Goal: Book appointment/travel/reservation

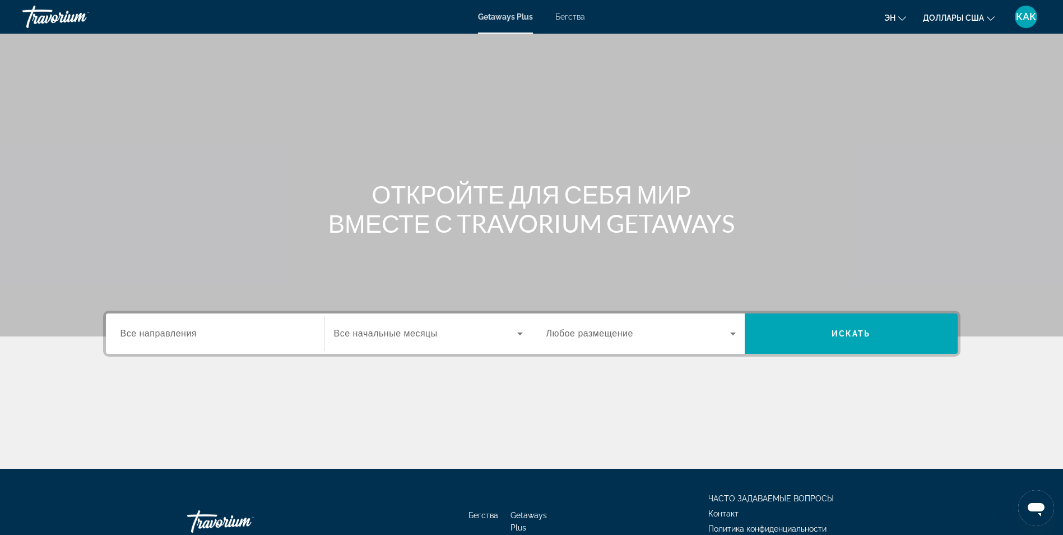
click at [160, 333] on span "Все направления" at bounding box center [158, 333] width 77 height 10
click at [160, 333] on input "Destination Все направления" at bounding box center [214, 333] width 189 height 13
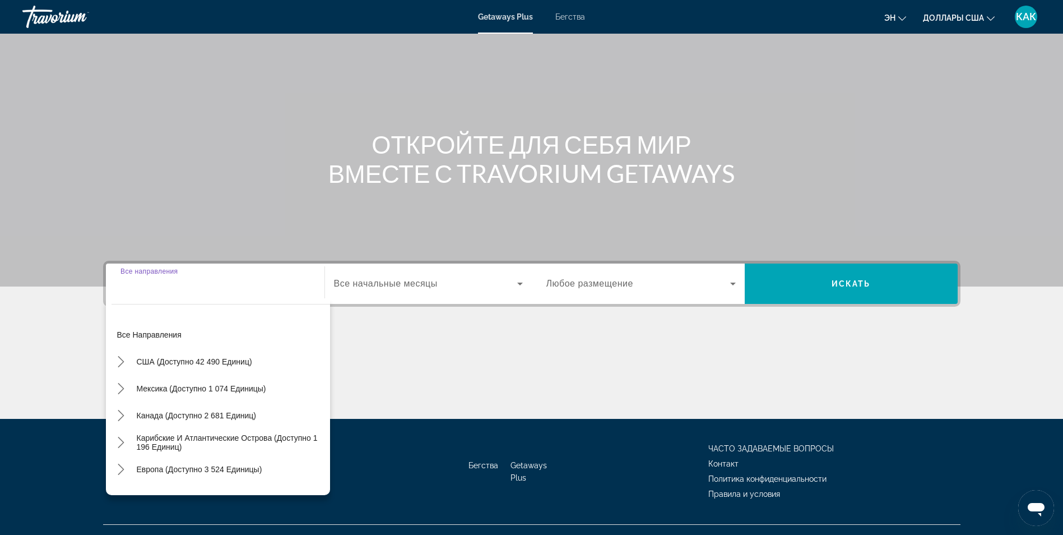
scroll to position [71, 0]
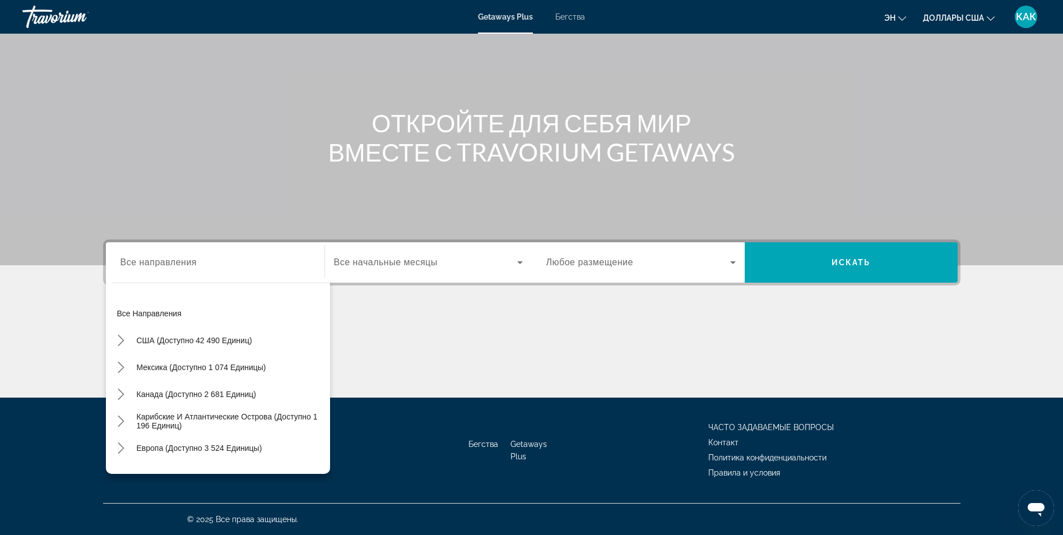
click at [987, 17] on icon "Изменить валюту" at bounding box center [991, 18] width 8 height 4
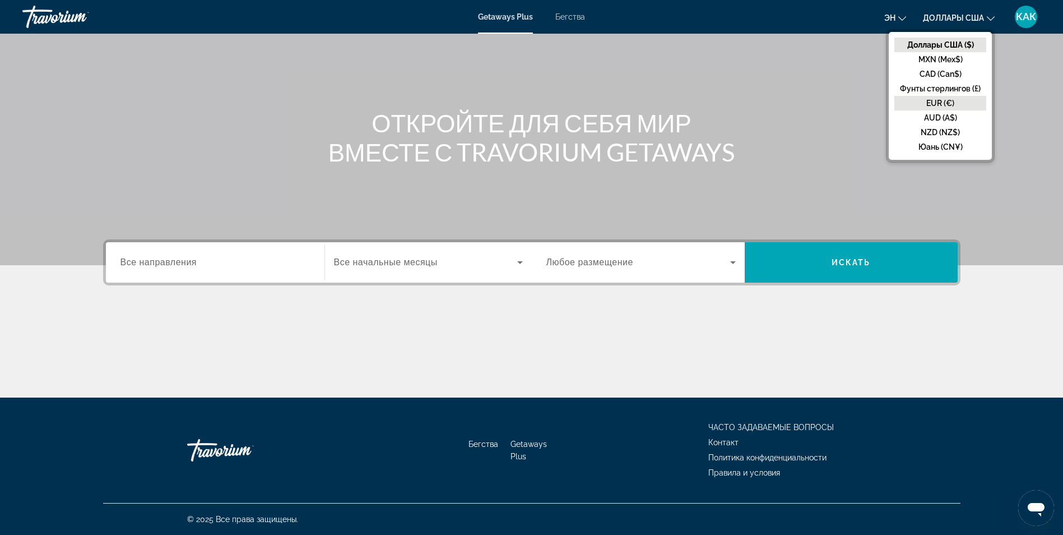
click at [934, 101] on button "EUR (€)" at bounding box center [940, 103] width 92 height 15
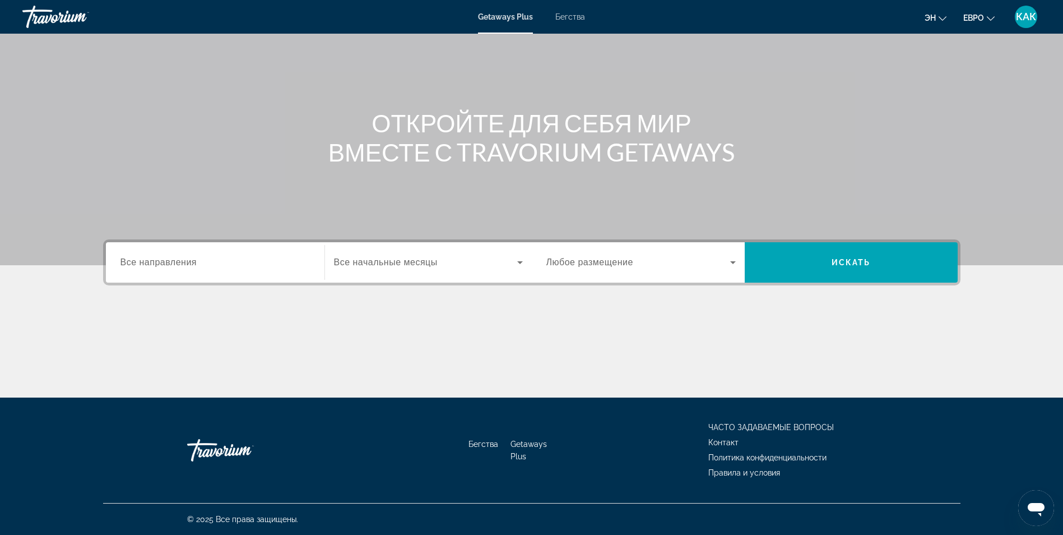
click at [137, 267] on span "Все направления" at bounding box center [158, 262] width 77 height 10
click at [137, 267] on input "Destination Все направления" at bounding box center [214, 262] width 189 height 13
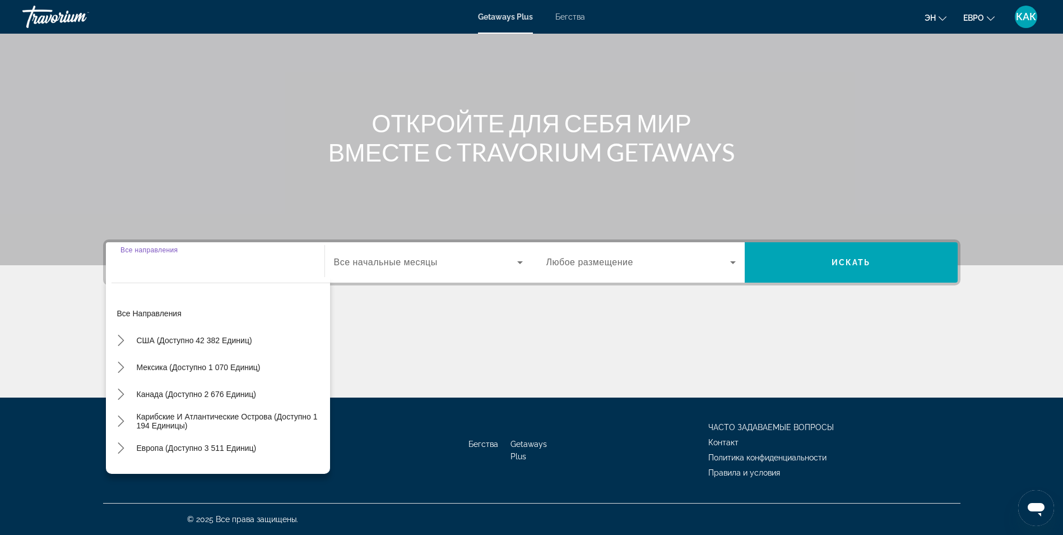
click at [137, 267] on input "Destination Все направления" at bounding box center [214, 262] width 189 height 13
click at [122, 271] on div "Виджет поиска" at bounding box center [214, 263] width 189 height 32
click at [178, 276] on div "Виджет поиска" at bounding box center [214, 263] width 189 height 32
click at [187, 266] on input "Destination Все направления" at bounding box center [214, 262] width 189 height 13
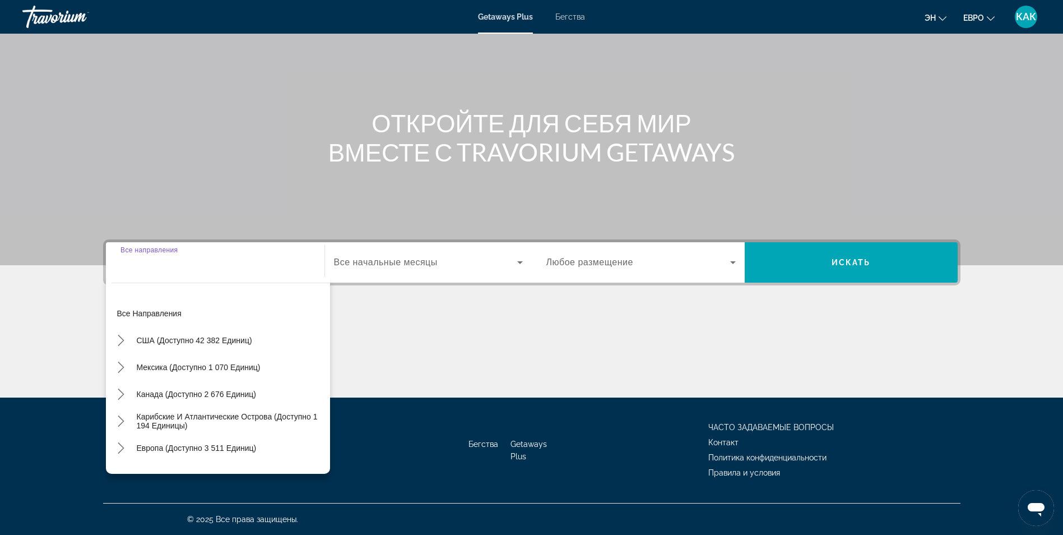
click at [198, 267] on input "Destination Все направления" at bounding box center [214, 262] width 189 height 13
click at [142, 274] on div "Виджет поиска" at bounding box center [214, 263] width 189 height 32
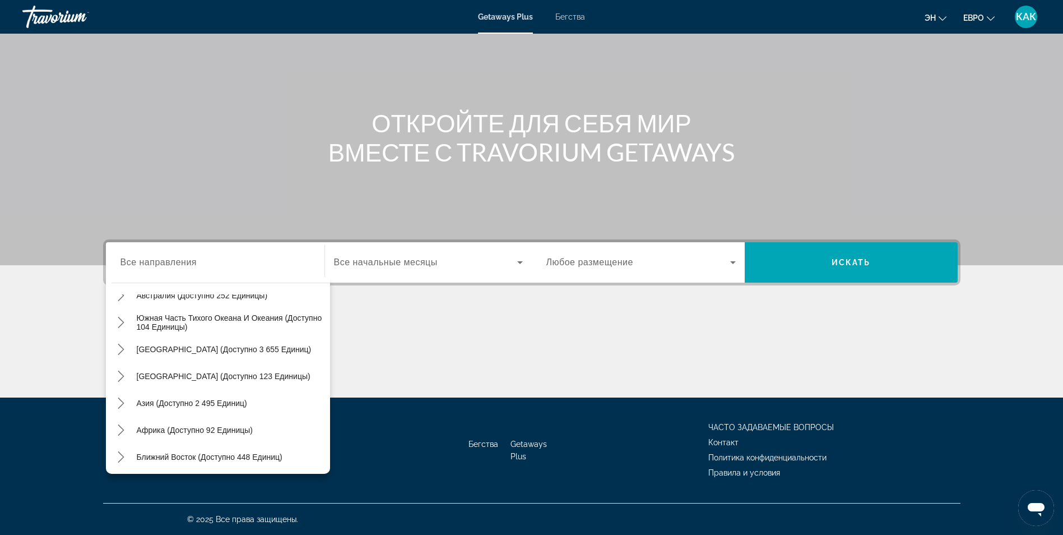
scroll to position [182, 0]
click at [133, 264] on span "Все направления" at bounding box center [158, 262] width 77 height 10
click at [133, 264] on input "Destination Все направления" at bounding box center [214, 262] width 189 height 13
click at [518, 264] on icon "Виджет поиска" at bounding box center [519, 262] width 13 height 13
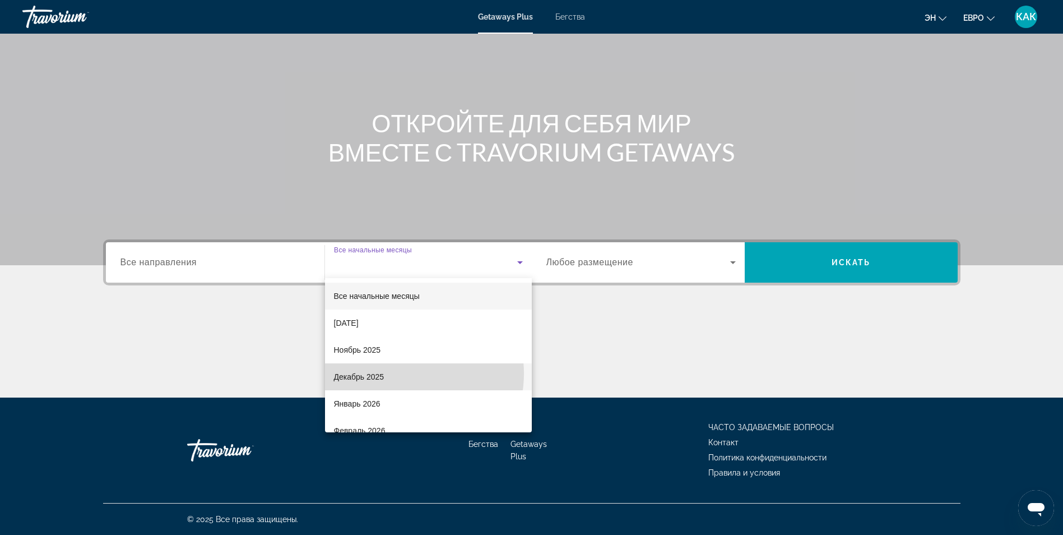
click at [397, 373] on mat-option "Декабрь 2025" at bounding box center [428, 376] width 207 height 27
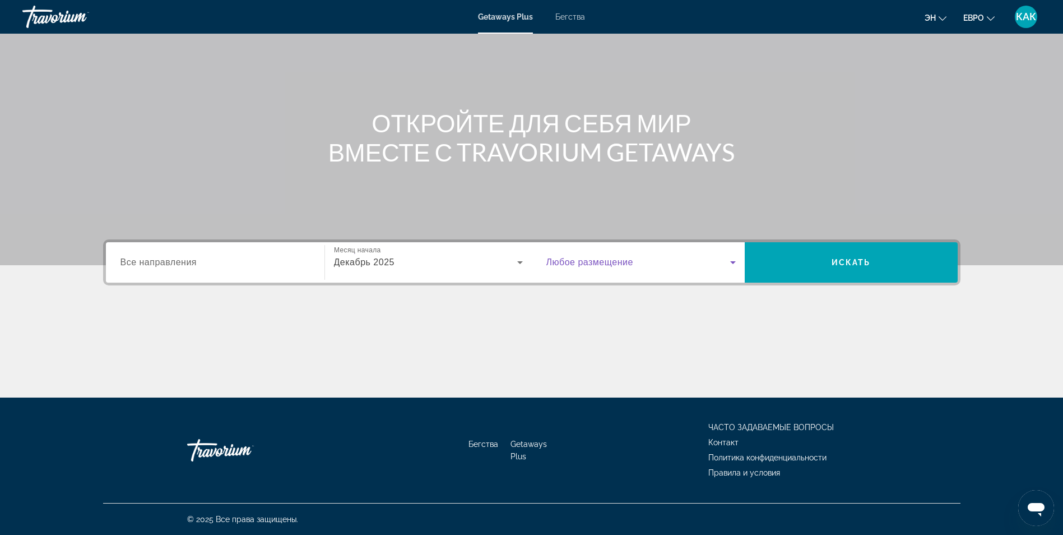
click at [731, 260] on icon "Виджет поиска" at bounding box center [732, 262] width 13 height 13
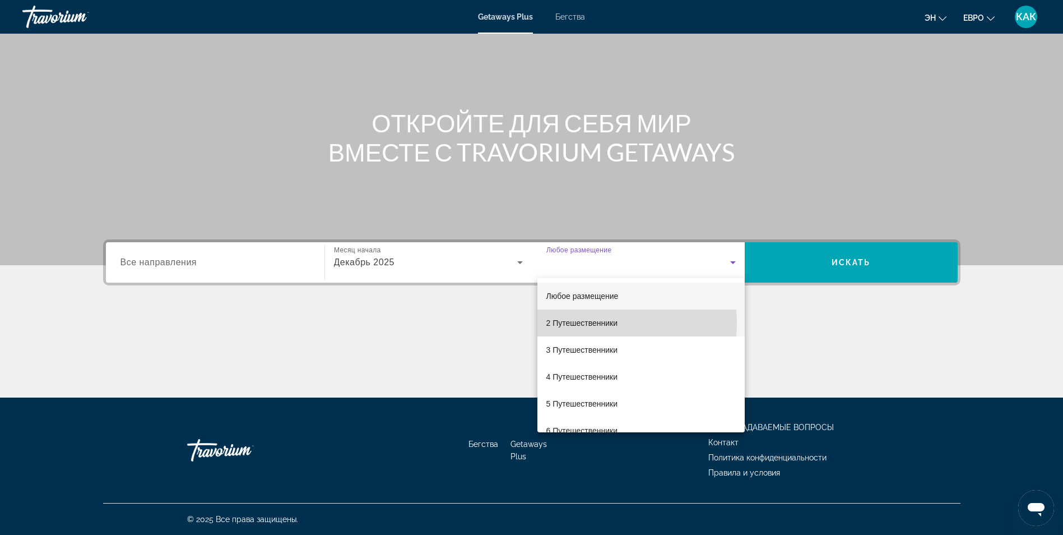
click at [589, 323] on font "2 Путешественники" at bounding box center [582, 322] width 72 height 9
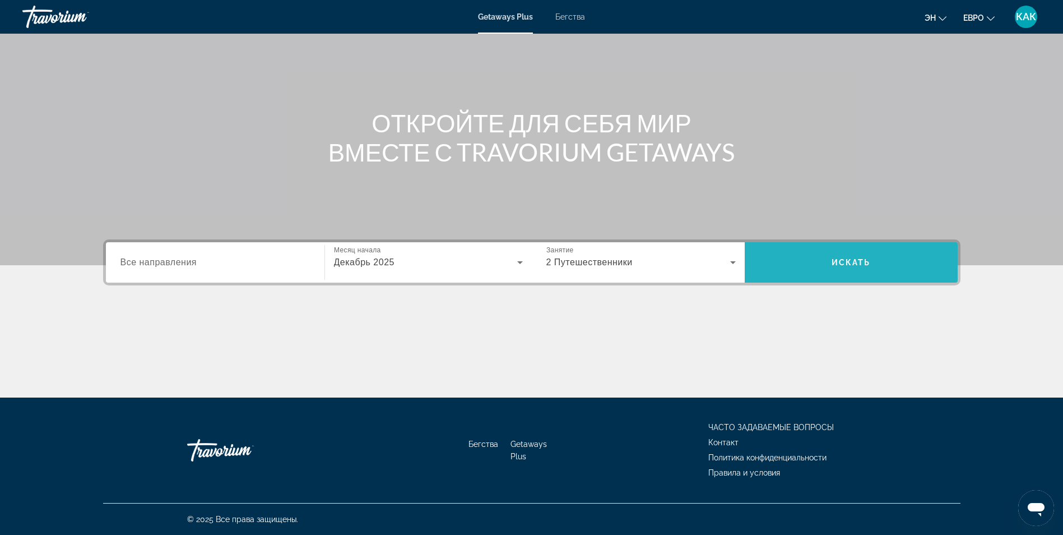
click at [888, 256] on span "Искать" at bounding box center [851, 262] width 213 height 27
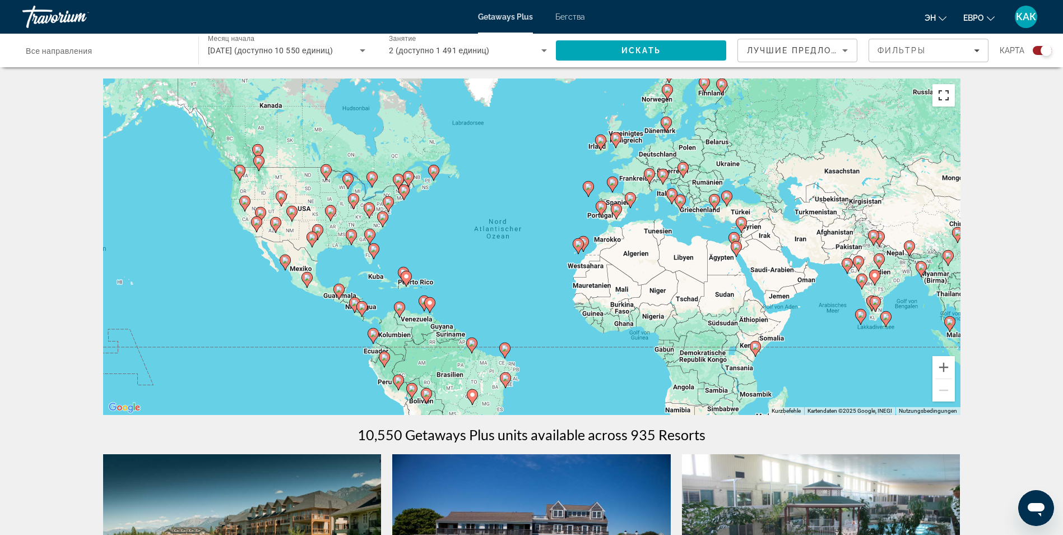
click at [945, 101] on button "Vollbildansicht ein/aus" at bounding box center [943, 95] width 22 height 22
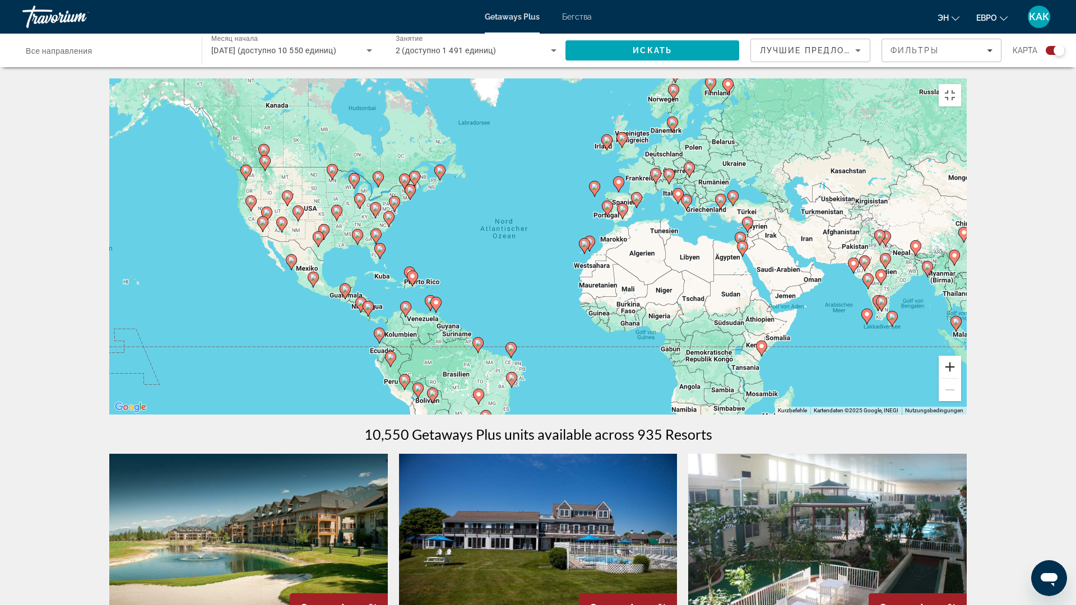
click at [961, 378] on button "Vergrößern" at bounding box center [950, 367] width 22 height 22
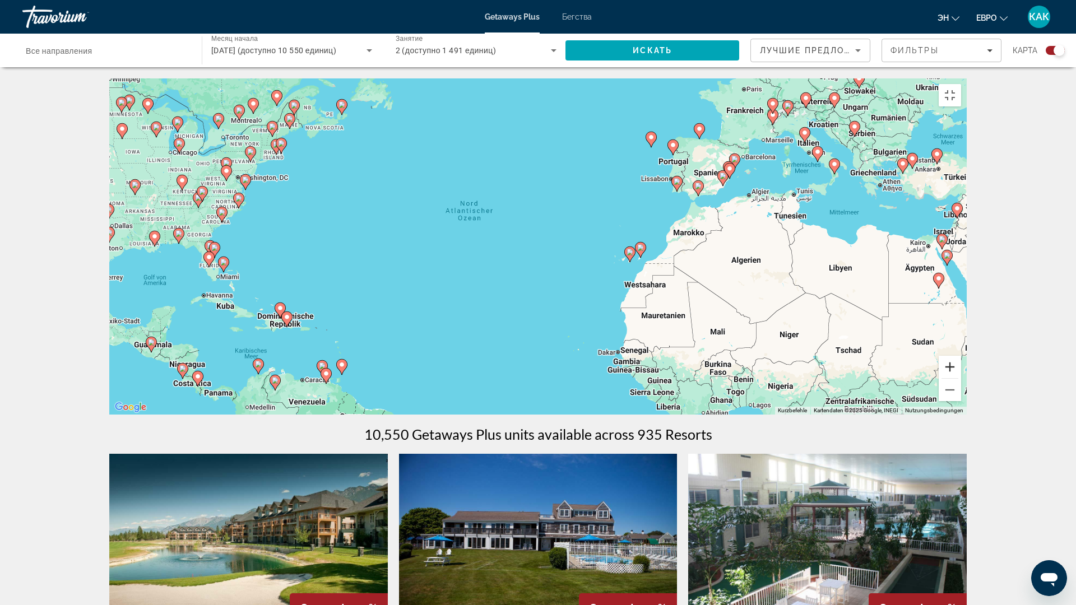
click at [961, 378] on button "Vergrößern" at bounding box center [950, 367] width 22 height 22
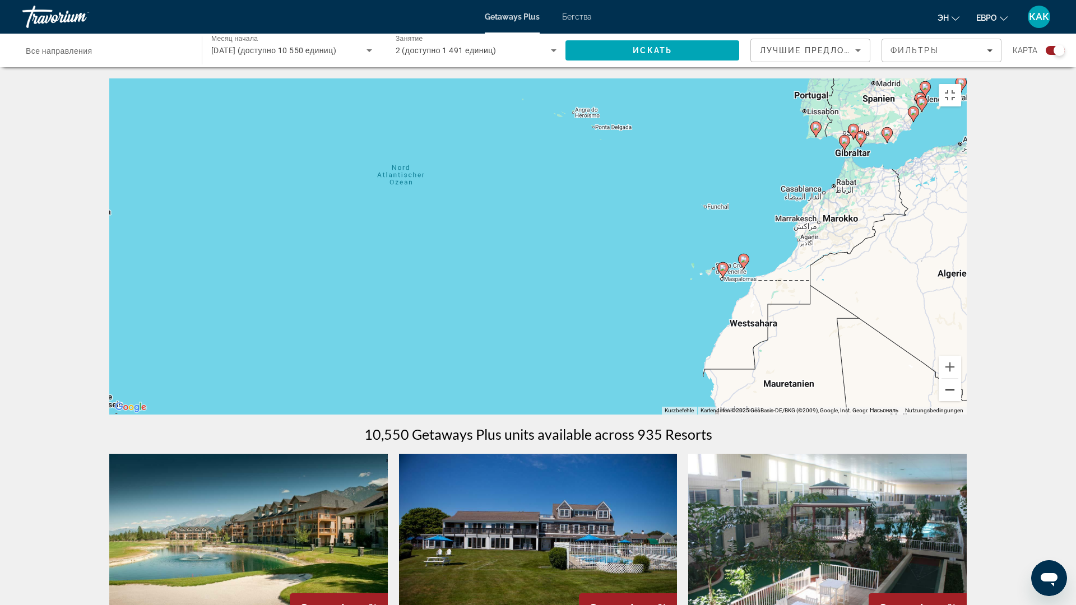
click at [961, 401] on button "Веркляйнерн" at bounding box center [950, 390] width 22 height 22
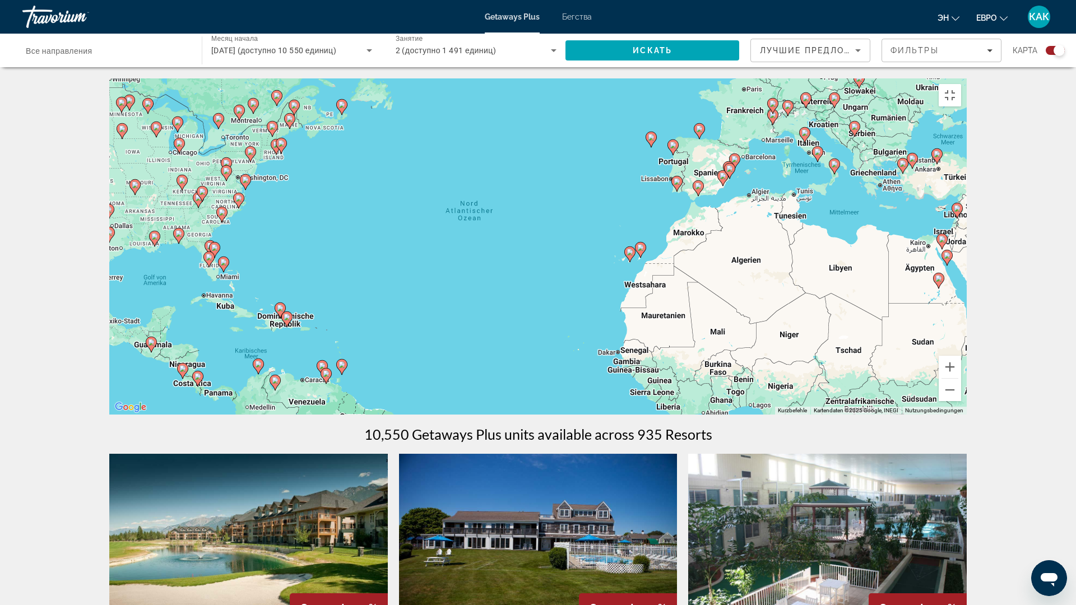
click at [818, 159] on div "Um den Modus zum Ziehen mit der Tastatur zu aktivieren, drückst du Alt + Eingab…" at bounding box center [537, 246] width 857 height 336
click at [922, 217] on div "Um den Modus zum Ziehen mit der Tastatur zu aktivieren, drückst du Alt + Eingab…" at bounding box center [537, 246] width 857 height 336
click at [793, 168] on div "Um den Modus zum Ziehen mit der Tastatur zu aktivieren, drückst du Alt + Eingab…" at bounding box center [537, 246] width 857 height 336
click at [787, 109] on image "Основное содержание" at bounding box center [787, 106] width 7 height 7
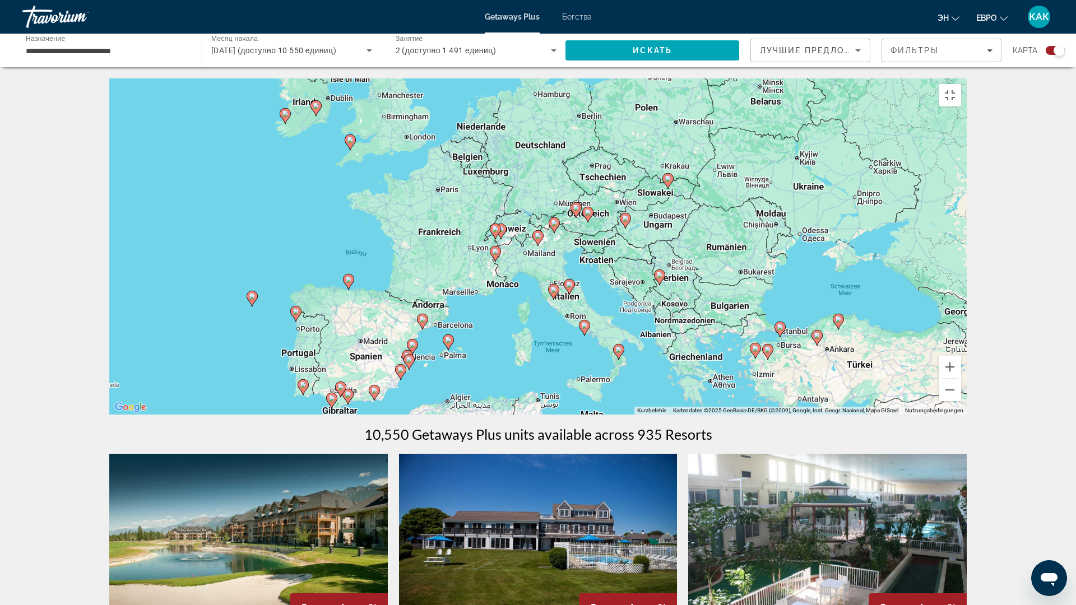
click at [578, 211] on image "Основное содержание" at bounding box center [576, 208] width 7 height 7
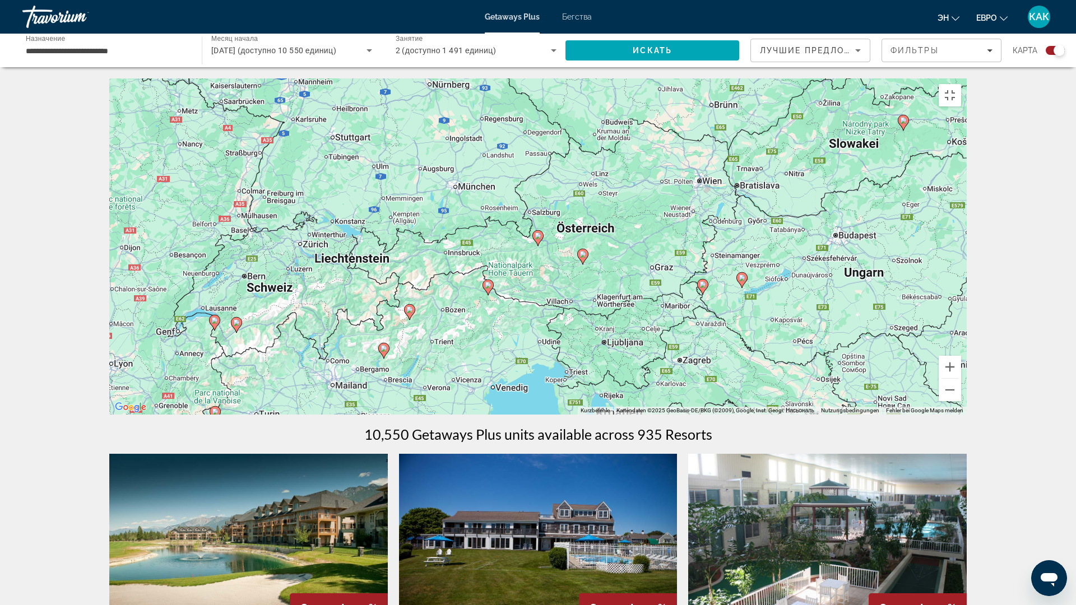
click at [535, 245] on icon "Основное содержание" at bounding box center [538, 238] width 10 height 15
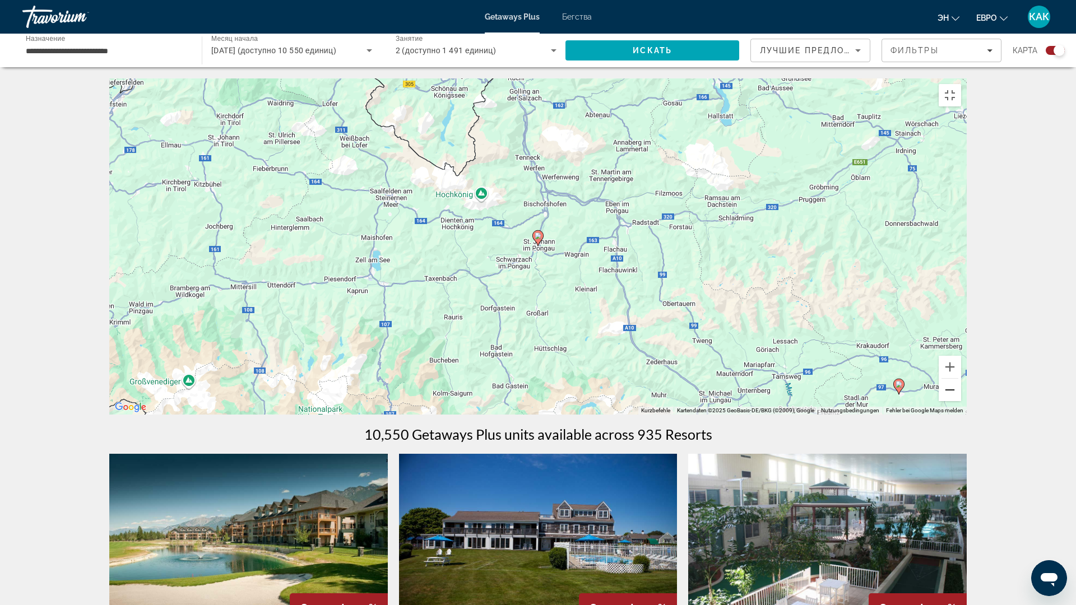
click at [961, 401] on button "Веркляйнерн" at bounding box center [950, 390] width 22 height 22
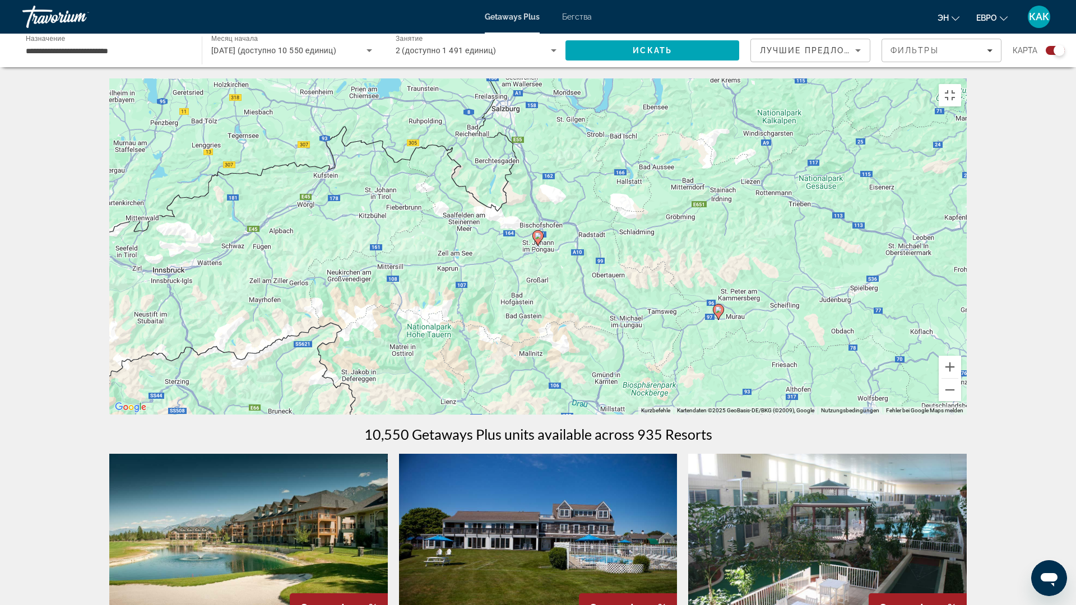
click at [169, 333] on div "Um den Modus zum Ziehen mit der Tastatur zu aktivieren, drückst du Alt + Eingab…" at bounding box center [537, 246] width 857 height 336
click at [339, 442] on icon "Основное содержание" at bounding box center [340, 434] width 10 height 15
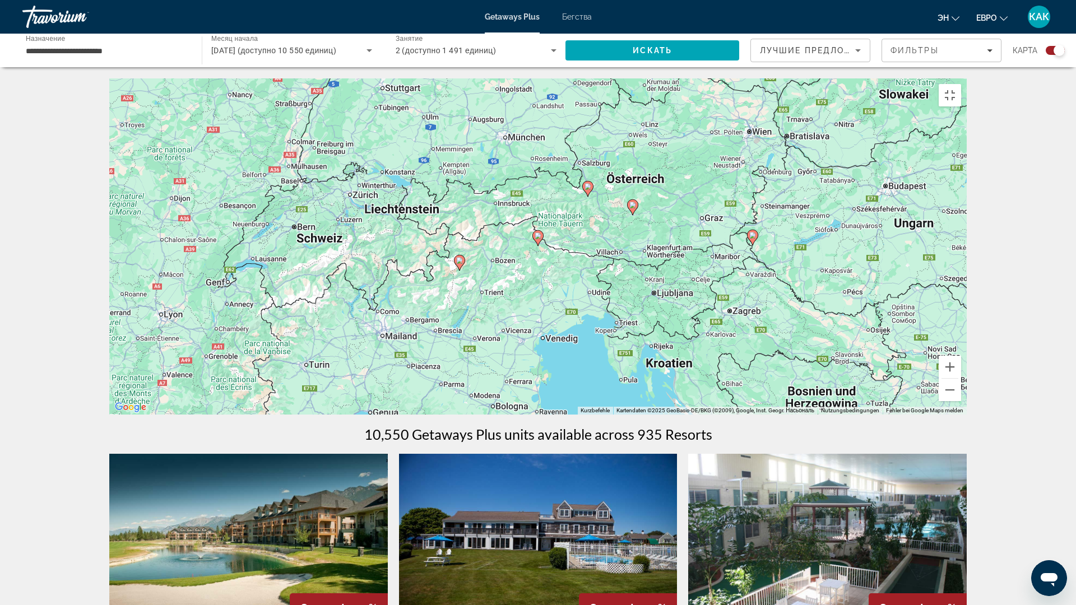
click at [524, 263] on div "Um von einem Element zum anderen zu gelangen, drückst du die Pfeiltasten entspr…" at bounding box center [537, 246] width 857 height 336
click at [554, 276] on div "Um den Modus zum Ziehen mit der Tastatur zu aktivieren, drückst du Alt + Eingab…" at bounding box center [537, 246] width 857 height 336
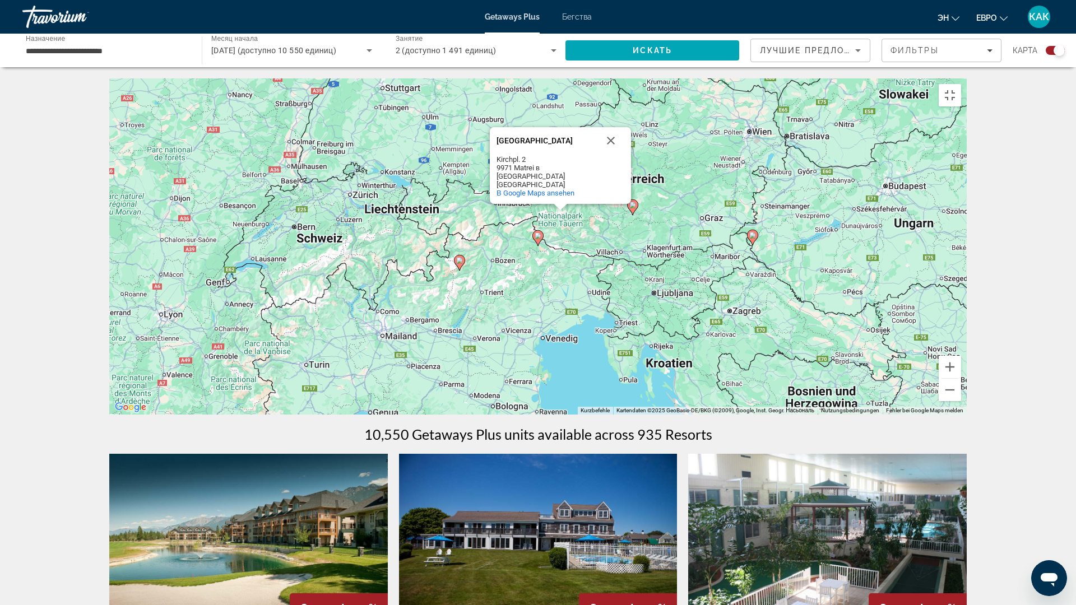
click at [554, 276] on div "Um den Modus zum Ziehen mit der Tastatur zu aktivieren, drückst du Alt + Eingab…" at bounding box center [537, 246] width 857 height 336
click at [610, 154] on button "Schließen" at bounding box center [610, 140] width 27 height 27
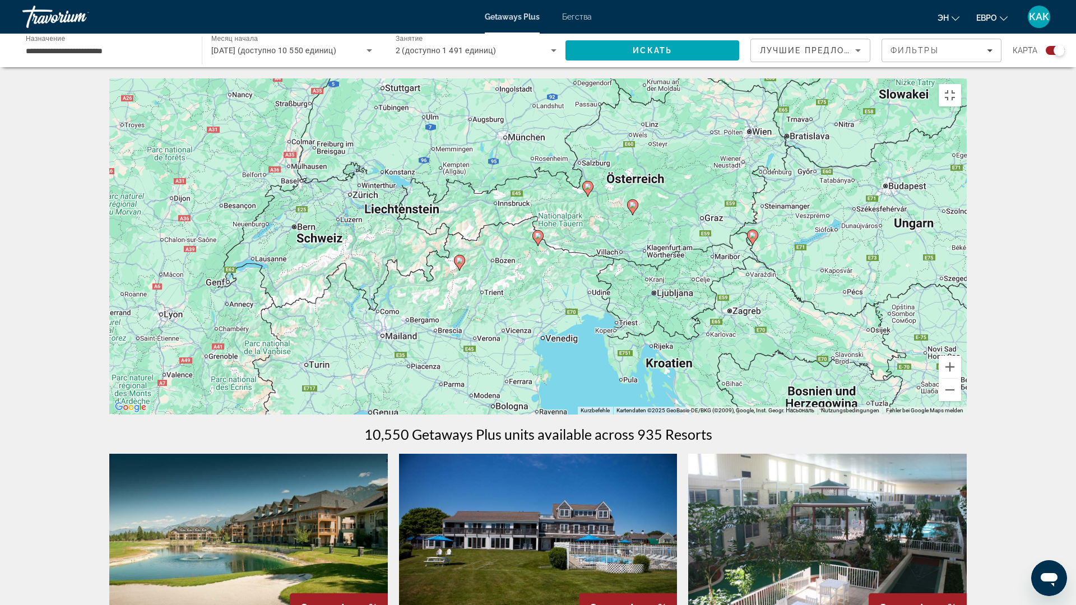
click at [589, 190] on image "Основное содержание" at bounding box center [587, 186] width 7 height 7
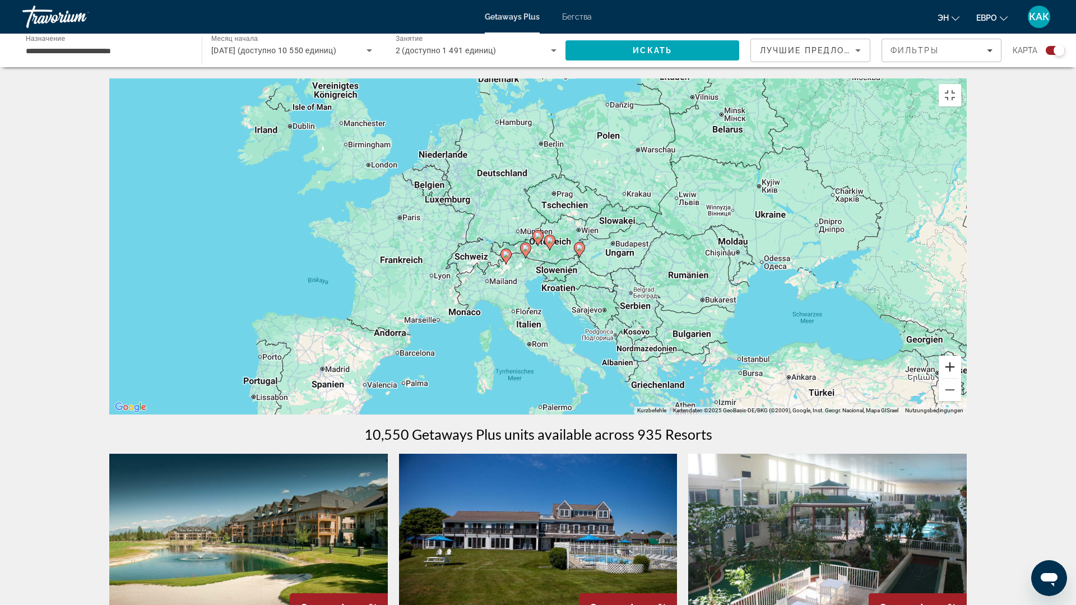
click at [961, 378] on button "Vergrößern" at bounding box center [950, 367] width 22 height 22
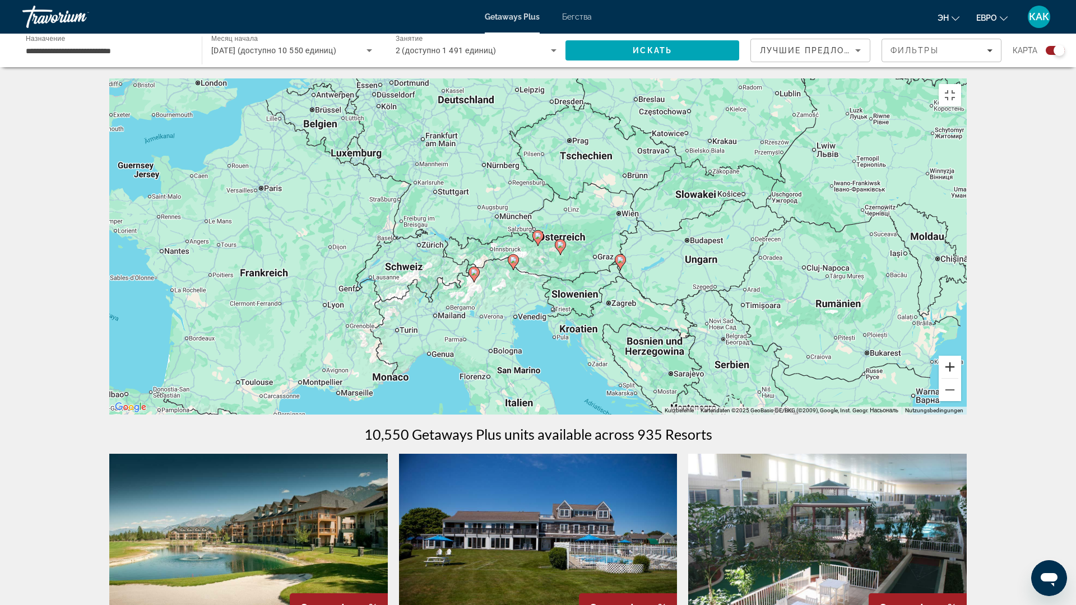
click at [961, 378] on button "Vergrößern" at bounding box center [950, 367] width 22 height 22
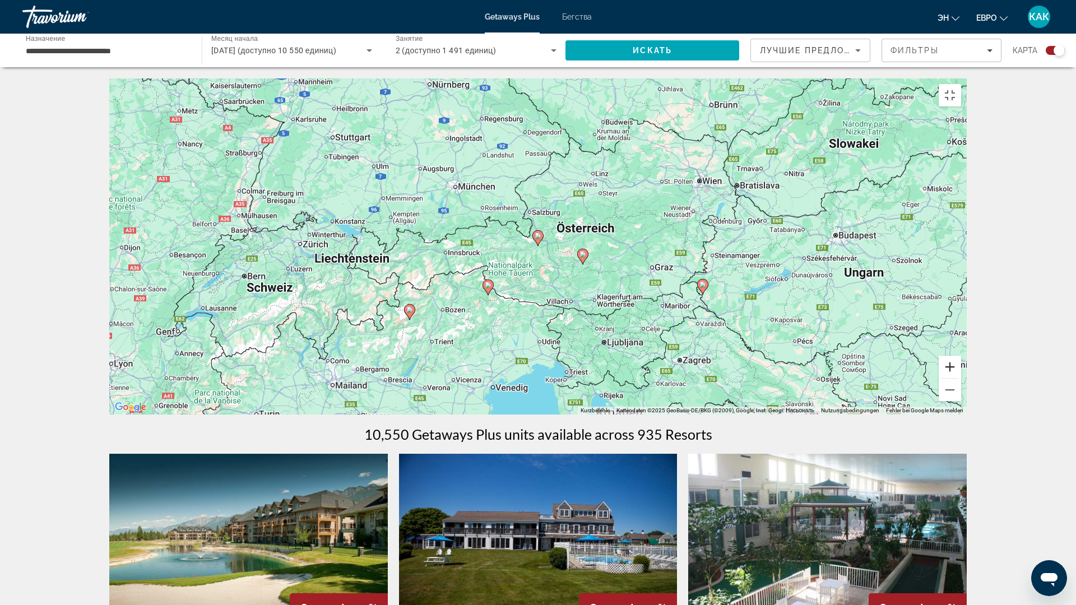
click at [961, 378] on button "Vergrößern" at bounding box center [950, 367] width 22 height 22
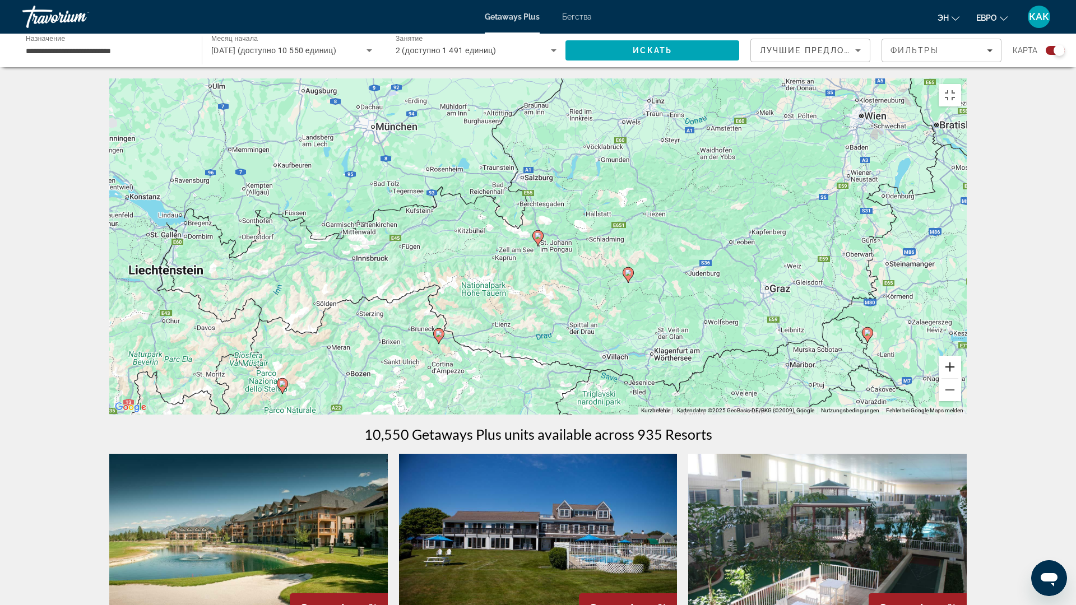
click at [961, 378] on button "Vergrößern" at bounding box center [950, 367] width 22 height 22
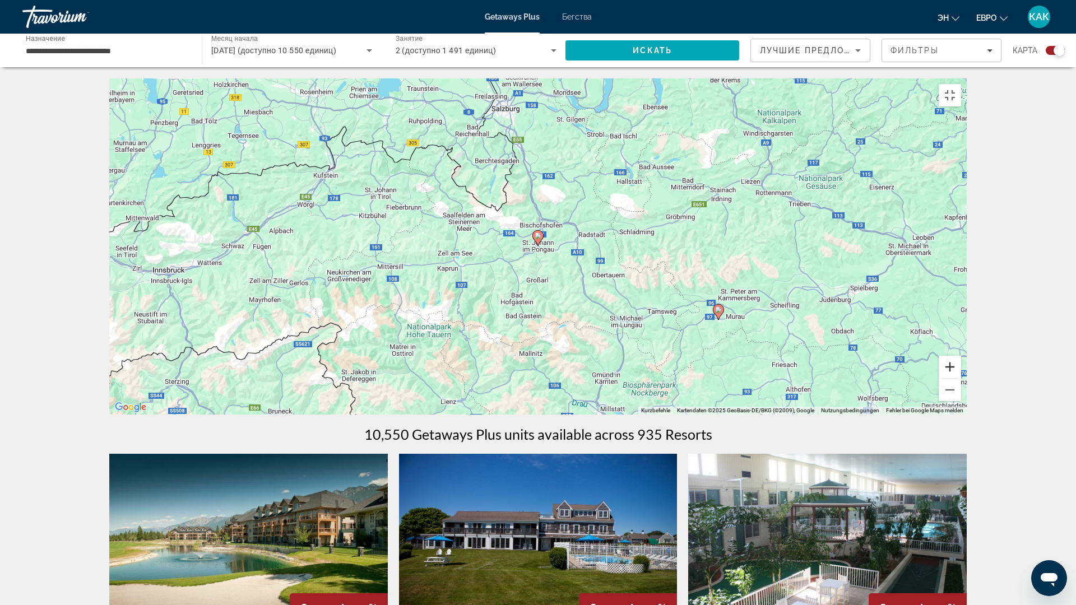
click at [961, 378] on button "Vergrößern" at bounding box center [950, 367] width 22 height 22
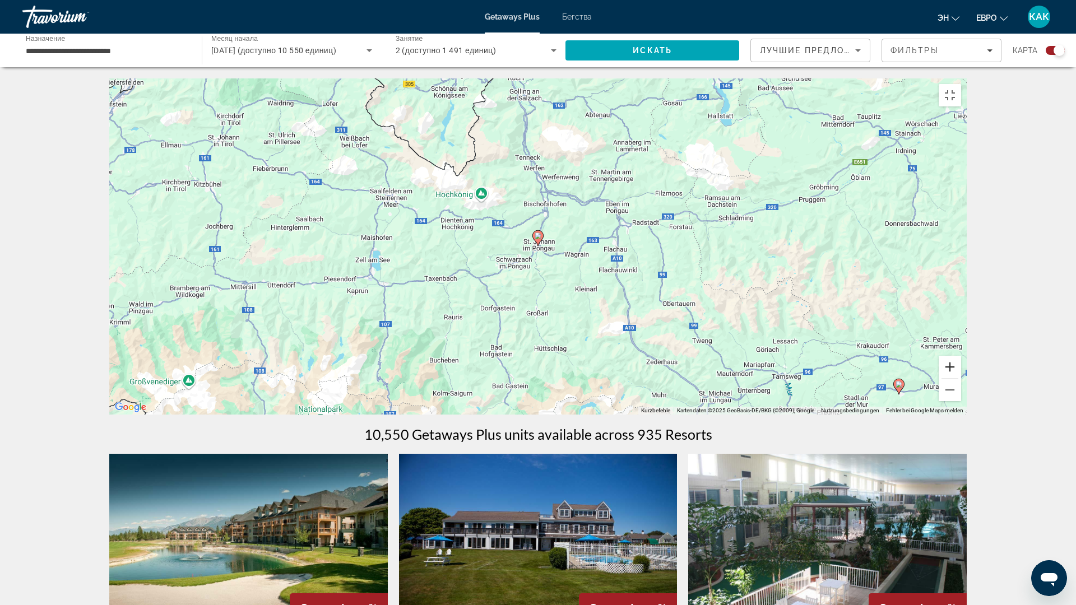
click at [961, 378] on button "Vergrößern" at bounding box center [950, 367] width 22 height 22
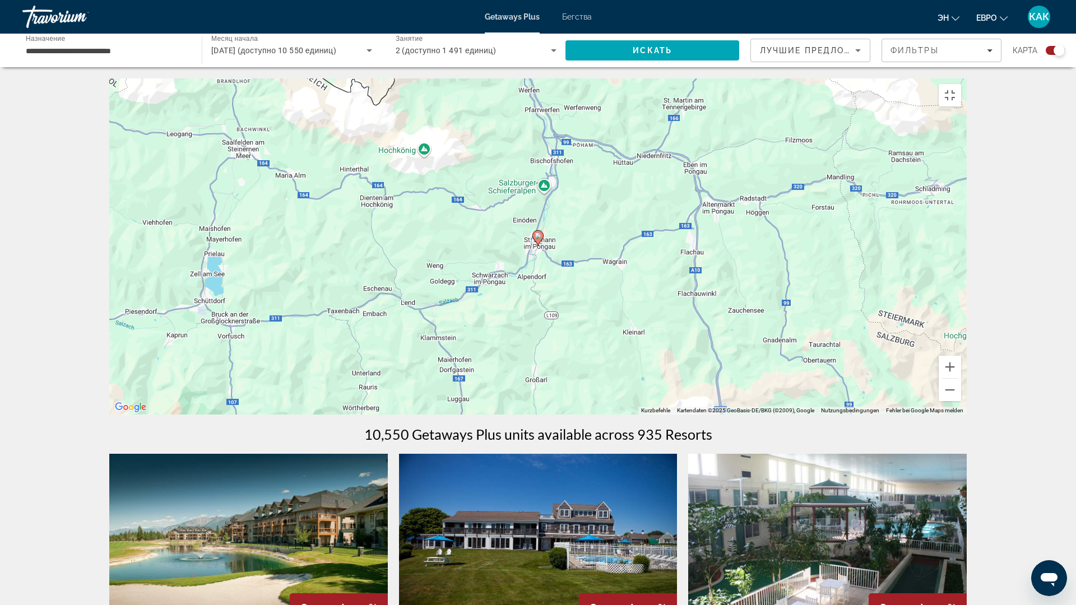
click at [537, 239] on image "Основное содержание" at bounding box center [538, 236] width 7 height 7
type input "**********"
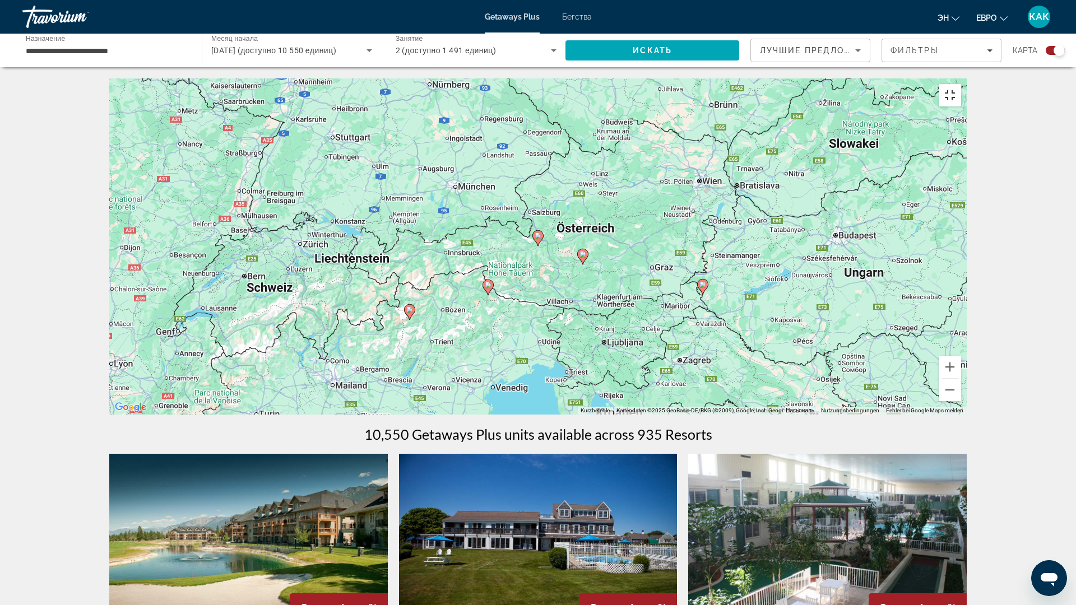
click at [961, 84] on button "Vollbildansicht ein/aus" at bounding box center [950, 95] width 22 height 22
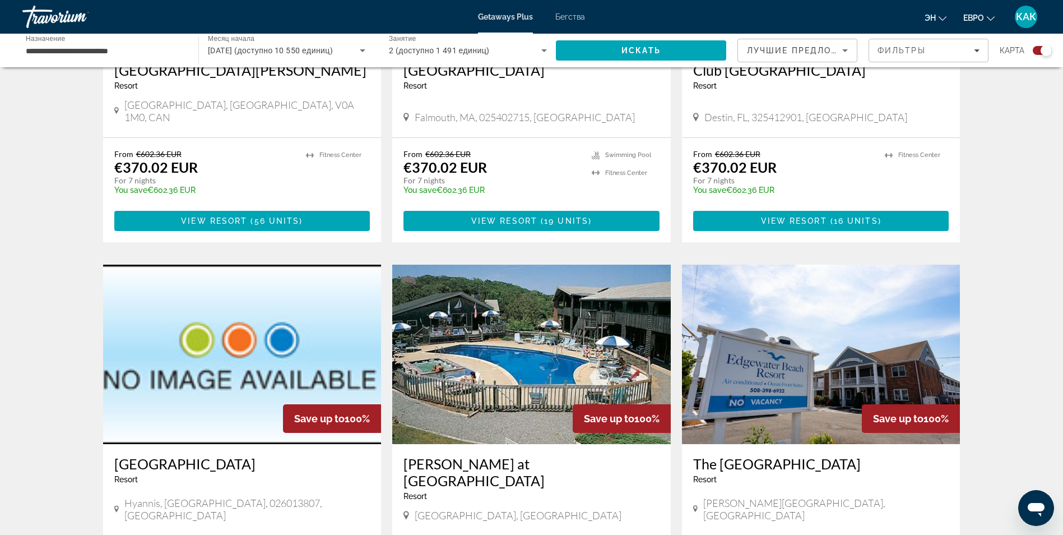
scroll to position [605, 0]
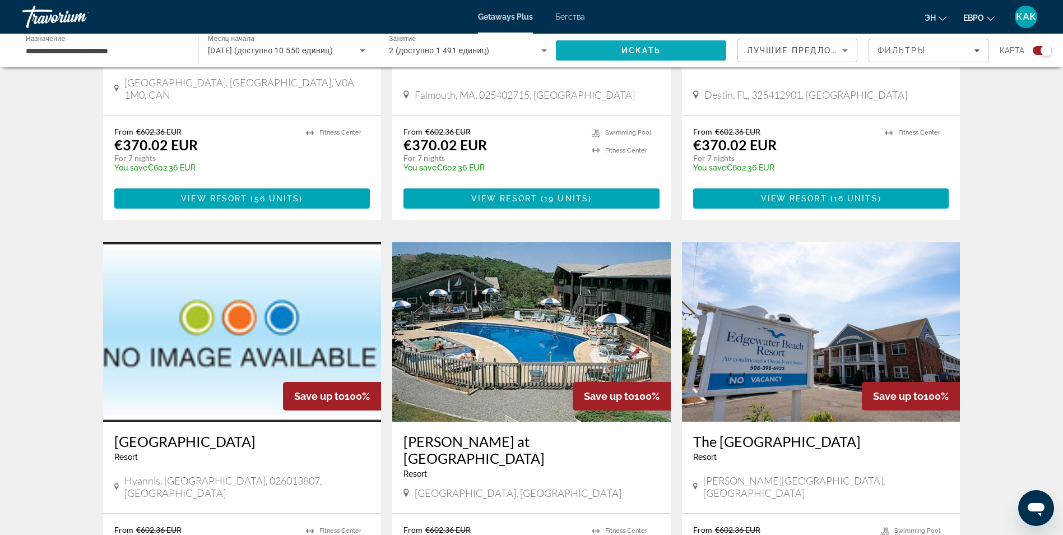
click at [623, 51] on span "Искать" at bounding box center [640, 50] width 39 height 9
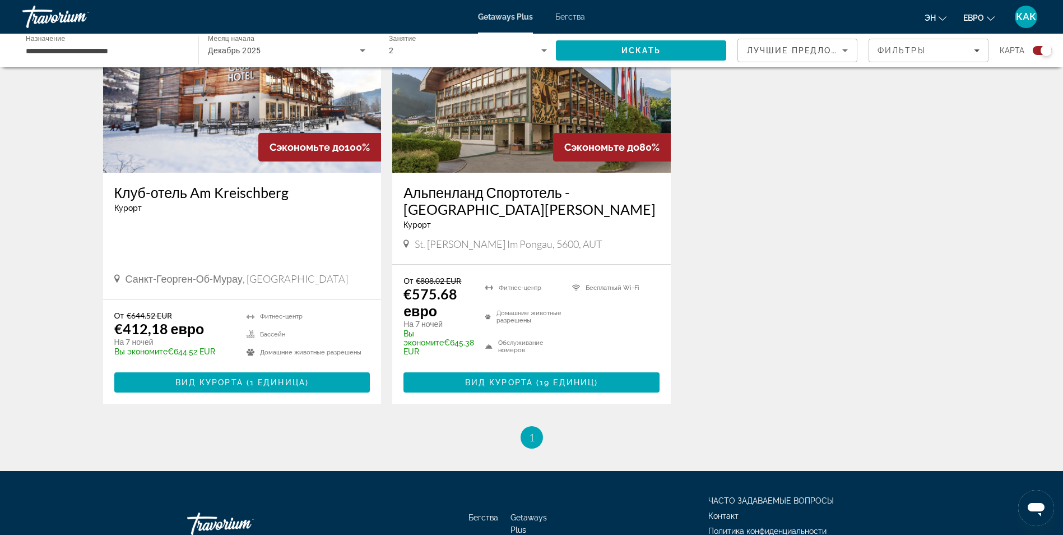
scroll to position [478, 0]
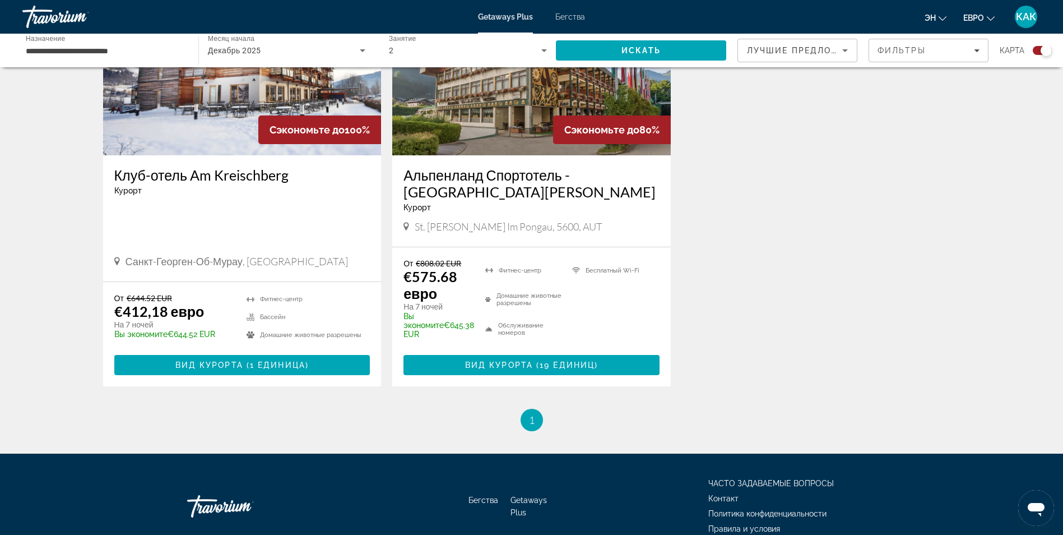
click at [158, 99] on img "Основное содержание" at bounding box center [242, 65] width 278 height 179
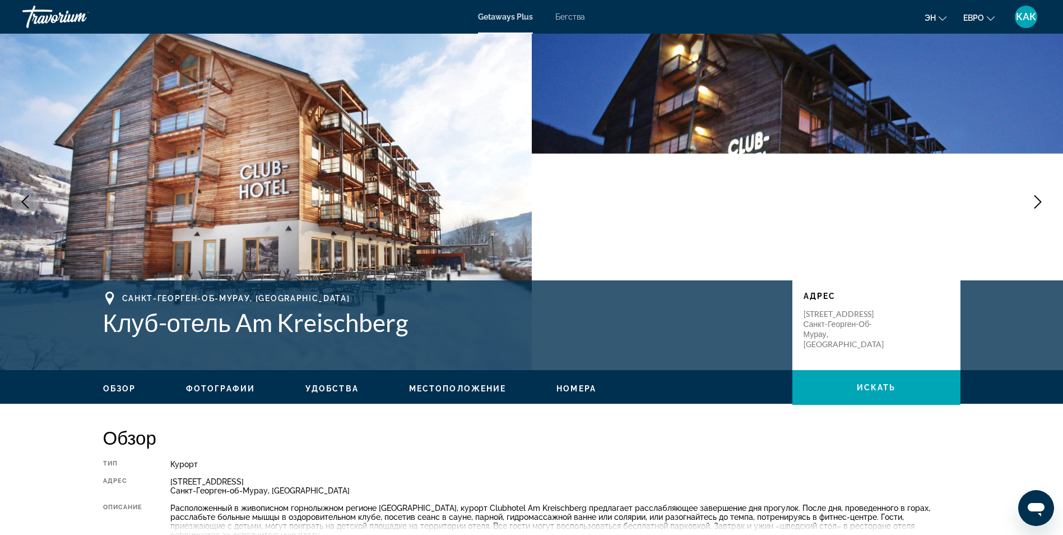
click at [1041, 203] on icon "Следующее изображение" at bounding box center [1037, 201] width 13 height 13
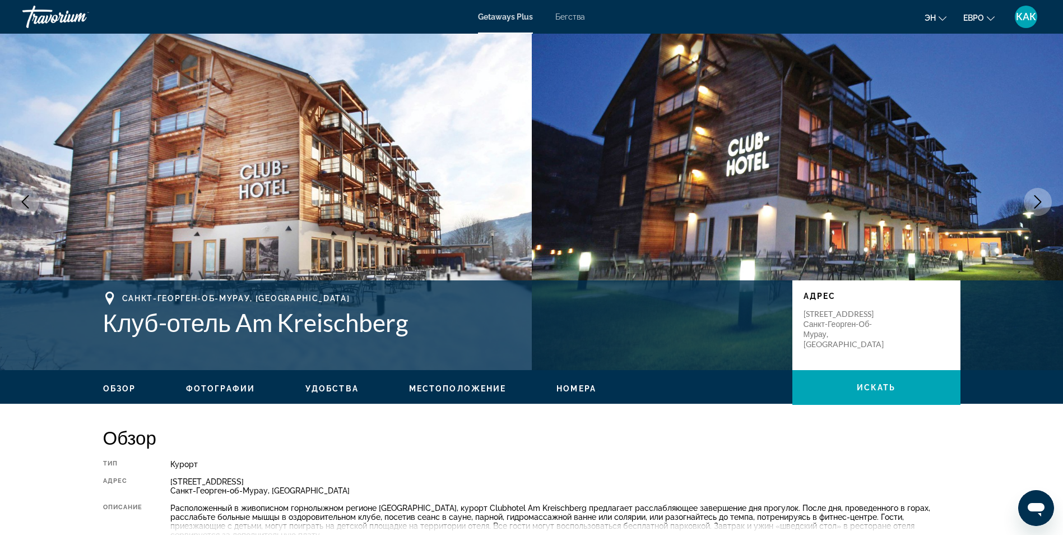
click at [1041, 203] on icon "Следующее изображение" at bounding box center [1037, 201] width 13 height 13
click at [1043, 202] on icon "Следующее изображение" at bounding box center [1037, 201] width 13 height 13
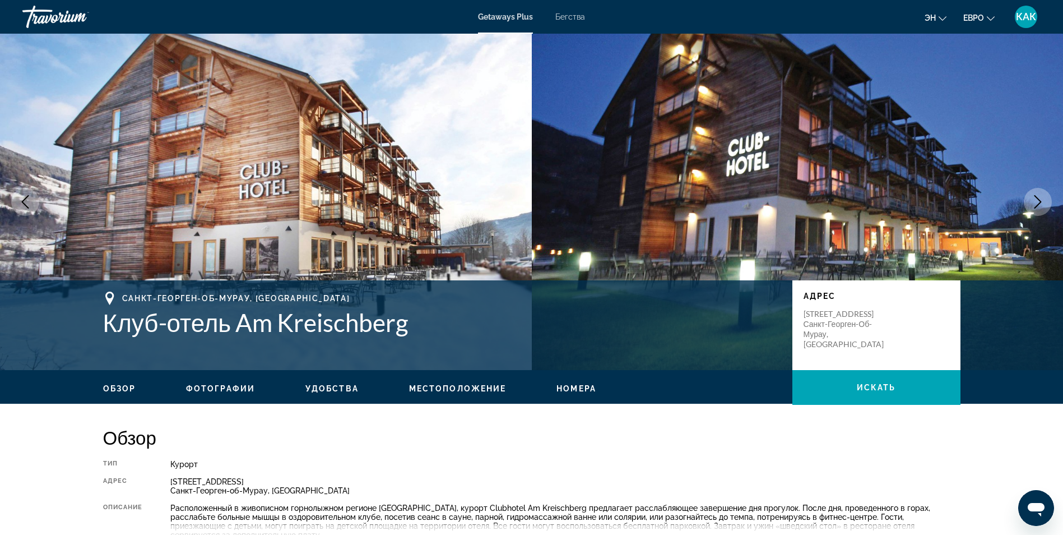
click at [1043, 202] on icon "Следующее изображение" at bounding box center [1037, 201] width 13 height 13
click at [1034, 202] on icon "Следующее изображение" at bounding box center [1037, 201] width 13 height 13
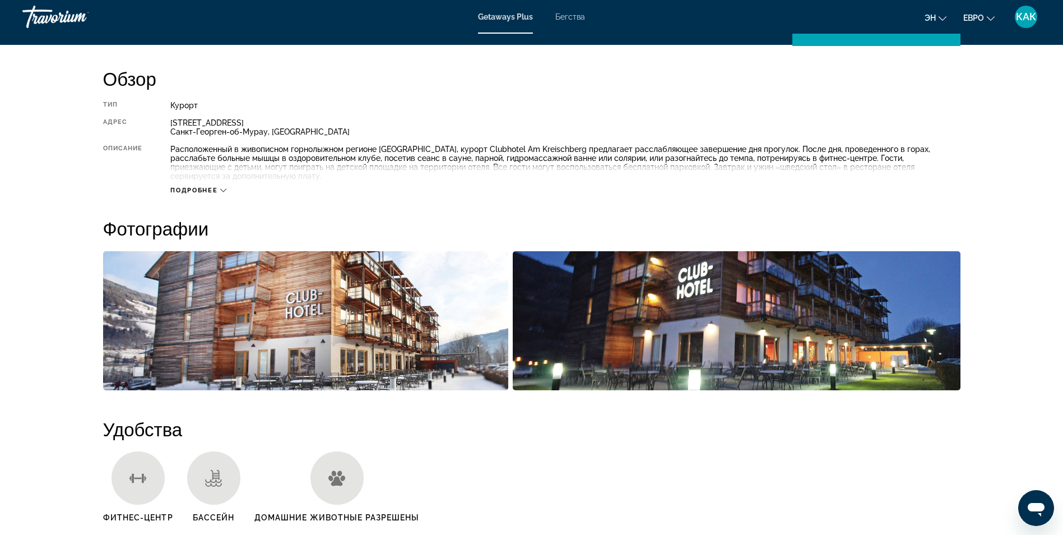
scroll to position [381, 0]
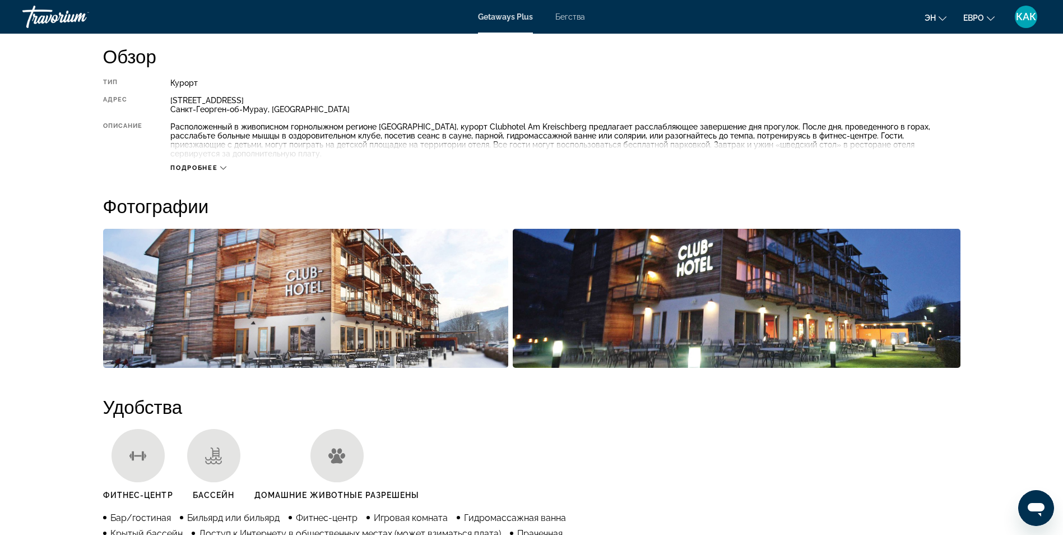
click at [189, 164] on span "Подробнее" at bounding box center [193, 167] width 47 height 7
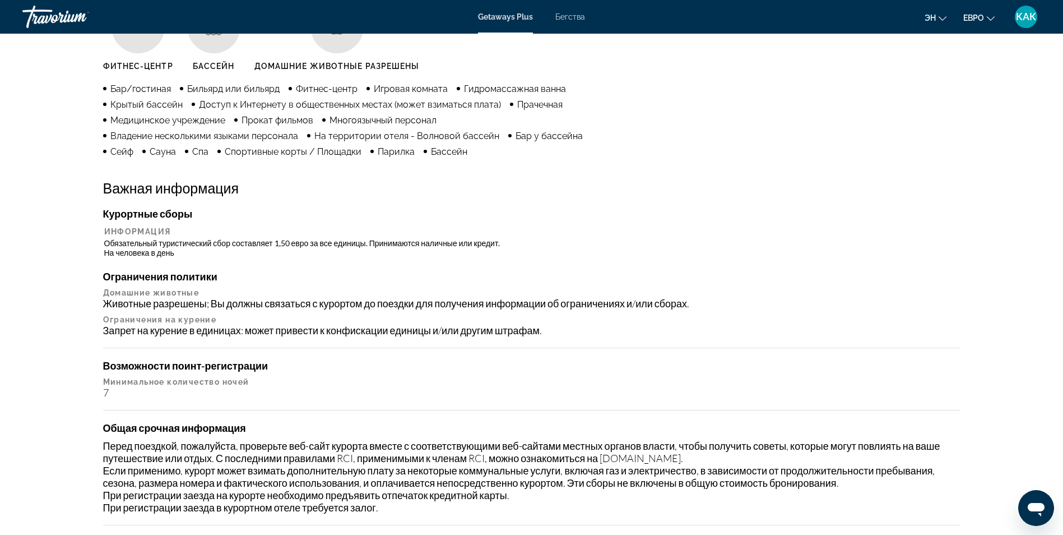
scroll to position [807, 0]
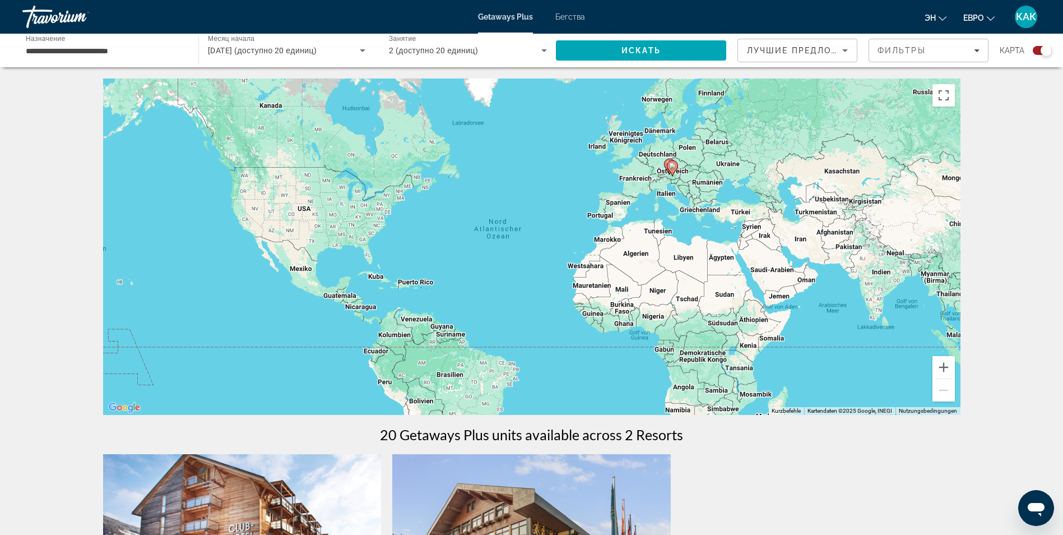
click at [466, 473] on img "Основное содержание" at bounding box center [531, 543] width 278 height 179
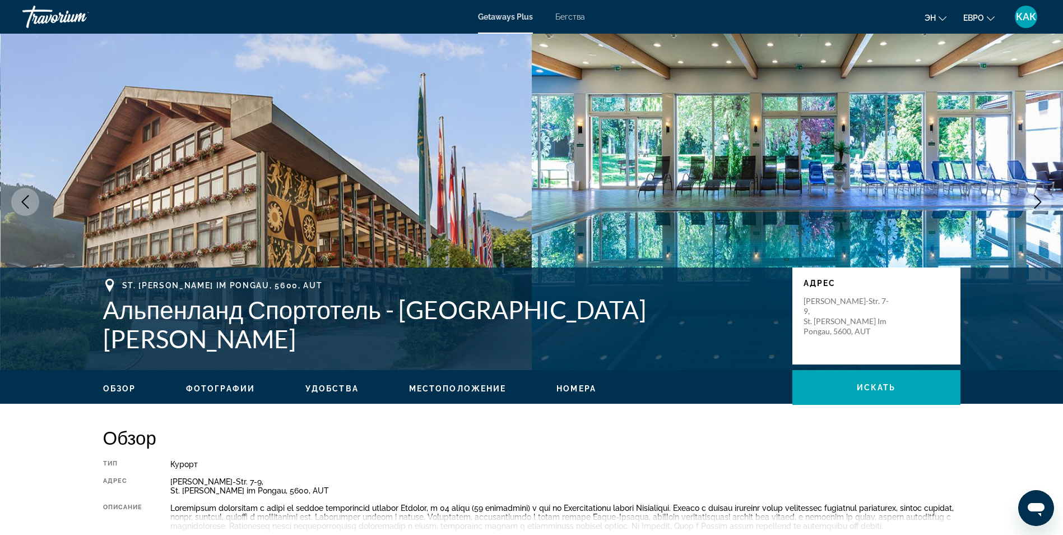
click at [1037, 203] on icon "Следующее изображение" at bounding box center [1037, 201] width 13 height 13
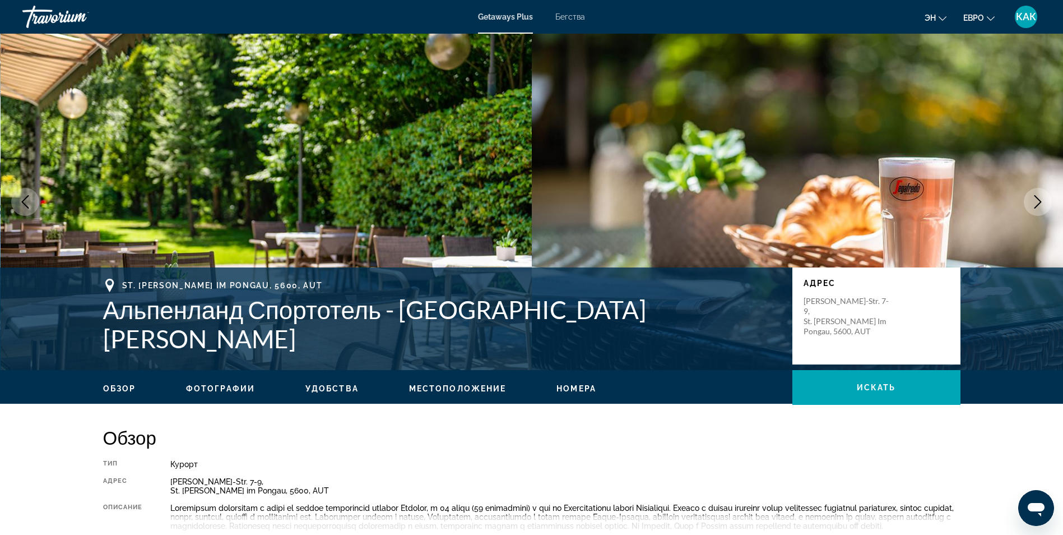
click at [1037, 203] on icon "Следующее изображение" at bounding box center [1037, 201] width 13 height 13
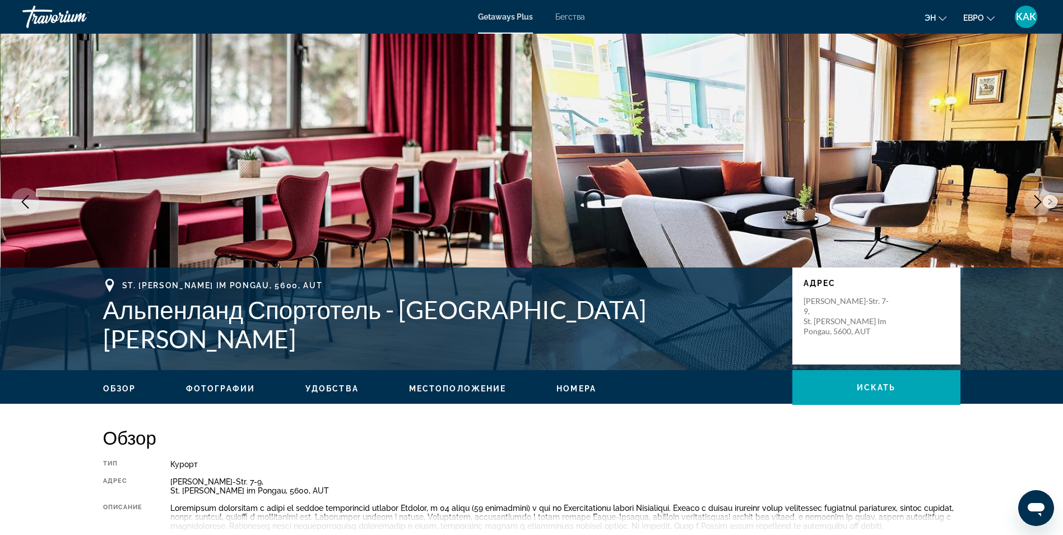
click at [1037, 203] on icon "Следующее изображение" at bounding box center [1037, 201] width 13 height 13
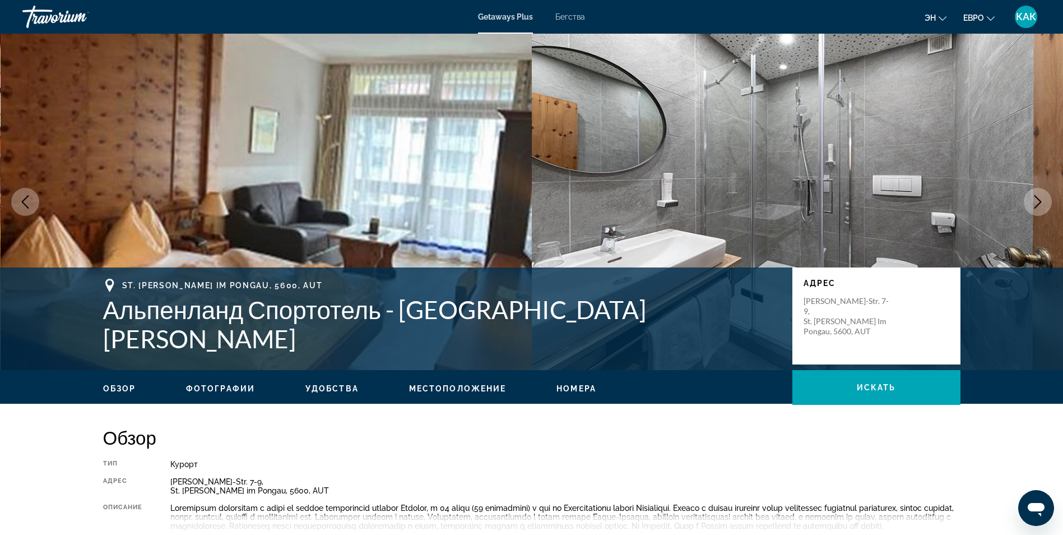
click at [1037, 203] on icon "Следующее изображение" at bounding box center [1037, 201] width 13 height 13
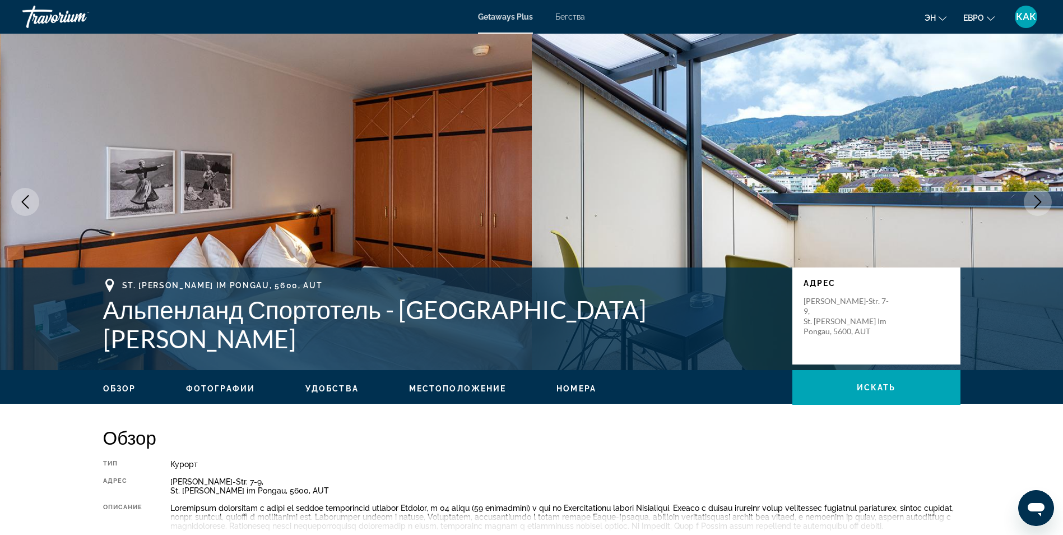
click at [1037, 203] on icon "Следующее изображение" at bounding box center [1037, 201] width 13 height 13
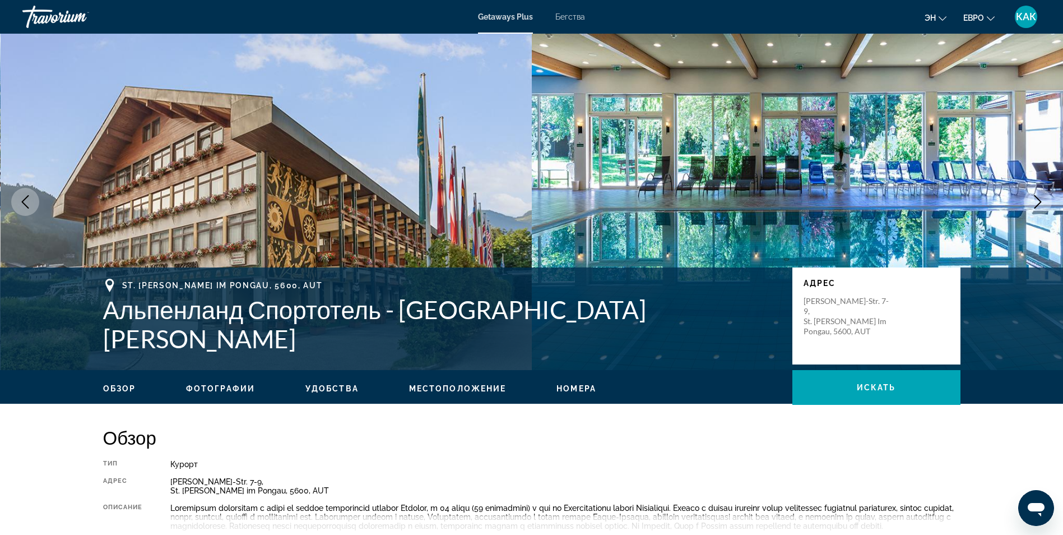
click at [1037, 203] on icon "Следующее изображение" at bounding box center [1037, 201] width 13 height 13
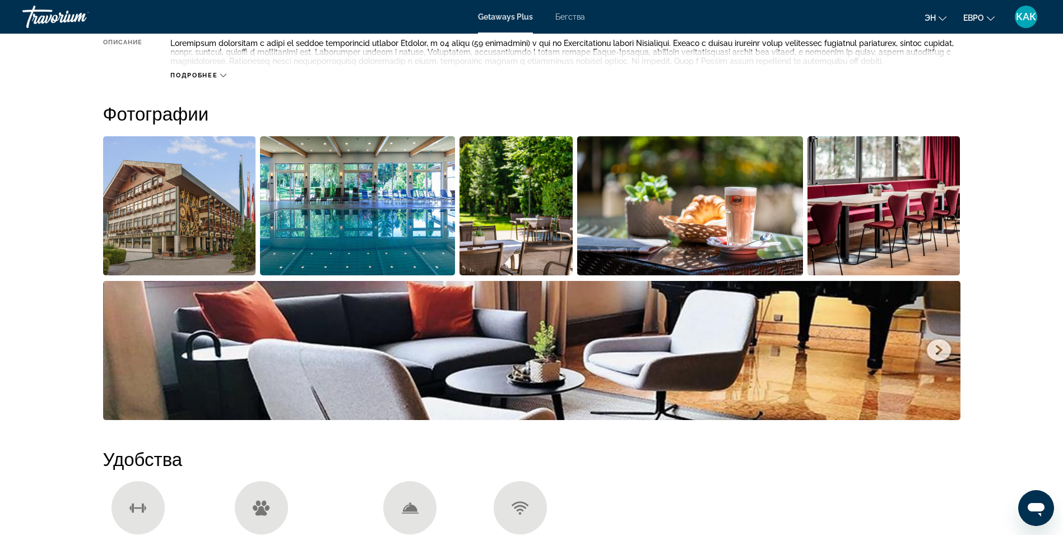
scroll to position [471, 0]
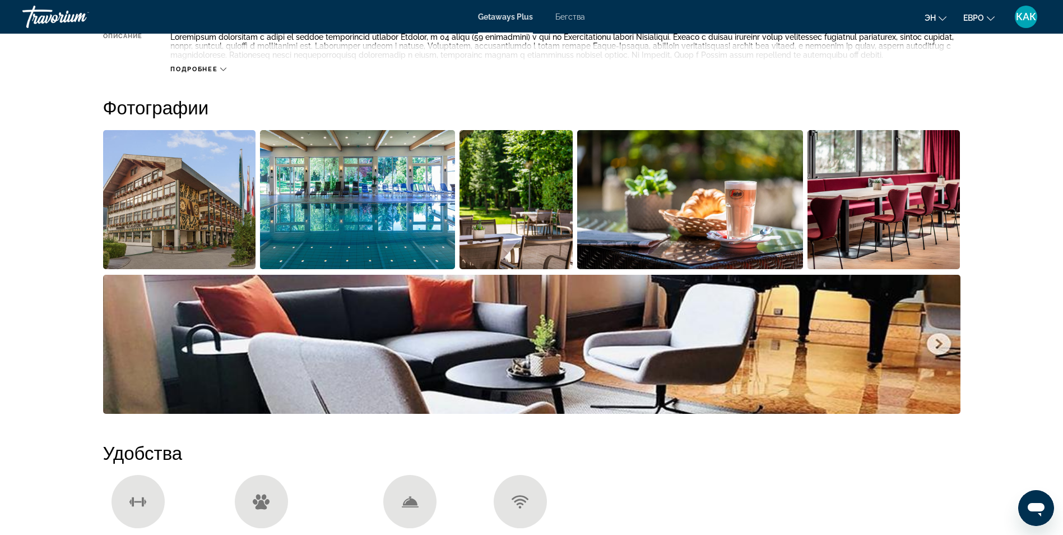
click at [199, 73] on span "Подробнее" at bounding box center [193, 69] width 47 height 7
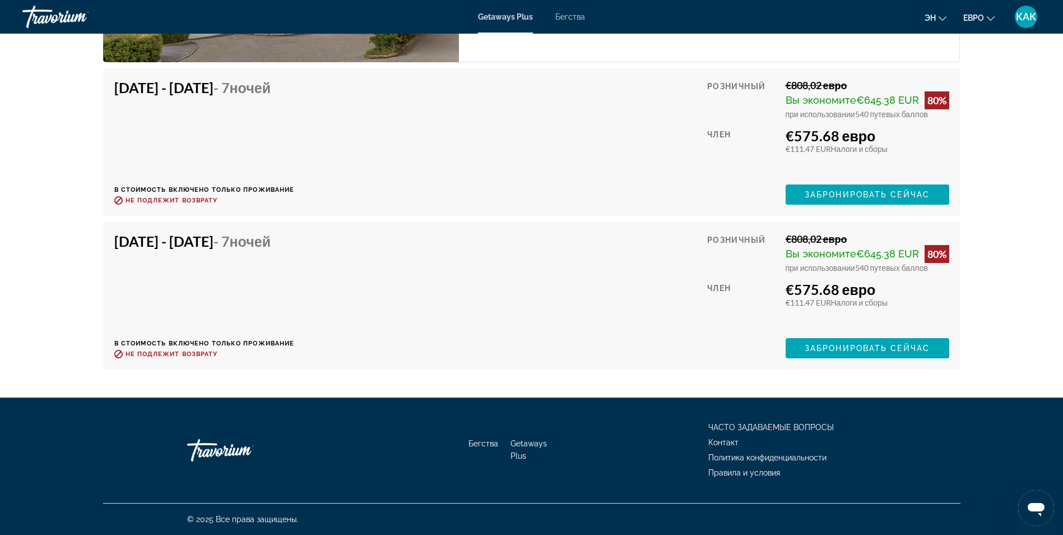
scroll to position [2202, 0]
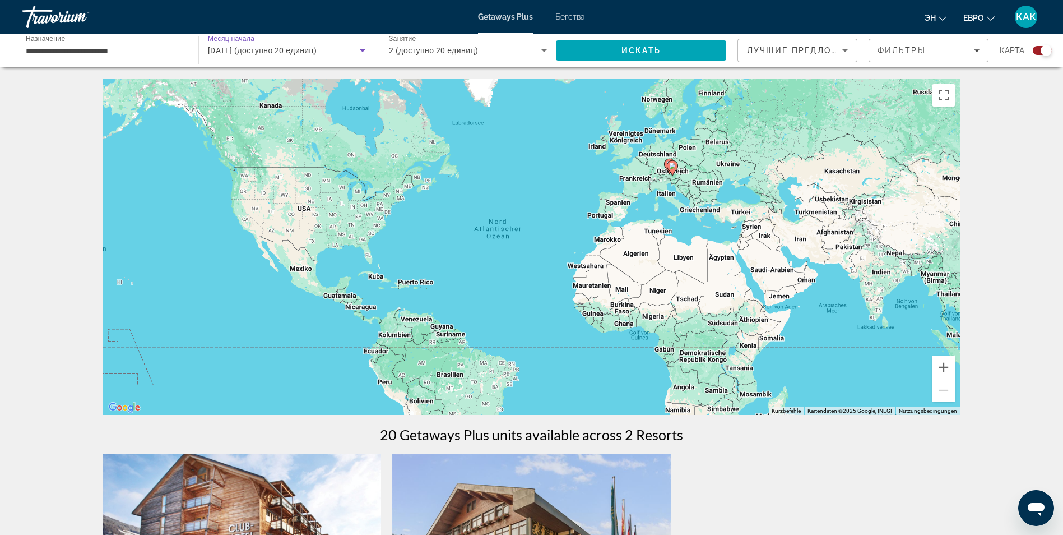
click at [362, 50] on icon "Виджет поиска" at bounding box center [363, 50] width 6 height 3
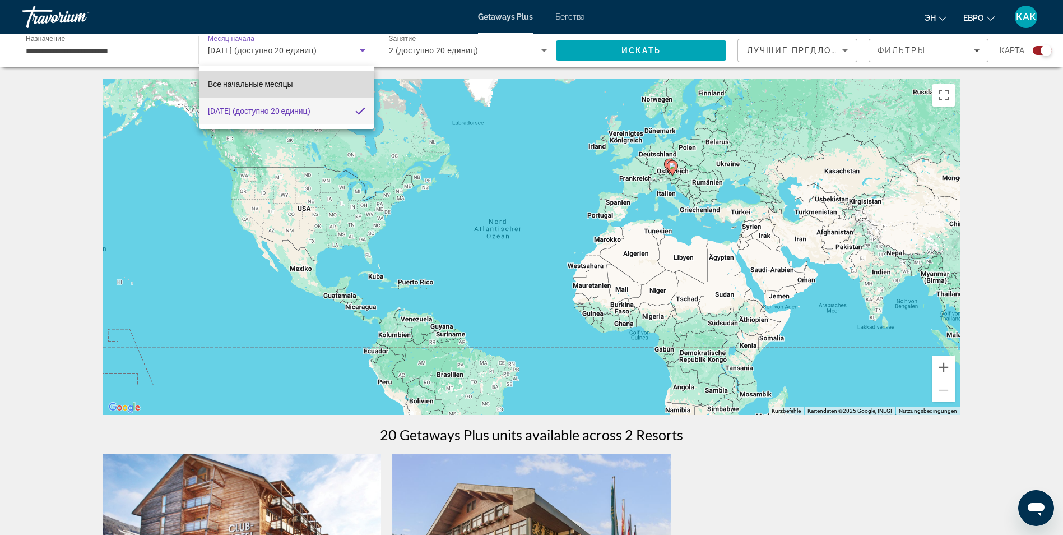
click at [303, 83] on mat-option "Все начальные месяцы" at bounding box center [286, 84] width 175 height 27
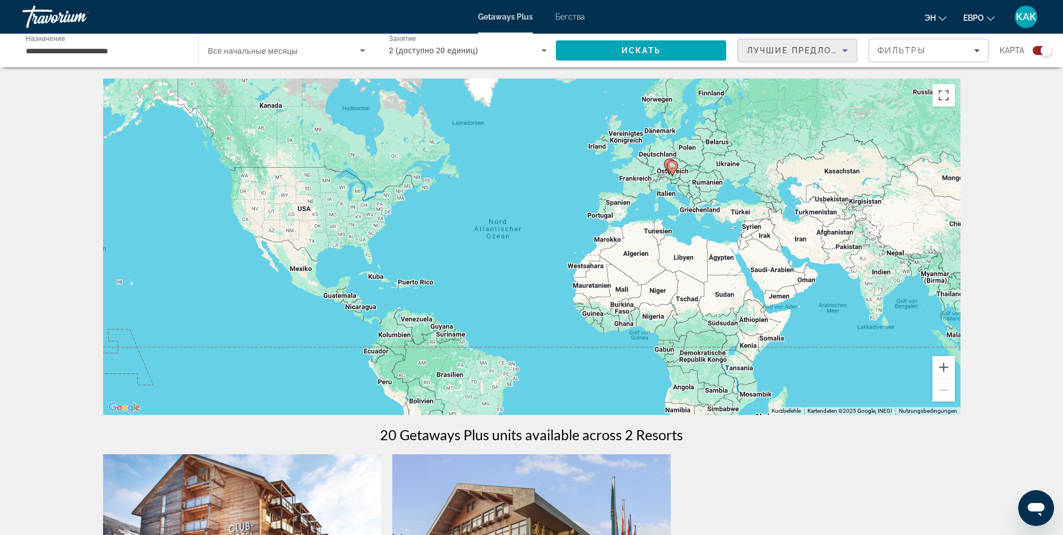
click at [846, 51] on icon "Сортировать по" at bounding box center [845, 50] width 6 height 3
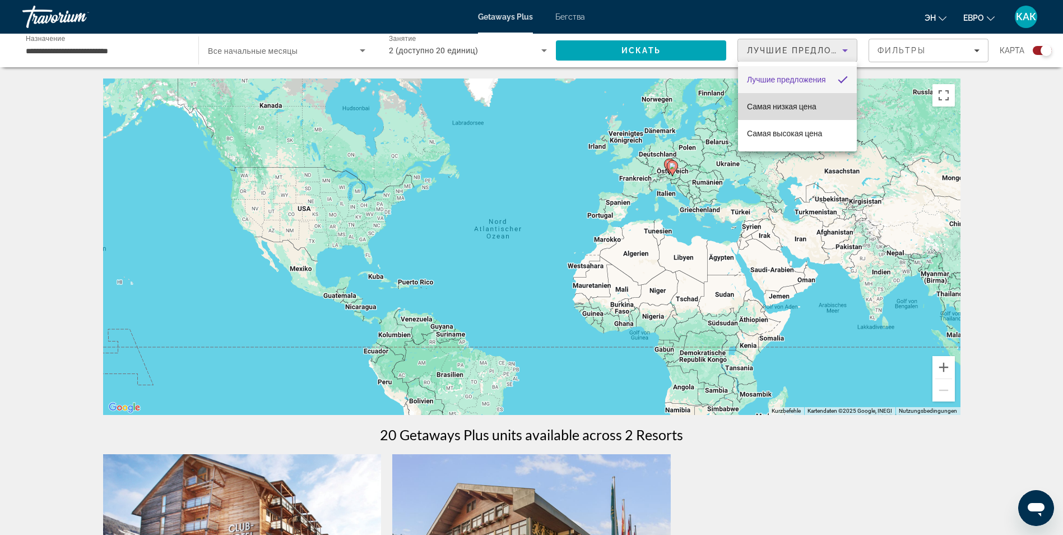
click at [798, 106] on span "Самая низкая цена" at bounding box center [781, 106] width 69 height 9
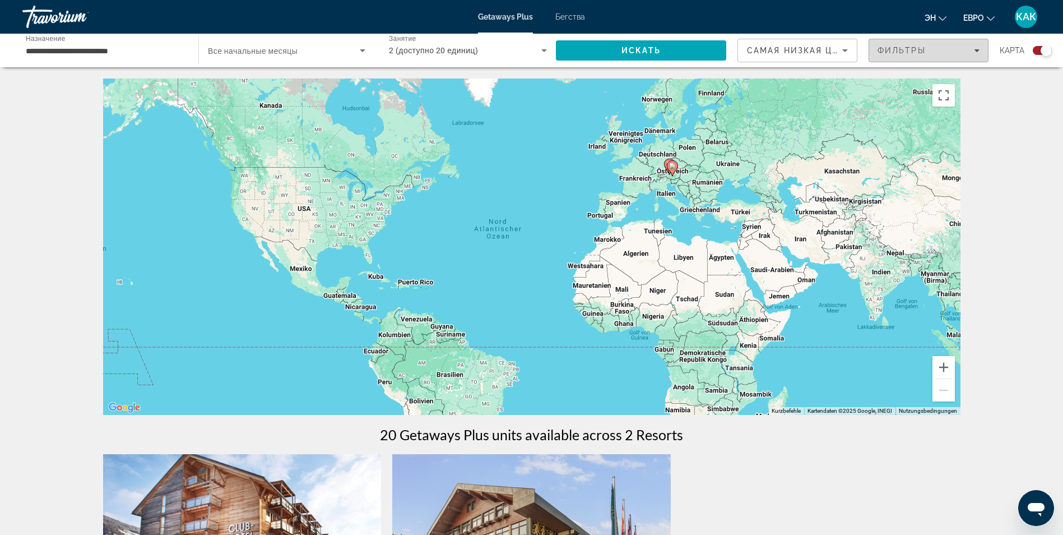
click at [974, 50] on icon "Фильтры" at bounding box center [977, 51] width 6 height 6
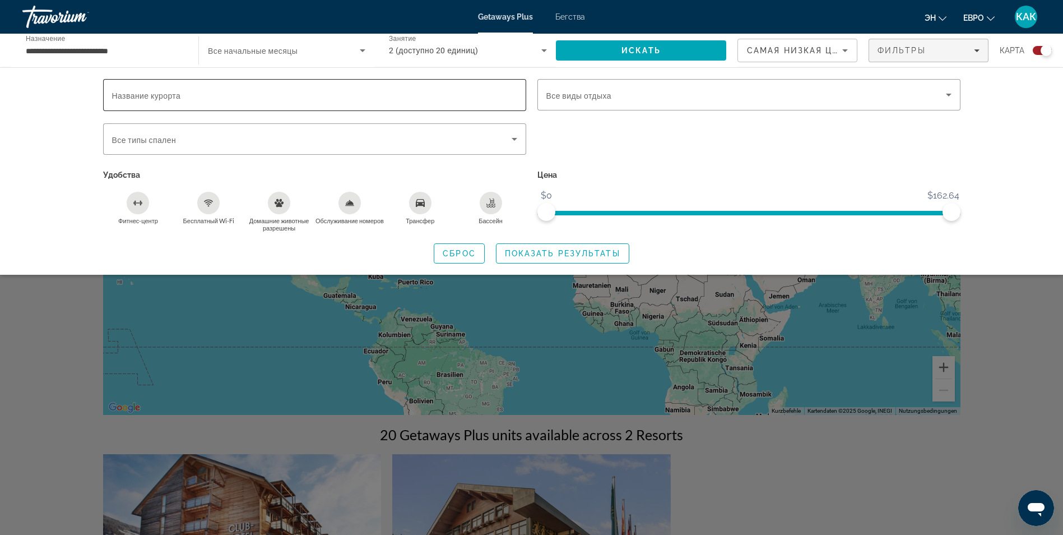
click at [129, 96] on span "Название курорта" at bounding box center [146, 95] width 69 height 9
click at [129, 96] on input "Название курорта" at bounding box center [314, 95] width 405 height 13
type input "**********"
click at [947, 95] on icon "Виджет поиска" at bounding box center [948, 94] width 13 height 13
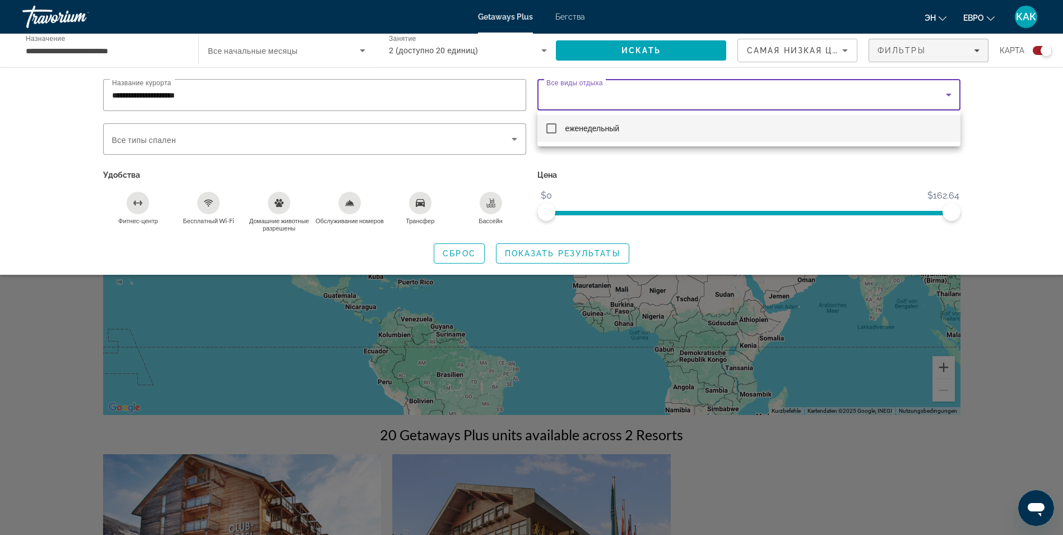
click at [547, 253] on div at bounding box center [531, 267] width 1063 height 535
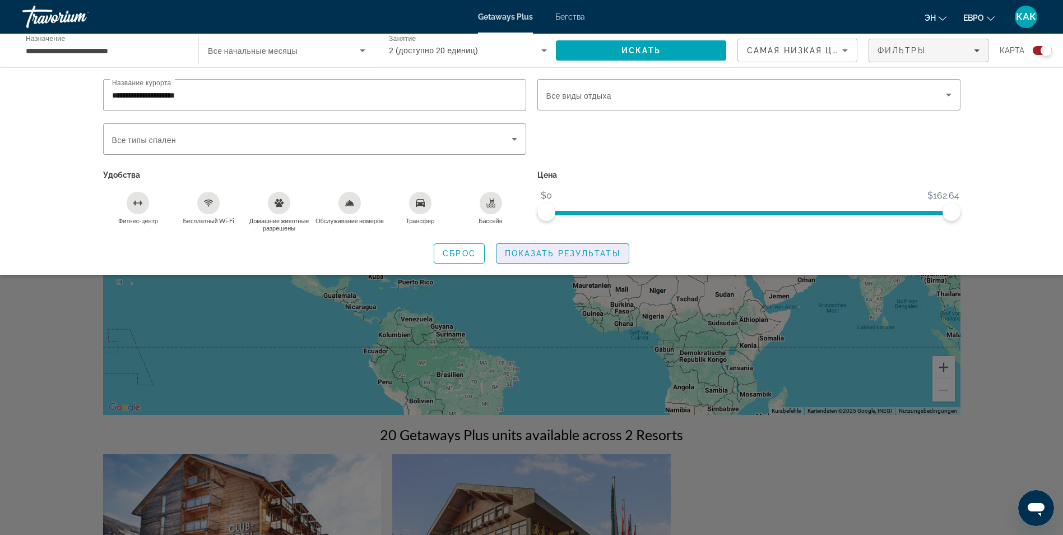
click at [547, 253] on span "Показать результаты" at bounding box center [562, 253] width 115 height 9
click at [572, 252] on span "Показать результаты" at bounding box center [562, 253] width 115 height 9
click at [453, 253] on span "Сброс" at bounding box center [459, 253] width 33 height 9
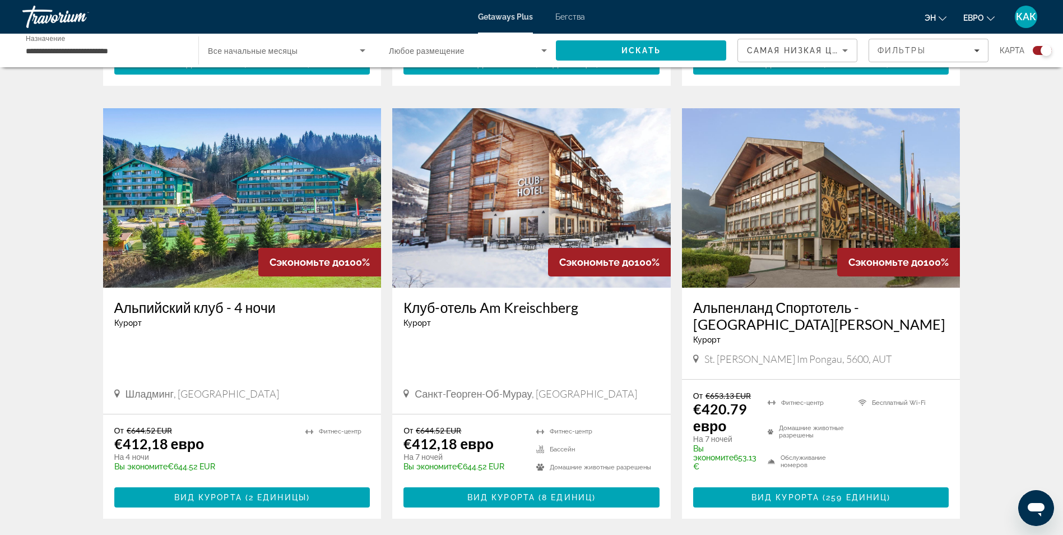
scroll to position [717, 0]
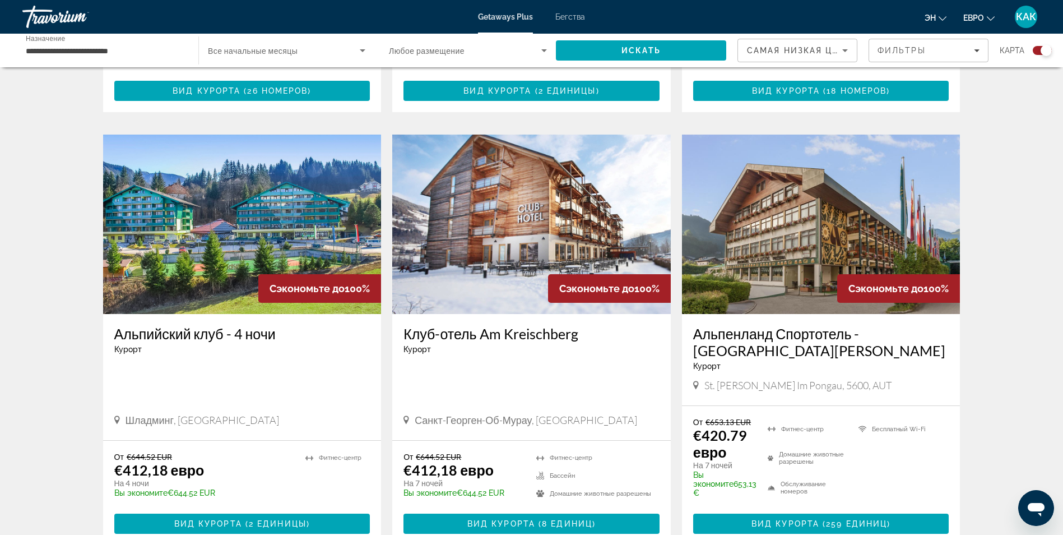
click at [206, 213] on img "Основное содержание" at bounding box center [242, 223] width 278 height 179
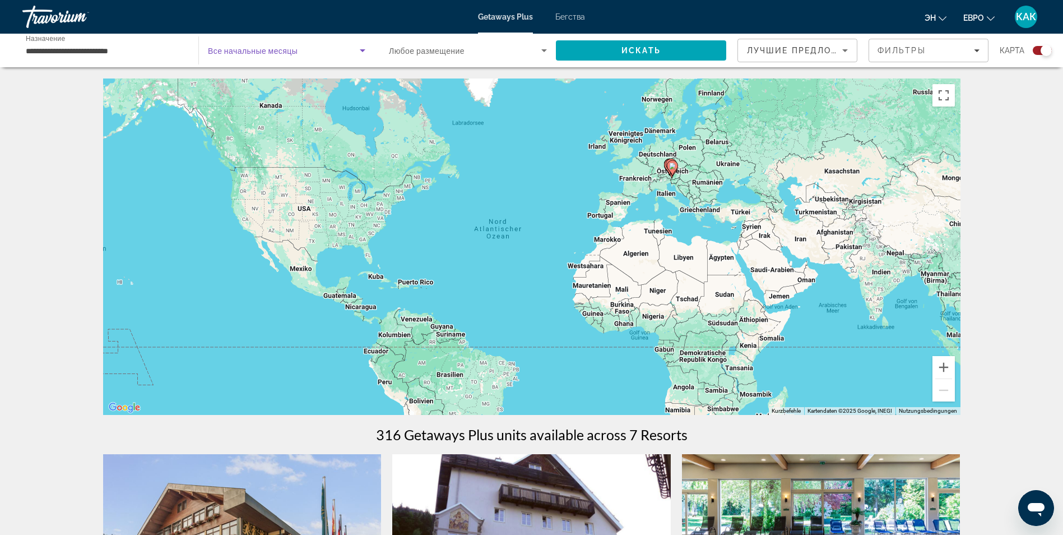
click at [361, 52] on icon "Виджет поиска" at bounding box center [362, 50] width 13 height 13
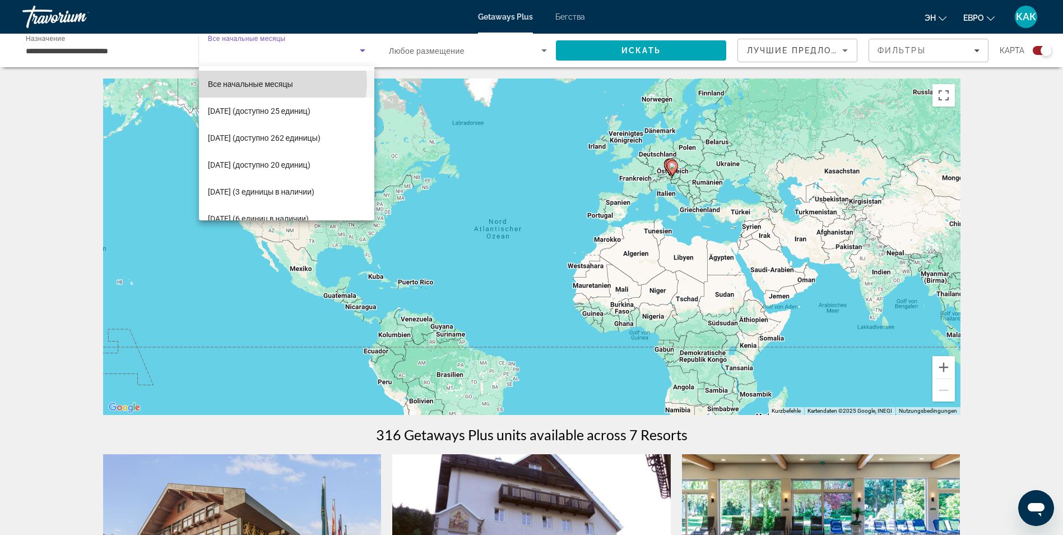
click at [282, 82] on span "Все начальные месяцы" at bounding box center [250, 84] width 85 height 9
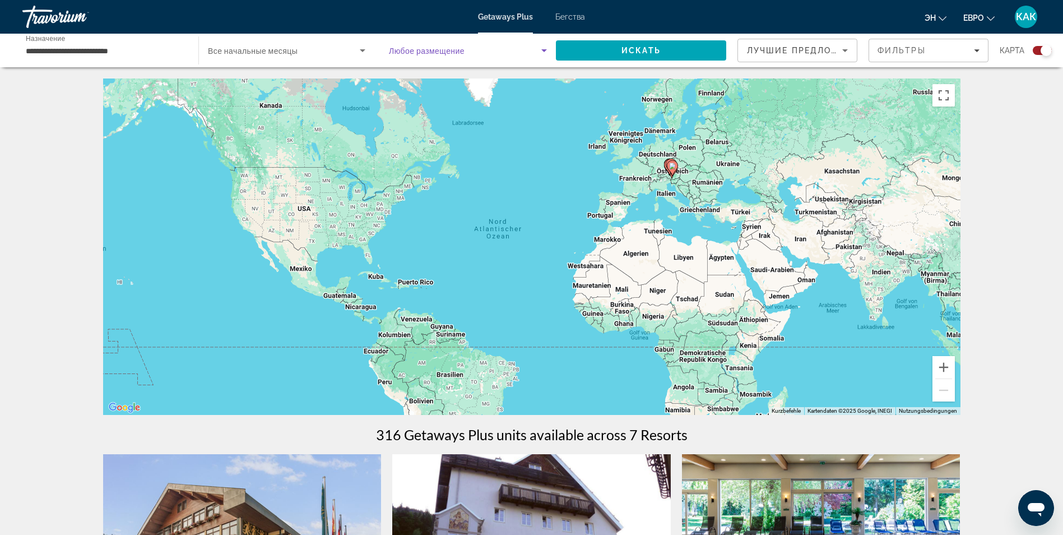
click at [541, 49] on icon "Виджет поиска" at bounding box center [543, 50] width 13 height 13
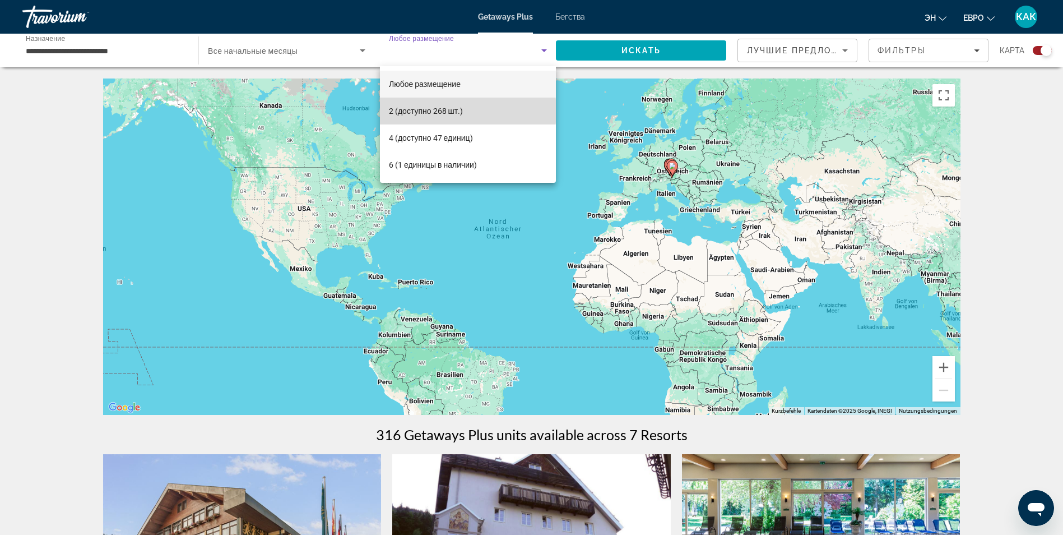
click at [442, 111] on font "2 (доступно 268 шт.)" at bounding box center [426, 110] width 74 height 9
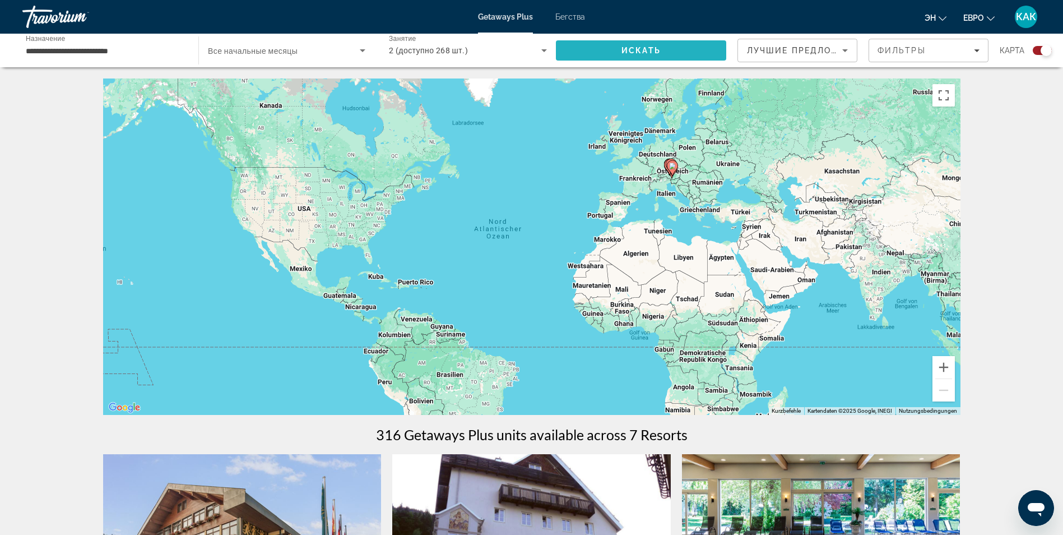
click at [608, 51] on span "Искать" at bounding box center [641, 50] width 170 height 27
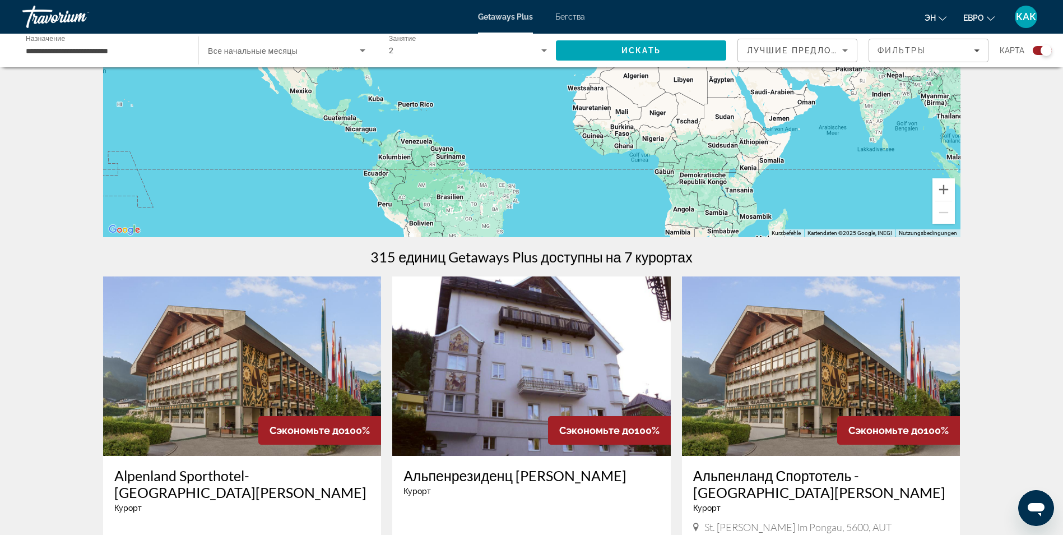
scroll to position [164, 0]
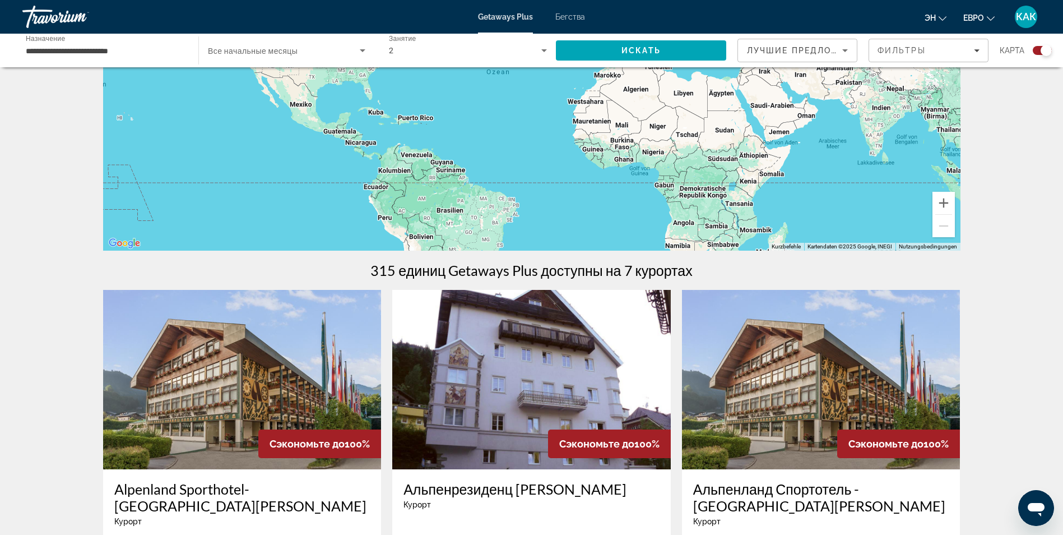
click at [806, 490] on h3 "Альпенланд Спортотель - [GEOGRAPHIC_DATA][PERSON_NAME]" at bounding box center [821, 497] width 256 height 34
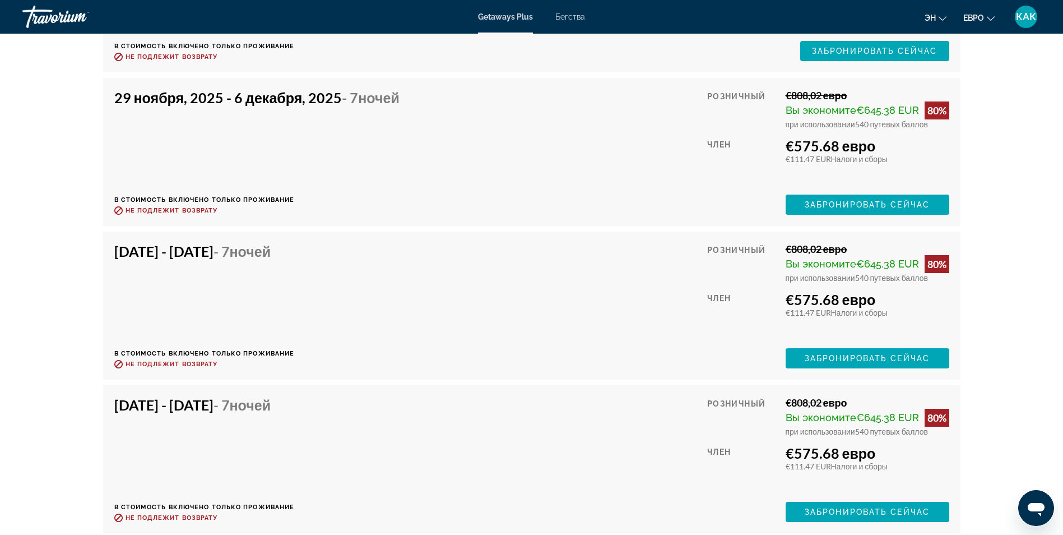
scroll to position [4072, 0]
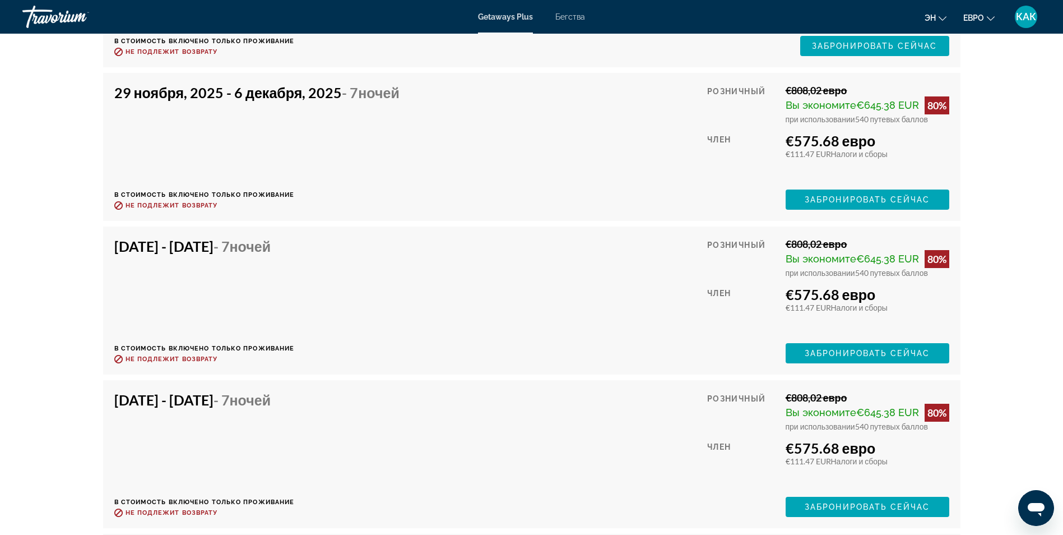
click at [285, 254] on h4 "[DATE] - [DATE] - 7 ночей" at bounding box center [200, 246] width 172 height 17
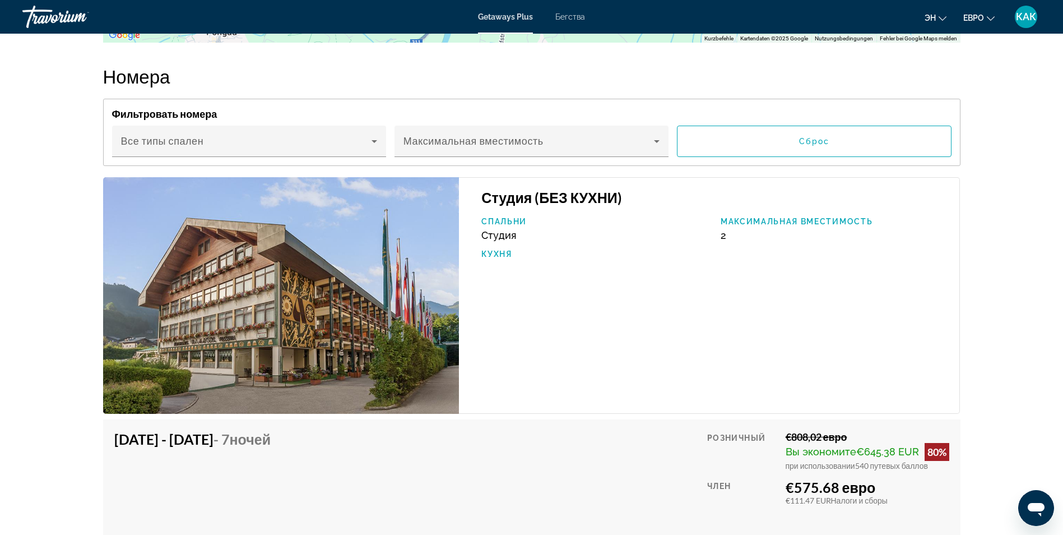
scroll to position [1875, 0]
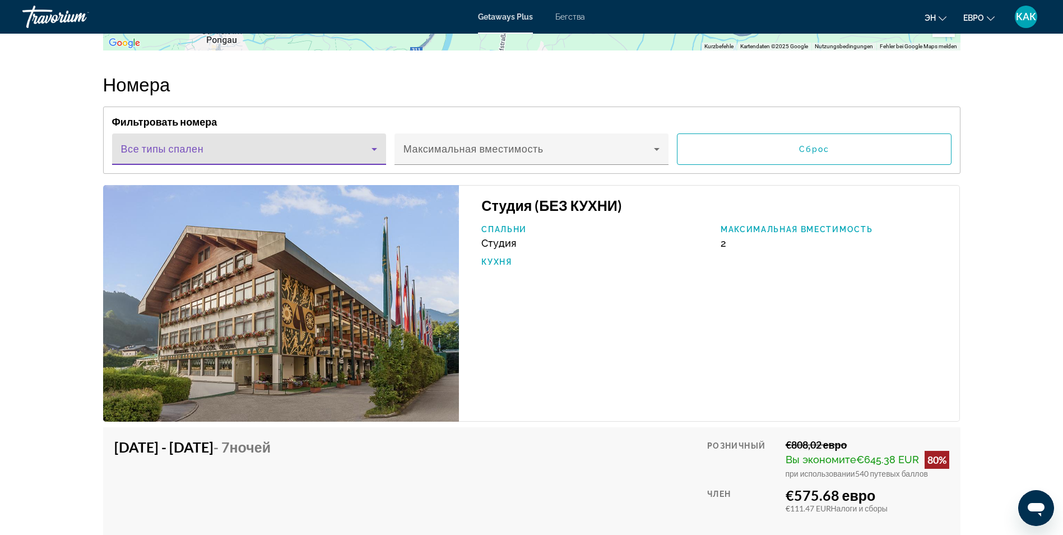
click at [374, 156] on icon "Основное содержание" at bounding box center [374, 148] width 13 height 13
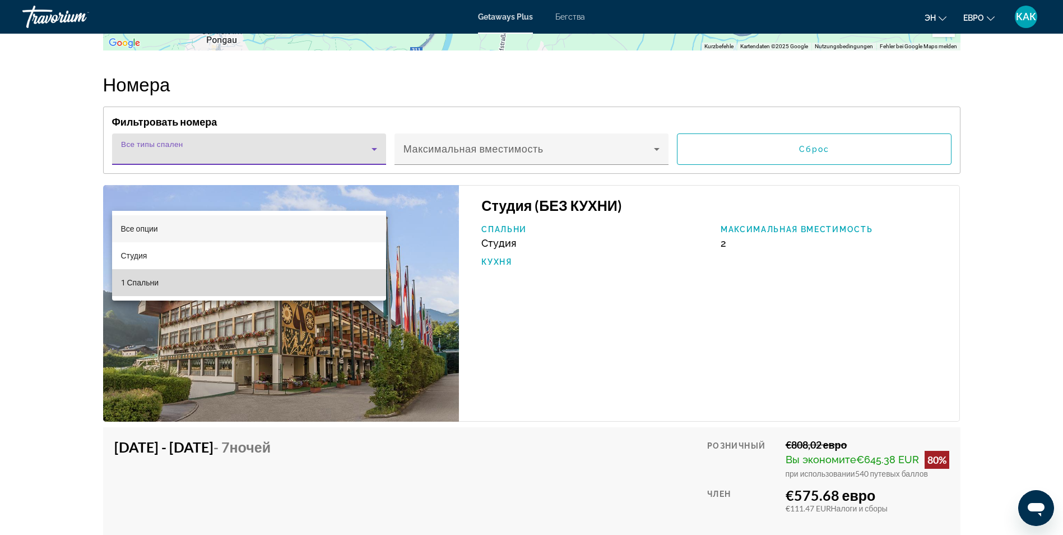
click at [133, 284] on span "1 Спальни" at bounding box center [140, 282] width 38 height 13
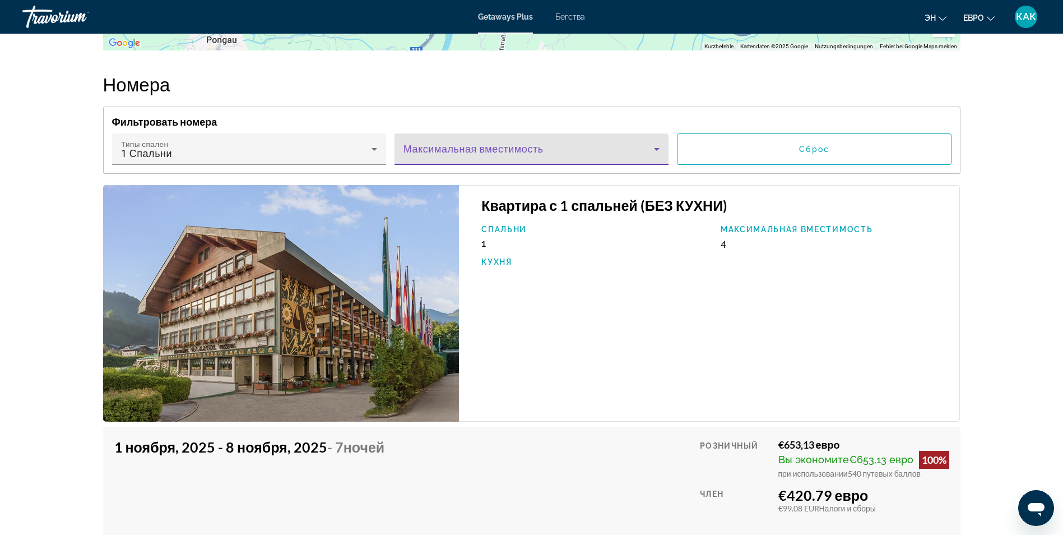
click at [659, 156] on icon "Основное содержание" at bounding box center [656, 148] width 13 height 13
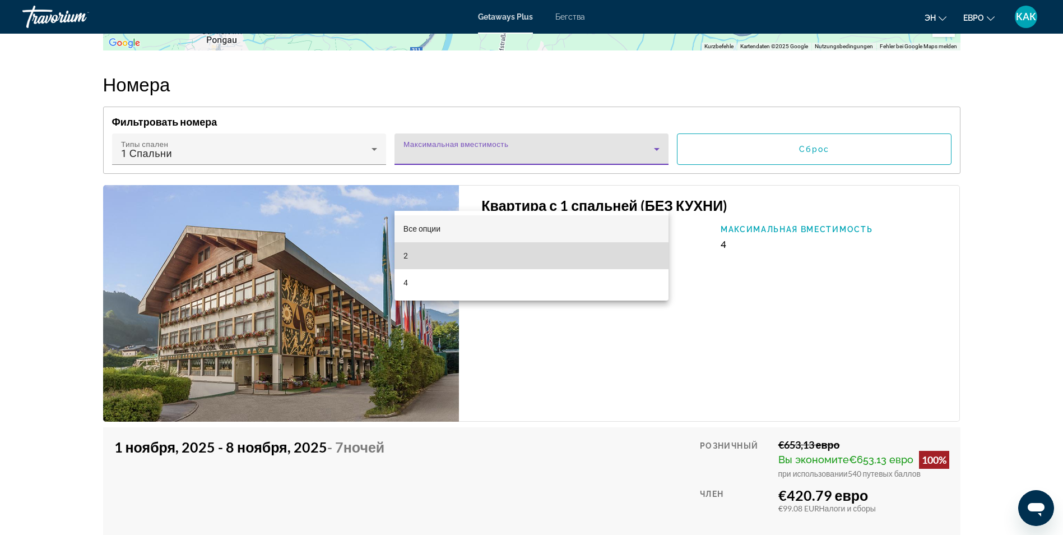
click at [411, 253] on mat-option "2" at bounding box center [531, 255] width 274 height 27
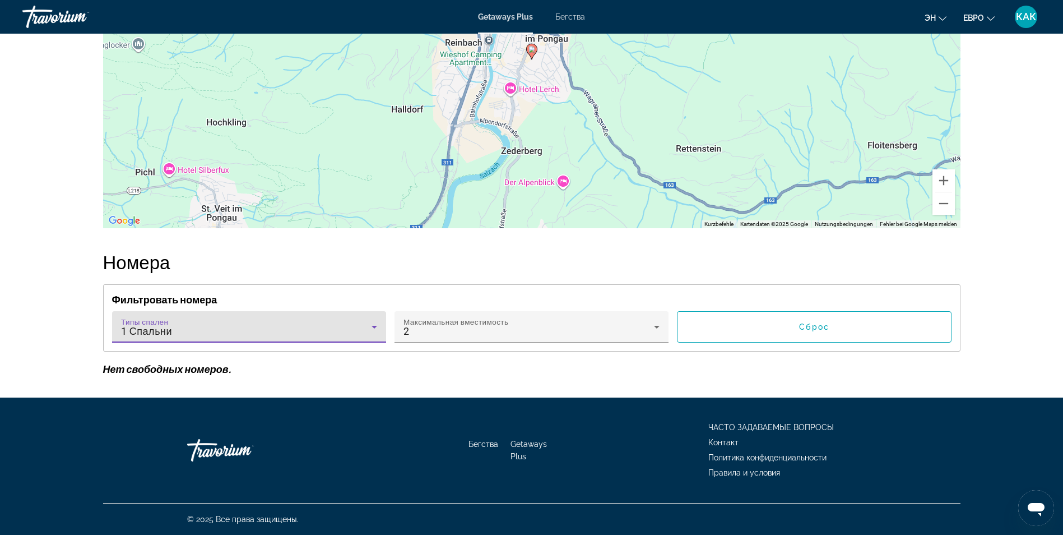
click at [373, 327] on icon "Основное содержание" at bounding box center [375, 327] width 6 height 3
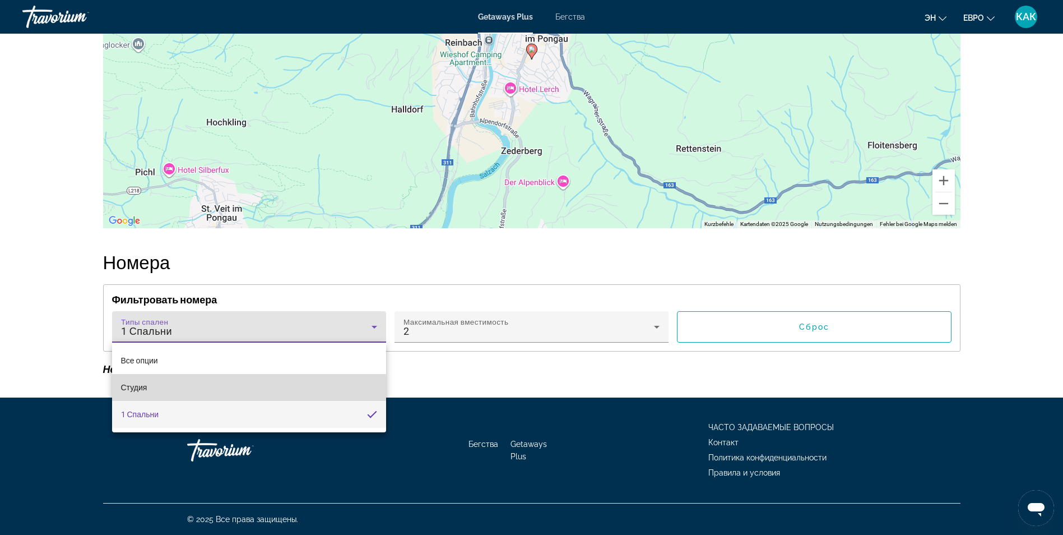
click at [293, 383] on mat-option "Студия" at bounding box center [249, 387] width 274 height 27
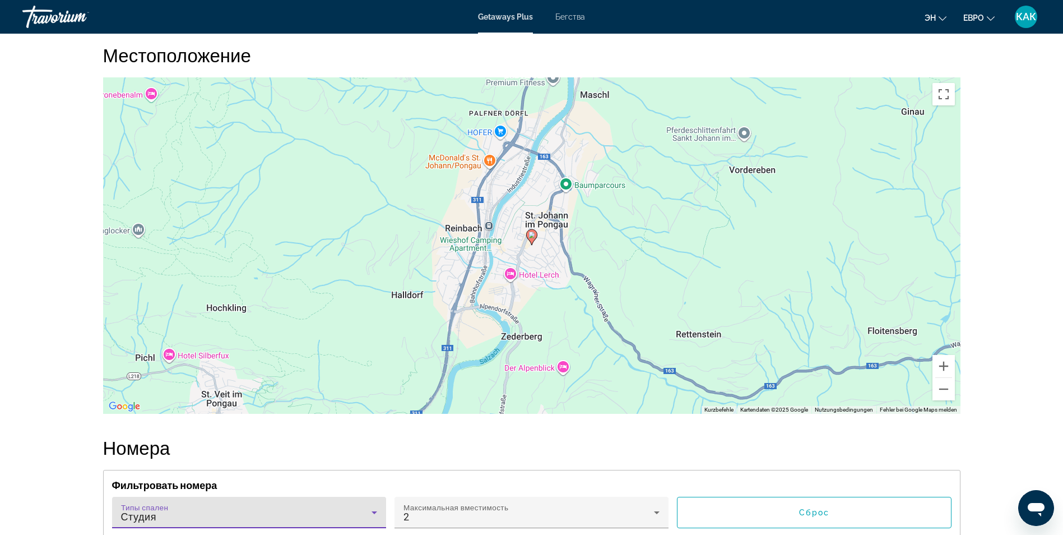
scroll to position [1520, 0]
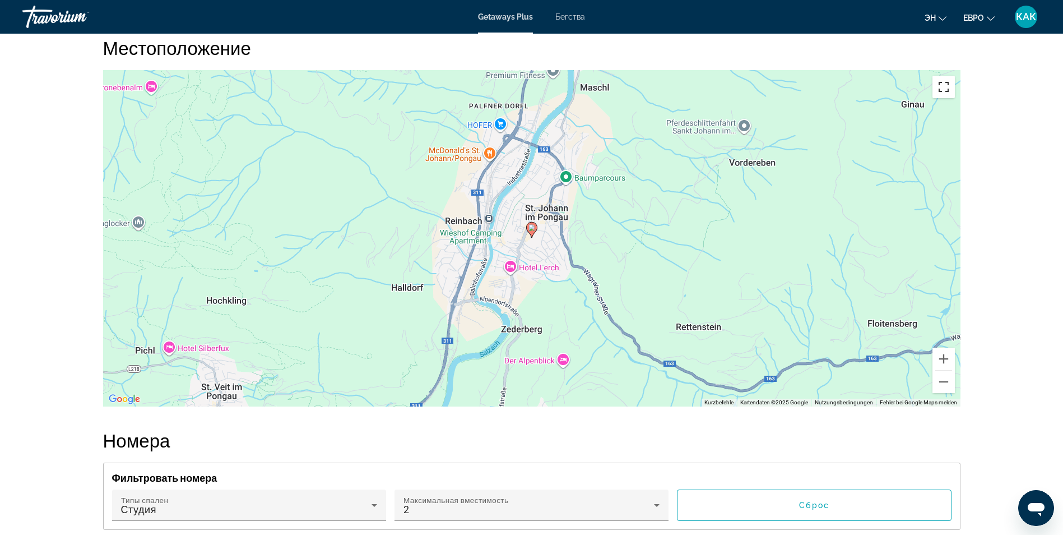
click at [940, 98] on button "Vollbildansicht ein/aus" at bounding box center [943, 87] width 22 height 22
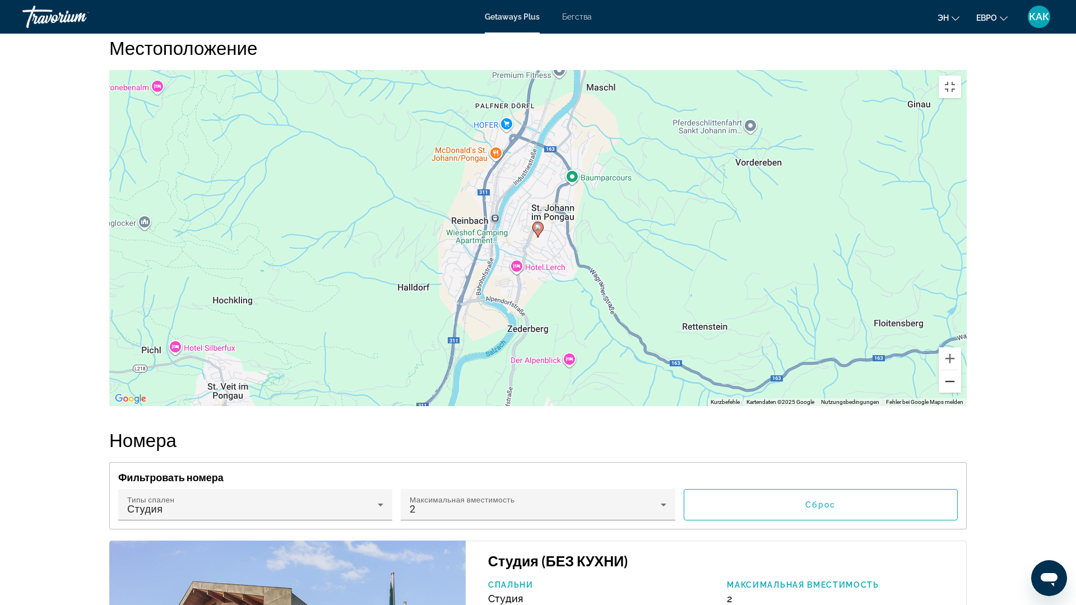
click at [961, 393] on button "Веркляйнерн" at bounding box center [950, 381] width 22 height 22
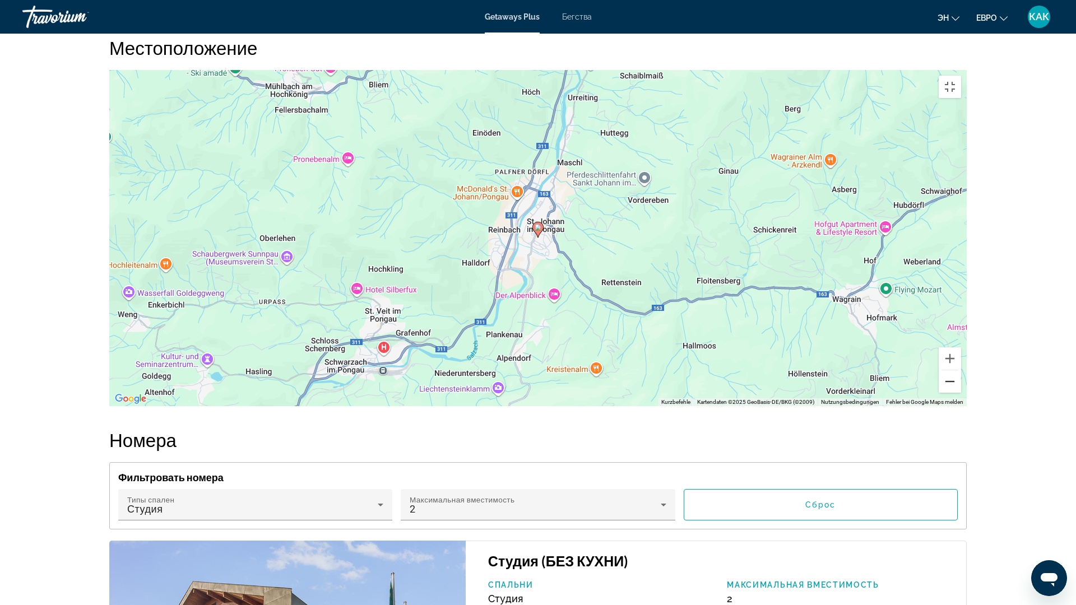
click at [961, 393] on button "Веркляйнерн" at bounding box center [950, 381] width 22 height 22
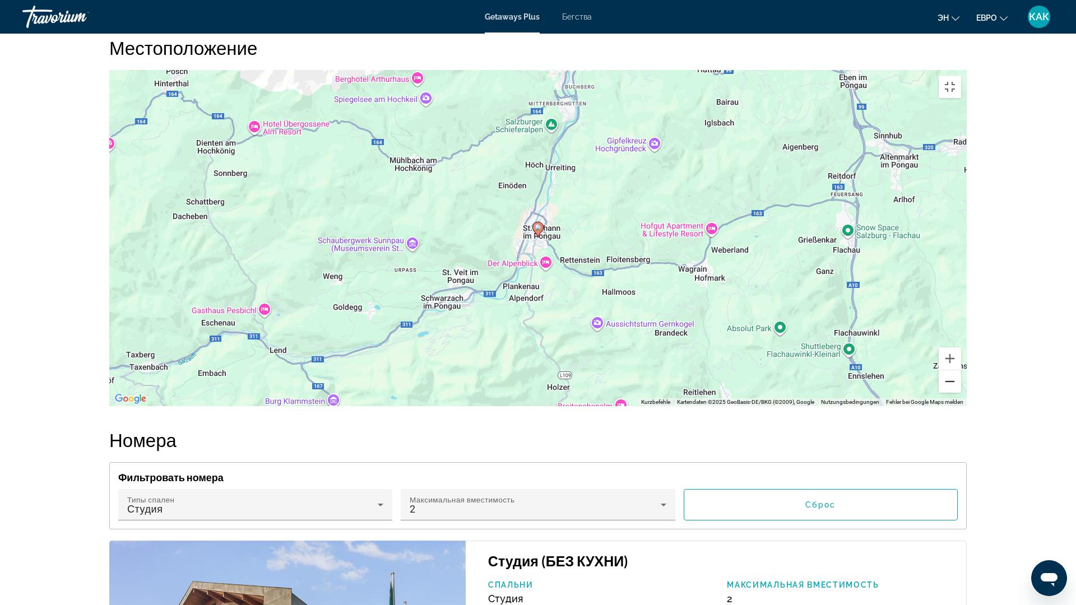
click at [961, 393] on button "Веркляйнерн" at bounding box center [950, 381] width 22 height 22
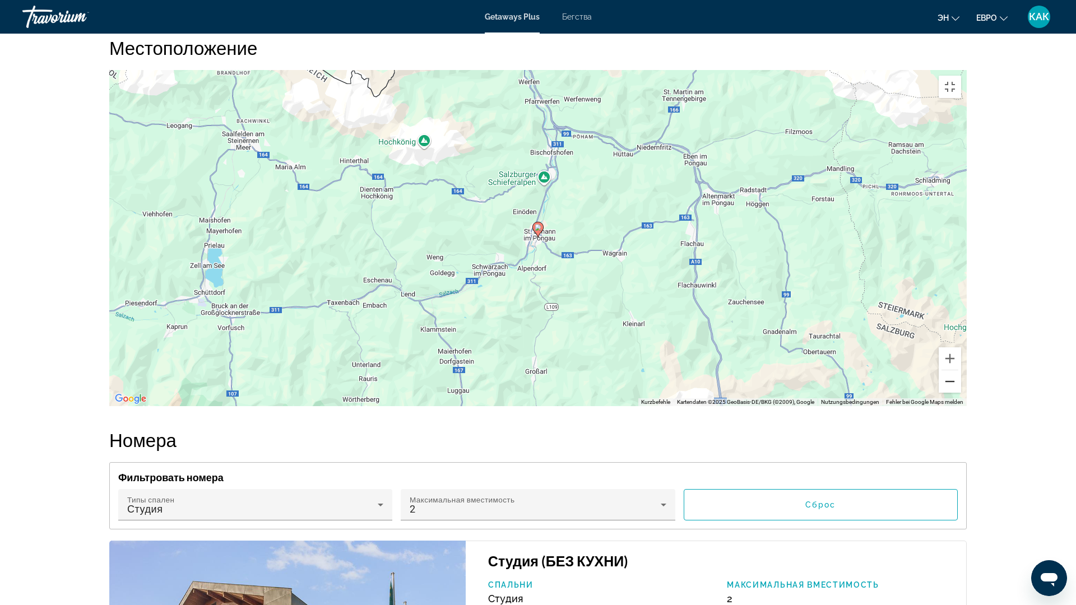
click at [961, 393] on button "Веркляйнерн" at bounding box center [950, 381] width 22 height 22
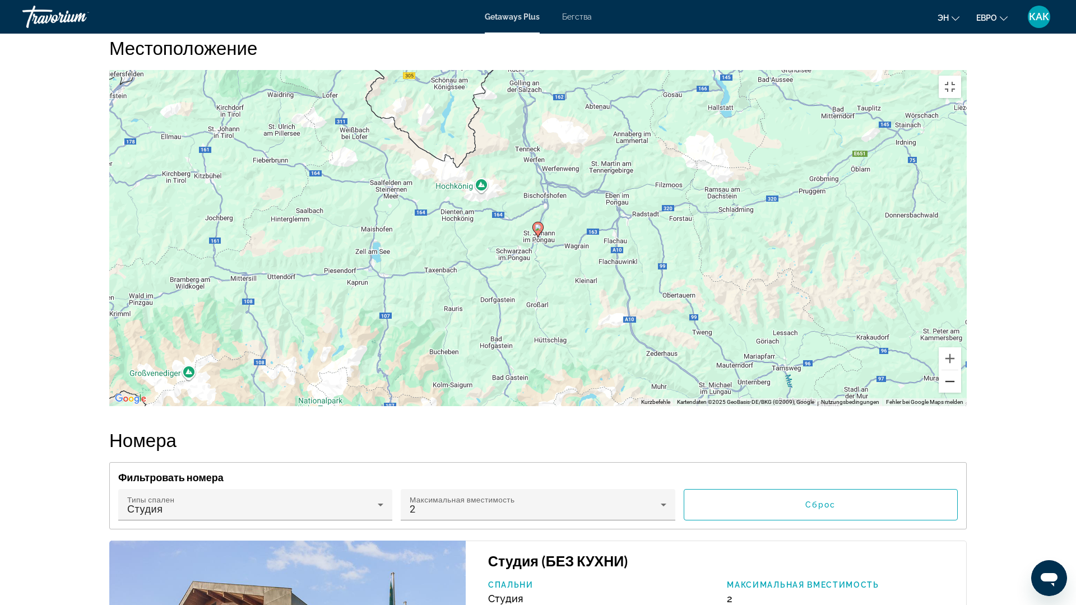
click at [961, 393] on button "Веркляйнерн" at bounding box center [950, 381] width 22 height 22
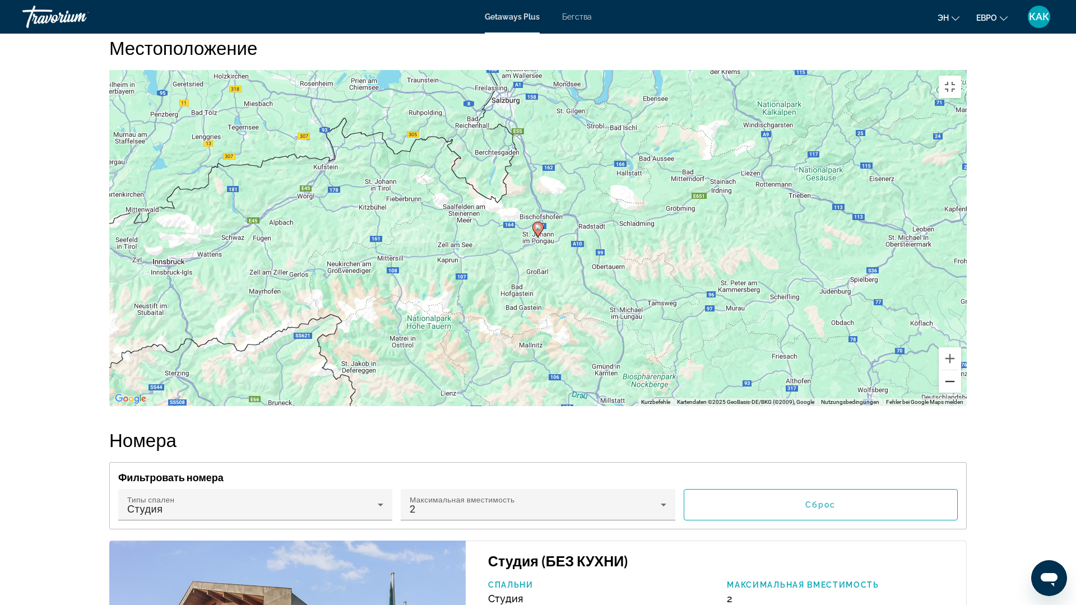
click at [961, 393] on button "Веркляйнерн" at bounding box center [950, 381] width 22 height 22
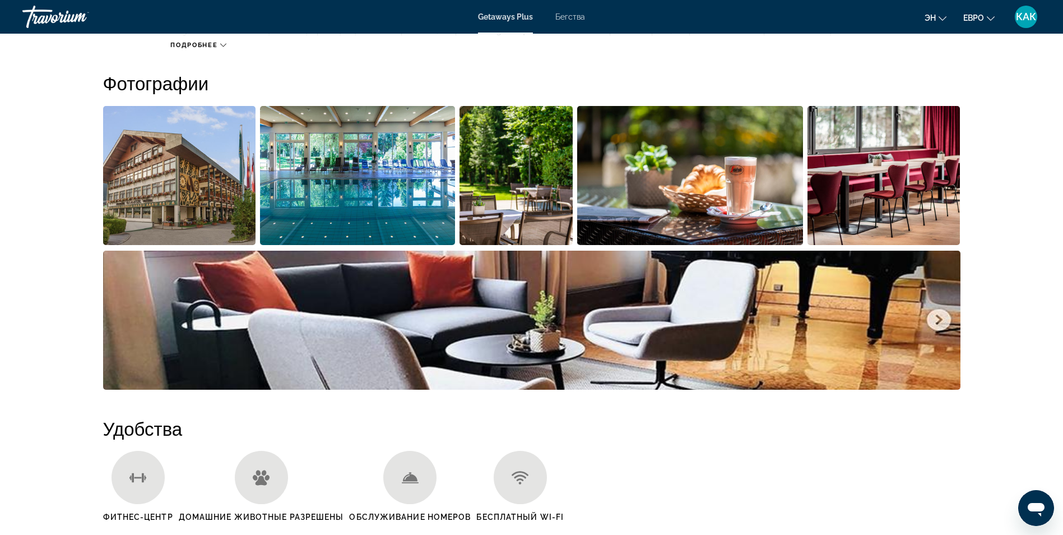
scroll to position [489, 0]
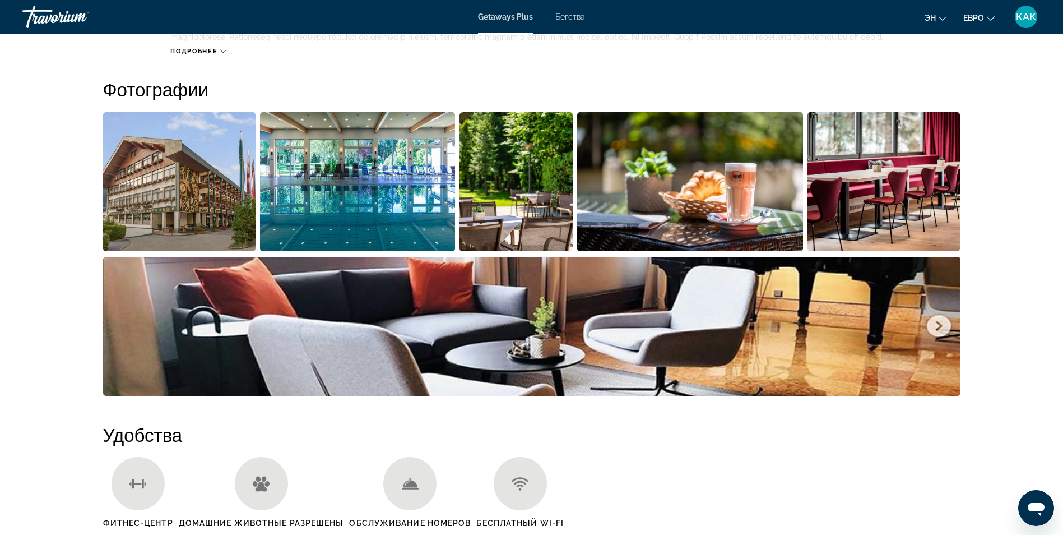
click at [936, 332] on img "Открыть полноэкранный слайдер изображений" at bounding box center [531, 326] width 857 height 139
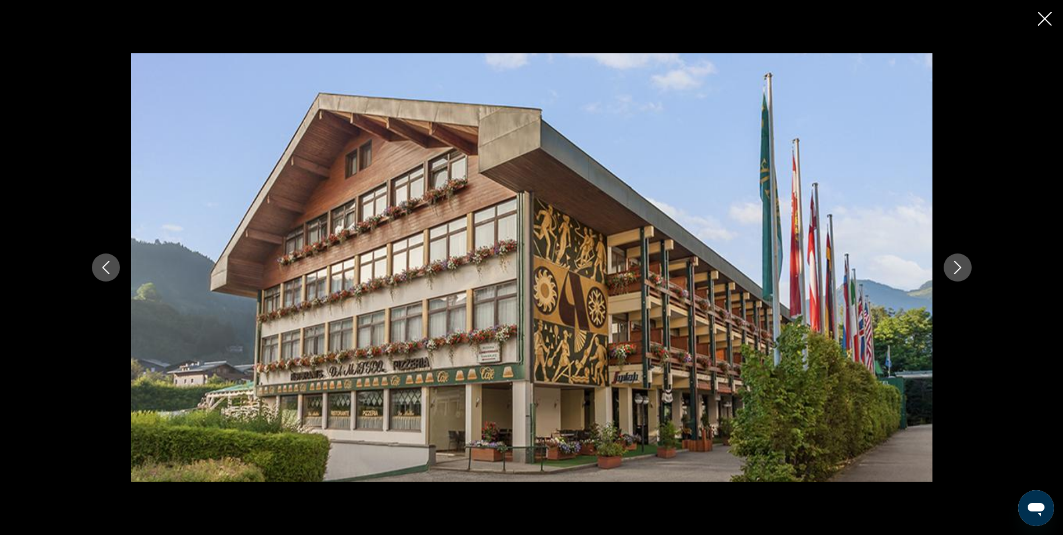
click at [960, 264] on icon "Следующее изображение" at bounding box center [957, 267] width 13 height 13
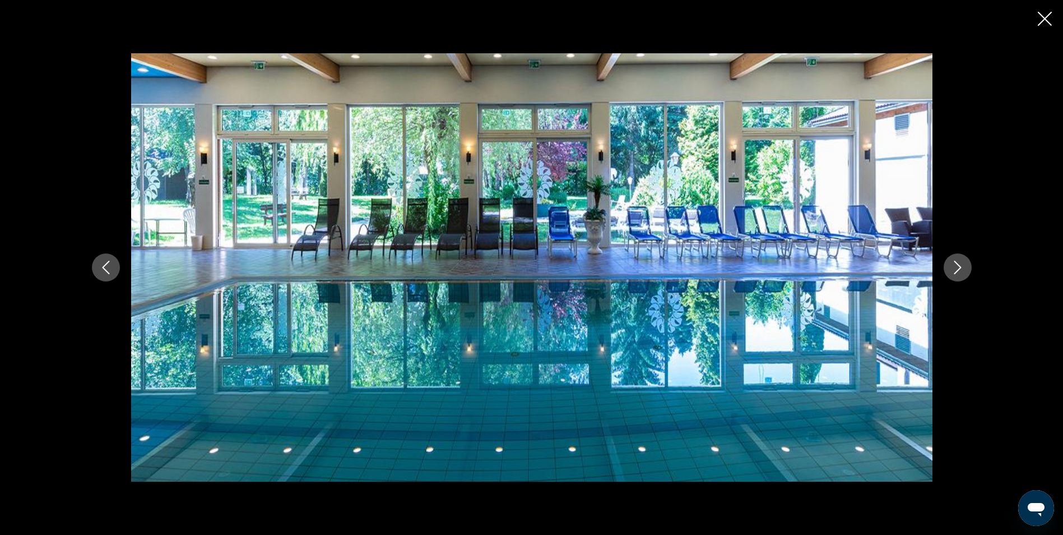
click at [960, 264] on icon "Следующее изображение" at bounding box center [957, 267] width 13 height 13
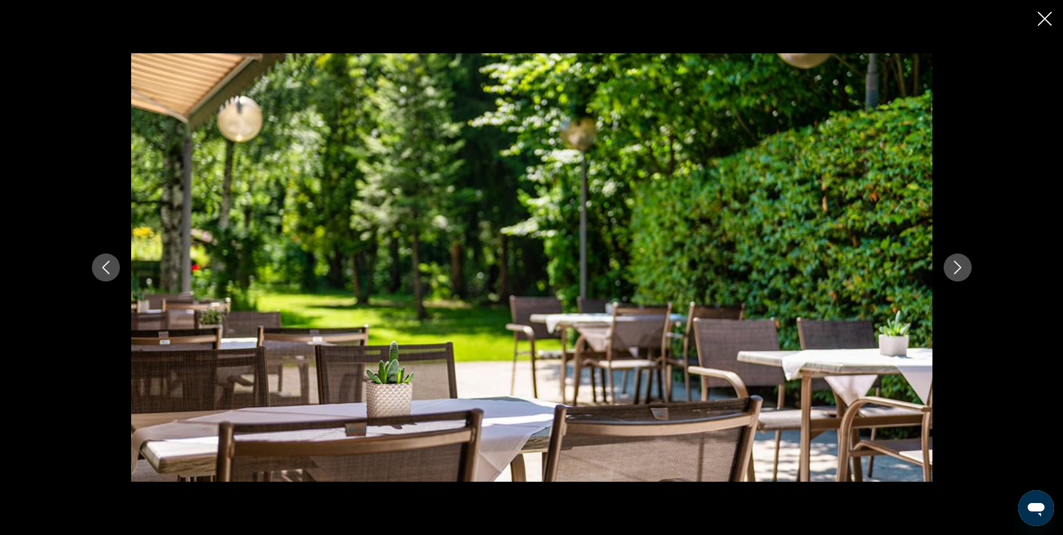
click at [960, 264] on icon "Следующее изображение" at bounding box center [957, 267] width 13 height 13
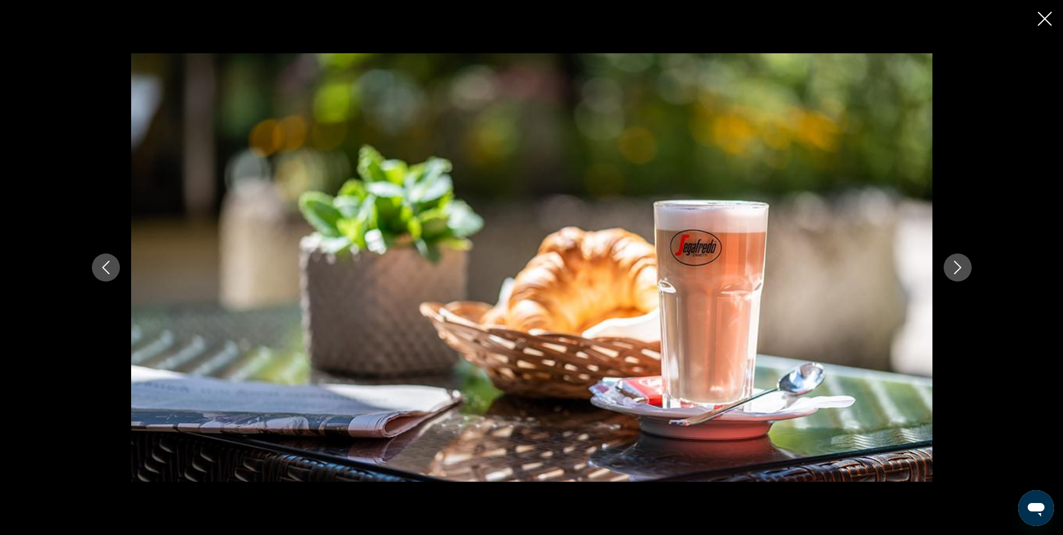
click at [960, 264] on icon "Следующее изображение" at bounding box center [957, 267] width 13 height 13
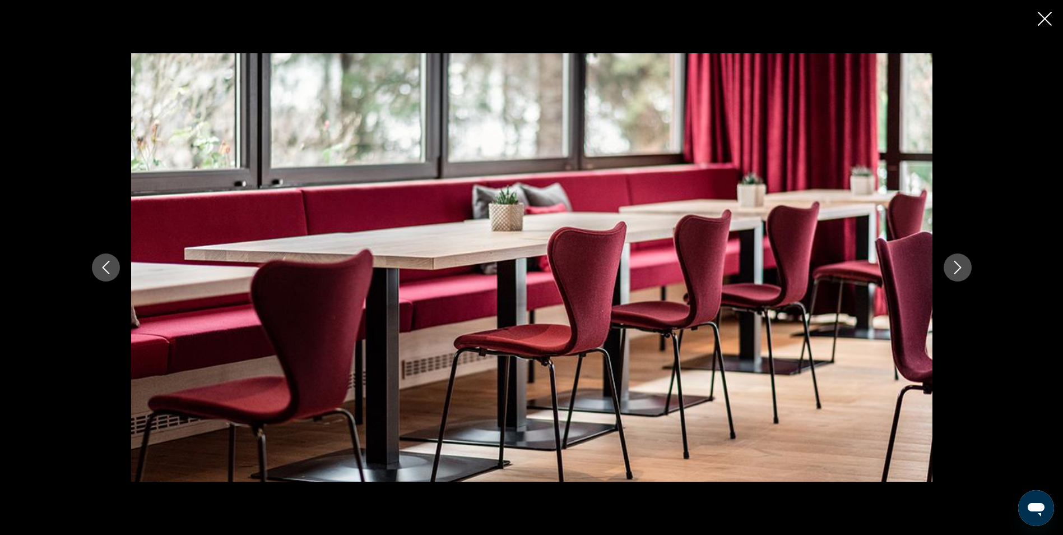
click at [960, 264] on icon "Следующее изображение" at bounding box center [957, 267] width 13 height 13
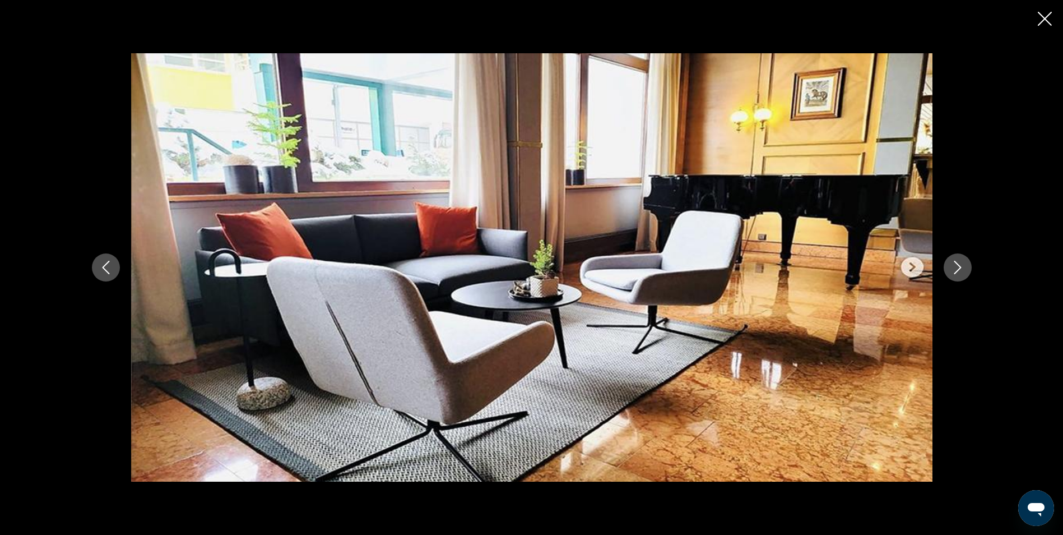
click at [960, 264] on icon "Следующее изображение" at bounding box center [957, 267] width 13 height 13
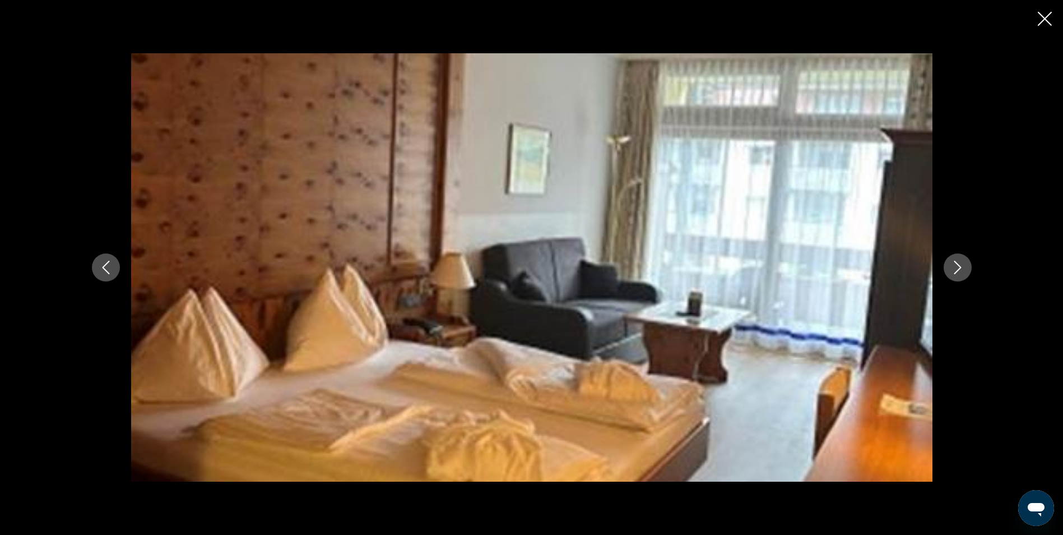
click at [960, 264] on icon "Следующее изображение" at bounding box center [957, 267] width 13 height 13
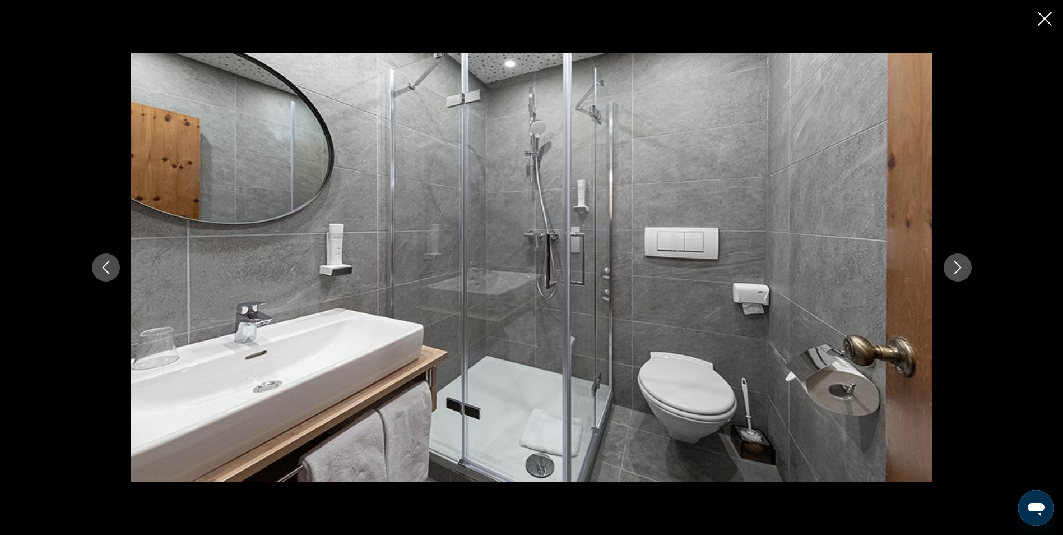
click at [960, 264] on icon "Следующее изображение" at bounding box center [957, 267] width 13 height 13
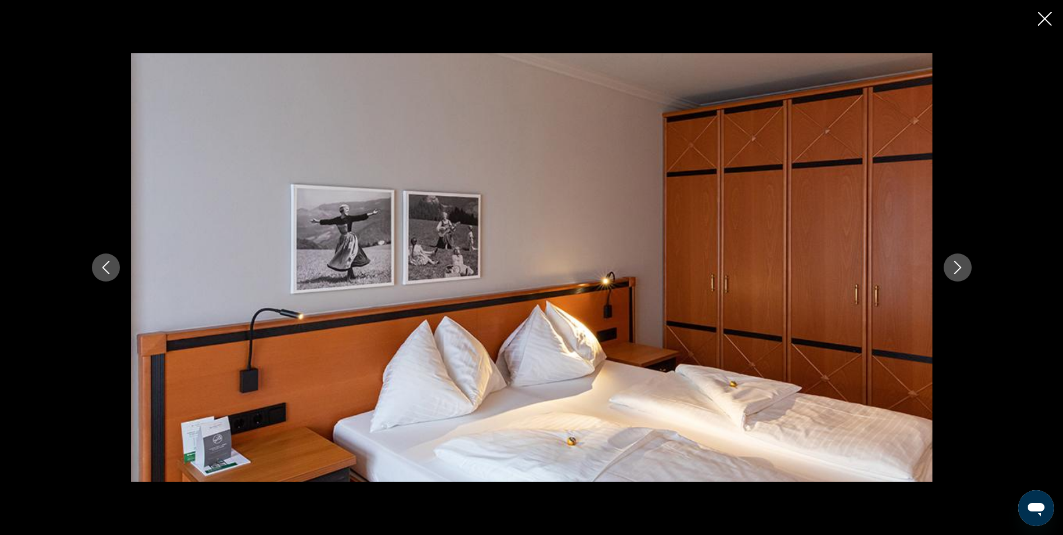
click at [960, 264] on icon "Следующее изображение" at bounding box center [957, 267] width 13 height 13
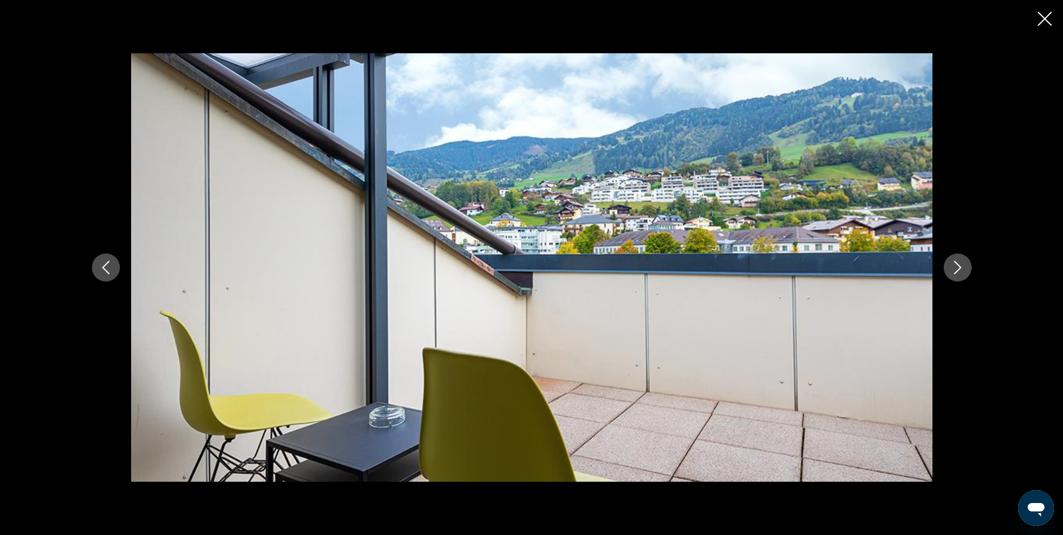
click at [960, 264] on icon "Следующее изображение" at bounding box center [957, 267] width 13 height 13
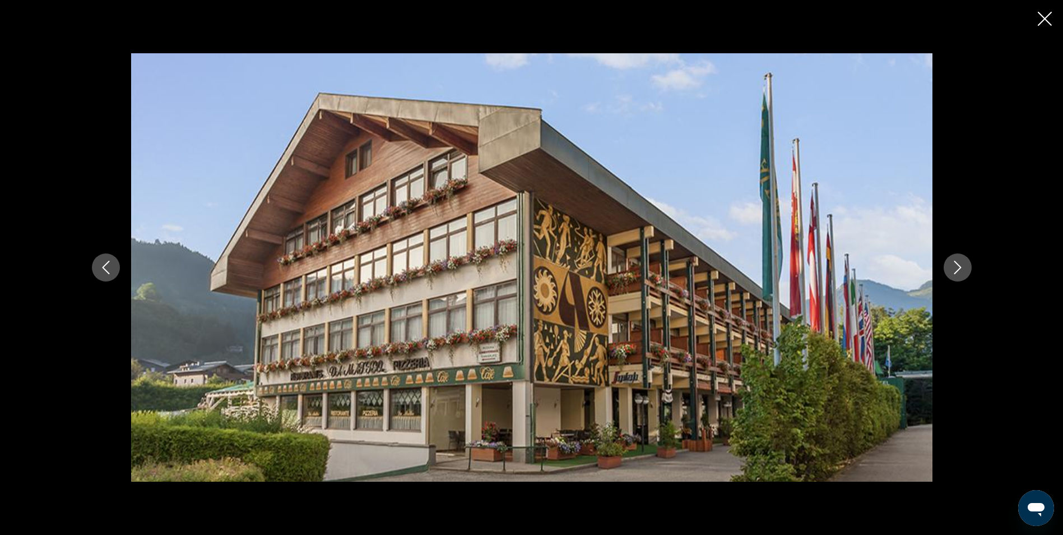
click at [960, 264] on icon "Следующее изображение" at bounding box center [957, 267] width 13 height 13
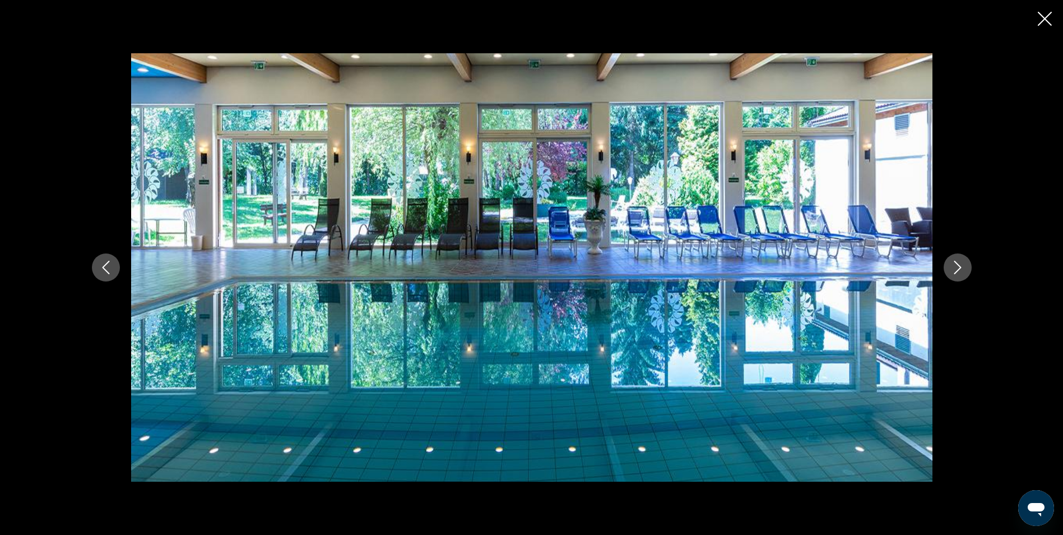
click at [960, 264] on icon "Следующее изображение" at bounding box center [957, 267] width 13 height 13
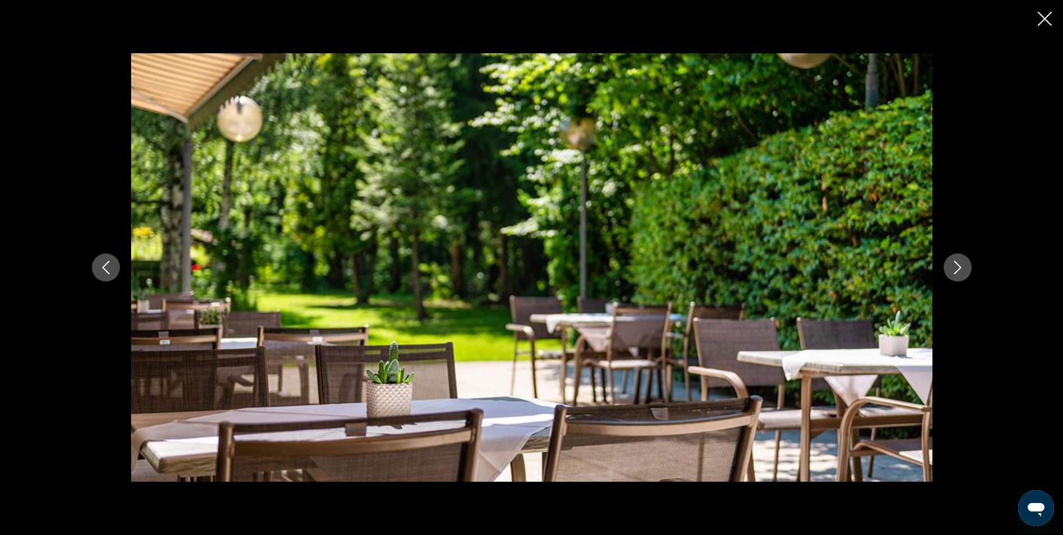
click at [960, 264] on icon "Следующее изображение" at bounding box center [957, 267] width 13 height 13
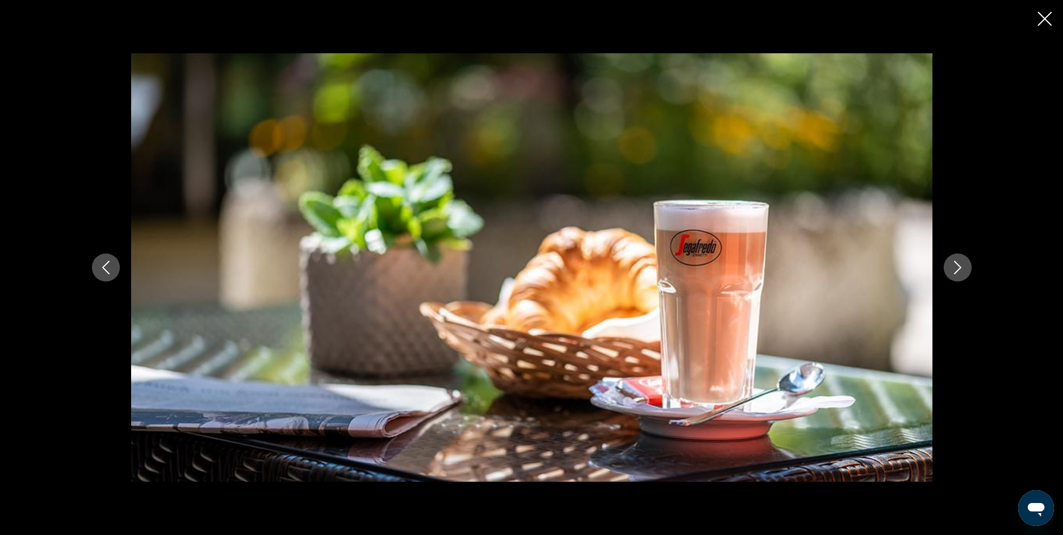
click at [1045, 18] on icon "Закрыть слайд-шоу" at bounding box center [1045, 19] width 14 height 14
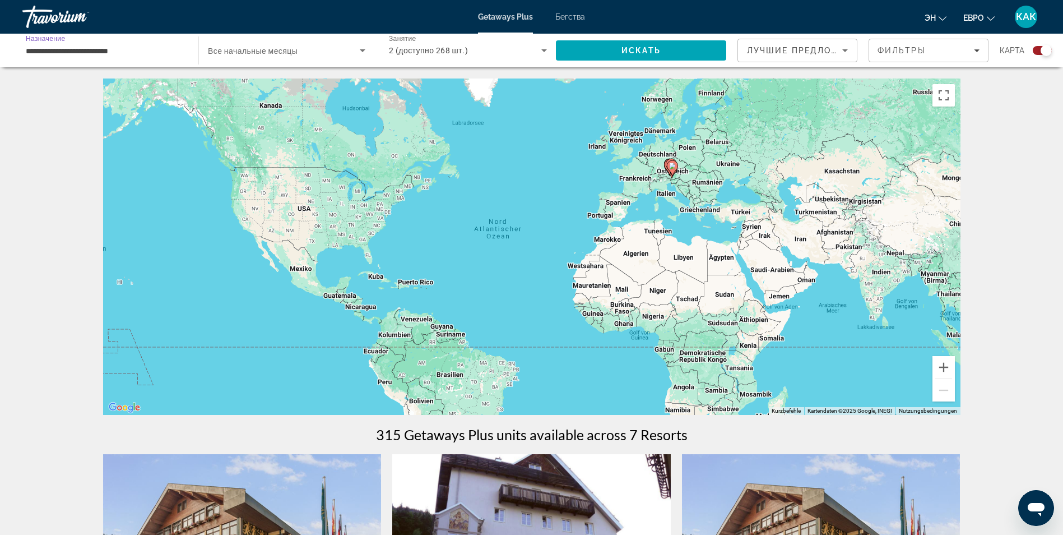
click at [140, 50] on input "**********" at bounding box center [105, 50] width 158 height 13
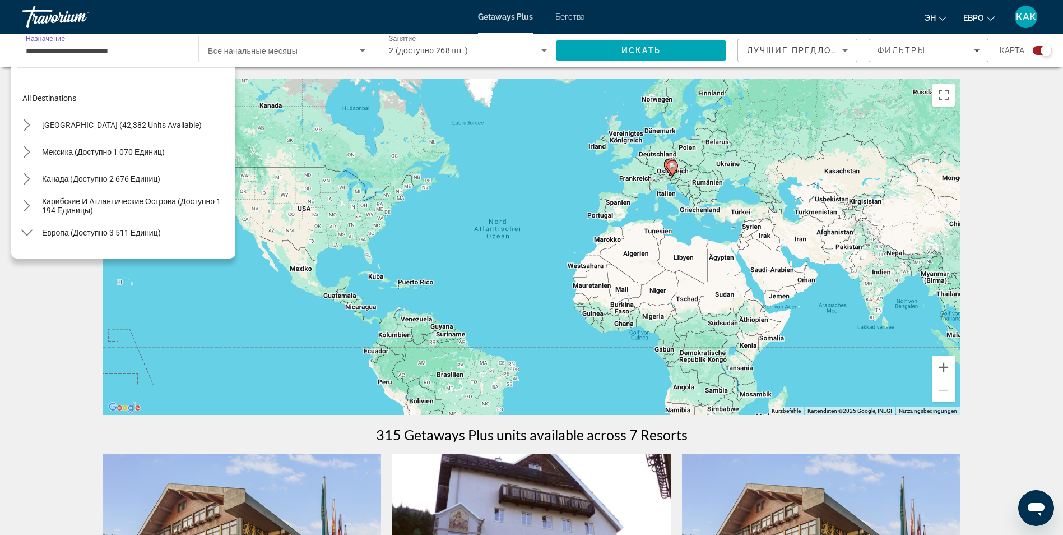
scroll to position [120, 0]
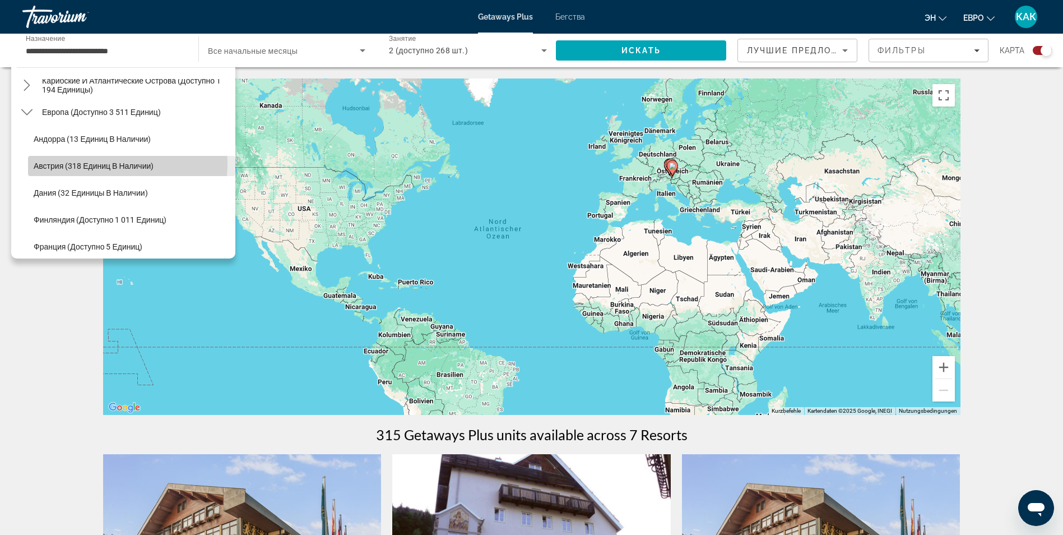
click at [94, 163] on span "Австрия (318 единиц в наличии)" at bounding box center [94, 165] width 120 height 9
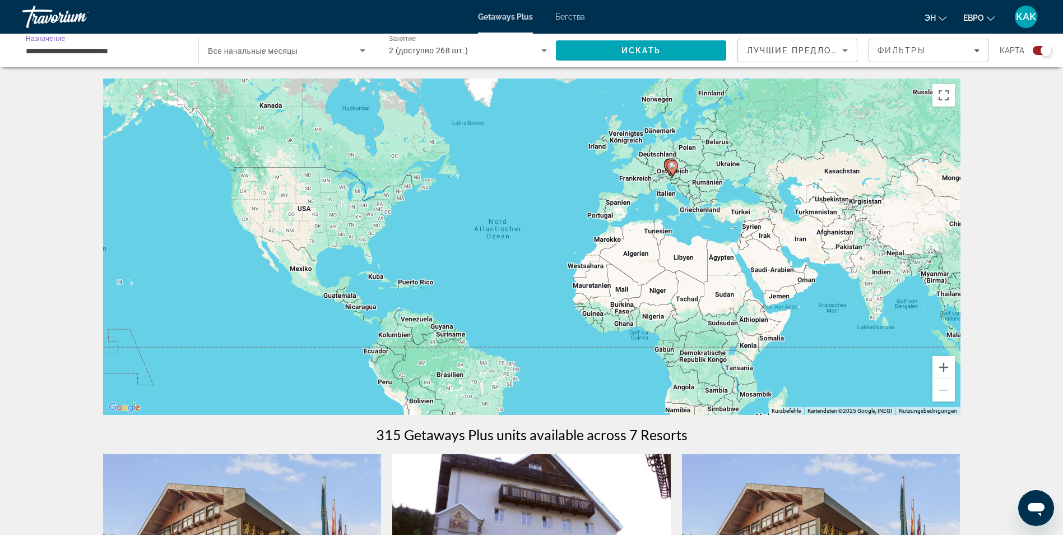
click at [123, 49] on input "**********" at bounding box center [105, 50] width 158 height 13
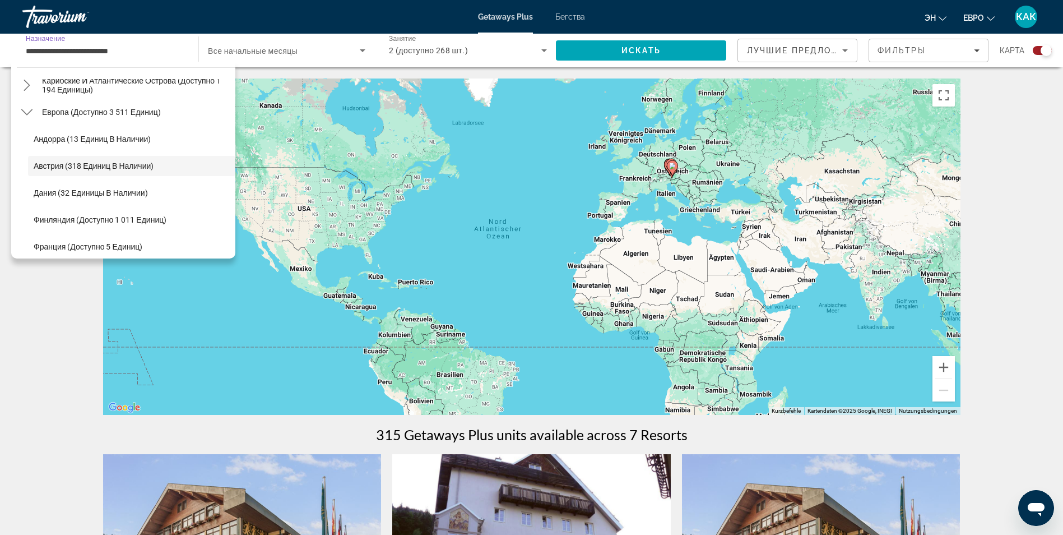
click at [52, 48] on input "**********" at bounding box center [105, 50] width 158 height 13
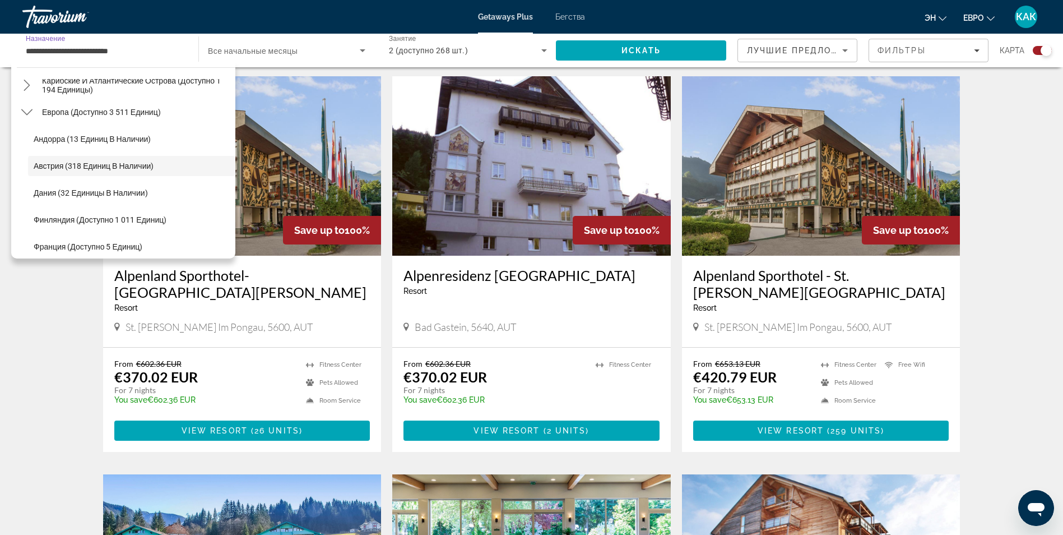
scroll to position [381, 0]
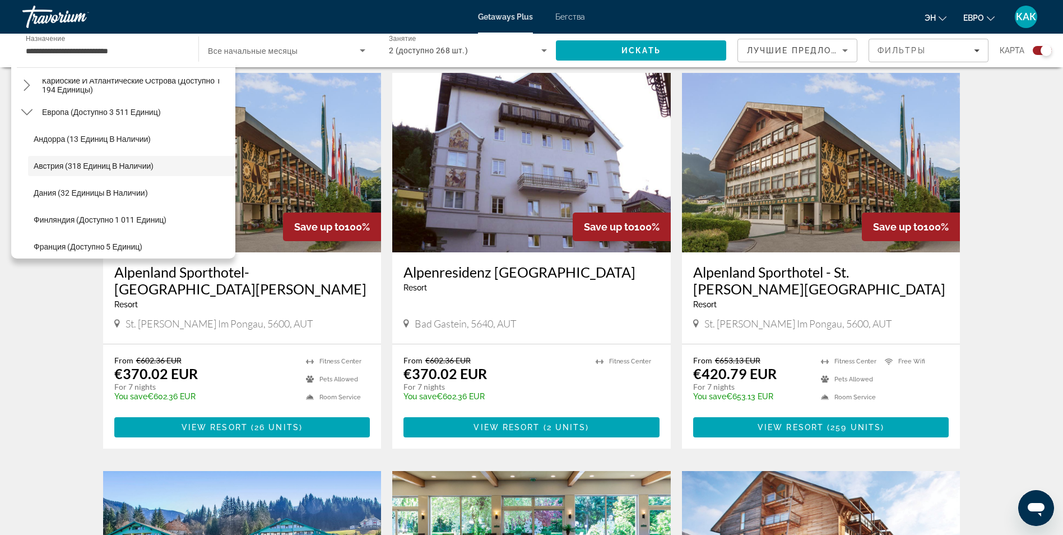
click at [508, 183] on img "Основное содержание" at bounding box center [531, 162] width 278 height 179
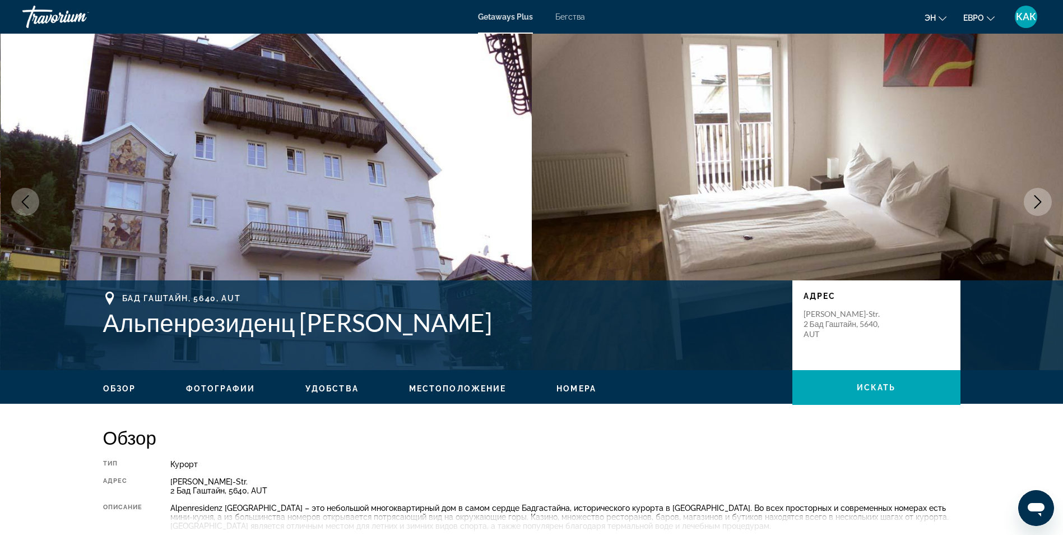
click at [1033, 202] on icon "Следующее изображение" at bounding box center [1037, 201] width 13 height 13
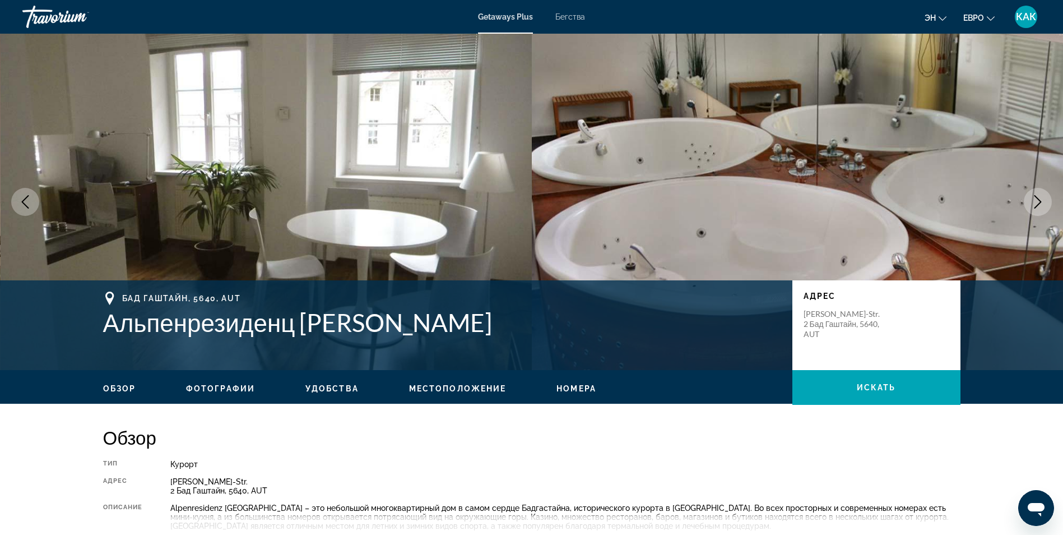
click at [1033, 202] on icon "Следующее изображение" at bounding box center [1037, 201] width 13 height 13
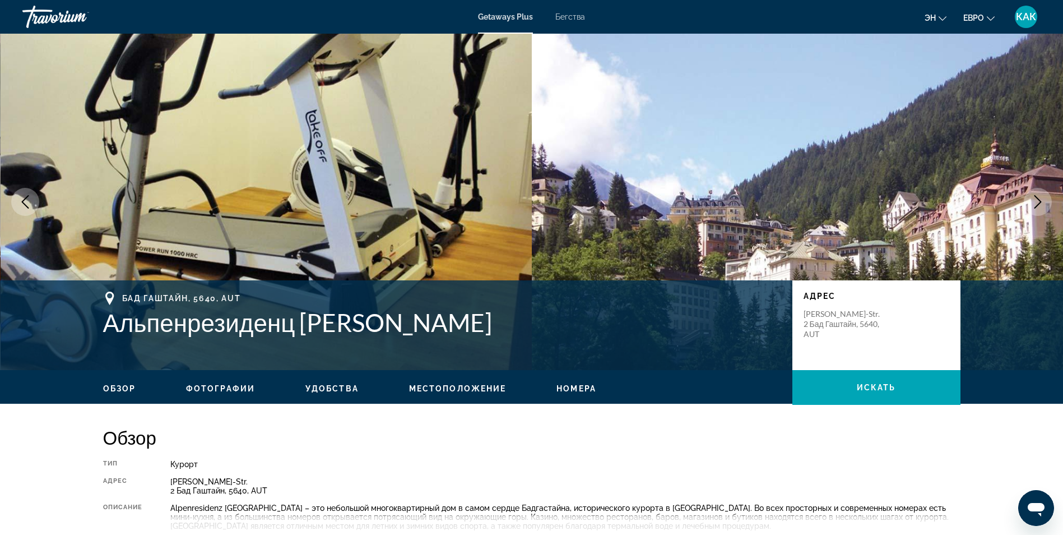
click at [1033, 202] on icon "Следующее изображение" at bounding box center [1037, 201] width 13 height 13
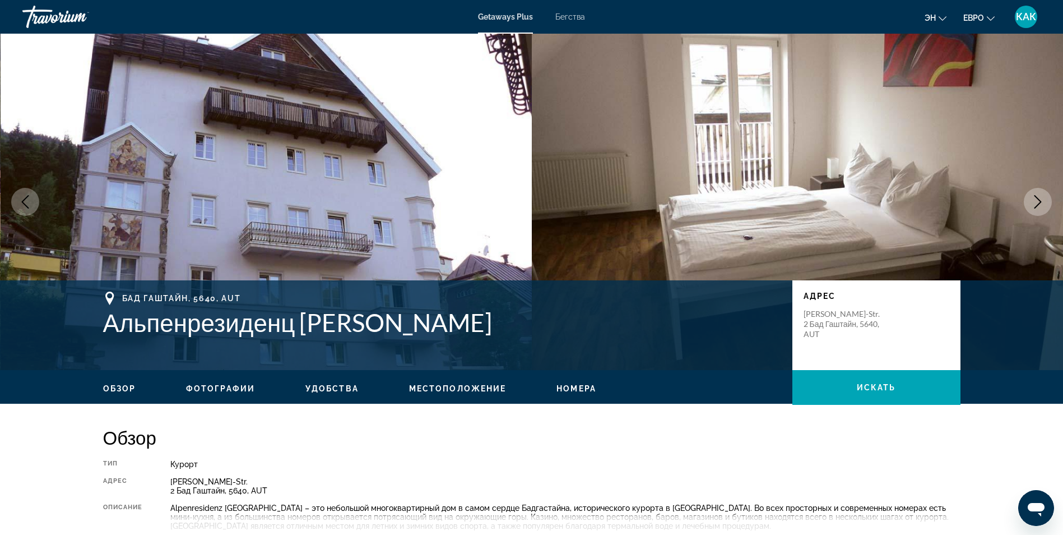
click at [1033, 202] on icon "Следующее изображение" at bounding box center [1037, 201] width 13 height 13
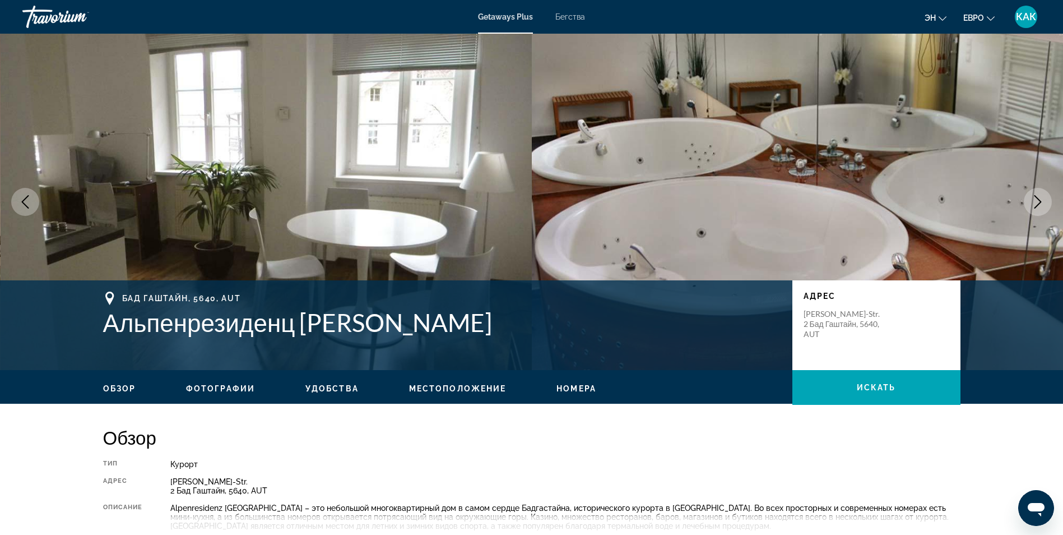
click at [1033, 202] on icon "Следующее изображение" at bounding box center [1037, 201] width 13 height 13
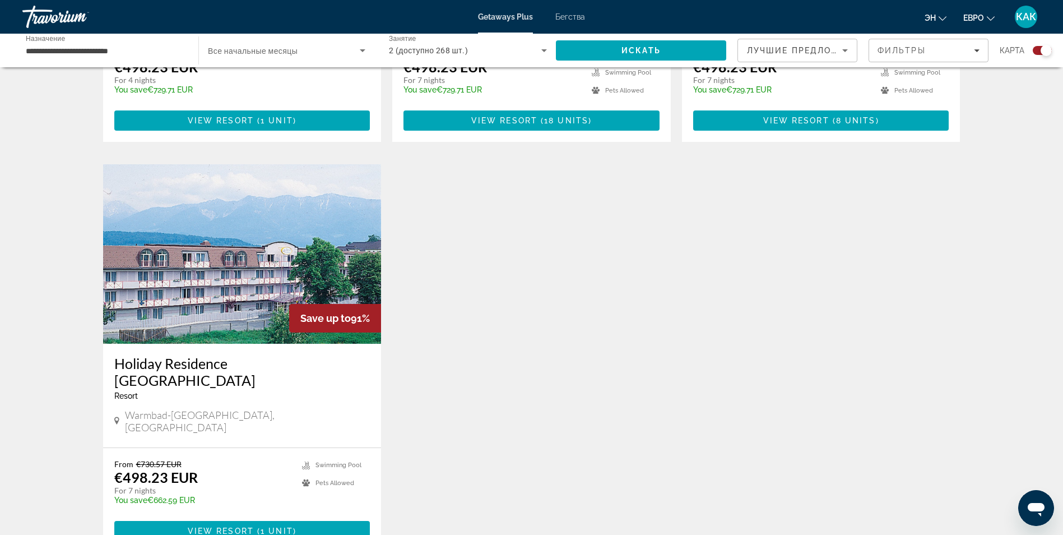
scroll to position [1106, 0]
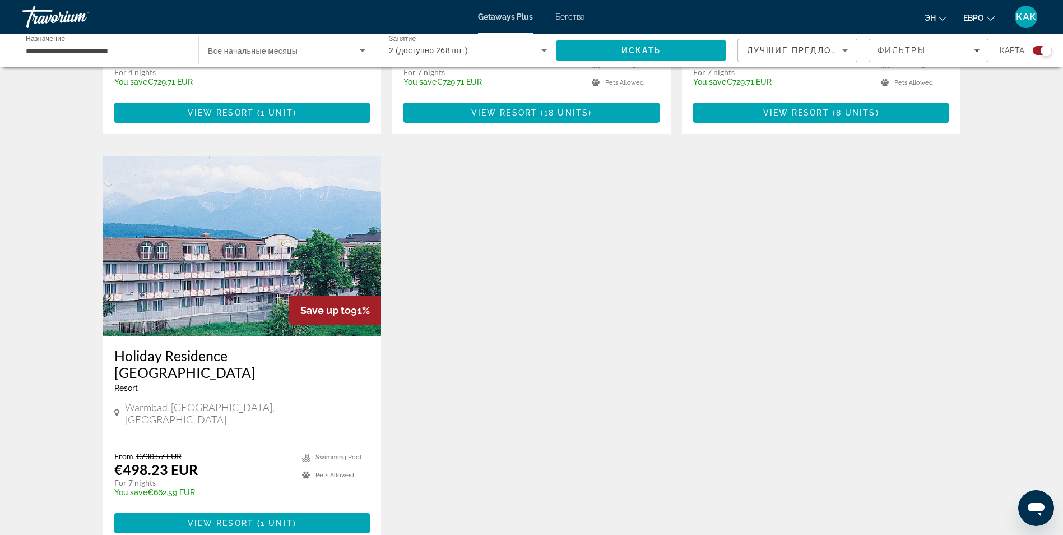
click at [171, 194] on img "Основное содержание" at bounding box center [242, 245] width 278 height 179
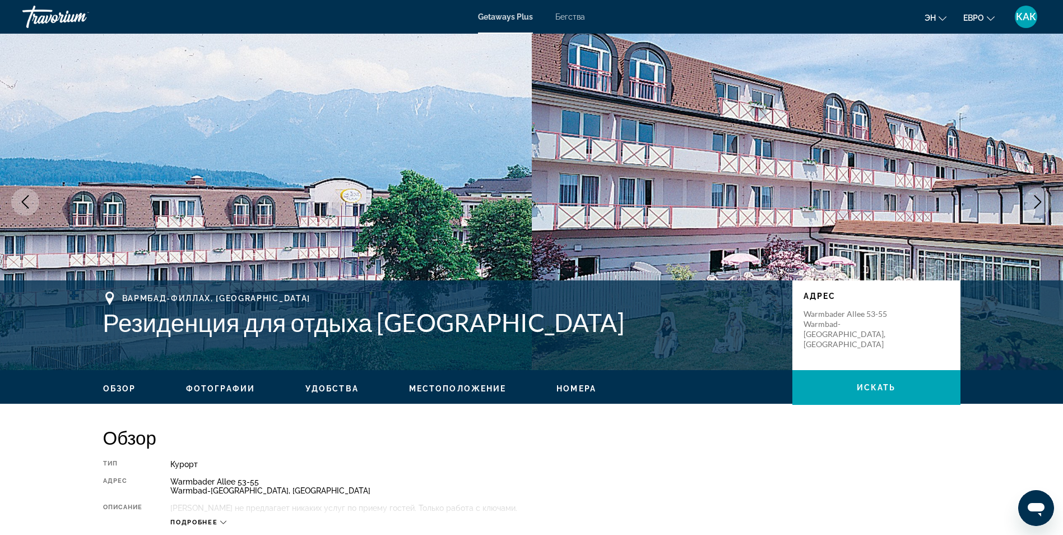
click at [1039, 200] on icon "Следующее изображение" at bounding box center [1037, 201] width 7 height 13
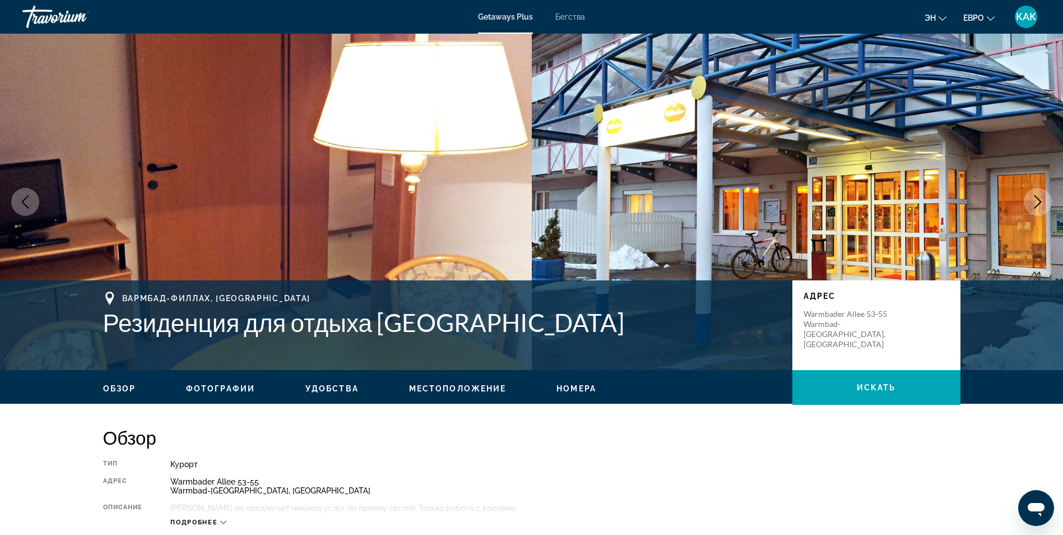
click at [1039, 200] on icon "Следующее изображение" at bounding box center [1037, 201] width 7 height 13
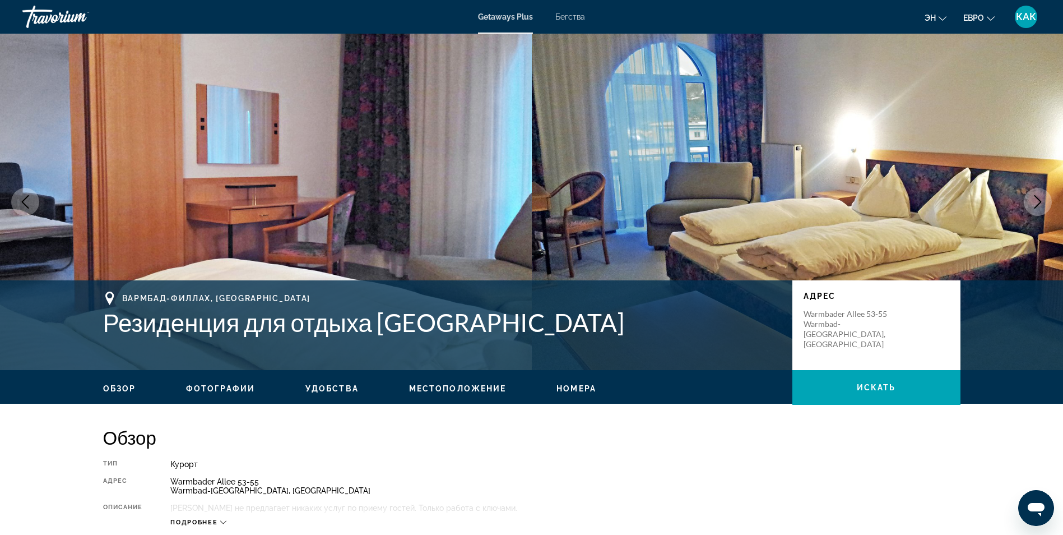
click at [1039, 200] on icon "Следующее изображение" at bounding box center [1037, 201] width 7 height 13
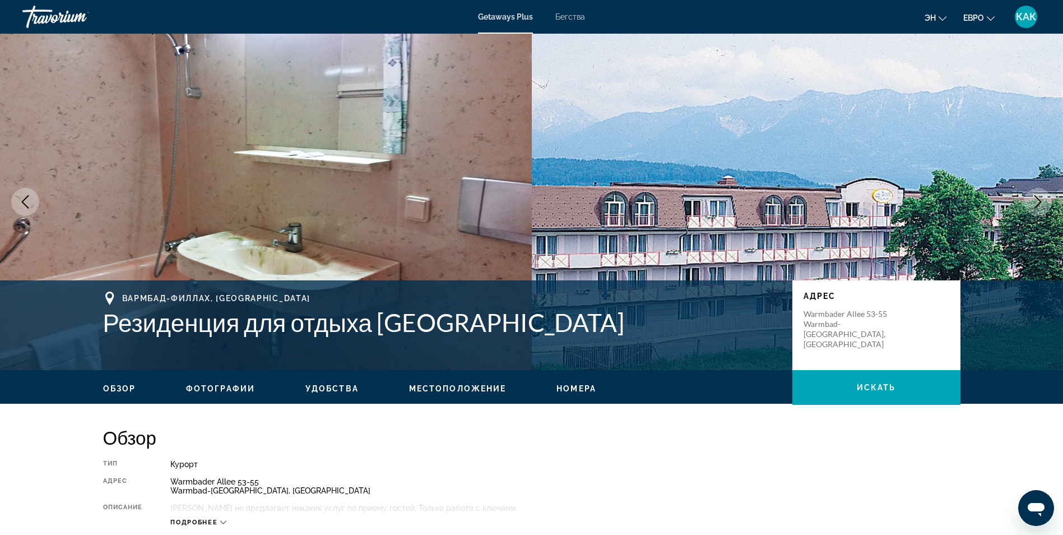
click at [1039, 200] on icon "Следующее изображение" at bounding box center [1037, 201] width 7 height 13
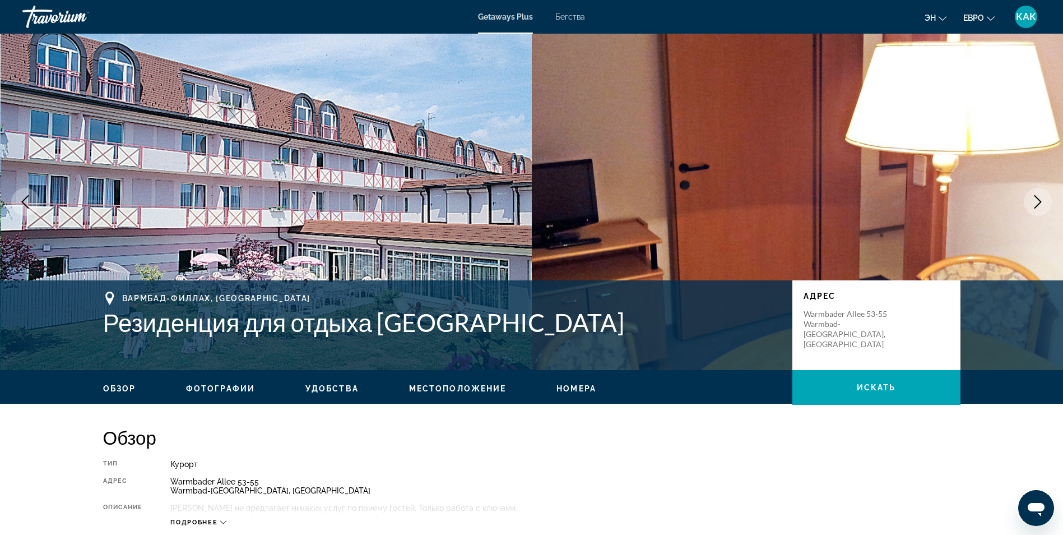
click at [1039, 200] on icon "Следующее изображение" at bounding box center [1037, 201] width 7 height 13
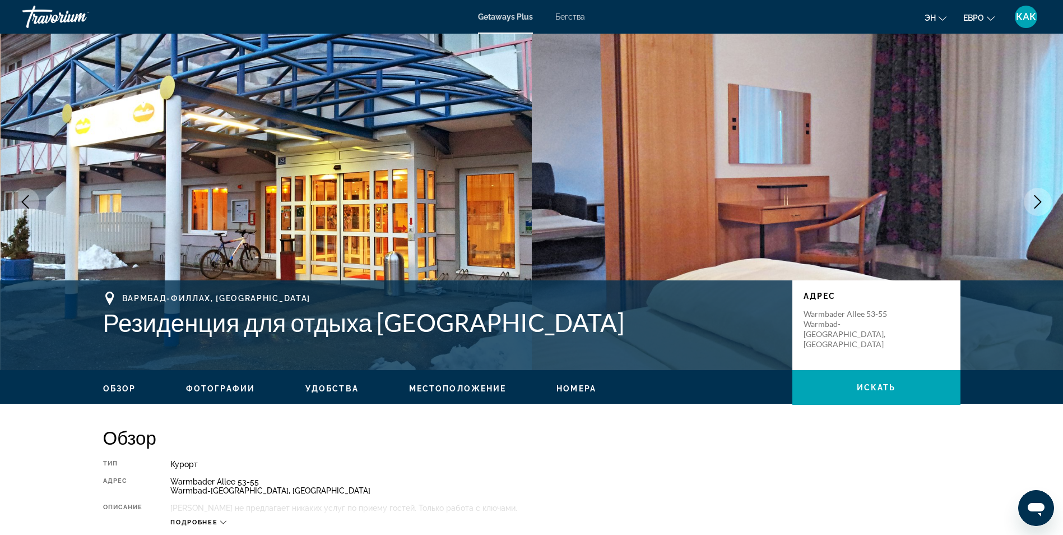
click at [1039, 200] on icon "Следующее изображение" at bounding box center [1037, 201] width 7 height 13
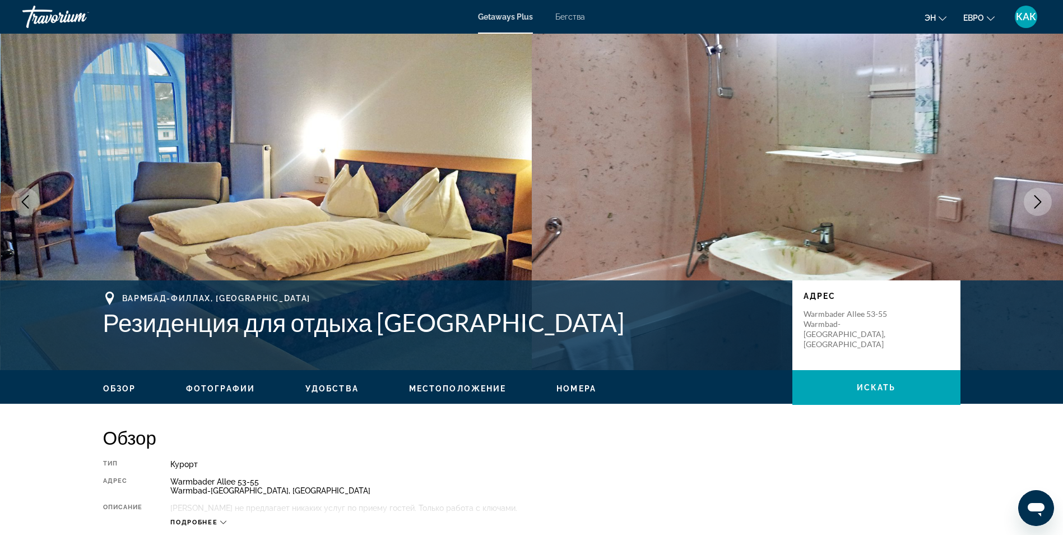
click at [1039, 200] on icon "Следующее изображение" at bounding box center [1037, 201] width 7 height 13
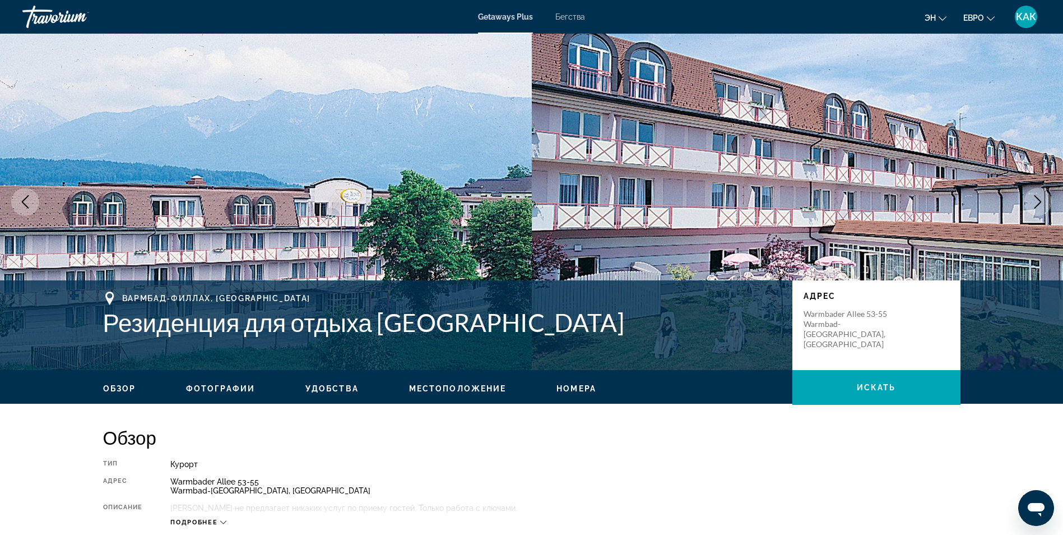
click at [1039, 200] on icon "Следующее изображение" at bounding box center [1037, 201] width 7 height 13
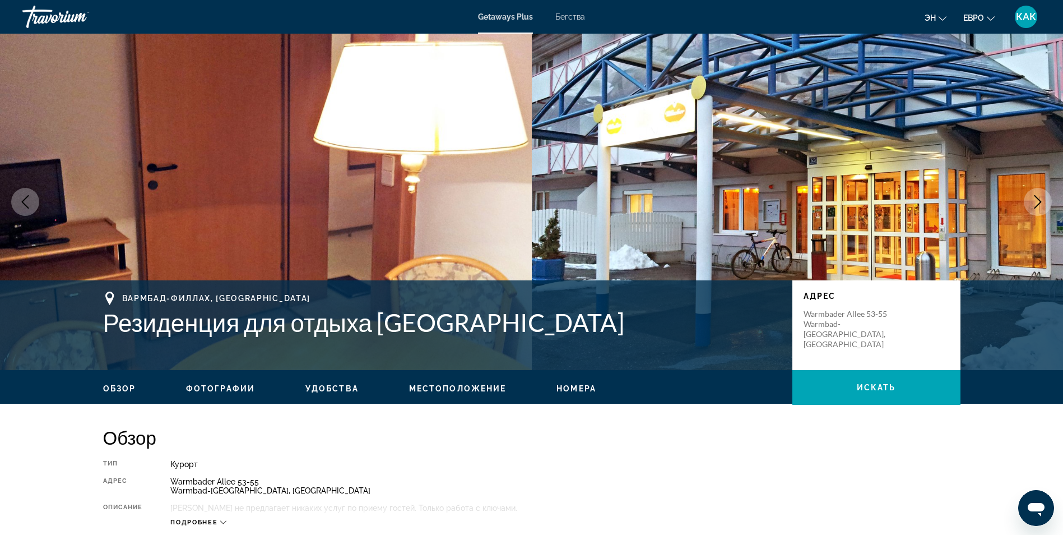
click at [1039, 200] on icon "Следующее изображение" at bounding box center [1037, 201] width 7 height 13
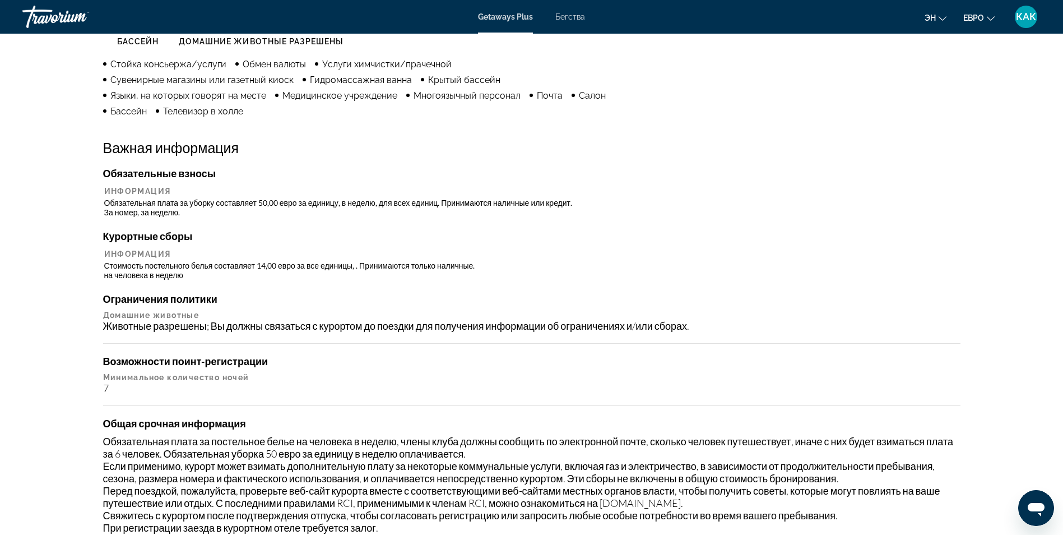
scroll to position [956, 0]
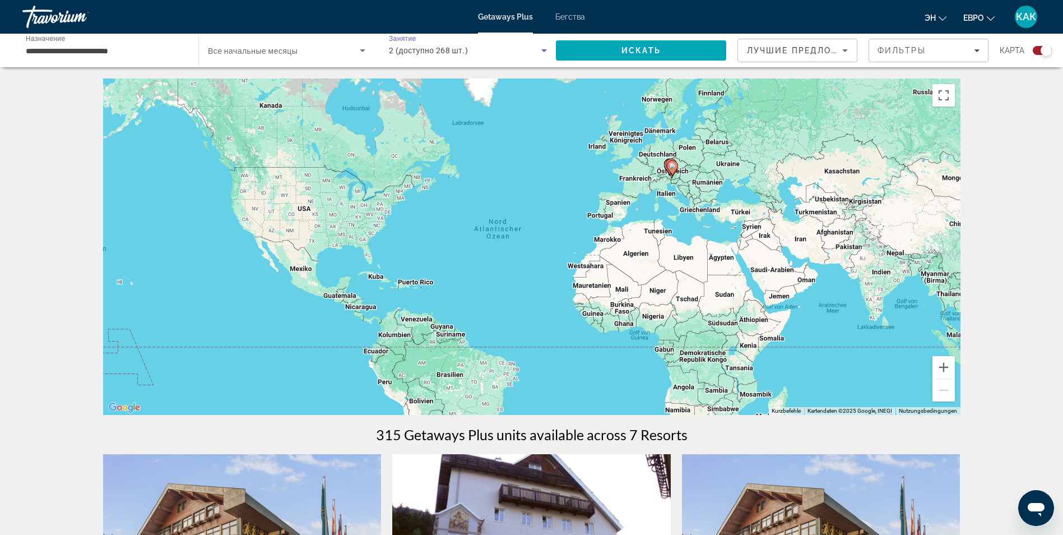
click at [545, 52] on icon "Виджет поиска" at bounding box center [543, 50] width 13 height 13
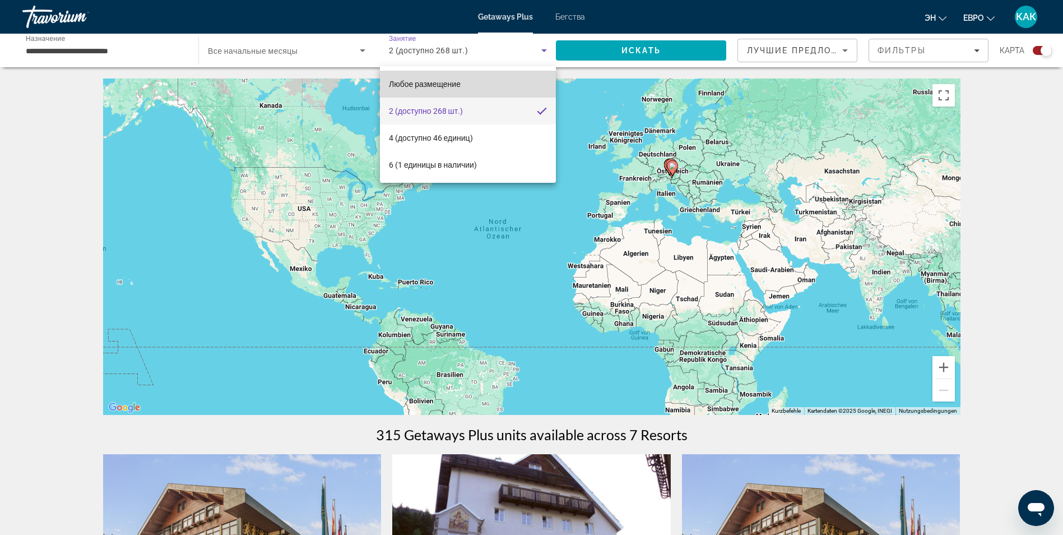
click at [476, 83] on mat-option "Любое размещение" at bounding box center [468, 84] width 176 height 27
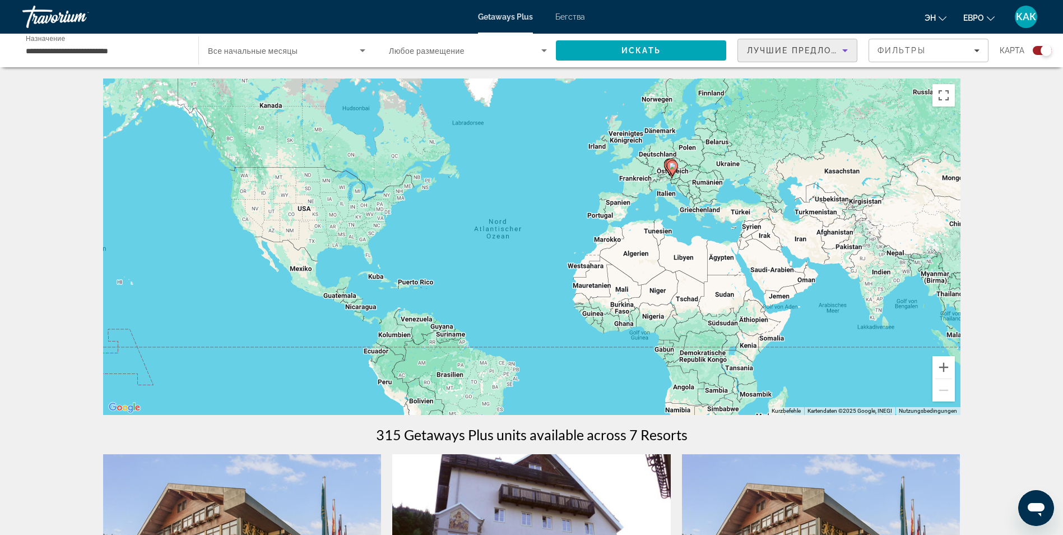
click at [845, 53] on icon "Сортировать по" at bounding box center [844, 50] width 13 height 13
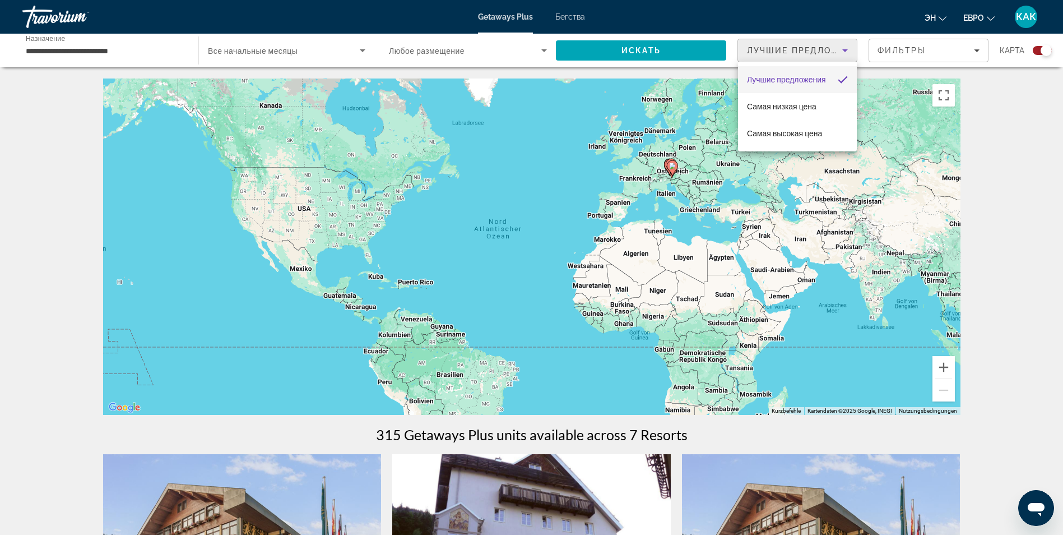
click at [976, 52] on div at bounding box center [531, 267] width 1063 height 535
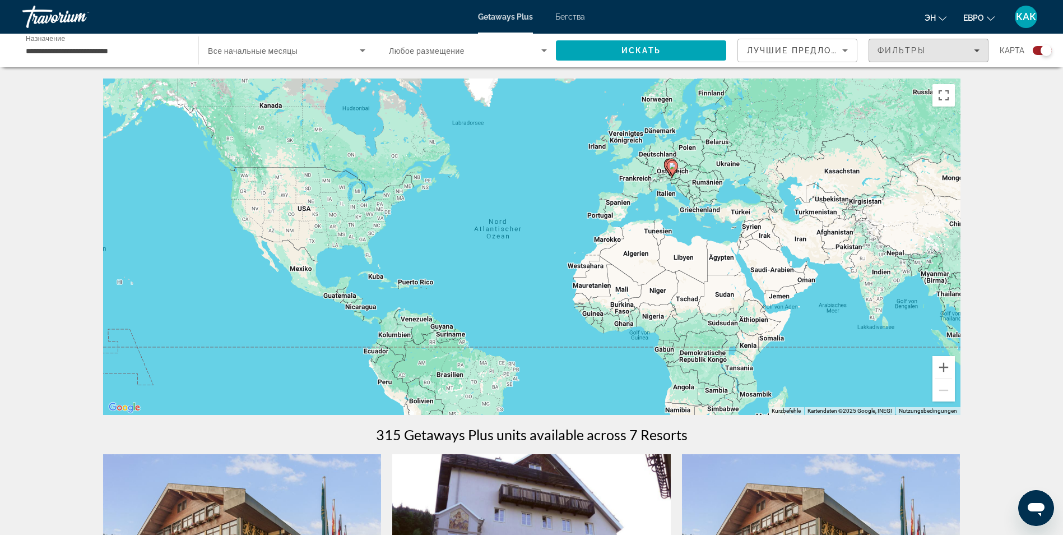
click at [976, 52] on icon "Фильтры" at bounding box center [977, 51] width 6 height 6
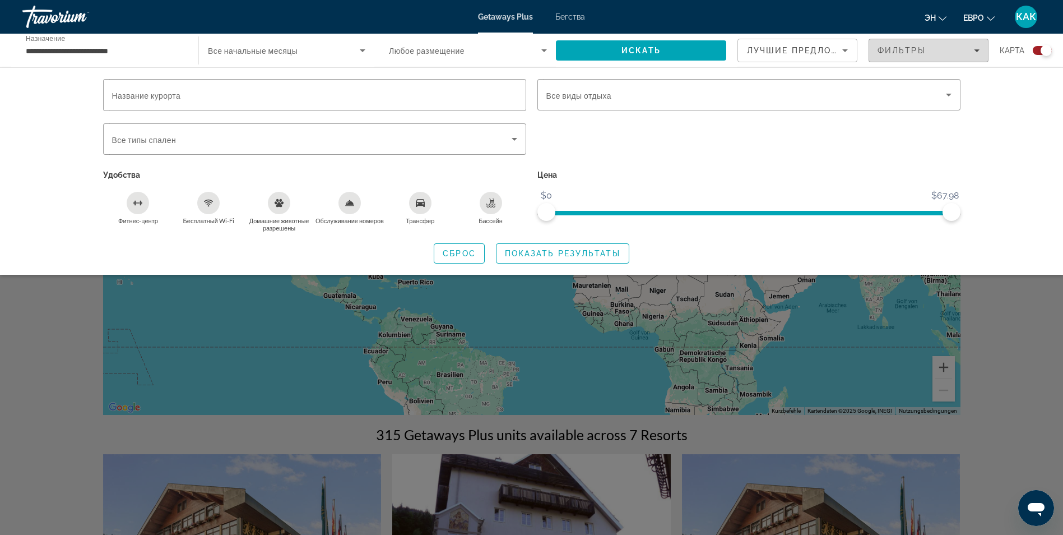
click at [976, 52] on icon "Фильтры" at bounding box center [977, 51] width 6 height 6
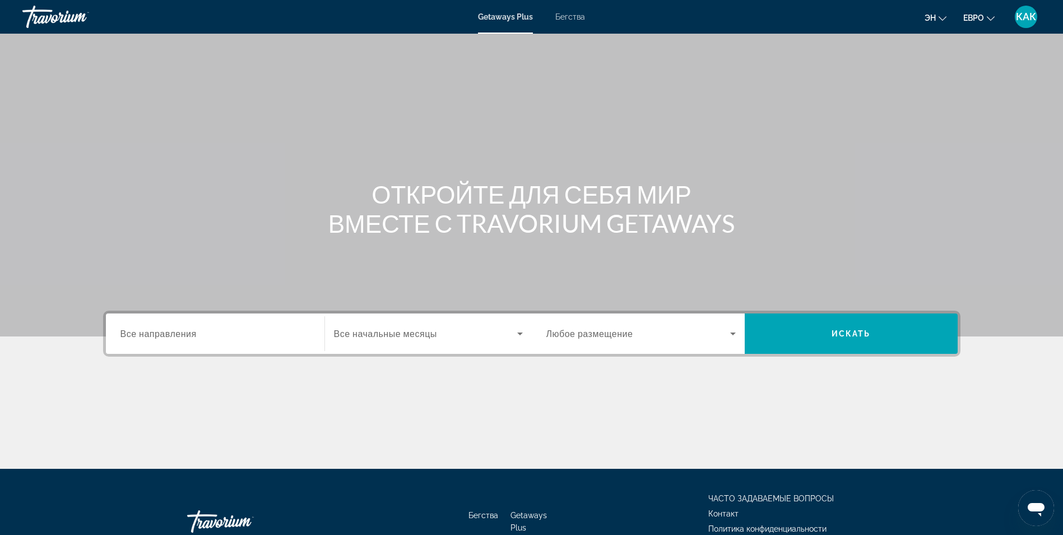
click at [169, 335] on span "Все направления" at bounding box center [158, 333] width 76 height 11
click at [169, 335] on input "Destination Все направления" at bounding box center [214, 333] width 189 height 13
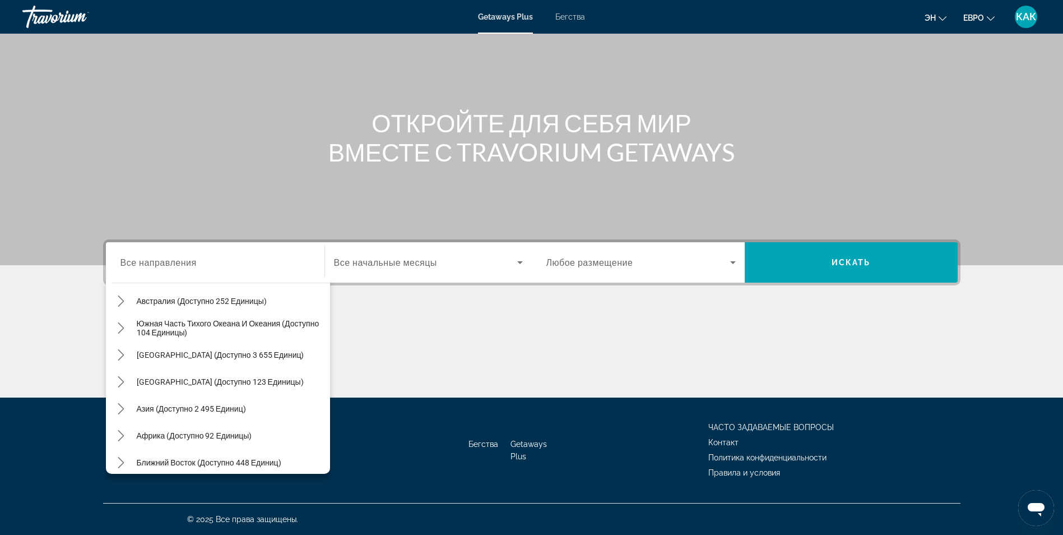
scroll to position [182, 0]
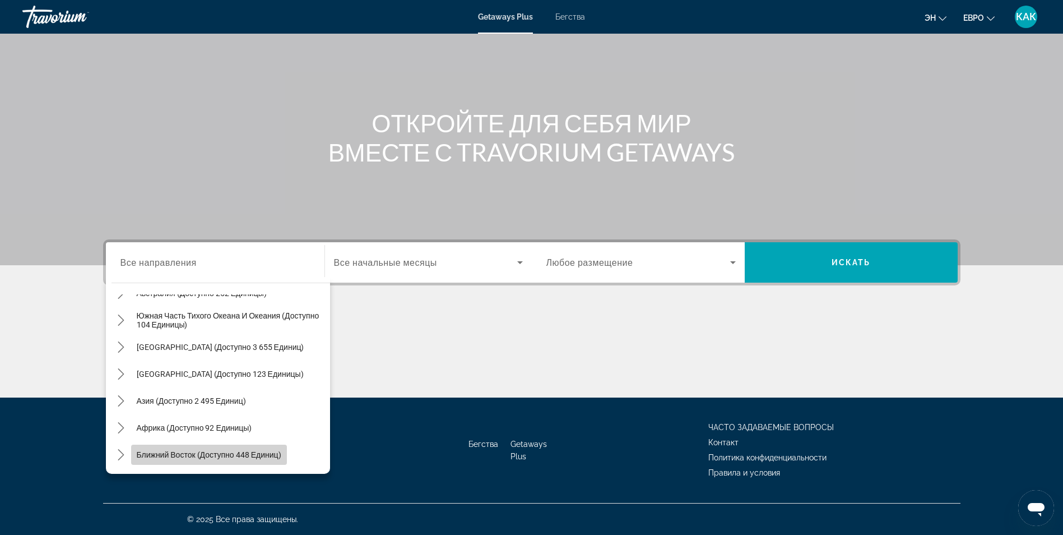
click at [262, 458] on span "Ближний Восток (доступно 448 единиц)" at bounding box center [209, 454] width 145 height 9
type input "**********"
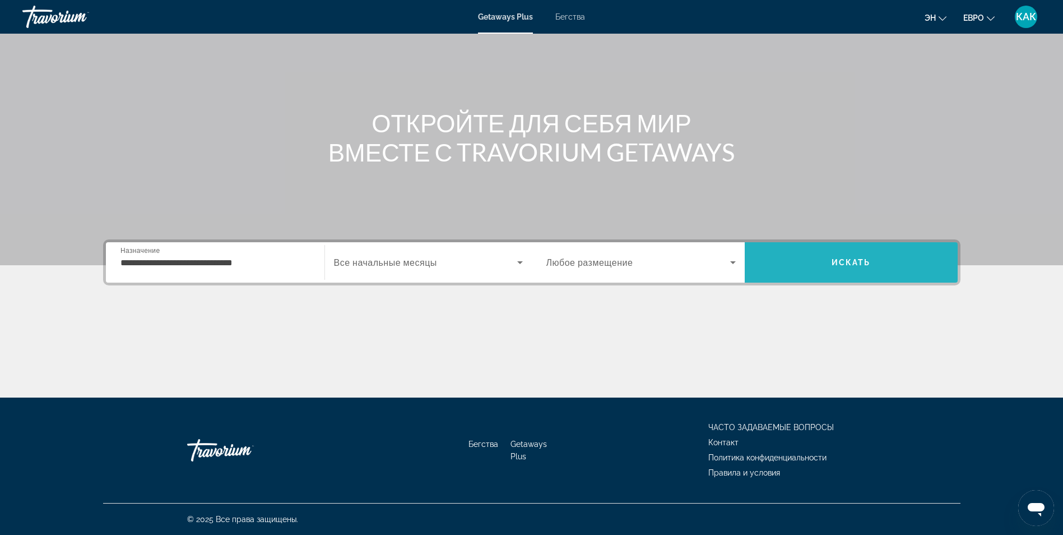
click at [837, 258] on span "Искать" at bounding box center [851, 262] width 39 height 9
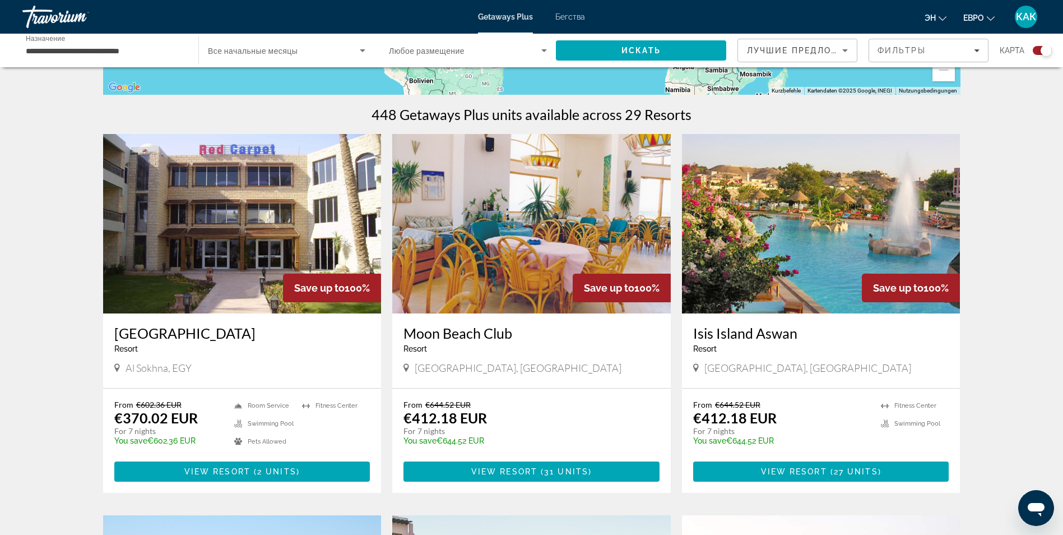
scroll to position [321, 0]
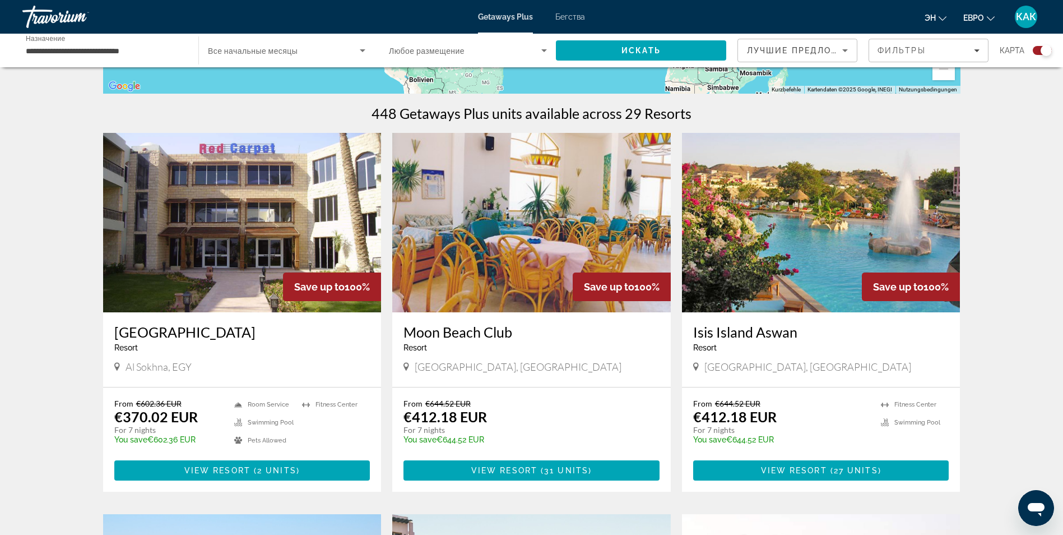
click at [807, 233] on img "Основное содержание" at bounding box center [821, 222] width 278 height 179
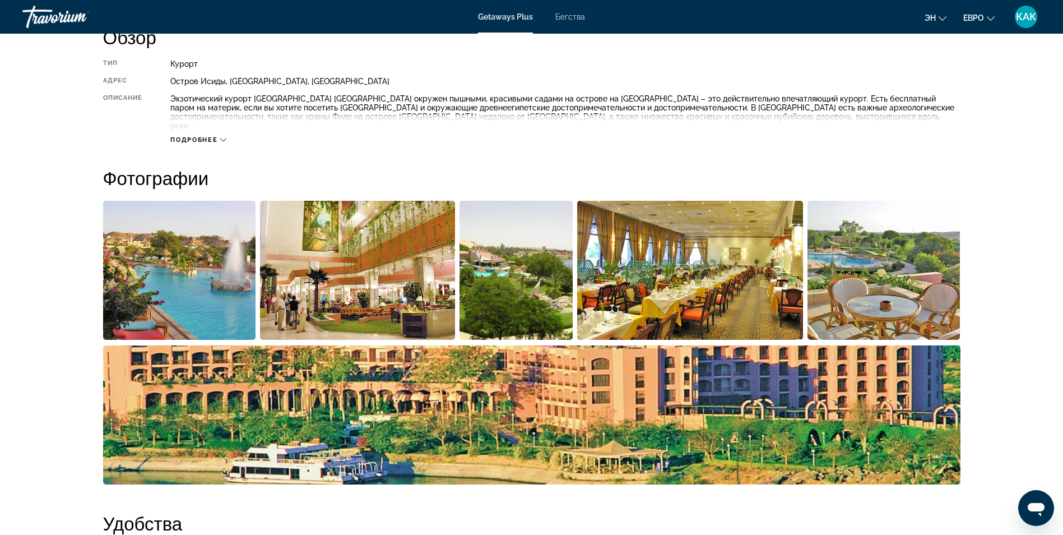
scroll to position [403, 0]
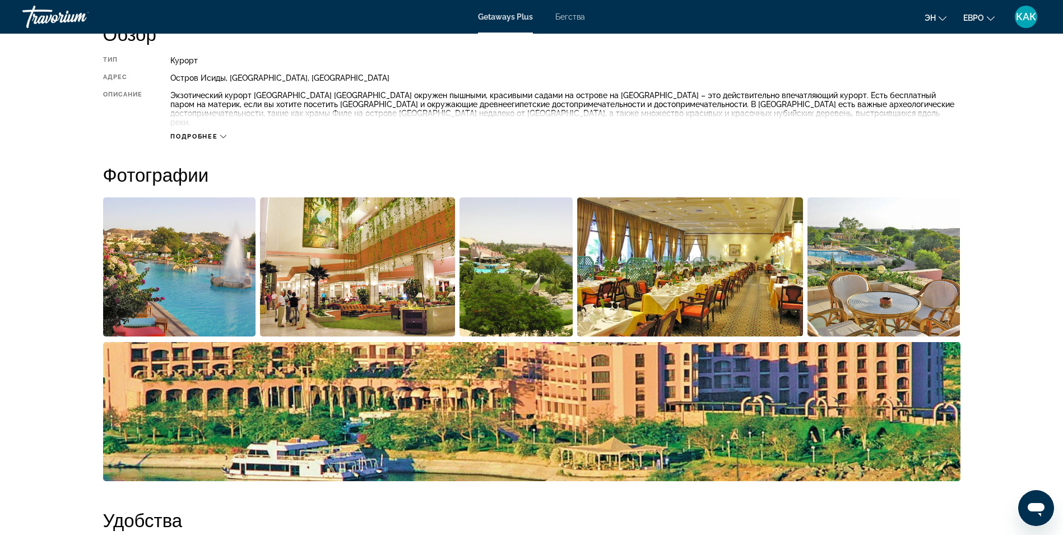
click at [235, 291] on img "Открыть полноэкранный слайдер изображений" at bounding box center [179, 266] width 153 height 139
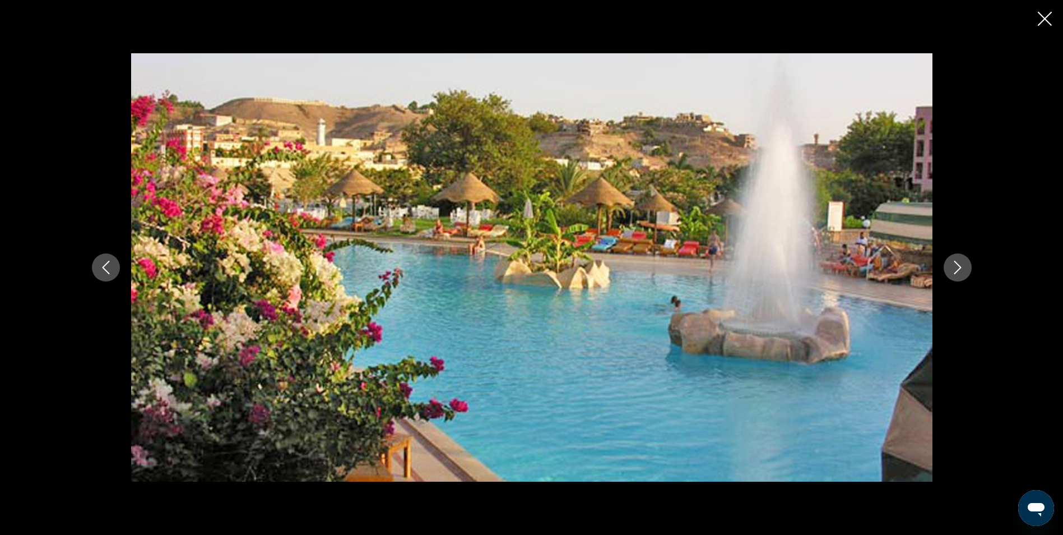
click at [962, 267] on icon "Следующее изображение" at bounding box center [957, 267] width 13 height 13
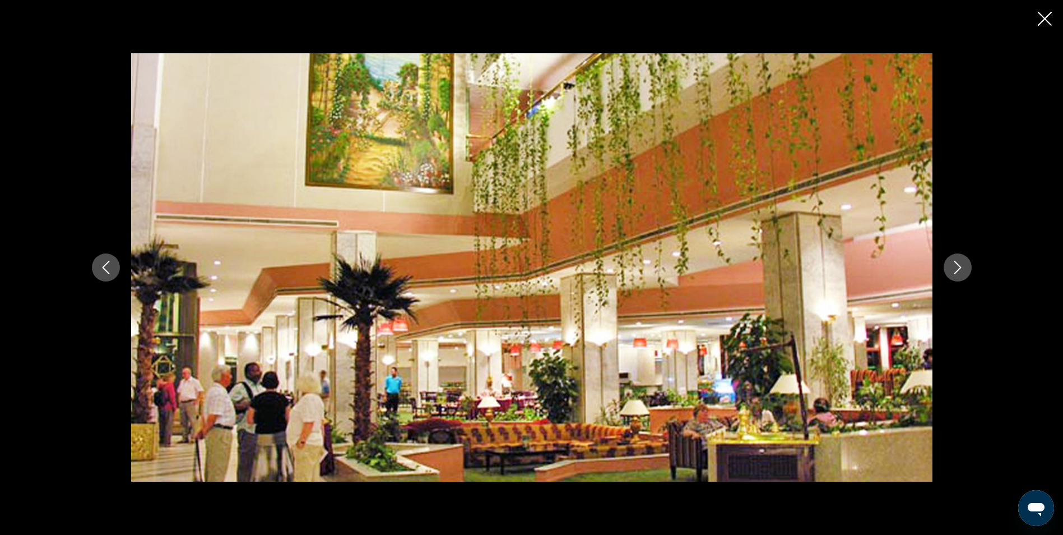
click at [962, 267] on icon "Следующее изображение" at bounding box center [957, 267] width 13 height 13
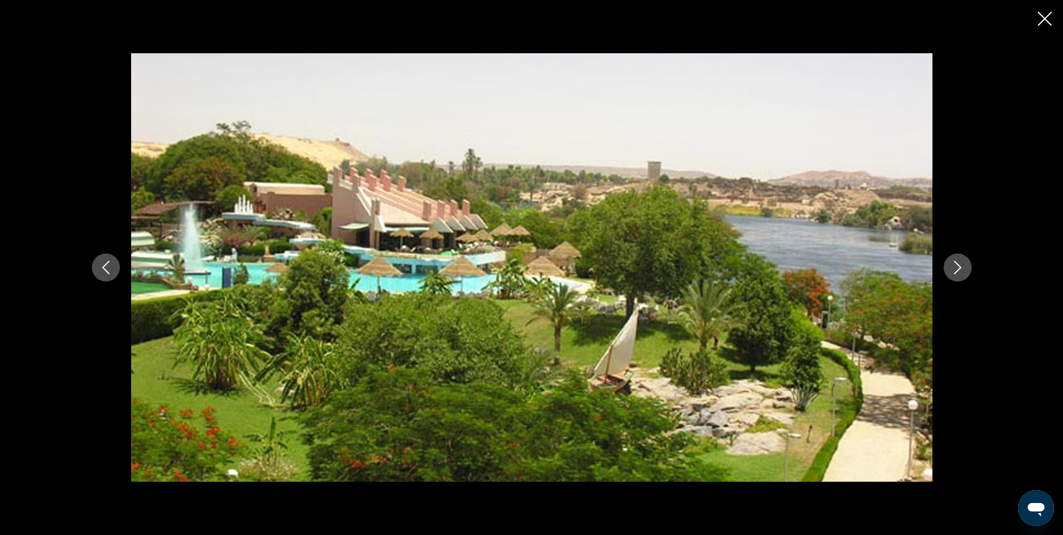
click at [962, 267] on icon "Следующее изображение" at bounding box center [957, 267] width 13 height 13
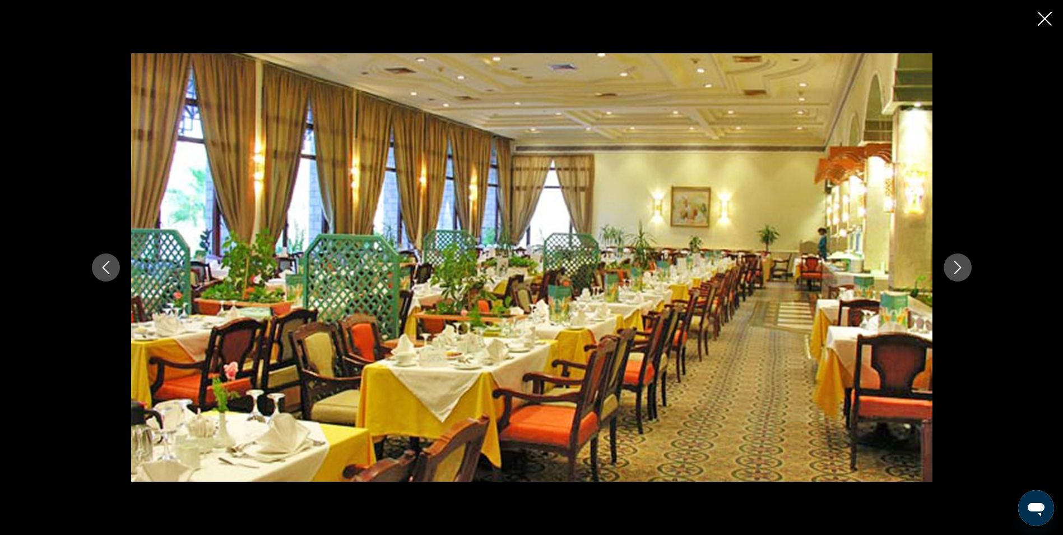
click at [962, 267] on icon "Следующее изображение" at bounding box center [957, 267] width 13 height 13
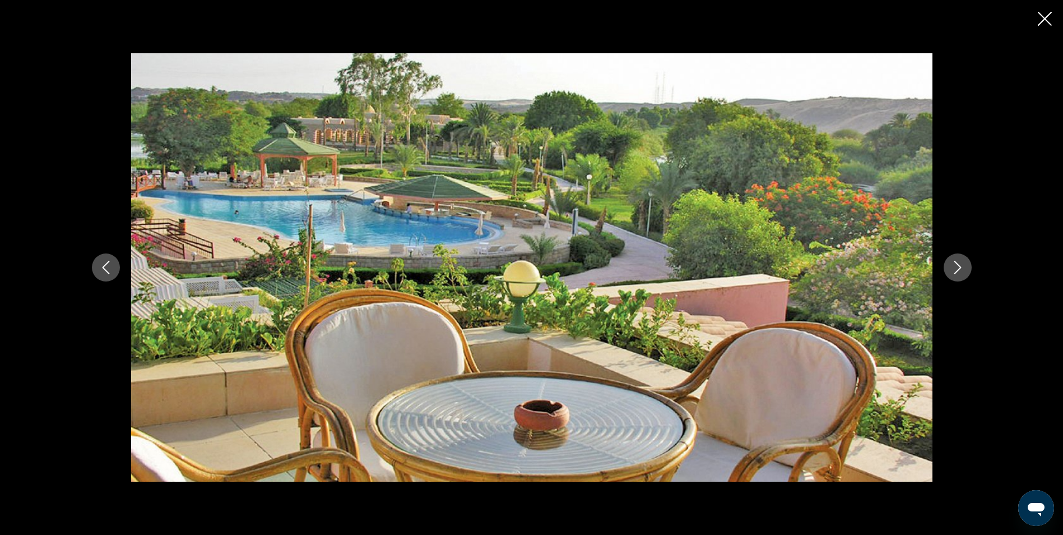
click at [962, 267] on icon "Следующее изображение" at bounding box center [957, 267] width 13 height 13
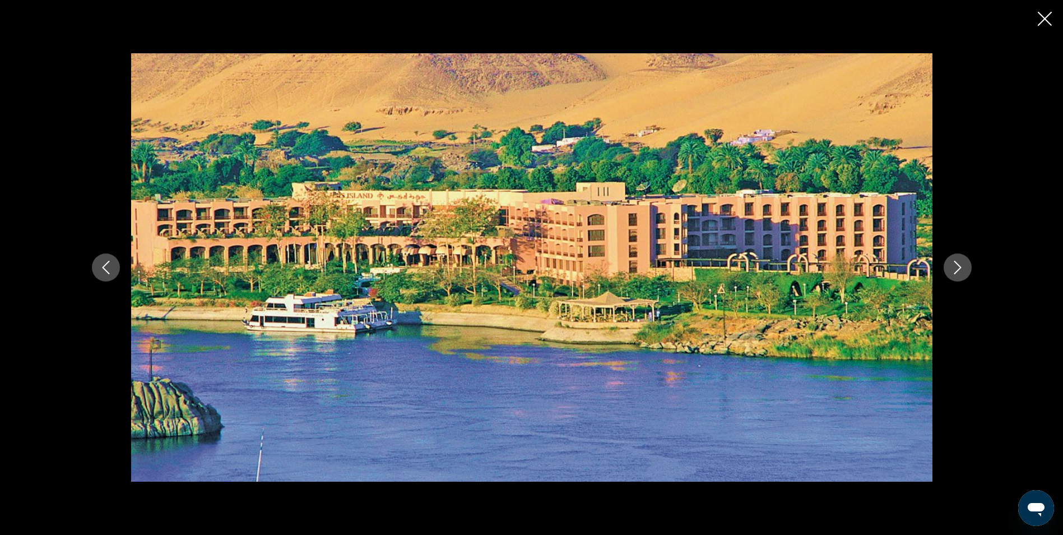
click at [962, 267] on icon "Следующее изображение" at bounding box center [957, 267] width 13 height 13
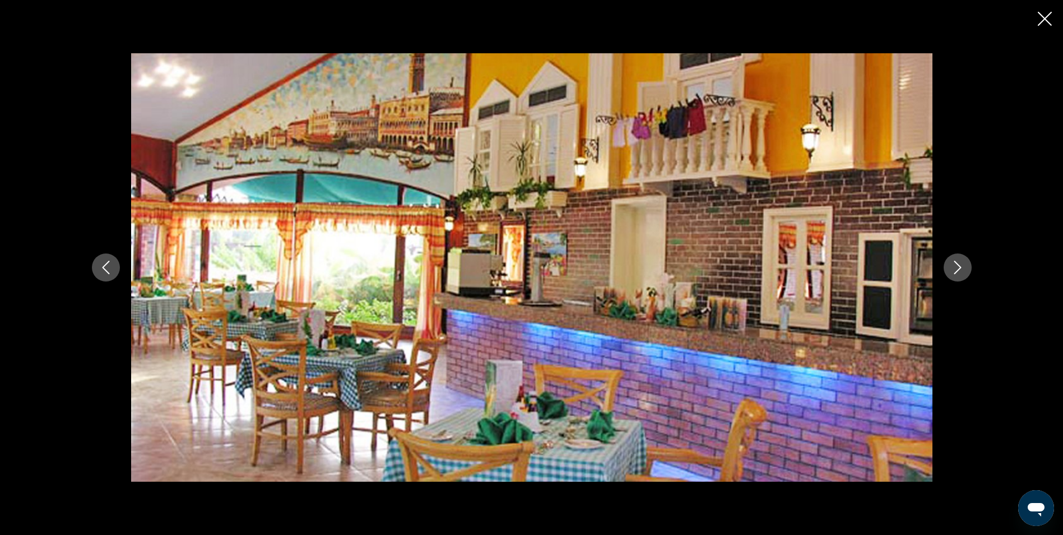
click at [962, 267] on icon "Следующее изображение" at bounding box center [957, 267] width 13 height 13
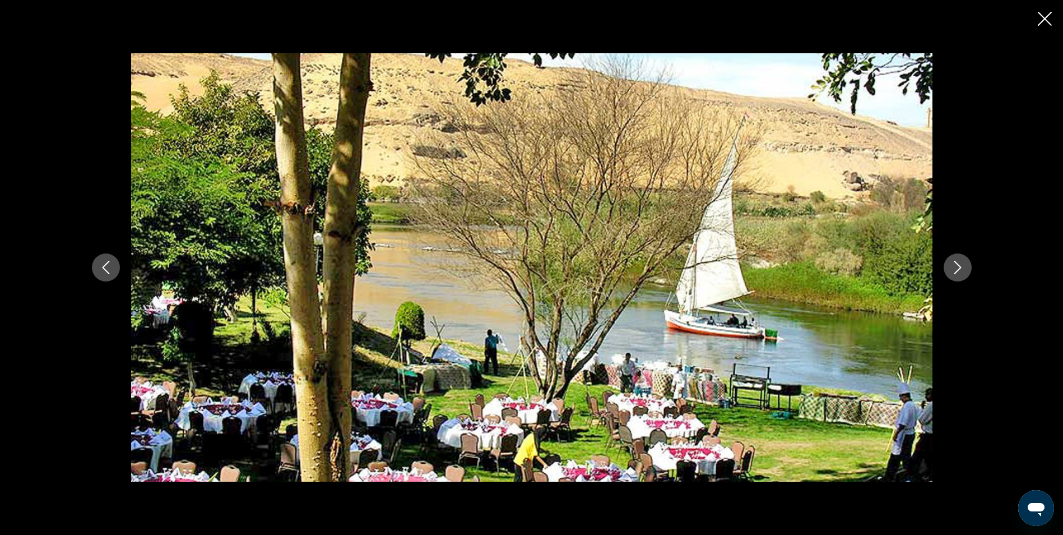
click at [962, 267] on icon "Следующее изображение" at bounding box center [957, 267] width 13 height 13
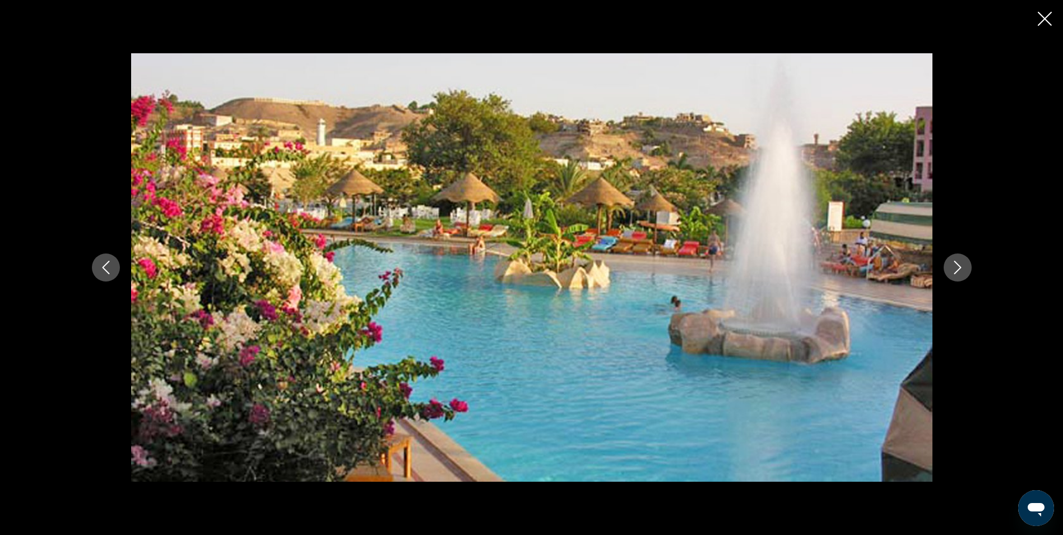
click at [962, 267] on icon "Следующее изображение" at bounding box center [957, 267] width 13 height 13
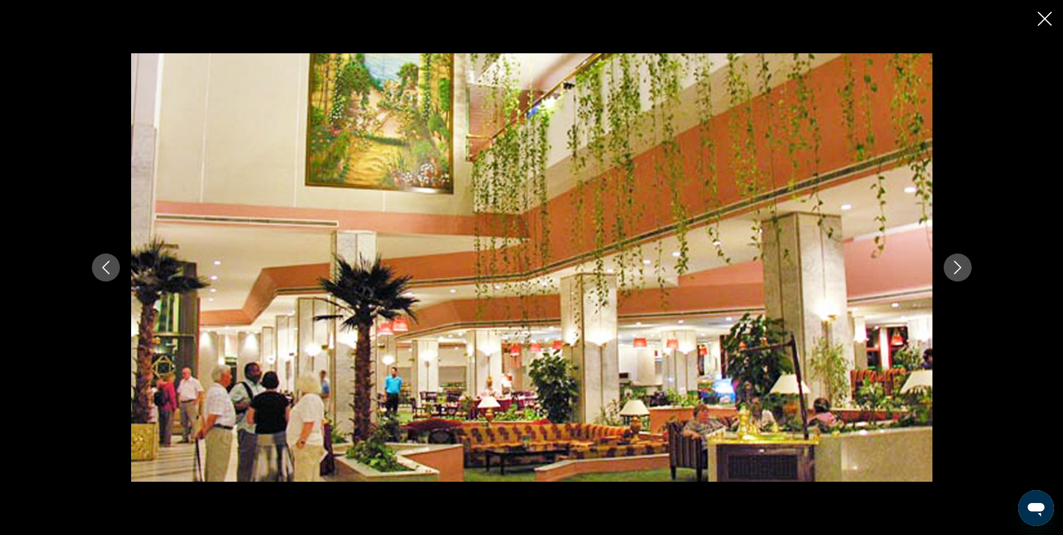
click at [962, 267] on icon "Следующее изображение" at bounding box center [957, 267] width 13 height 13
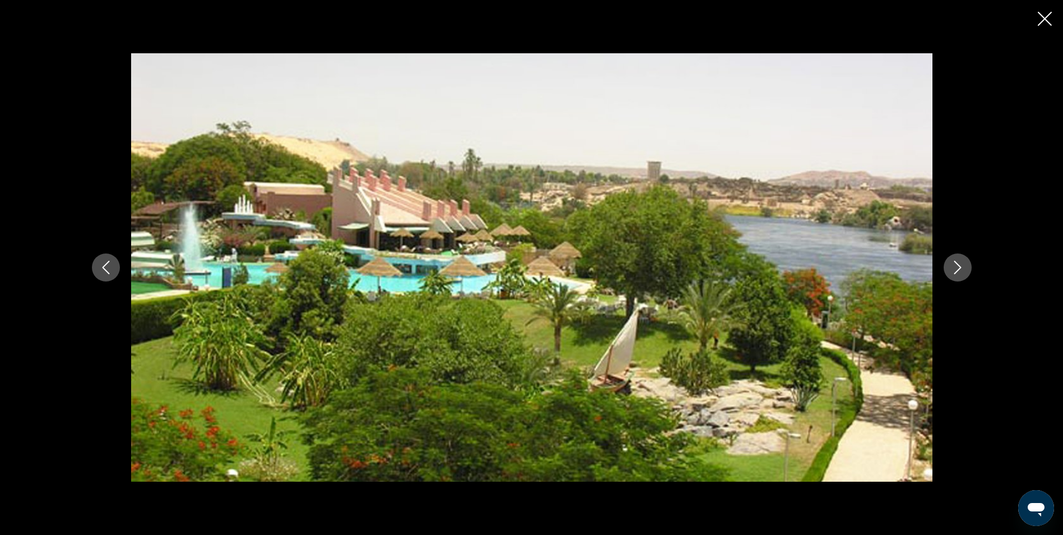
click at [962, 267] on icon "Следующее изображение" at bounding box center [957, 267] width 13 height 13
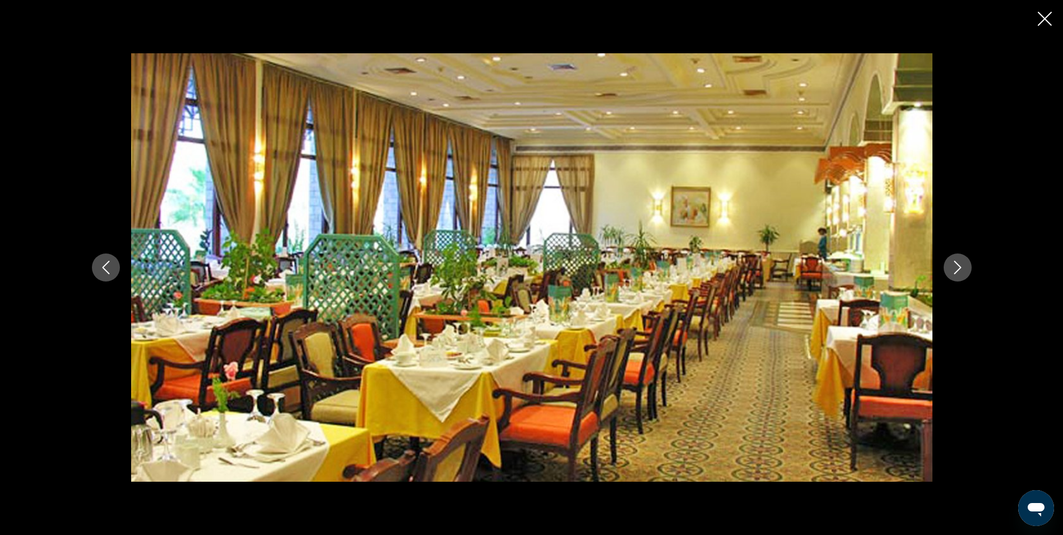
click at [962, 267] on icon "Следующее изображение" at bounding box center [957, 267] width 13 height 13
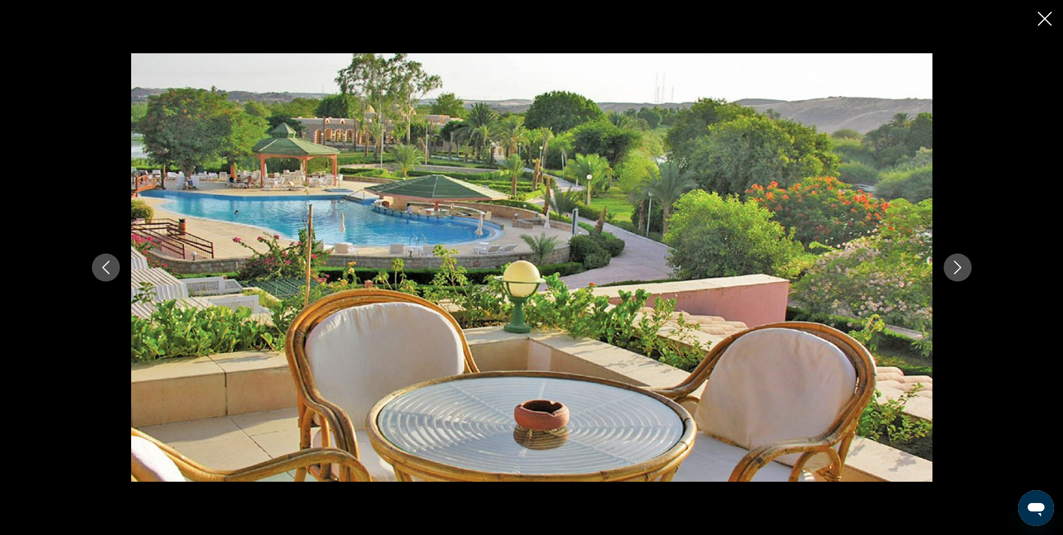
click at [962, 267] on icon "Следующее изображение" at bounding box center [957, 267] width 13 height 13
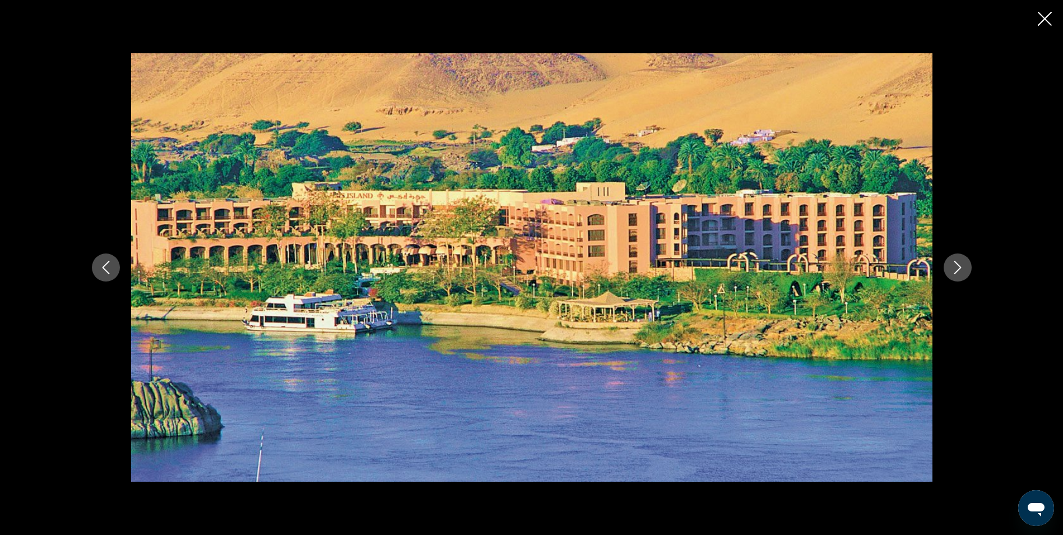
click at [962, 267] on icon "Следующее изображение" at bounding box center [957, 267] width 13 height 13
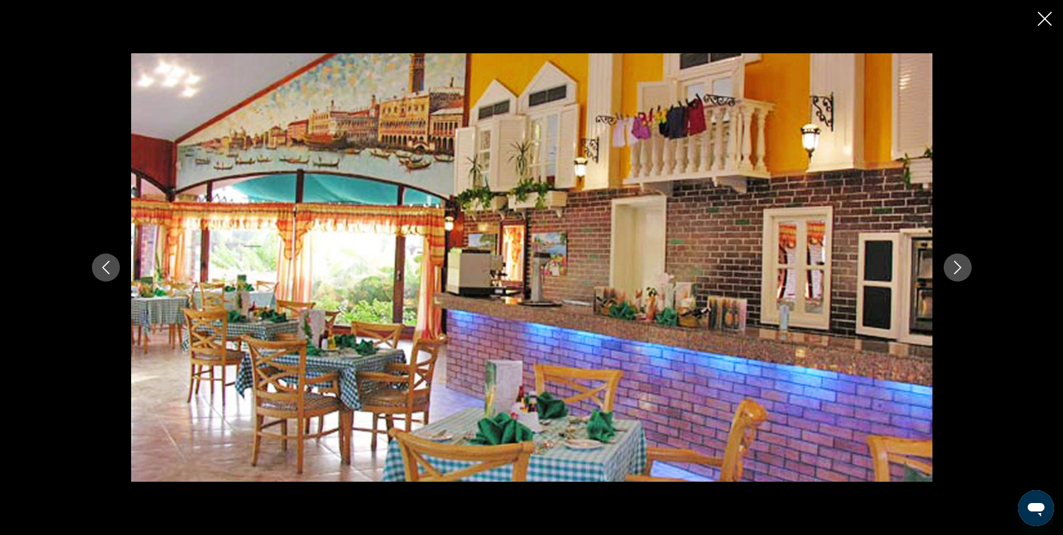
click at [1047, 16] on icon "Закрыть слайд-шоу" at bounding box center [1045, 19] width 14 height 14
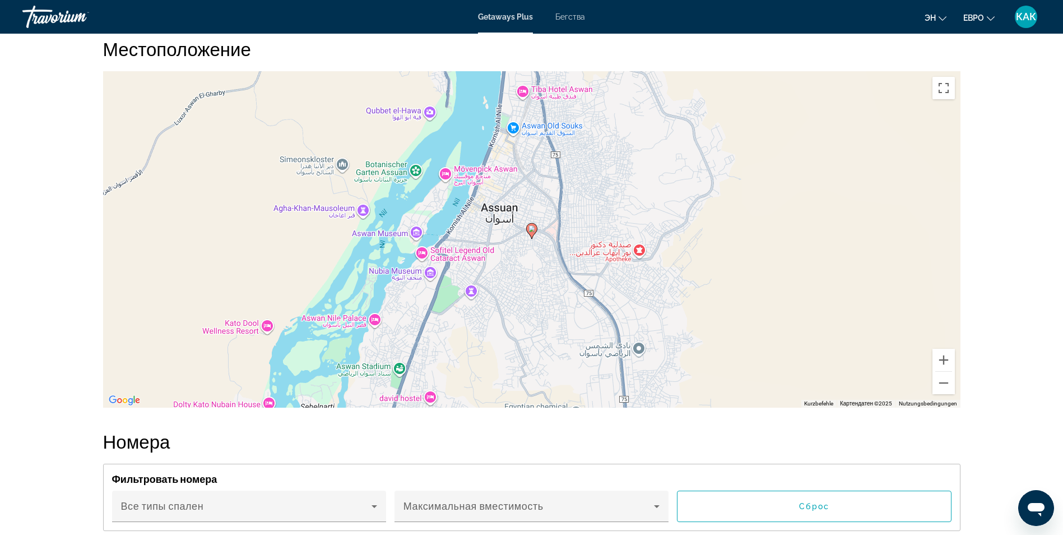
scroll to position [1569, 0]
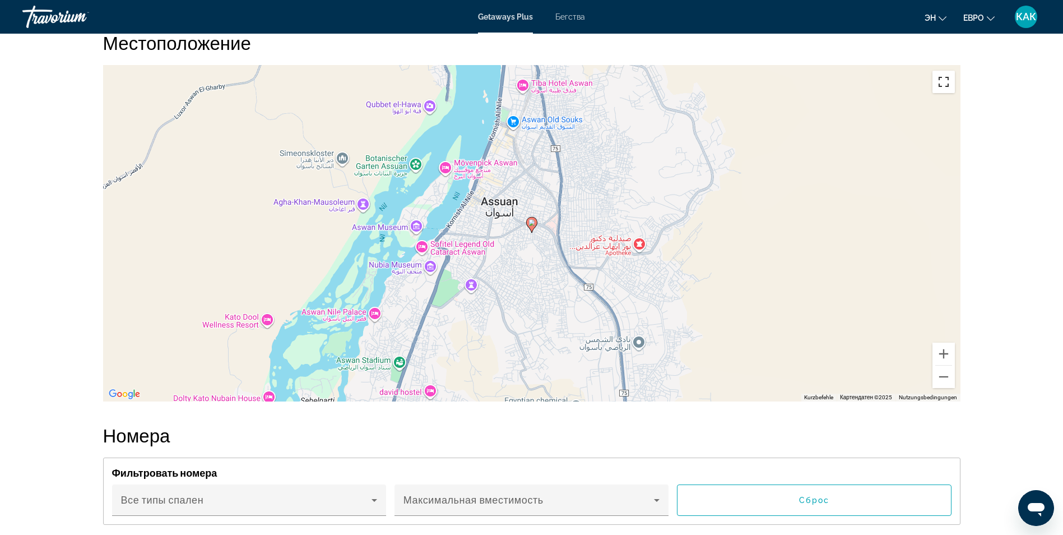
click at [945, 82] on button "Vollbildansicht ein/aus" at bounding box center [943, 82] width 22 height 22
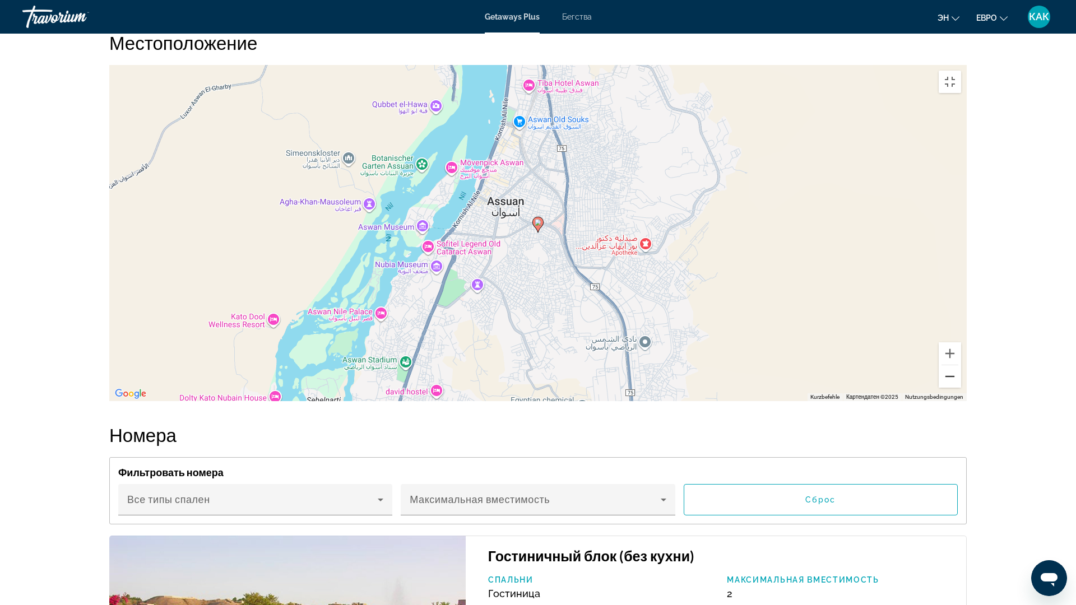
click at [961, 388] on button "Веркляйнерн" at bounding box center [950, 376] width 22 height 22
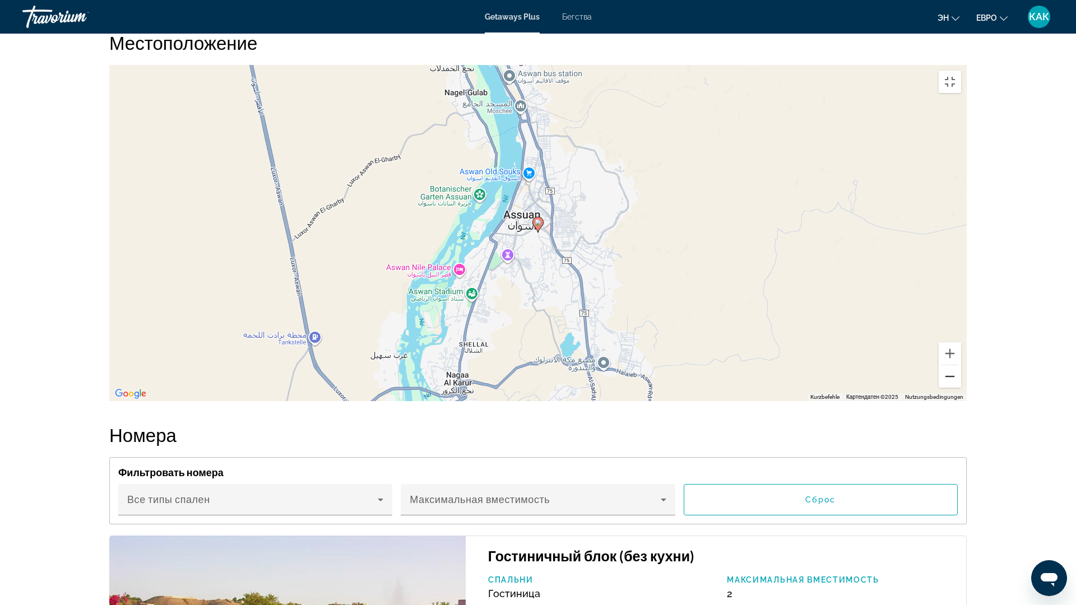
click at [961, 388] on button "Веркляйнерн" at bounding box center [950, 376] width 22 height 22
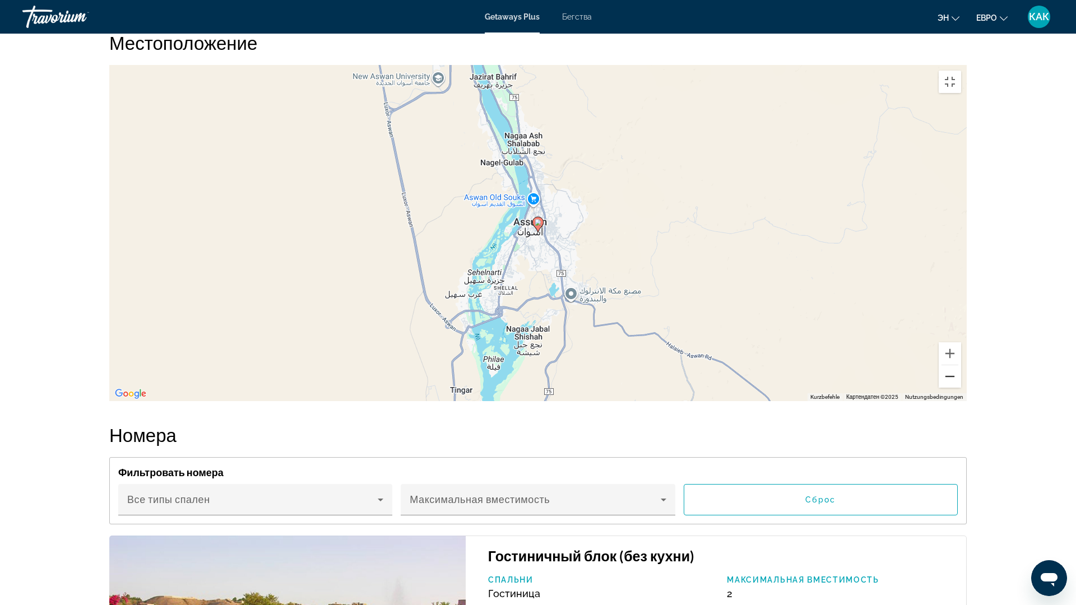
click at [961, 388] on button "Веркляйнерн" at bounding box center [950, 376] width 22 height 22
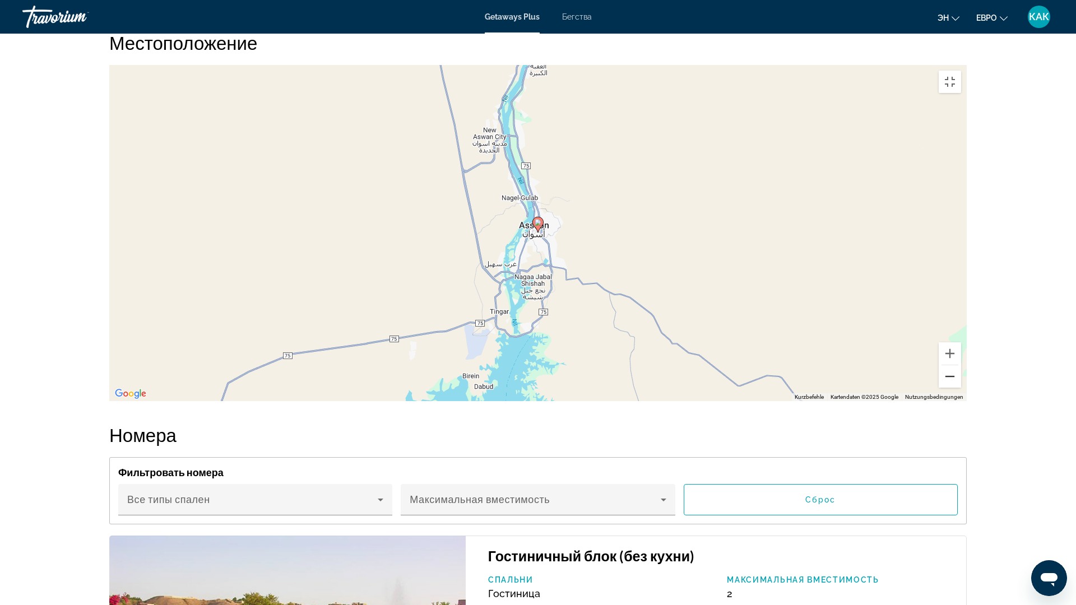
click at [961, 388] on button "Веркляйнерн" at bounding box center [950, 376] width 22 height 22
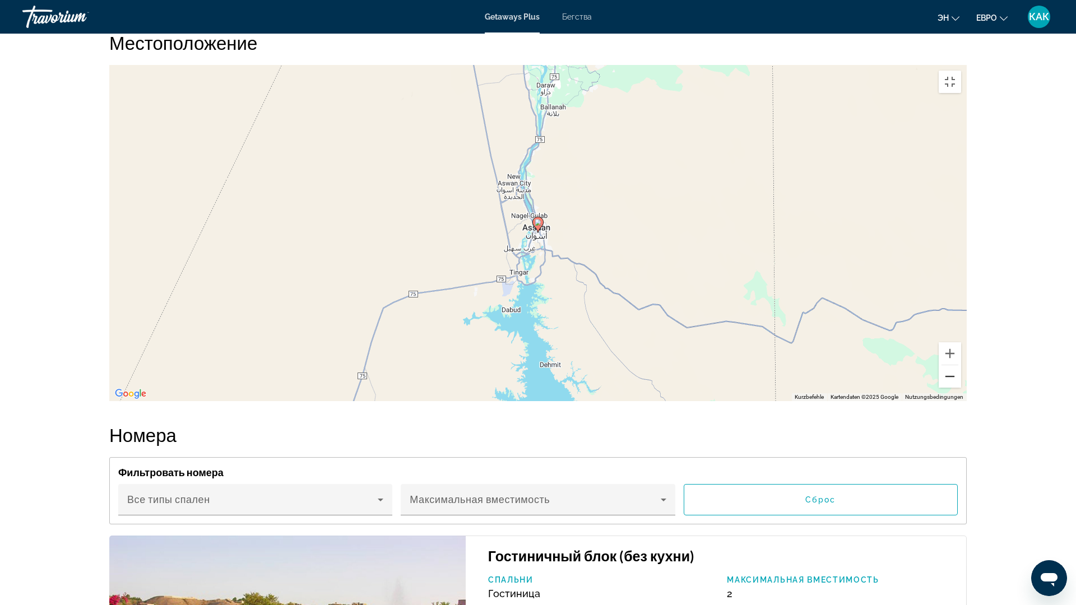
click at [961, 388] on button "Веркляйнерн" at bounding box center [950, 376] width 22 height 22
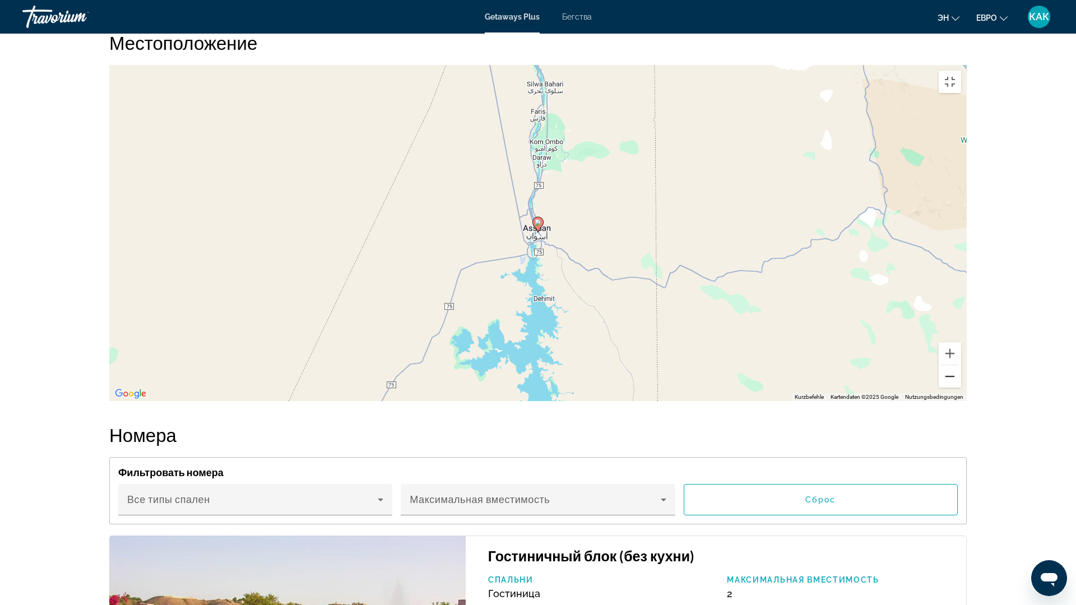
click at [961, 388] on button "Веркляйнерн" at bounding box center [950, 376] width 22 height 22
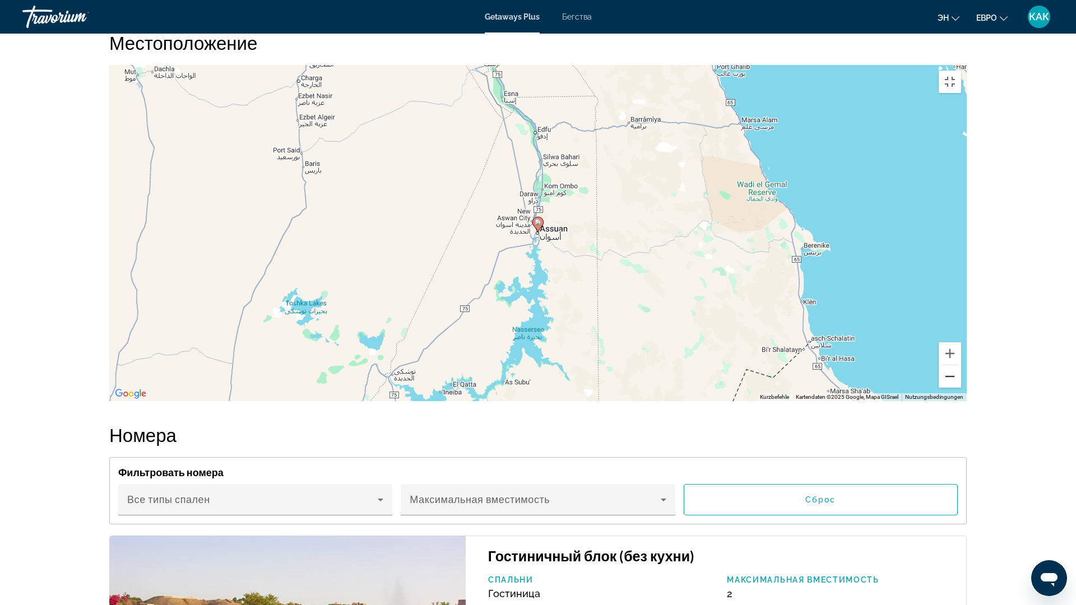
click at [961, 388] on button "Веркляйнерн" at bounding box center [950, 376] width 22 height 22
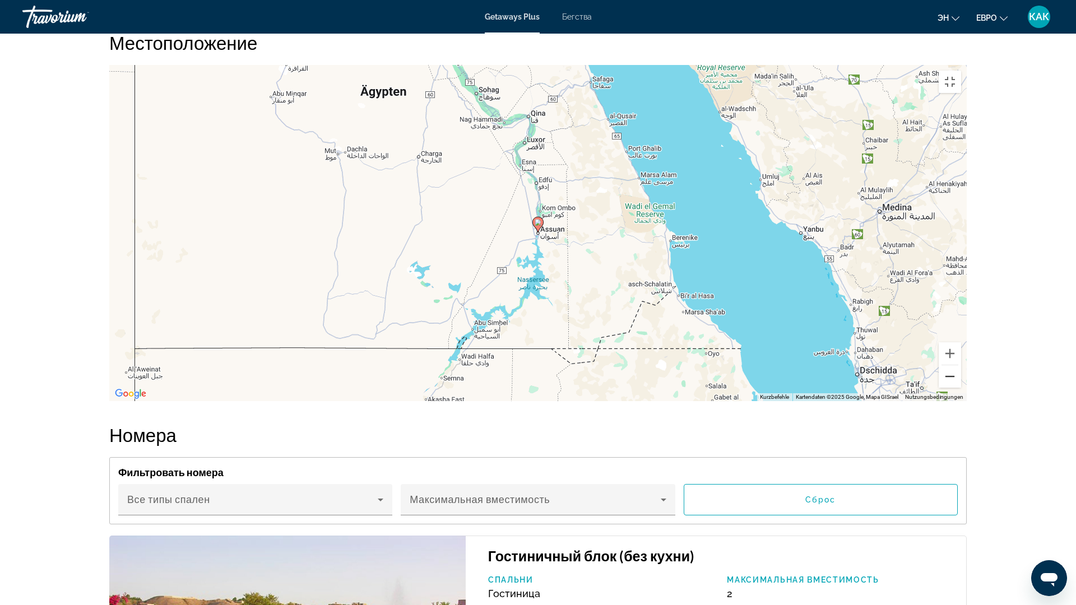
click at [961, 388] on button "Веркляйнерн" at bounding box center [950, 376] width 22 height 22
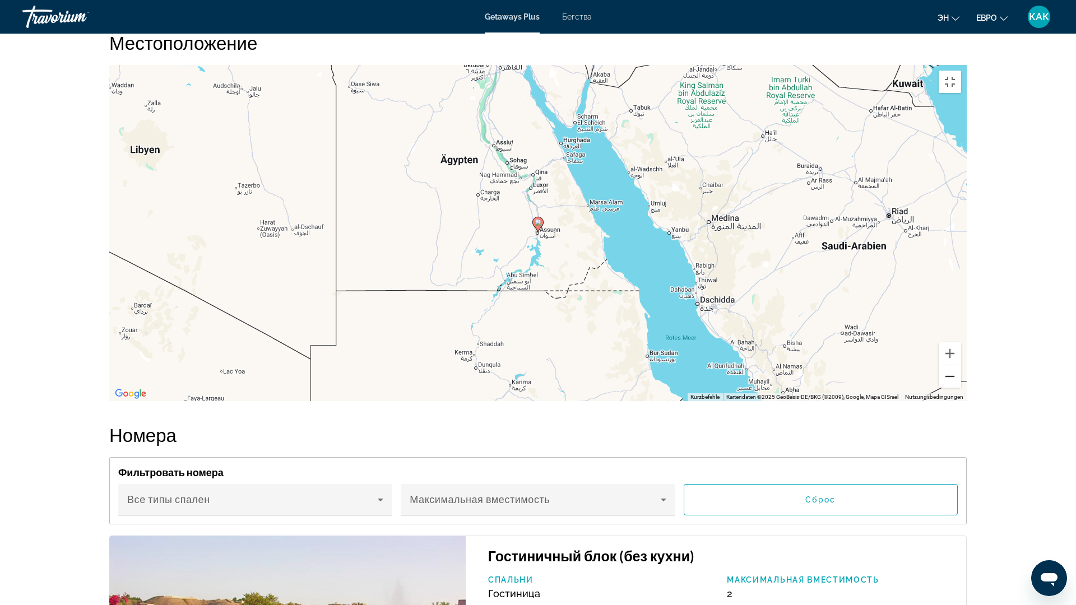
click at [961, 388] on button "Веркляйнерн" at bounding box center [950, 376] width 22 height 22
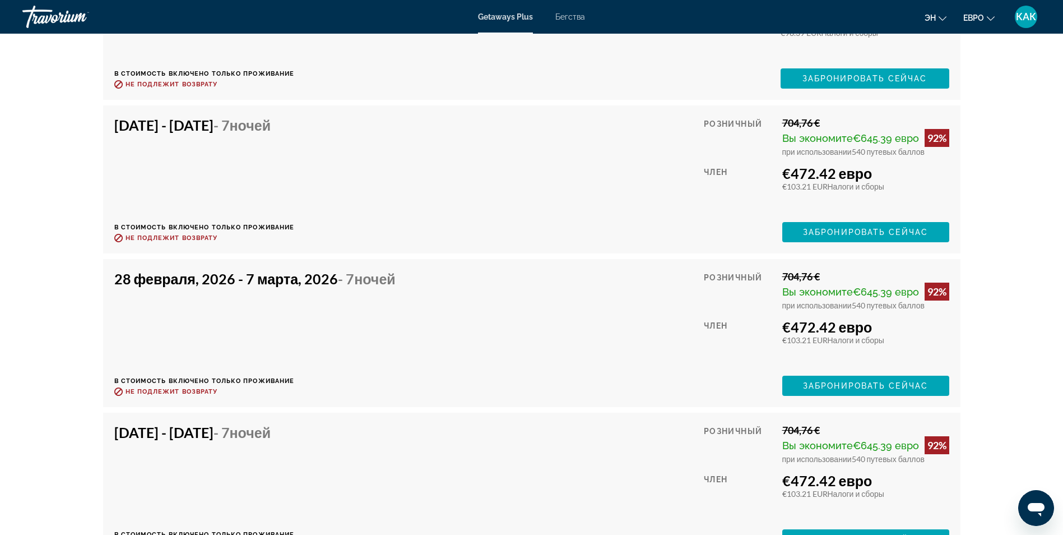
scroll to position [2451, 0]
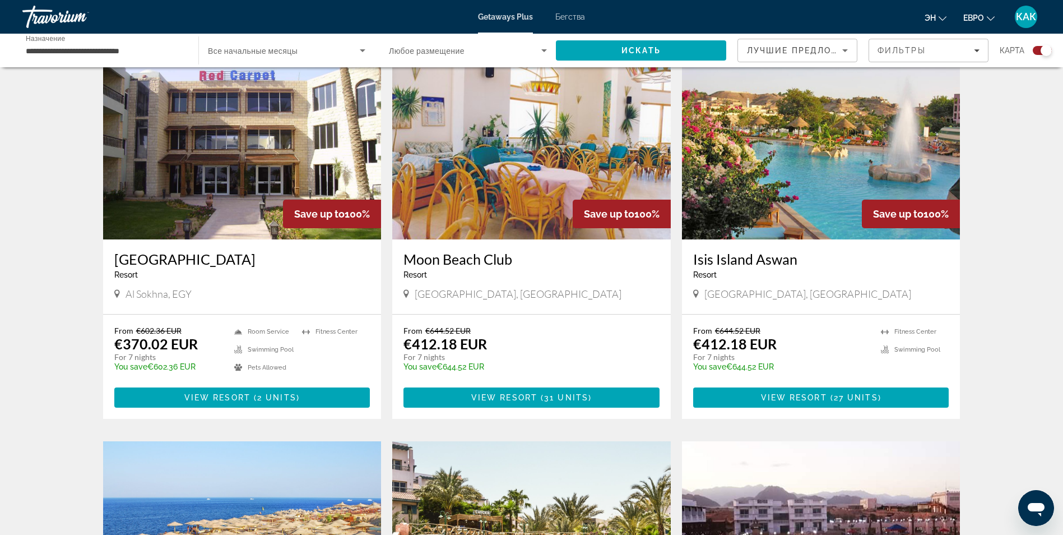
scroll to position [403, 0]
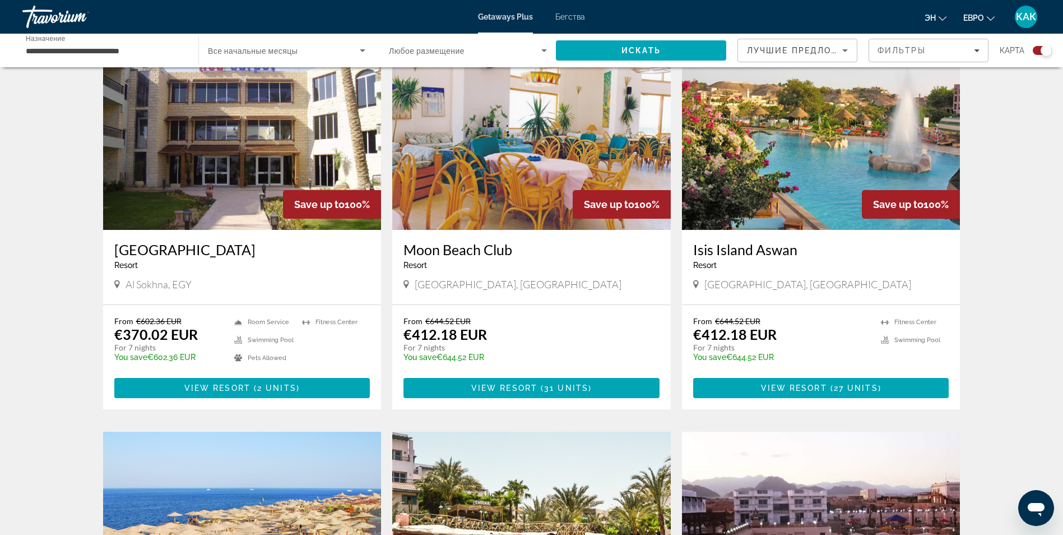
click at [229, 127] on img "Основное содержание" at bounding box center [242, 139] width 278 height 179
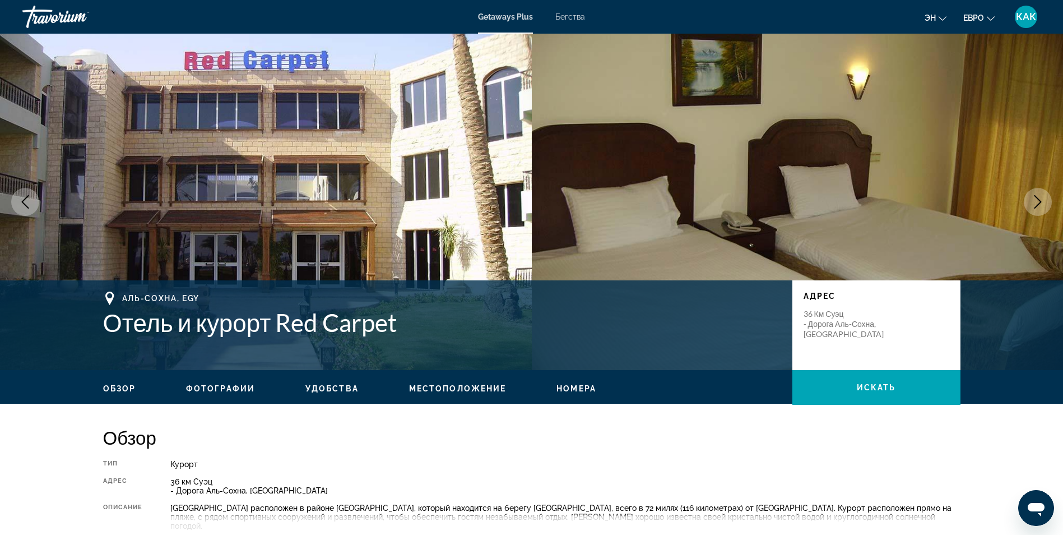
click at [1037, 203] on icon "Следующее изображение" at bounding box center [1037, 201] width 13 height 13
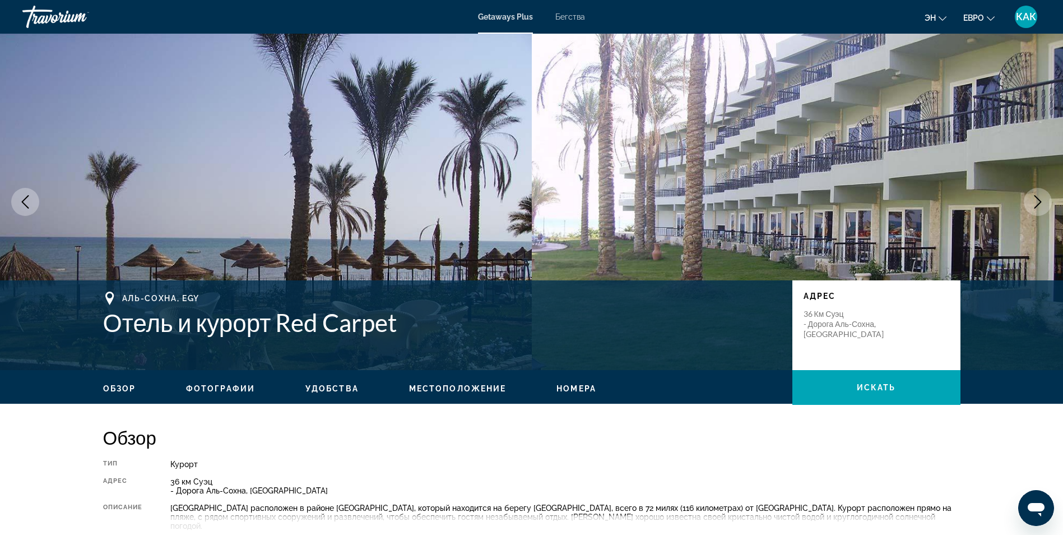
click at [1037, 203] on icon "Следующее изображение" at bounding box center [1037, 201] width 13 height 13
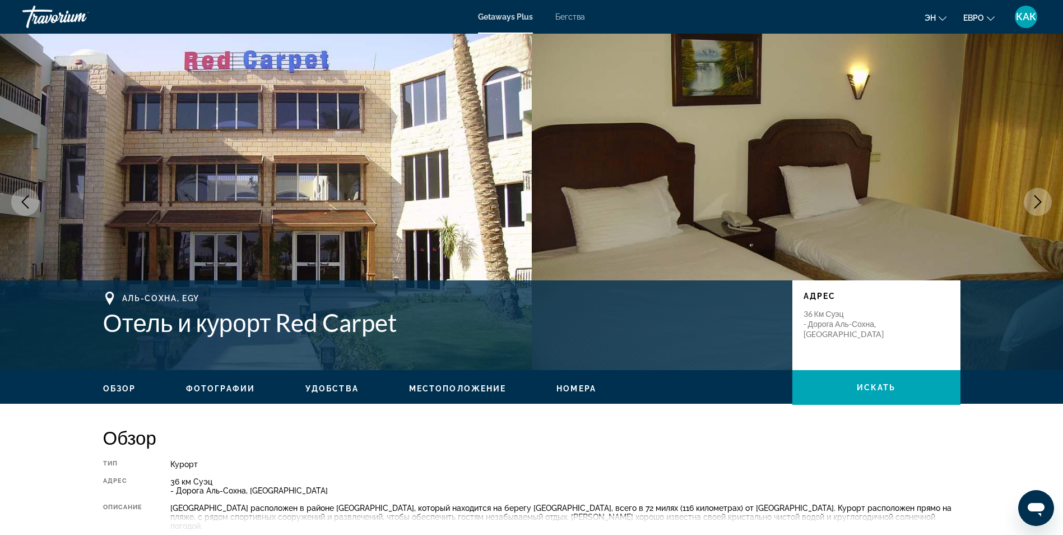
click at [1037, 203] on icon "Следующее изображение" at bounding box center [1037, 201] width 13 height 13
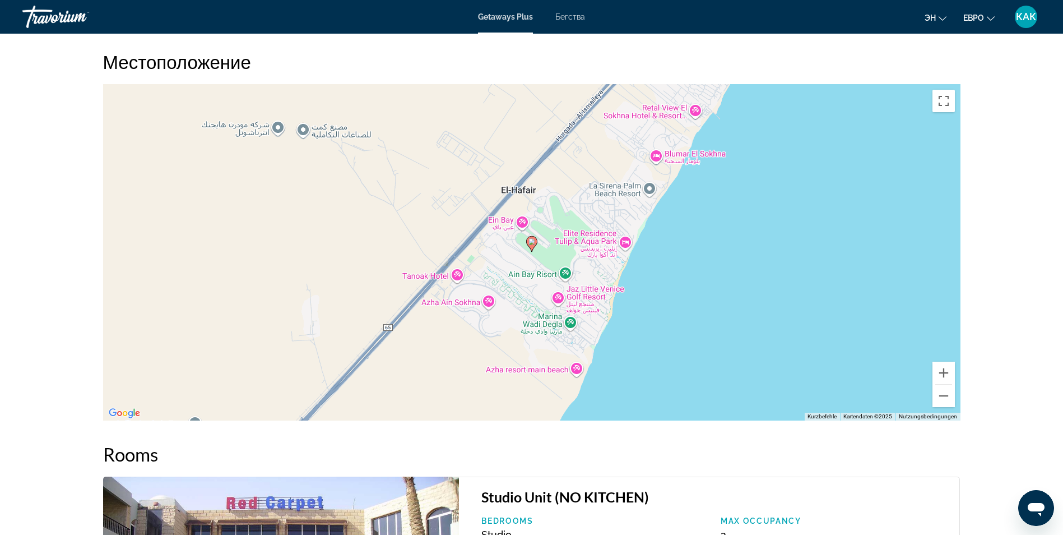
scroll to position [1300, 0]
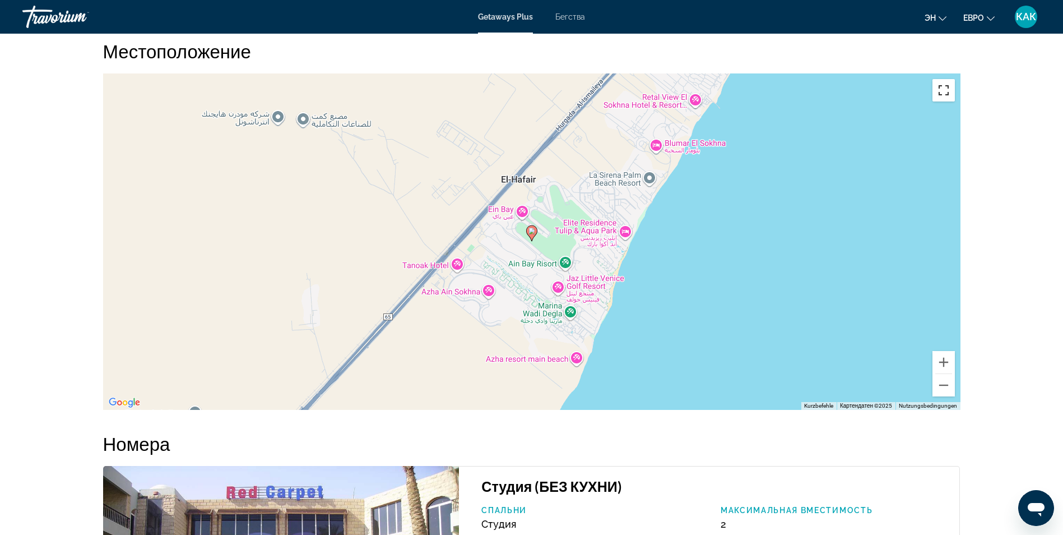
click at [942, 101] on button "Vollbildansicht ein/aus" at bounding box center [943, 90] width 22 height 22
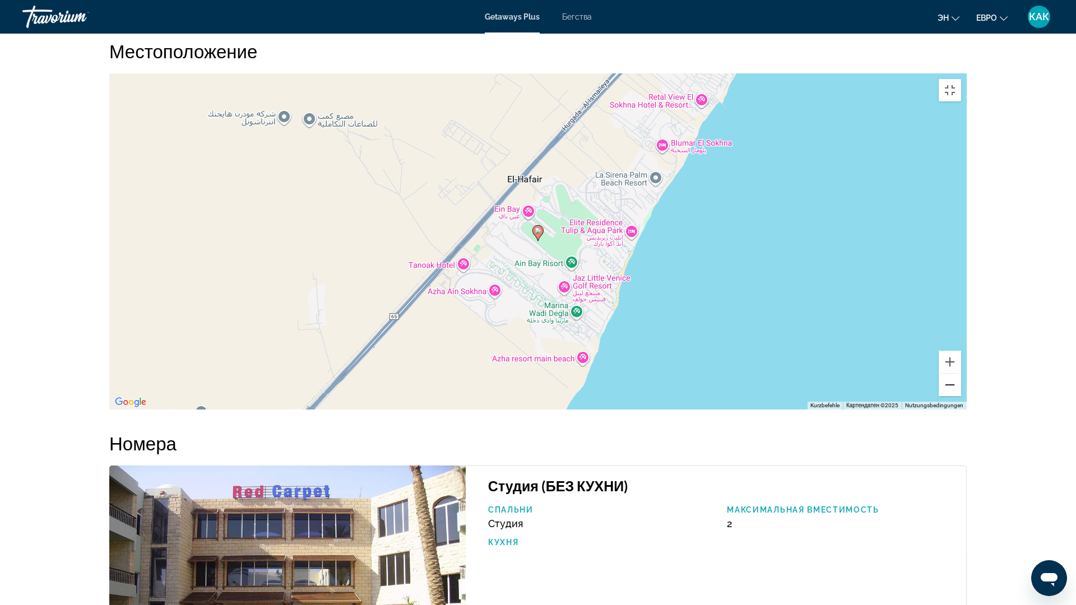
click at [961, 396] on button "Веркляйнерн" at bounding box center [950, 385] width 22 height 22
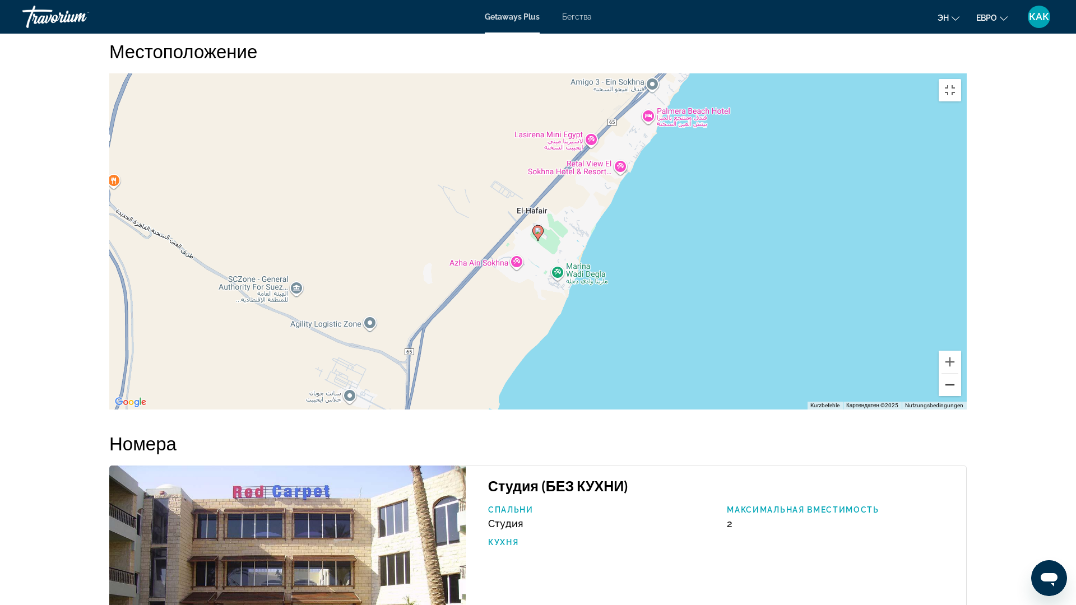
click at [961, 396] on button "Веркляйнерн" at bounding box center [950, 385] width 22 height 22
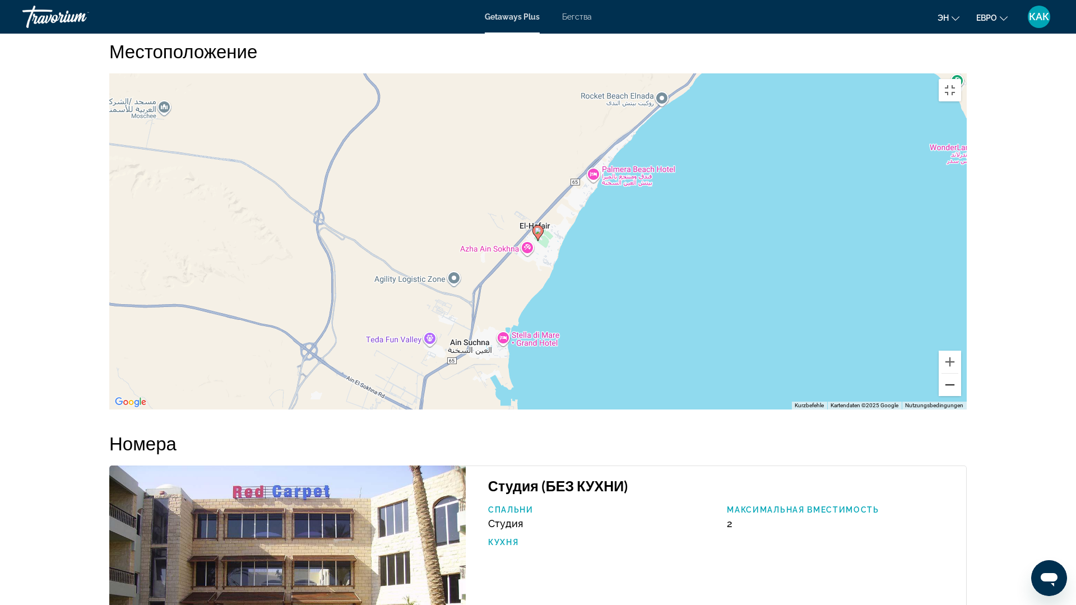
click at [961, 396] on button "Веркляйнерн" at bounding box center [950, 385] width 22 height 22
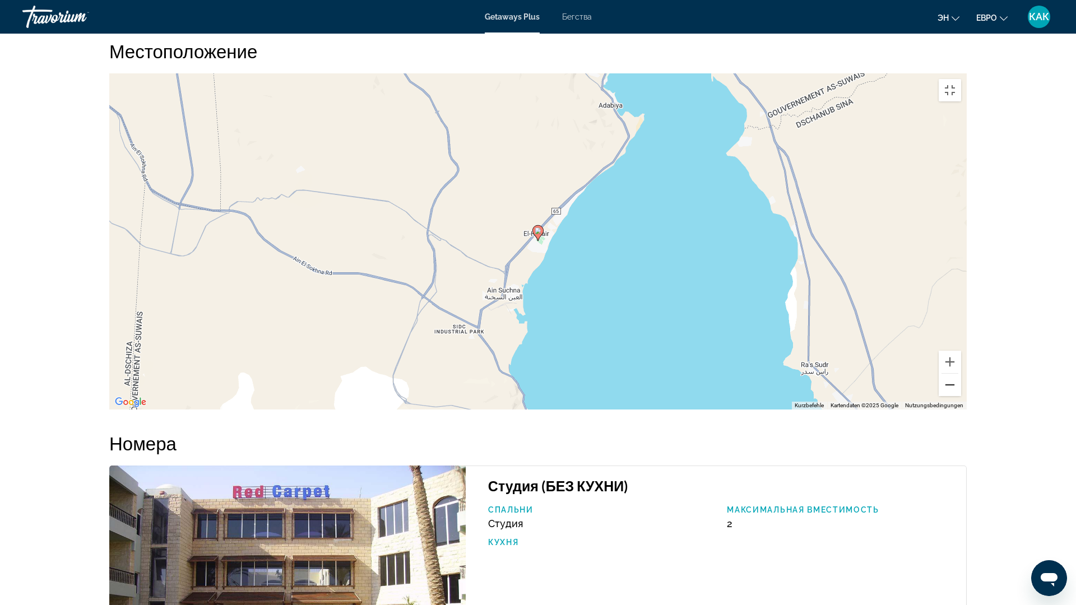
click at [961, 396] on button "Веркляйнерн" at bounding box center [950, 385] width 22 height 22
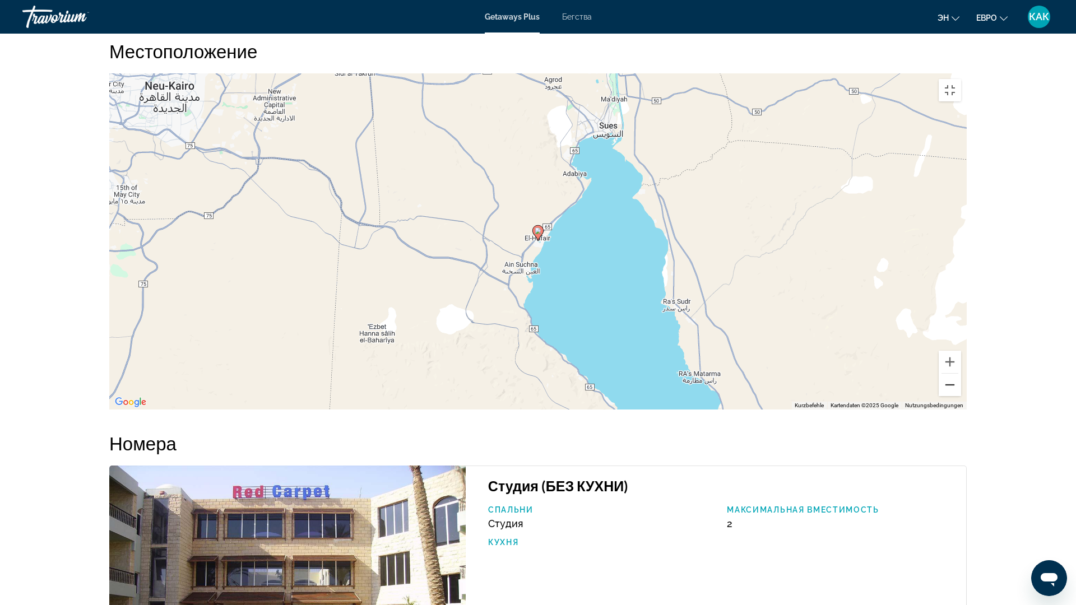
click at [961, 396] on button "Веркляйнерн" at bounding box center [950, 385] width 22 height 22
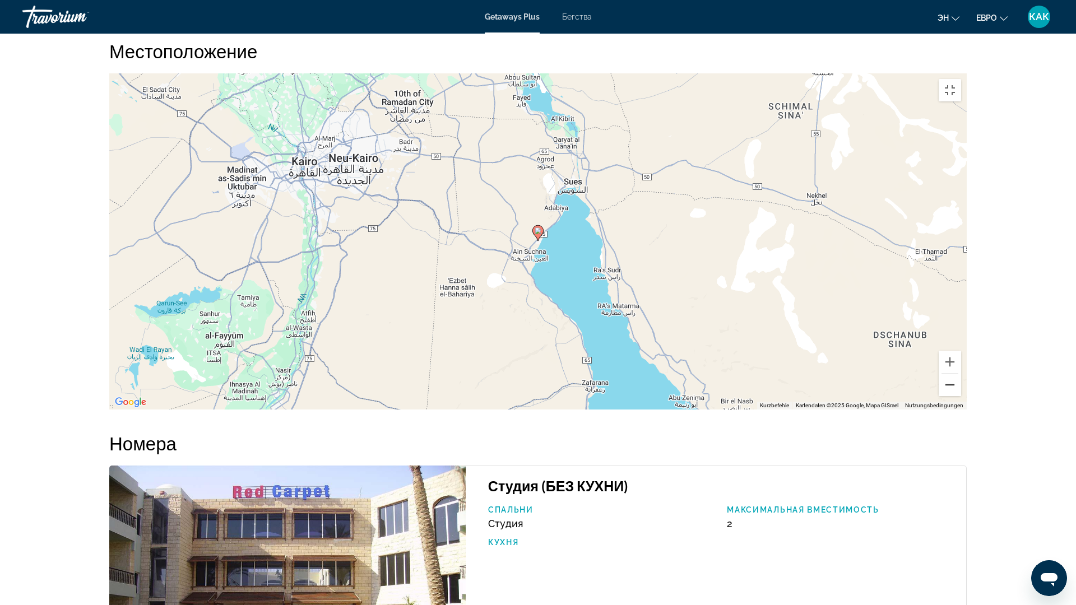
click at [961, 396] on button "Веркляйнерн" at bounding box center [950, 385] width 22 height 22
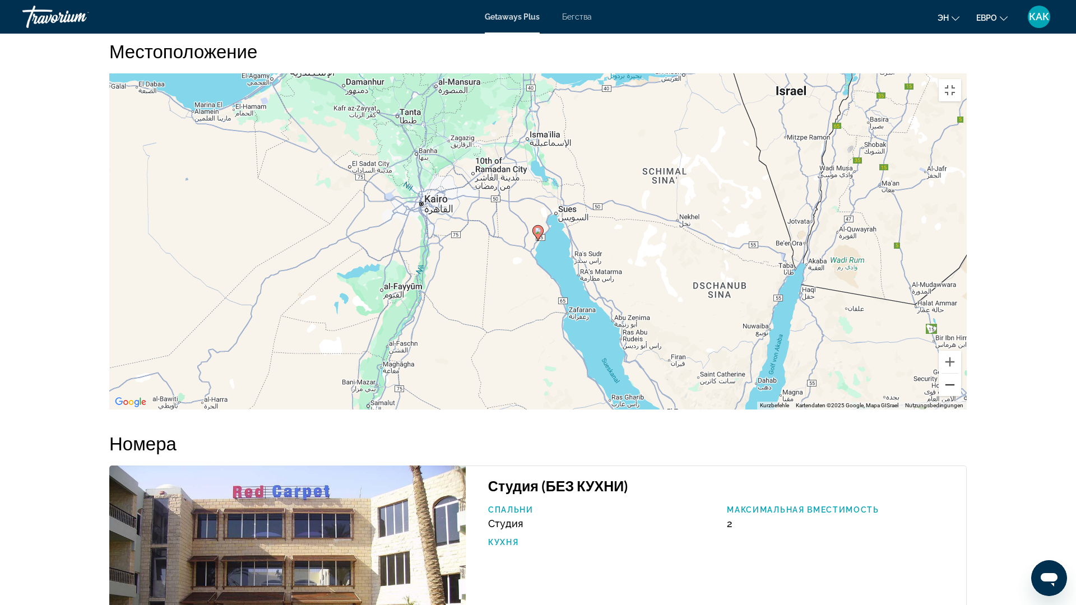
click at [961, 396] on button "Веркляйнерн" at bounding box center [950, 385] width 22 height 22
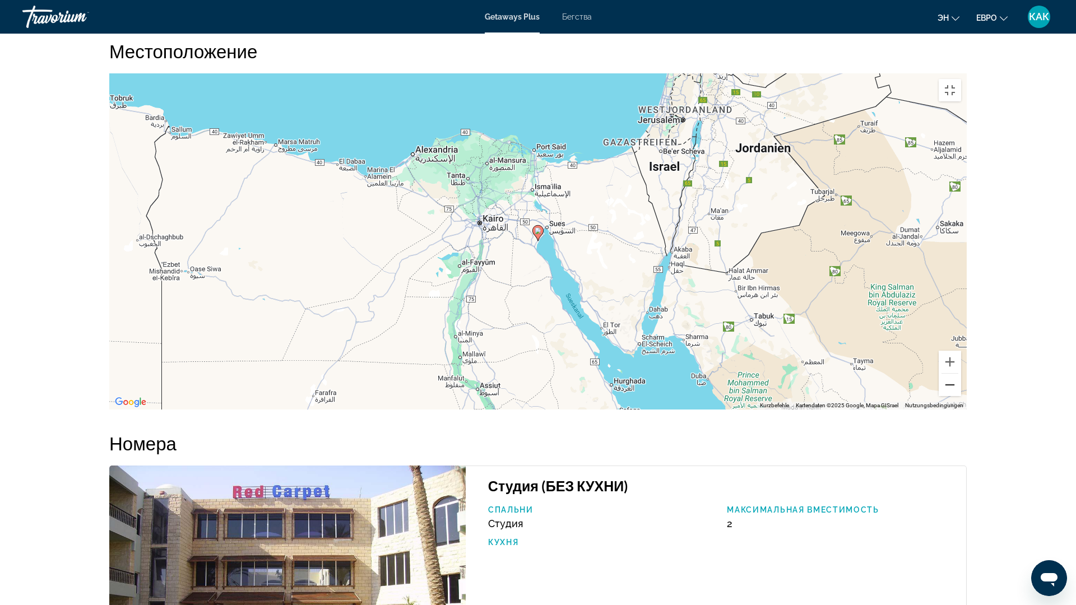
click at [961, 396] on button "Веркляйнерн" at bounding box center [950, 385] width 22 height 22
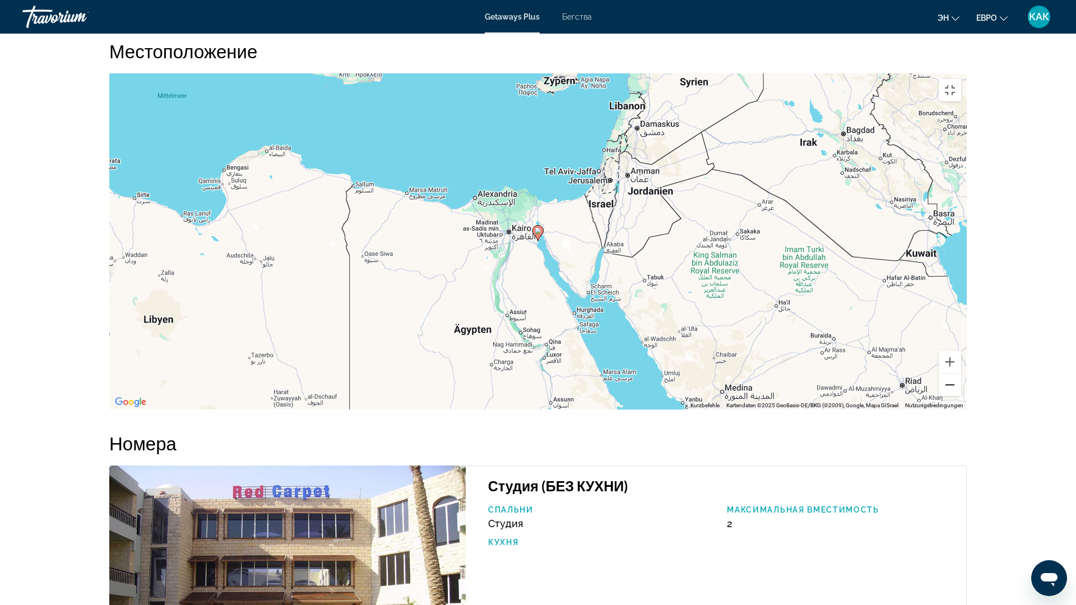
click at [961, 396] on button "Веркляйнерн" at bounding box center [950, 385] width 22 height 22
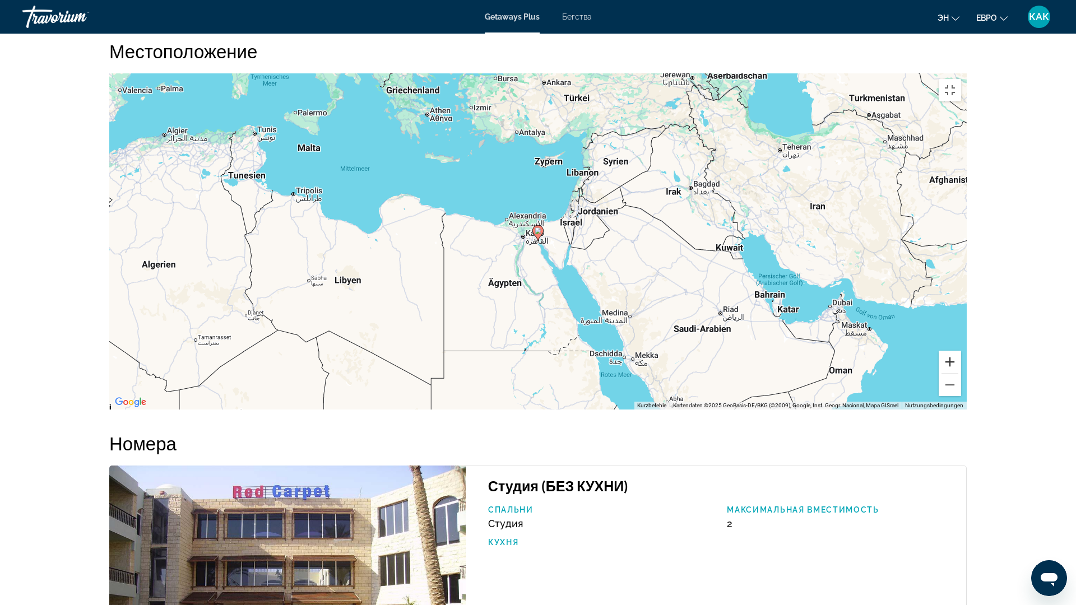
click at [961, 373] on button "Vergrößern" at bounding box center [950, 362] width 22 height 22
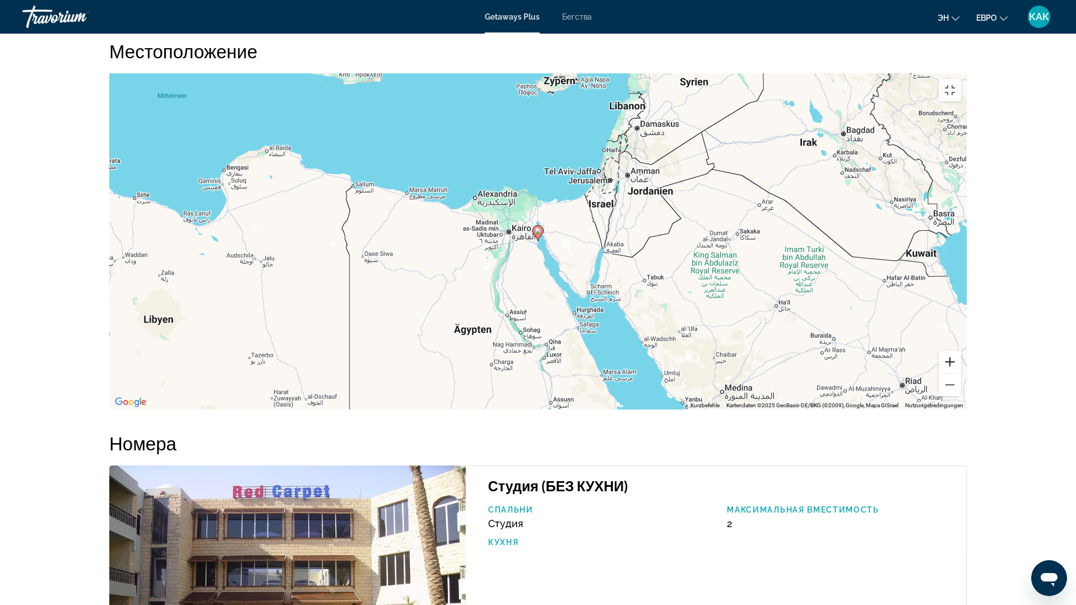
click at [961, 373] on button "Vergrößern" at bounding box center [950, 362] width 22 height 22
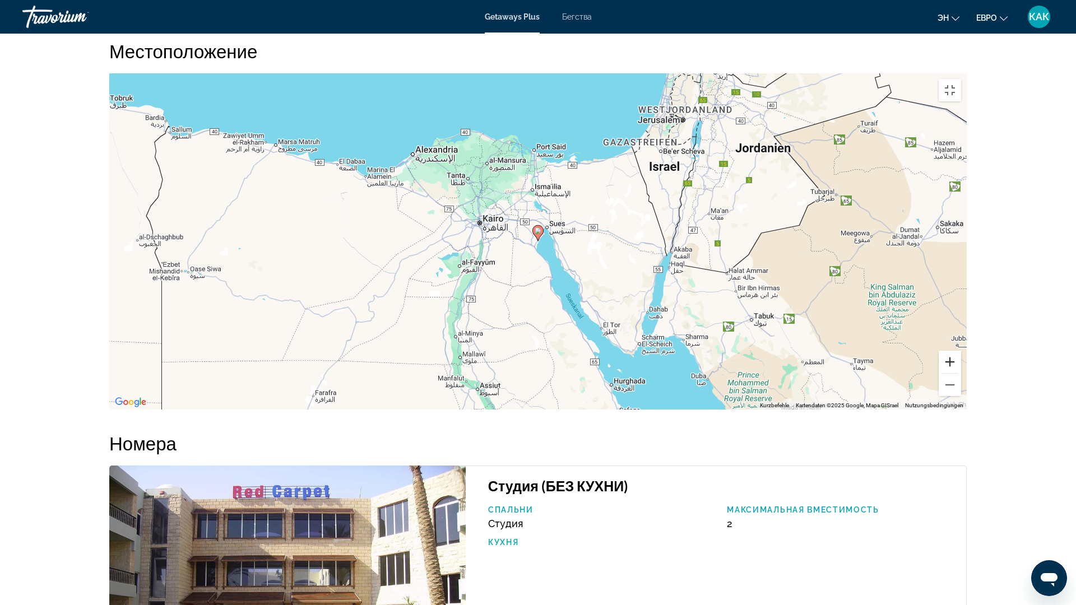
click at [961, 373] on button "Vergrößern" at bounding box center [950, 362] width 22 height 22
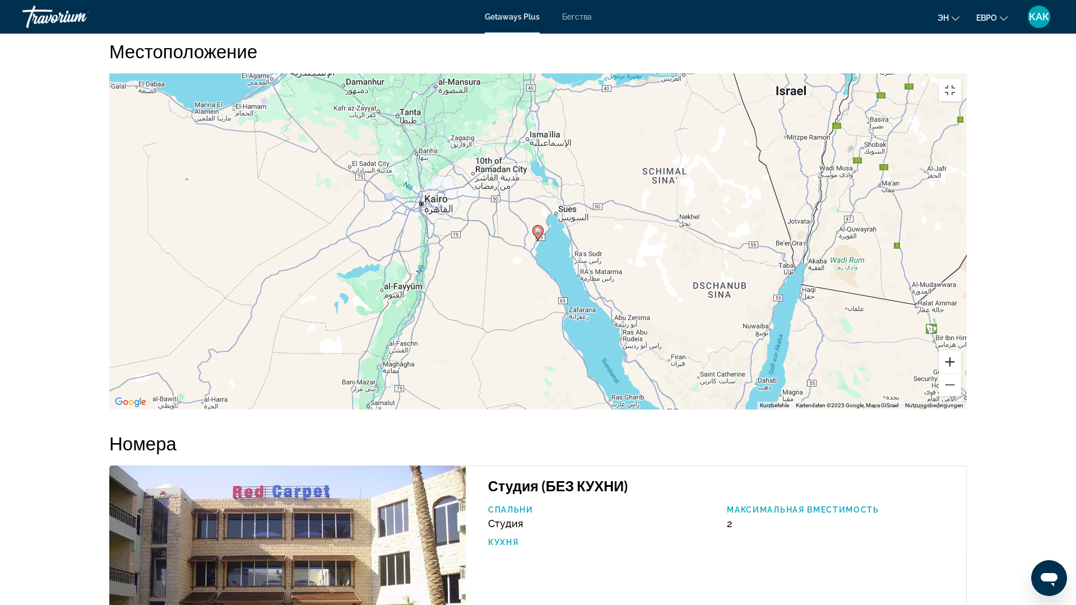
click at [961, 373] on button "Vergrößern" at bounding box center [950, 362] width 22 height 22
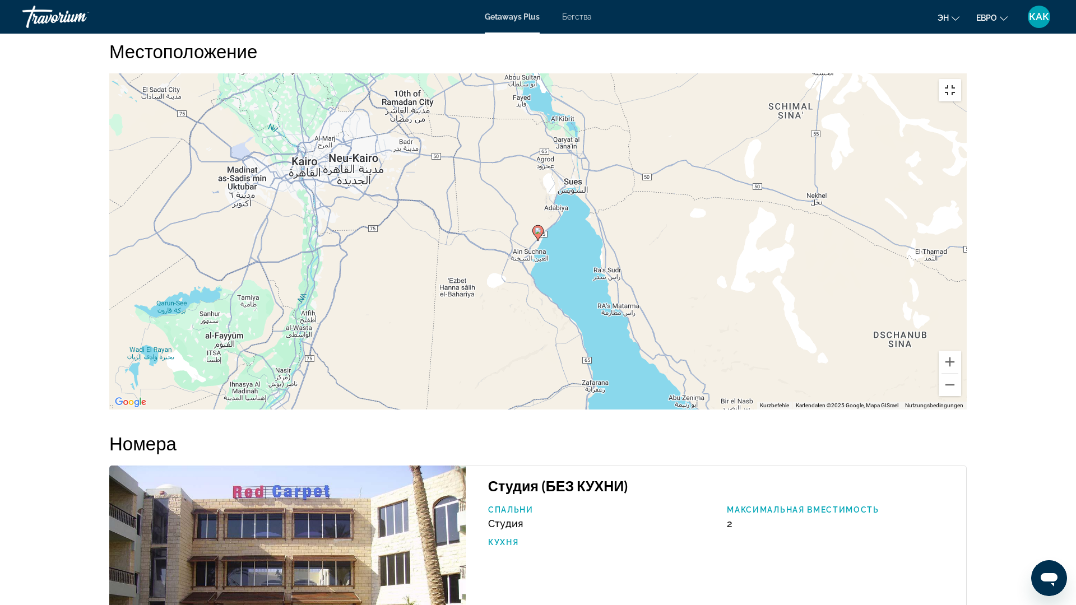
click at [961, 79] on button "Vollbildansicht ein/aus" at bounding box center [950, 90] width 22 height 22
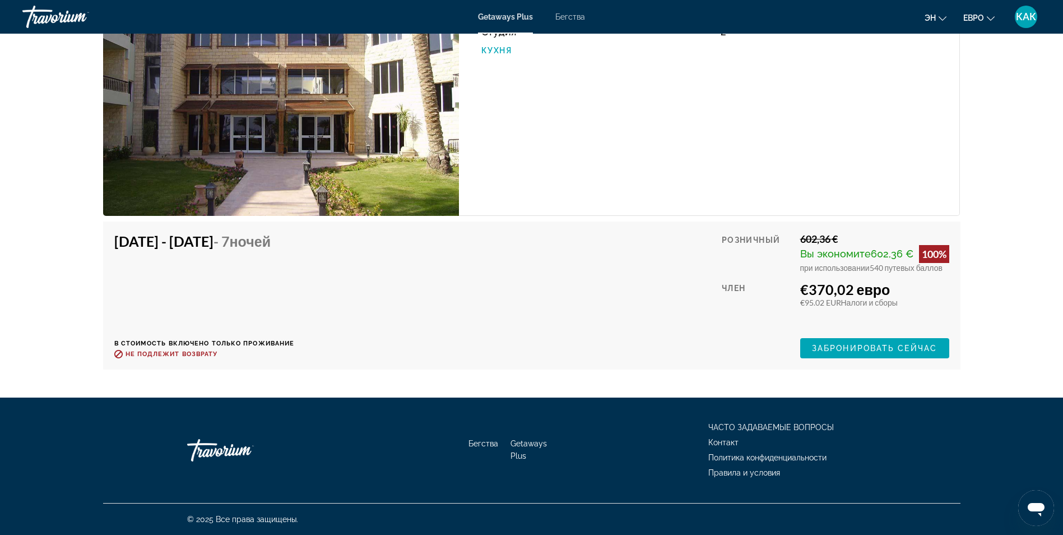
scroll to position [1815, 0]
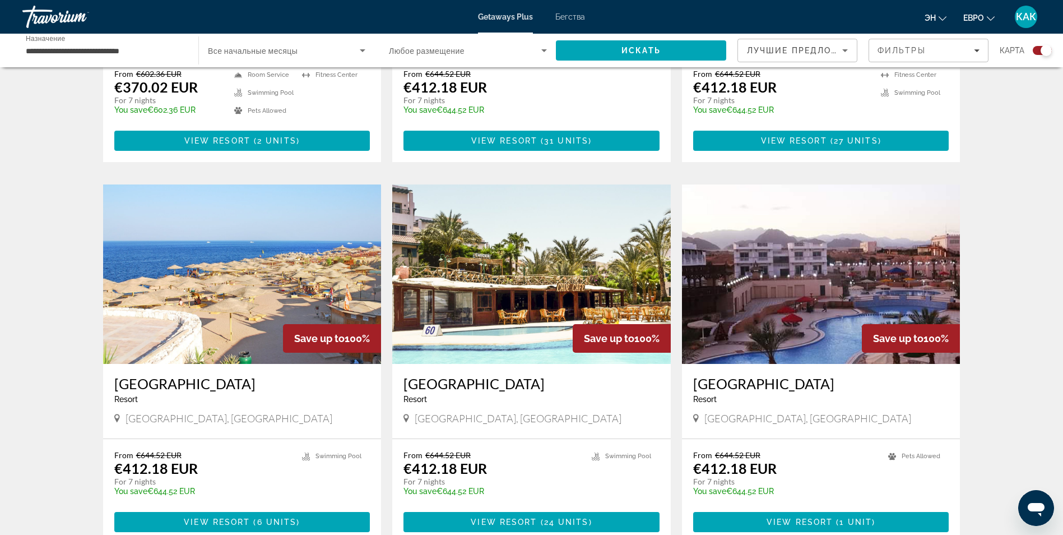
scroll to position [672, 0]
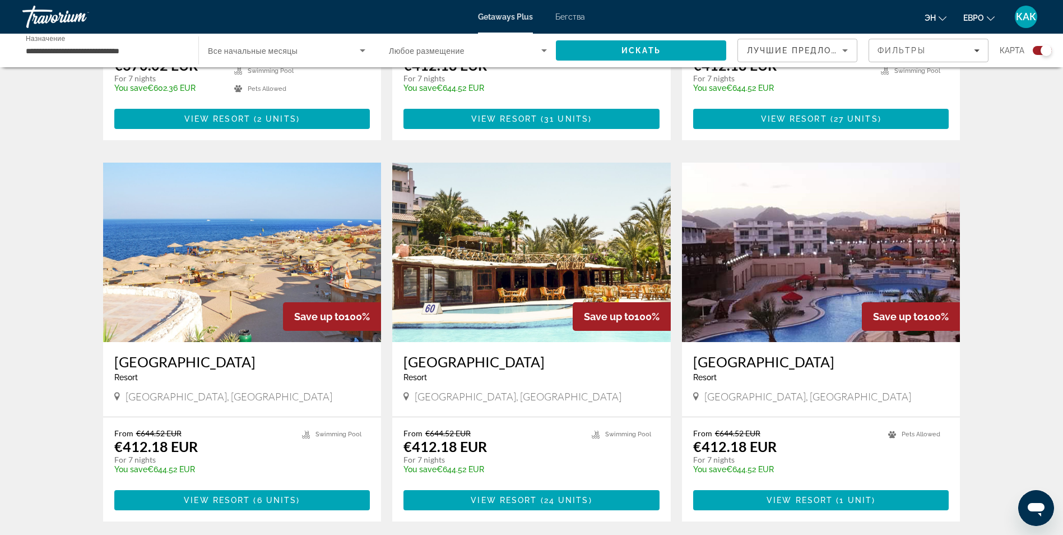
click at [261, 264] on img "Основное содержание" at bounding box center [242, 251] width 278 height 179
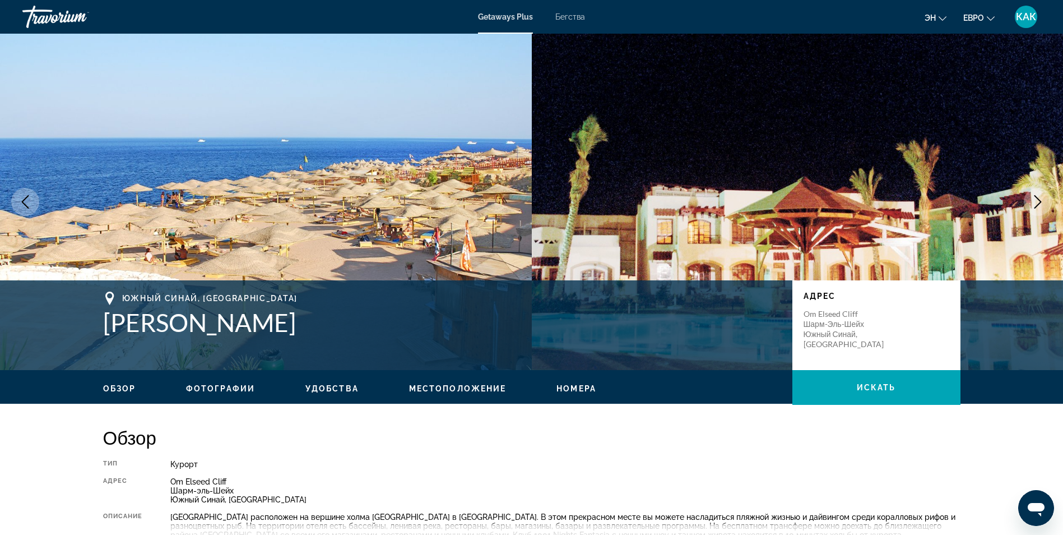
click at [1038, 199] on icon "Следующее изображение" at bounding box center [1037, 201] width 7 height 13
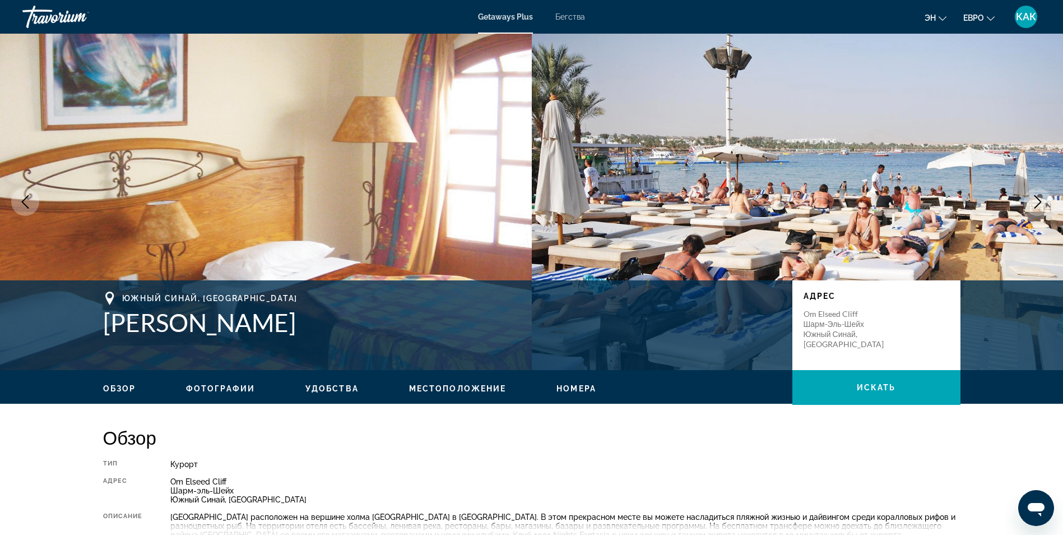
click at [1038, 199] on icon "Следующее изображение" at bounding box center [1037, 201] width 7 height 13
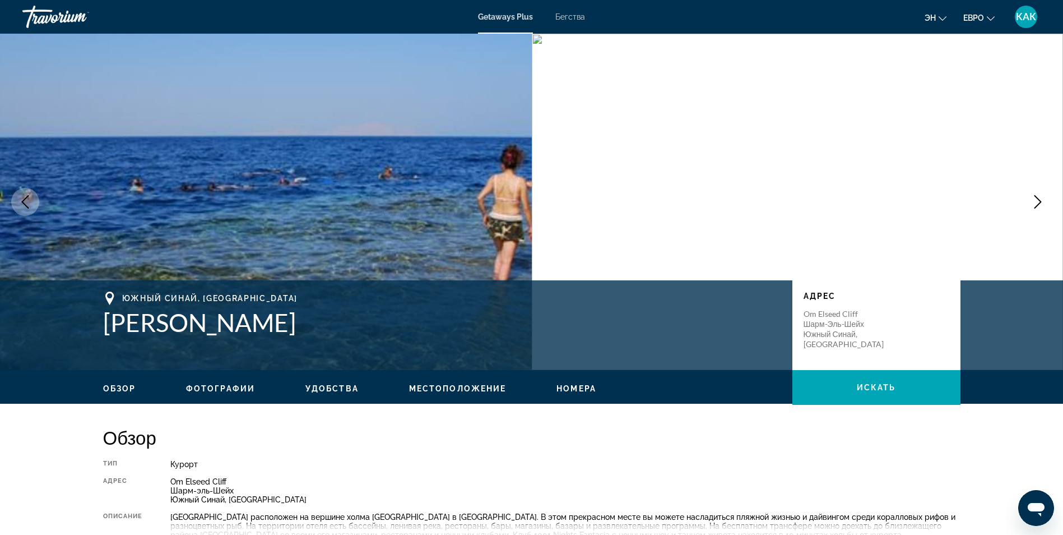
click at [1038, 199] on icon "Следующее изображение" at bounding box center [1037, 201] width 7 height 13
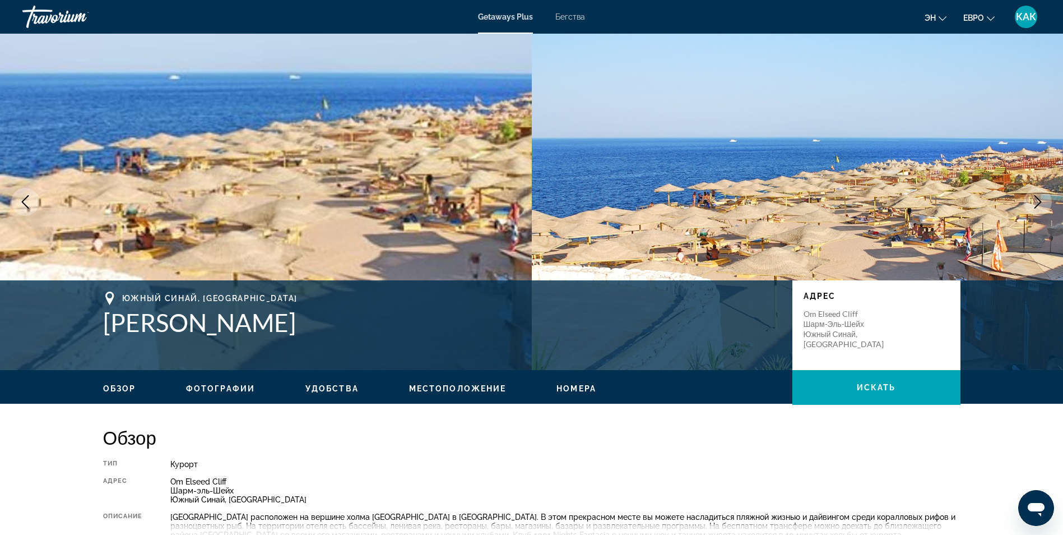
click at [1038, 199] on icon "Следующее изображение" at bounding box center [1037, 201] width 7 height 13
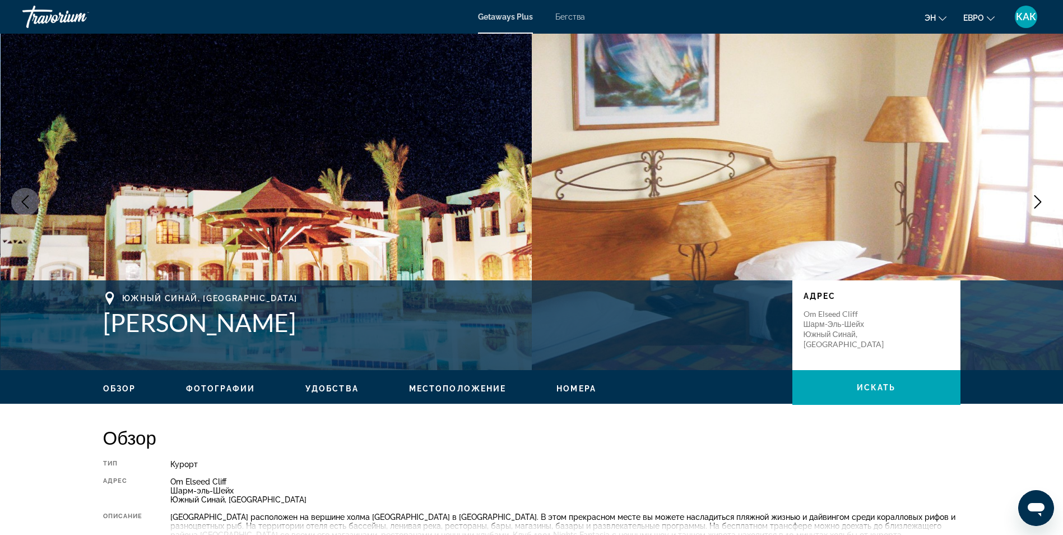
click at [1038, 199] on icon "Следующее изображение" at bounding box center [1037, 201] width 7 height 13
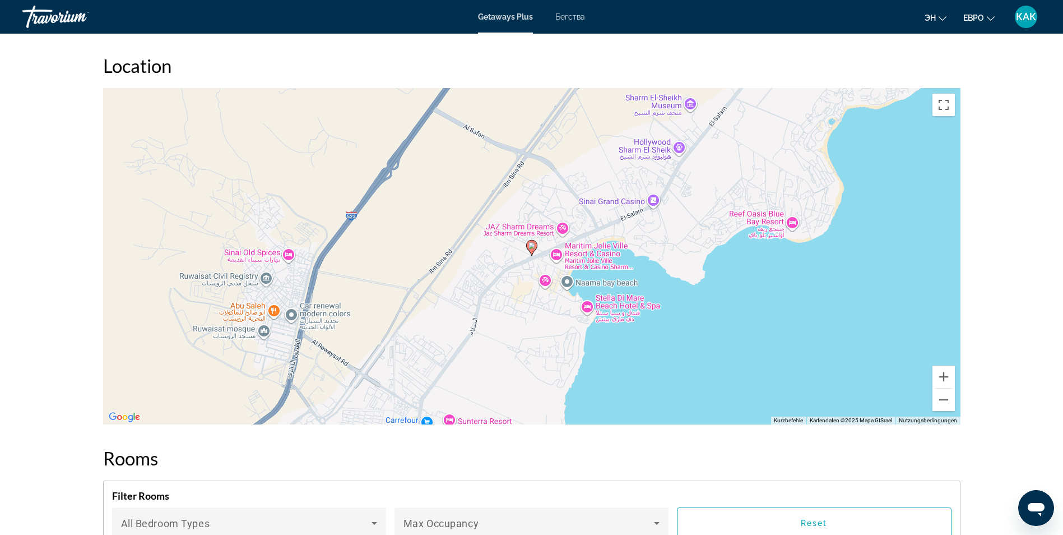
scroll to position [1278, 0]
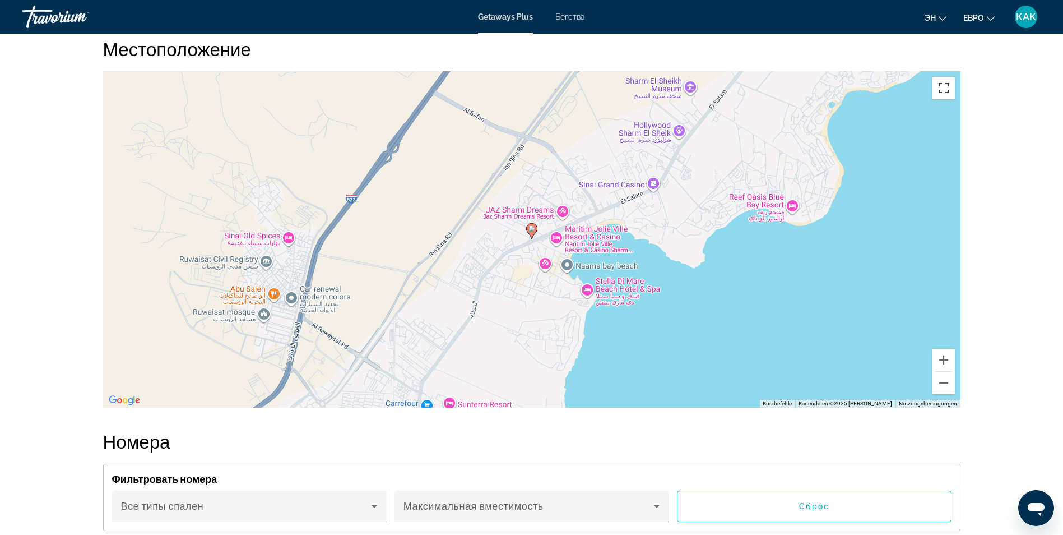
click at [942, 92] on button "Vollbildansicht ein/aus" at bounding box center [943, 88] width 22 height 22
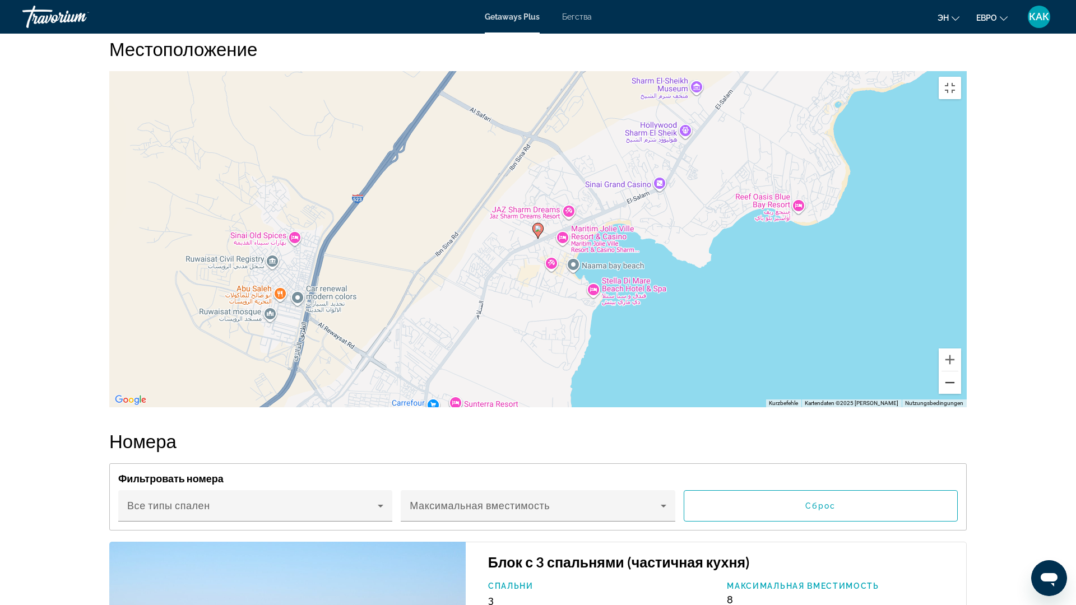
click at [961, 394] on button "Веркляйнерн" at bounding box center [950, 383] width 22 height 22
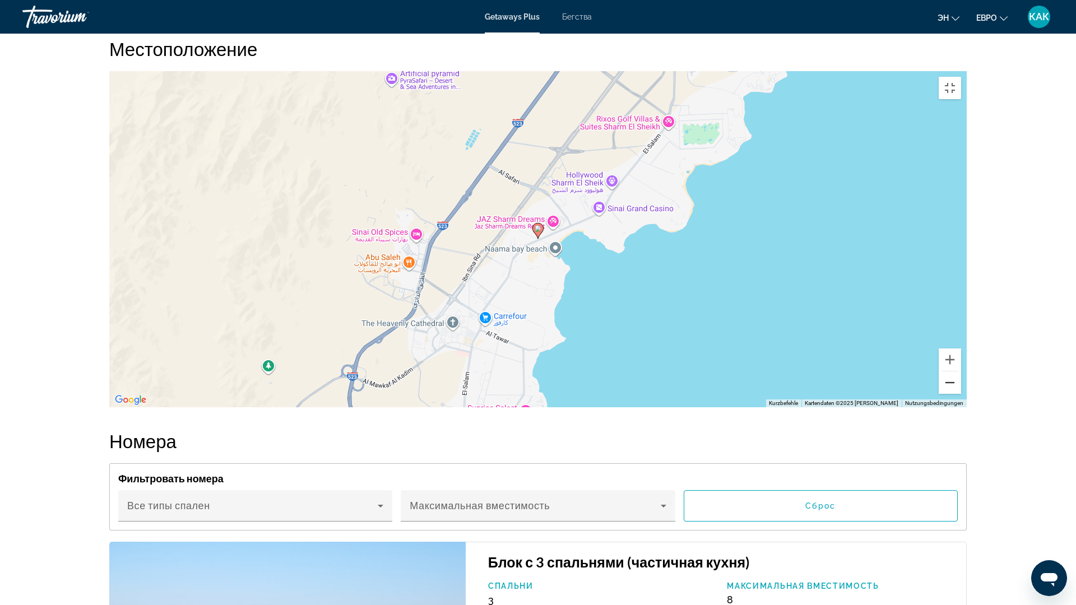
click at [961, 394] on button "Веркляйнерн" at bounding box center [950, 383] width 22 height 22
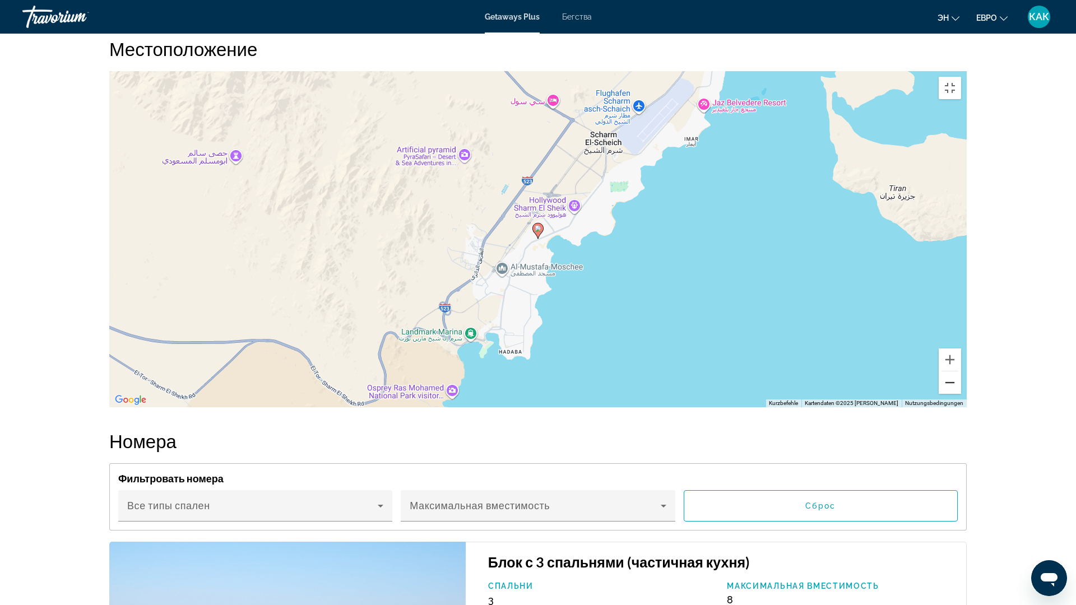
click at [961, 394] on button "Веркляйнерн" at bounding box center [950, 383] width 22 height 22
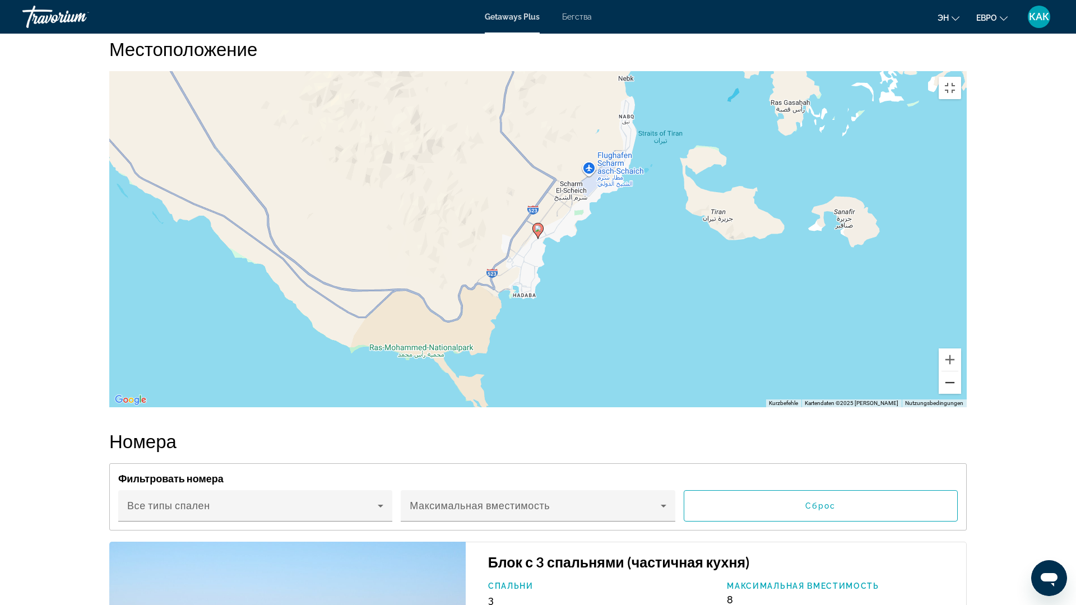
click at [961, 394] on button "Веркляйнерн" at bounding box center [950, 383] width 22 height 22
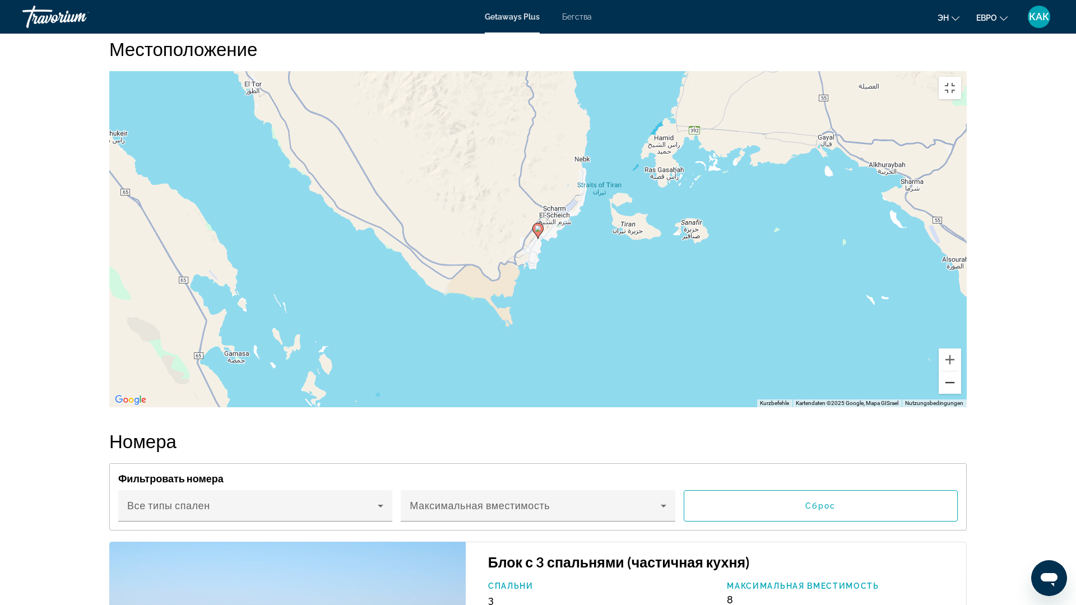
click at [961, 394] on button "Веркляйнерн" at bounding box center [950, 383] width 22 height 22
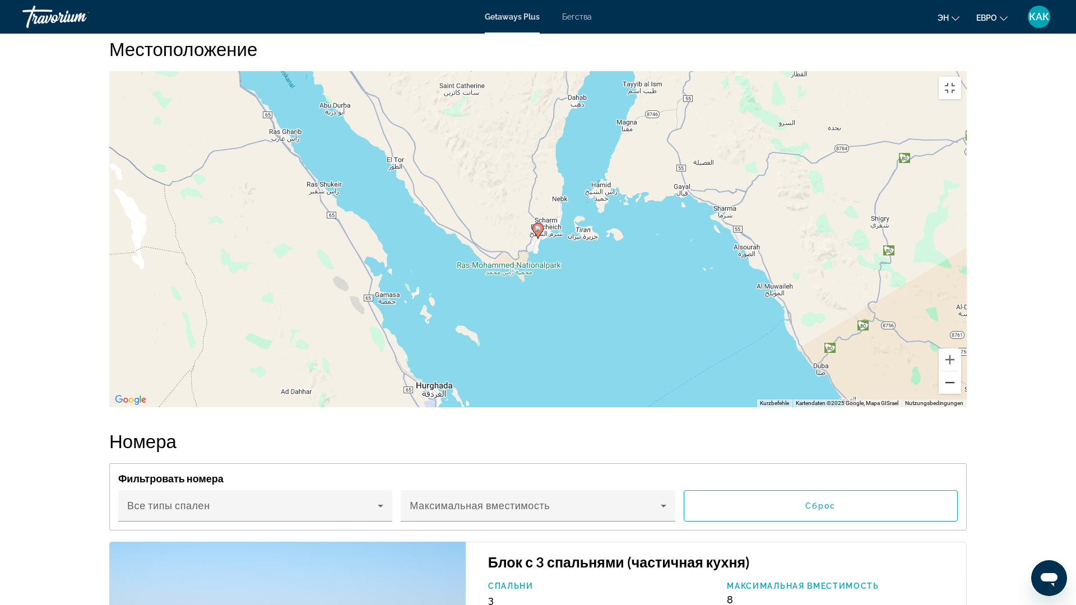
click at [961, 394] on button "Веркляйнерн" at bounding box center [950, 383] width 22 height 22
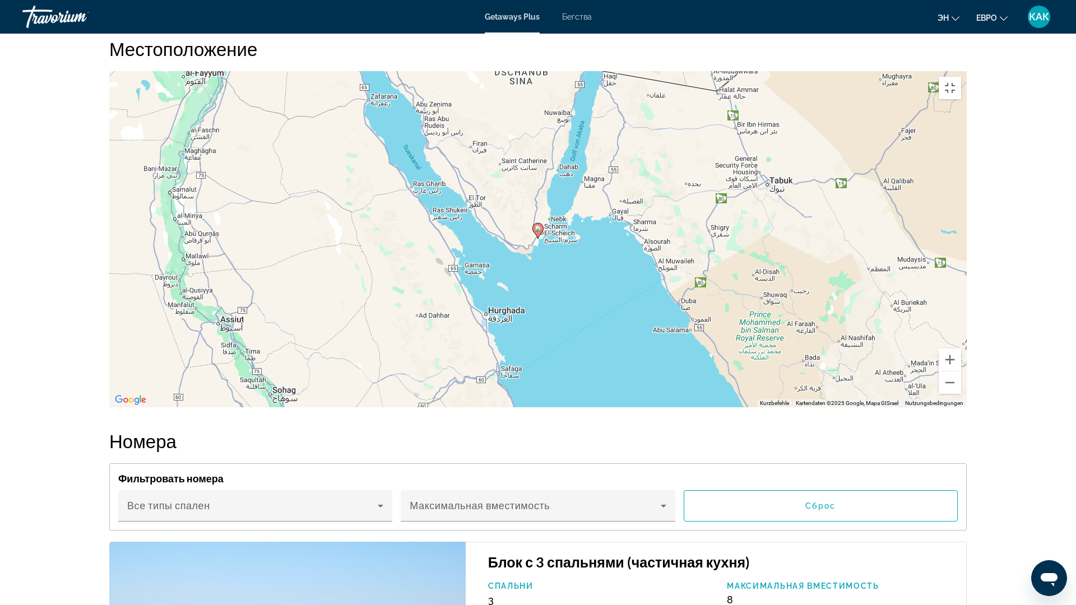
click at [541, 71] on div "Um den Modus zum Ziehen mit der Tastatur zu aktivieren, drückst du Alt + Eingab…" at bounding box center [537, 239] width 857 height 336
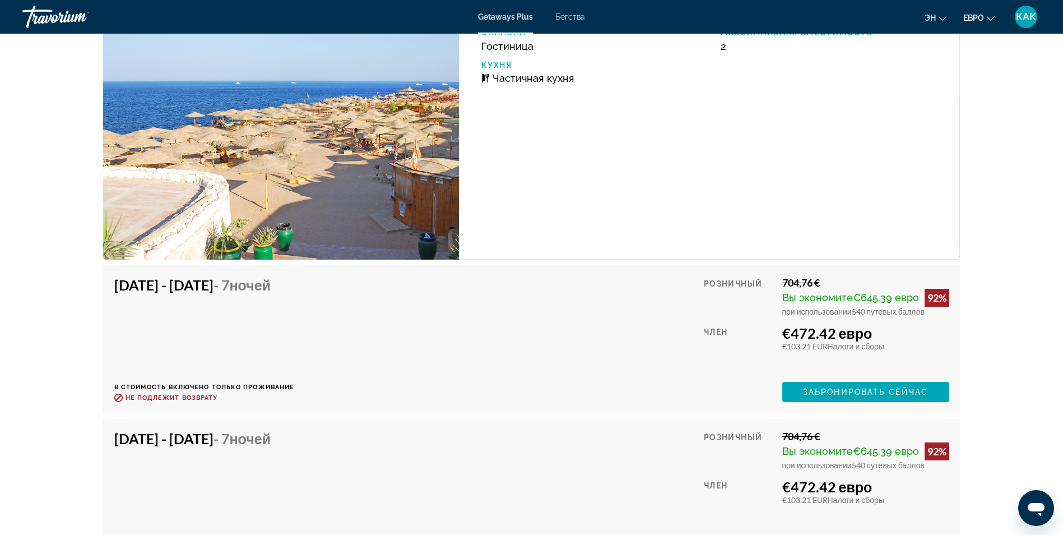
scroll to position [2891, 0]
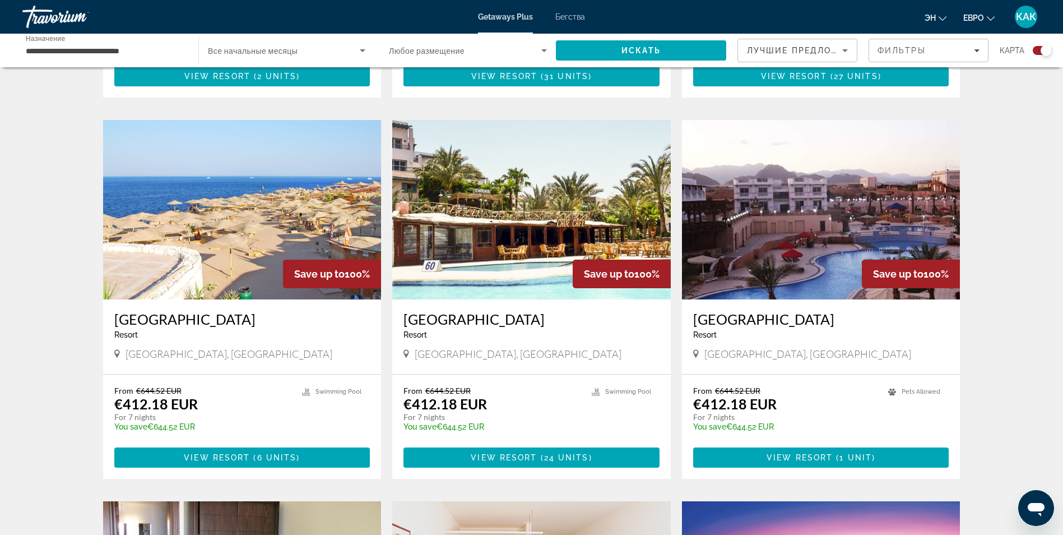
scroll to position [717, 0]
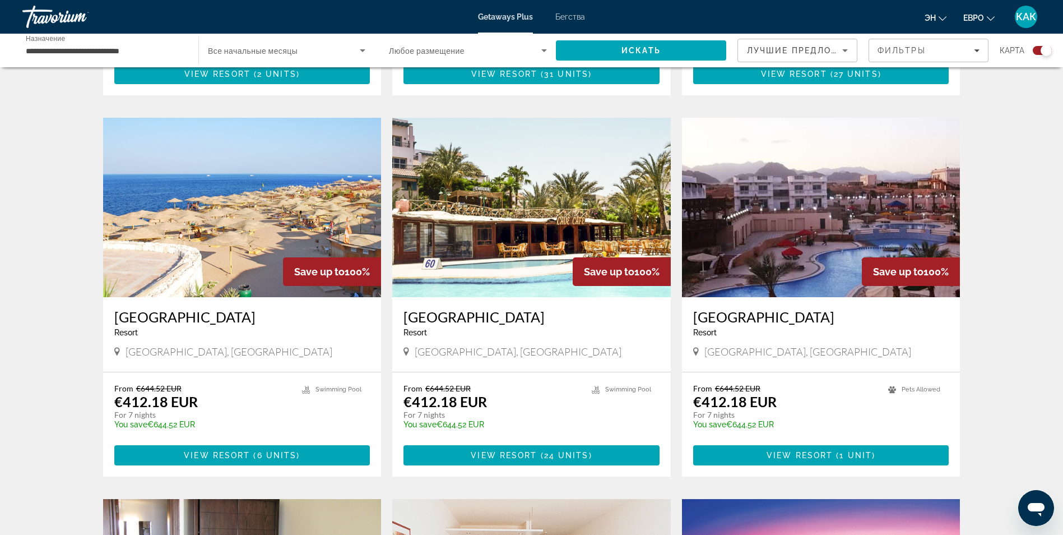
click at [579, 226] on img "Основное содержание" at bounding box center [531, 207] width 278 height 179
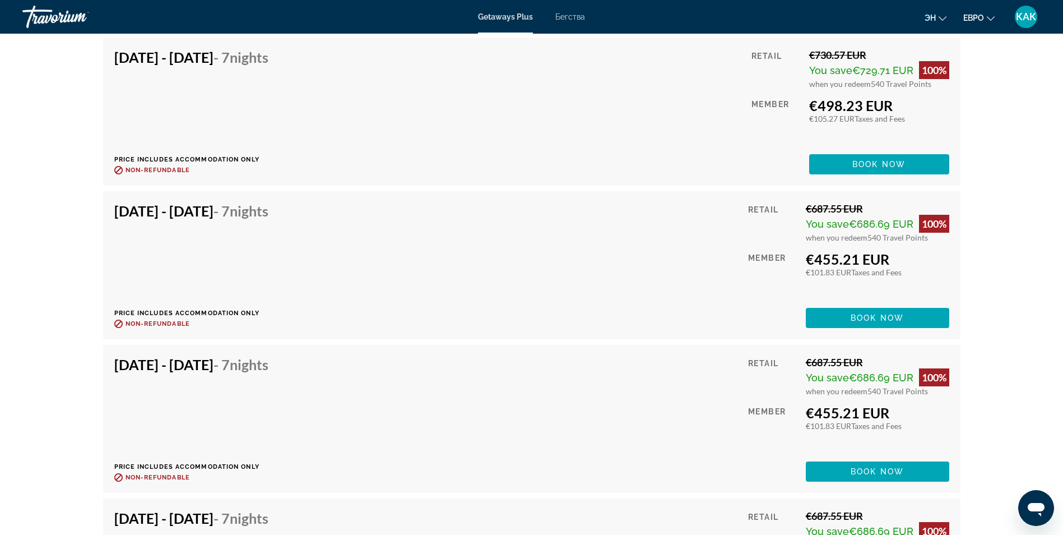
scroll to position [2510, 0]
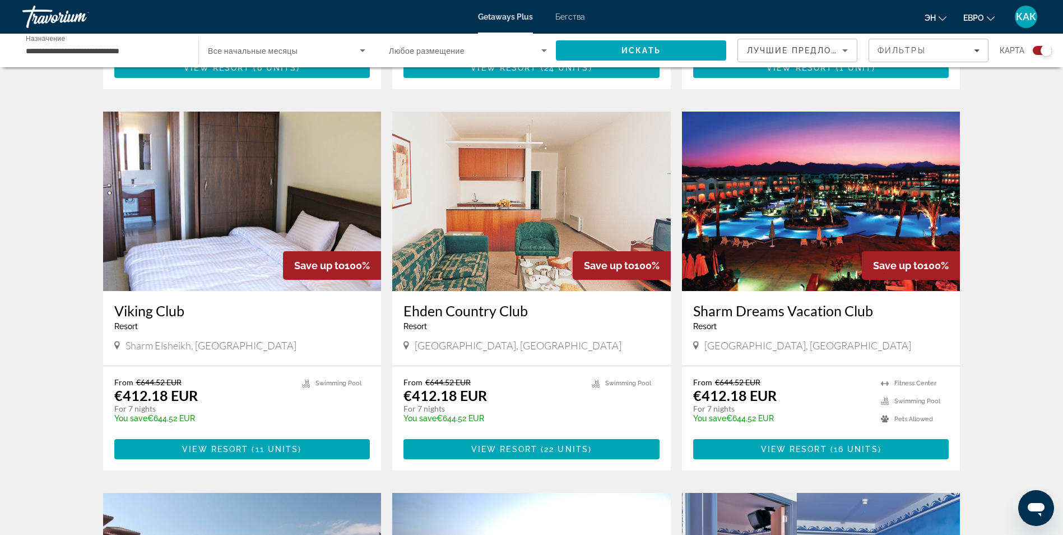
scroll to position [1121, 0]
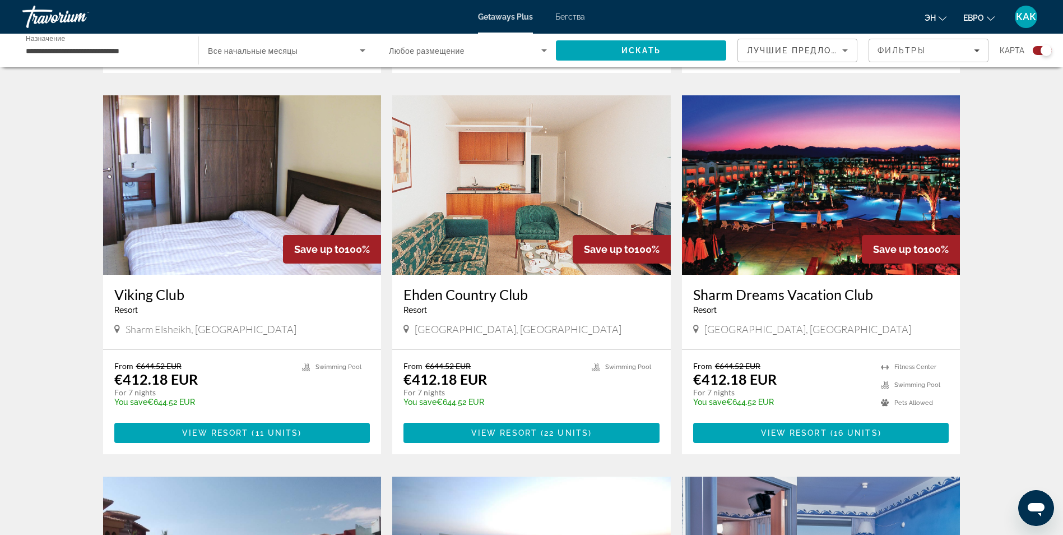
click at [758, 211] on img "Основное содержание" at bounding box center [821, 184] width 278 height 179
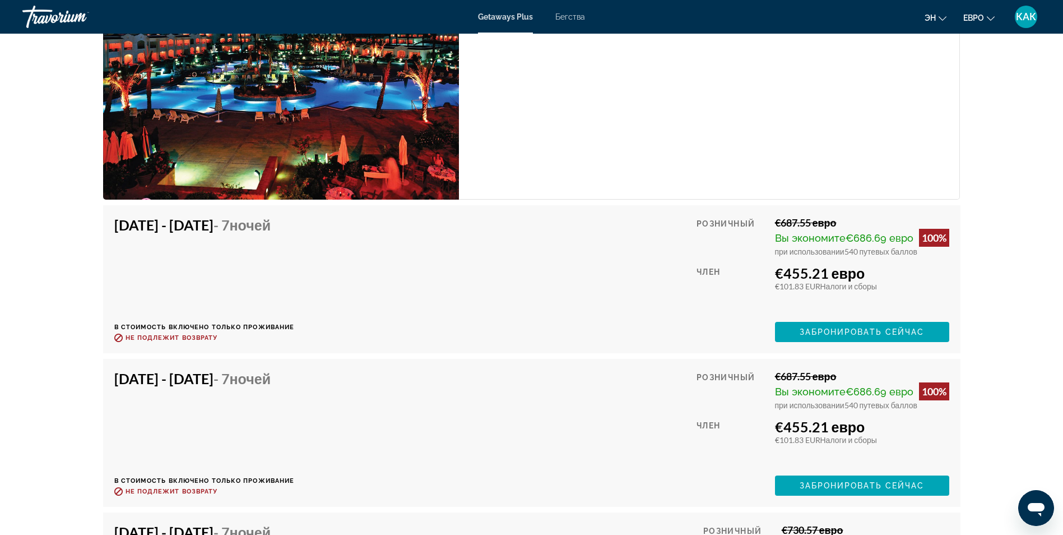
scroll to position [2712, 0]
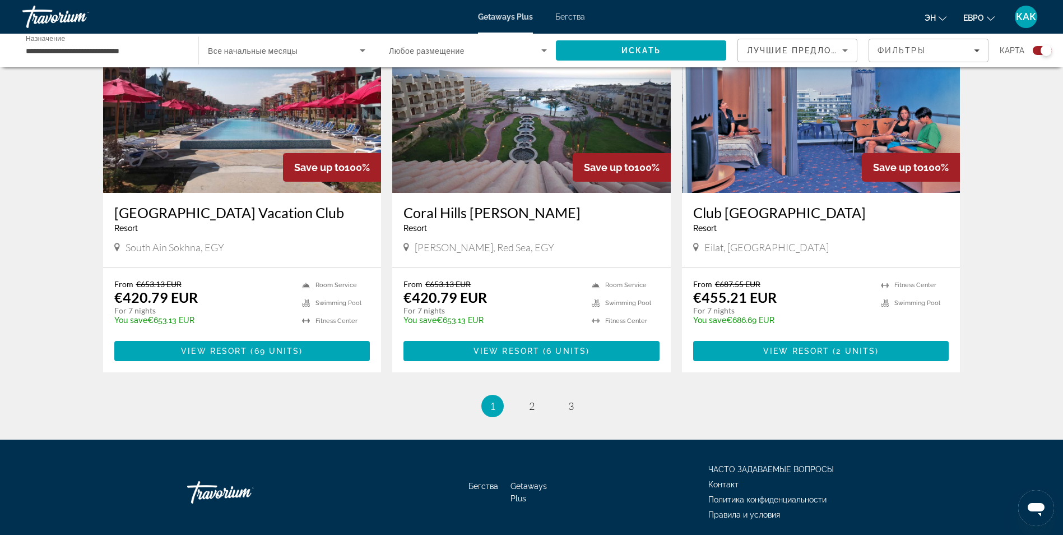
scroll to position [1591, 0]
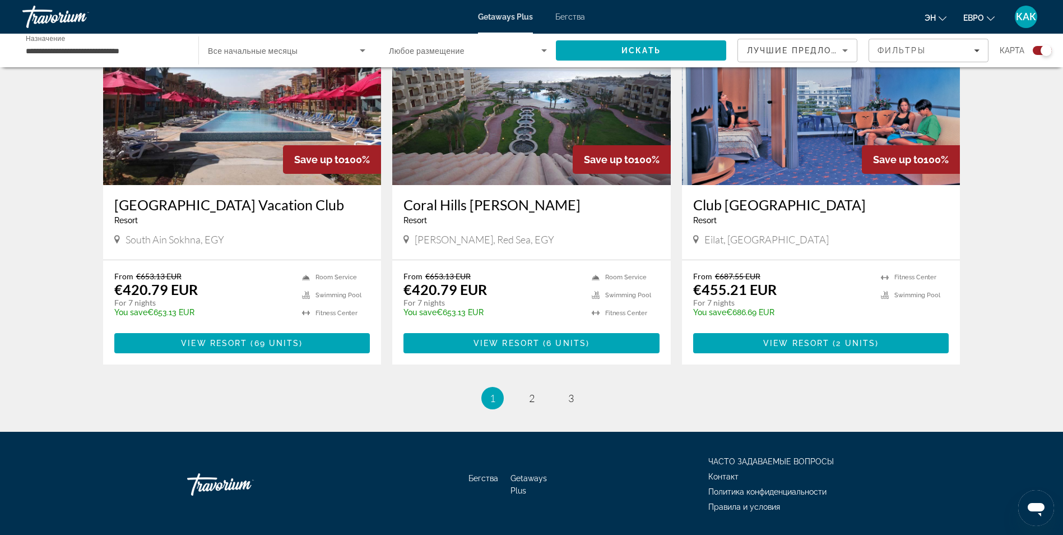
click at [549, 121] on img "Основное содержание" at bounding box center [531, 95] width 278 height 179
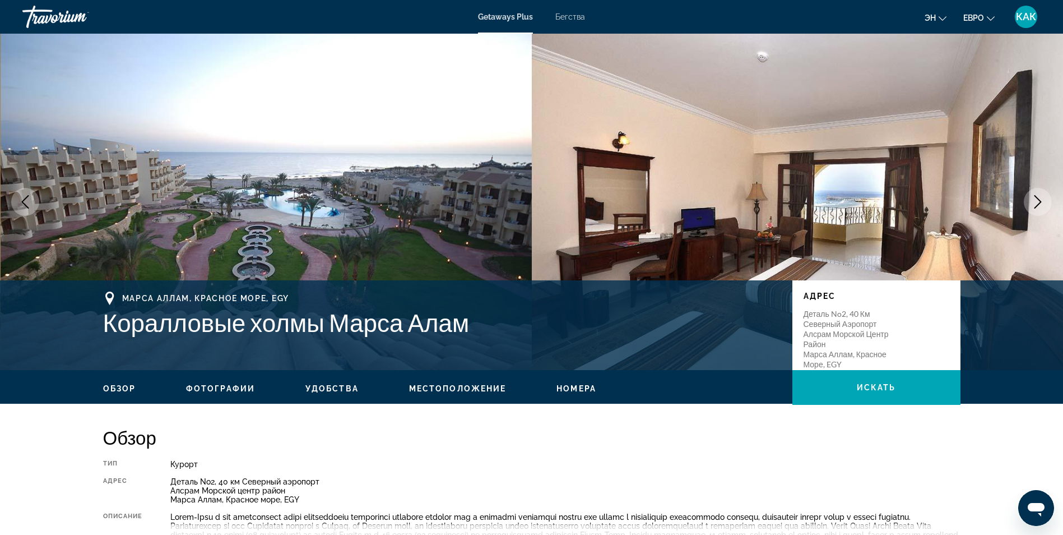
click at [1035, 199] on icon "Следующее изображение" at bounding box center [1037, 201] width 13 height 13
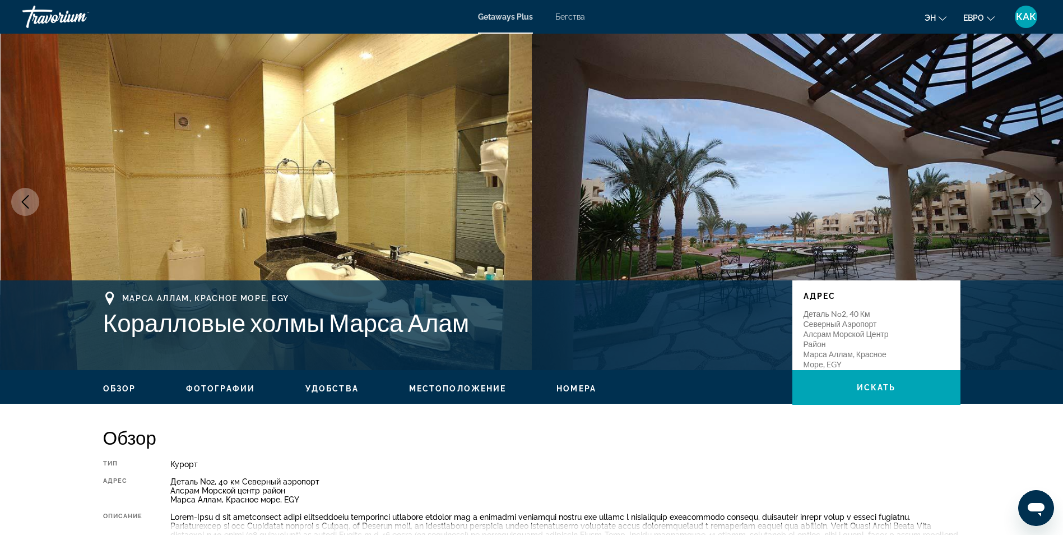
click at [1035, 199] on icon "Следующее изображение" at bounding box center [1037, 201] width 13 height 13
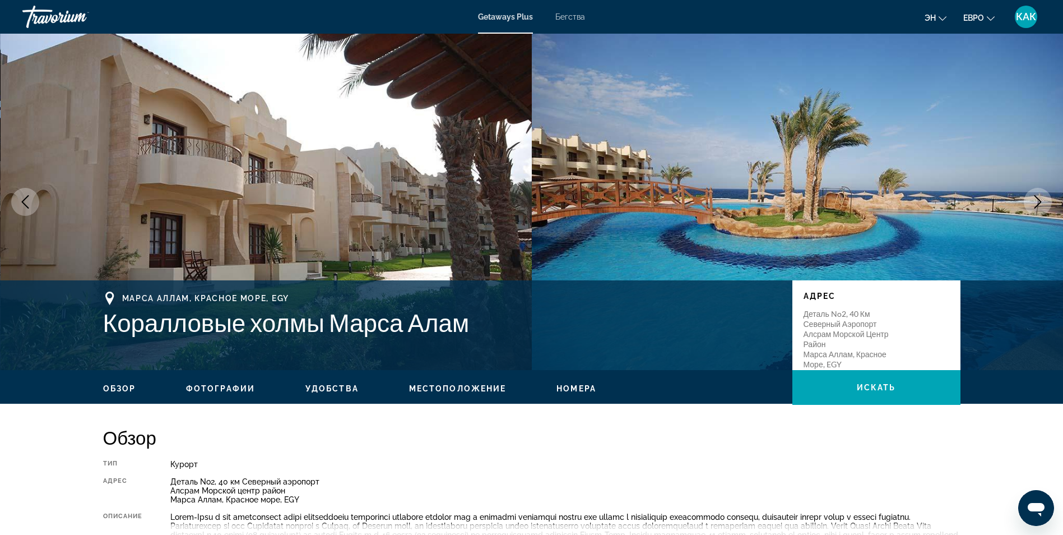
click at [1035, 199] on icon "Следующее изображение" at bounding box center [1037, 201] width 13 height 13
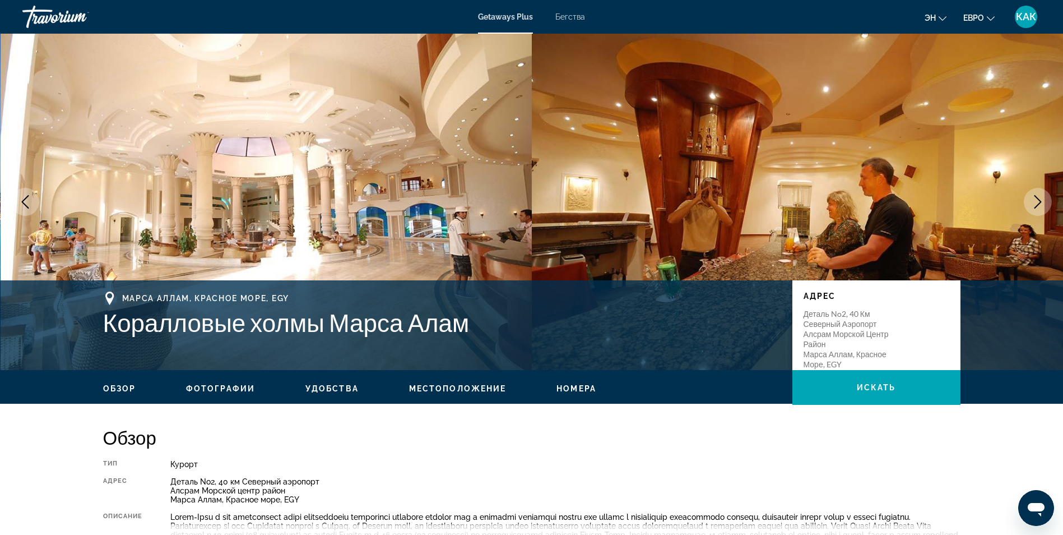
click at [1035, 199] on icon "Следующее изображение" at bounding box center [1037, 201] width 13 height 13
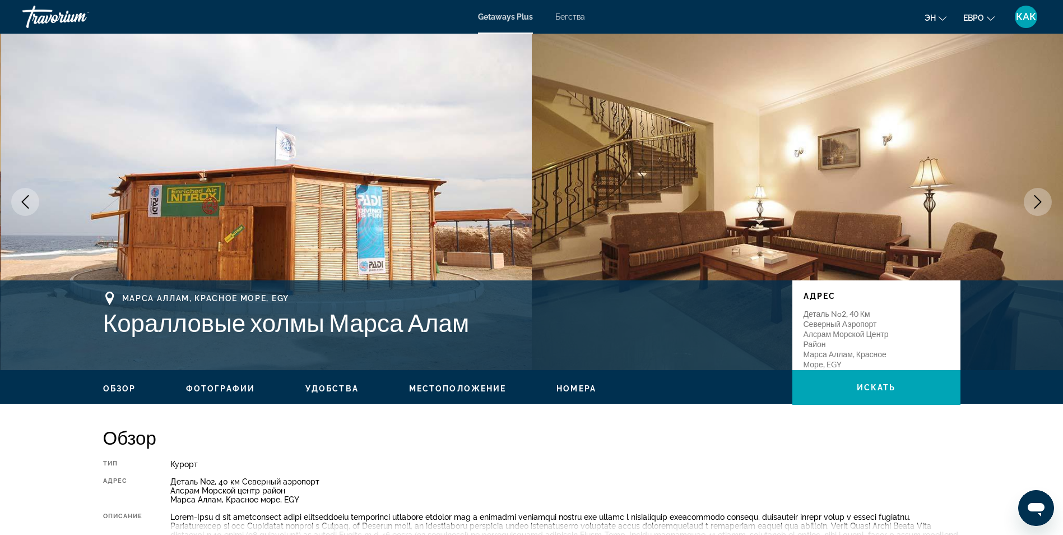
click at [1035, 199] on icon "Следующее изображение" at bounding box center [1037, 201] width 13 height 13
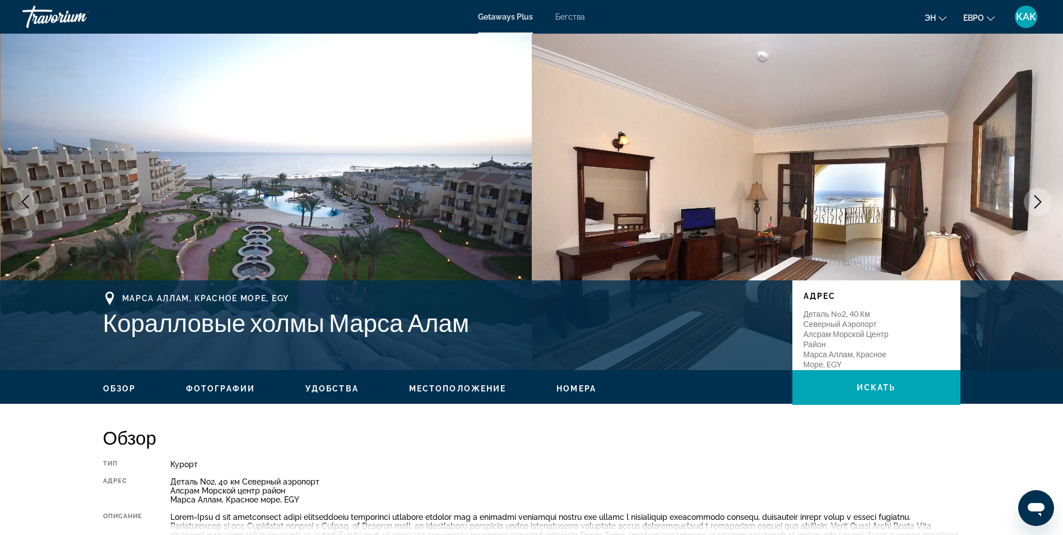
click at [1035, 199] on icon "Следующее изображение" at bounding box center [1037, 201] width 13 height 13
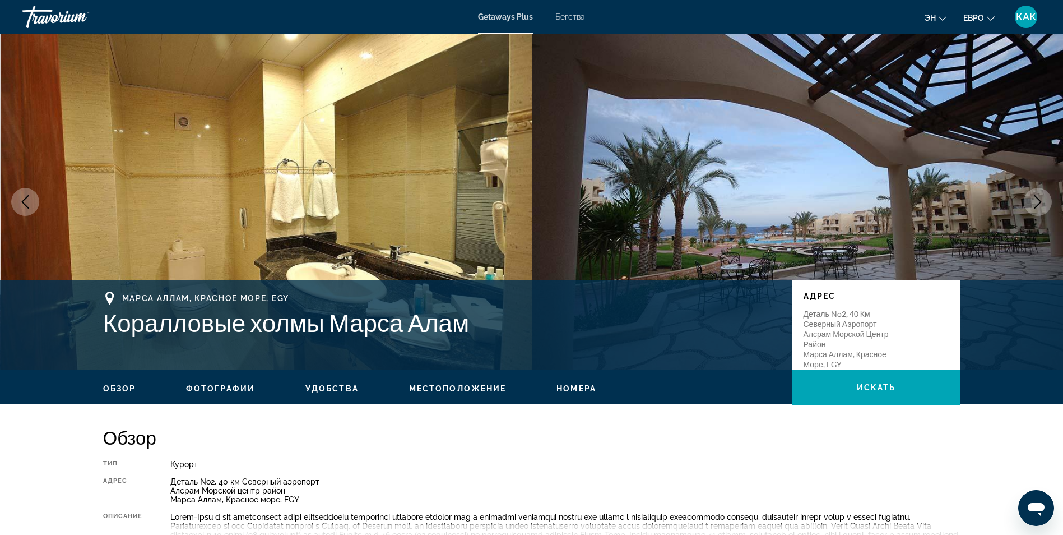
click at [1035, 199] on icon "Следующее изображение" at bounding box center [1037, 201] width 13 height 13
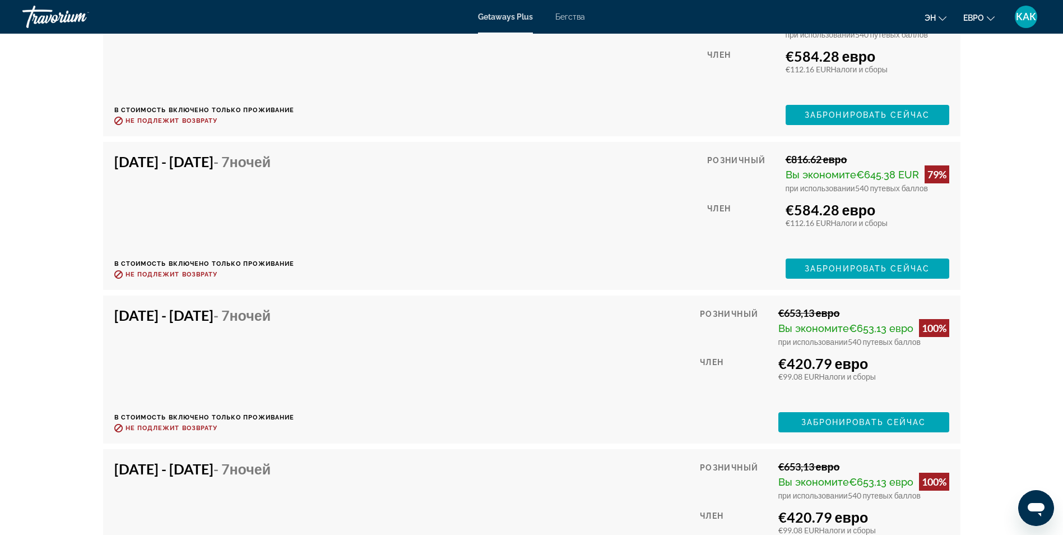
scroll to position [2092, 0]
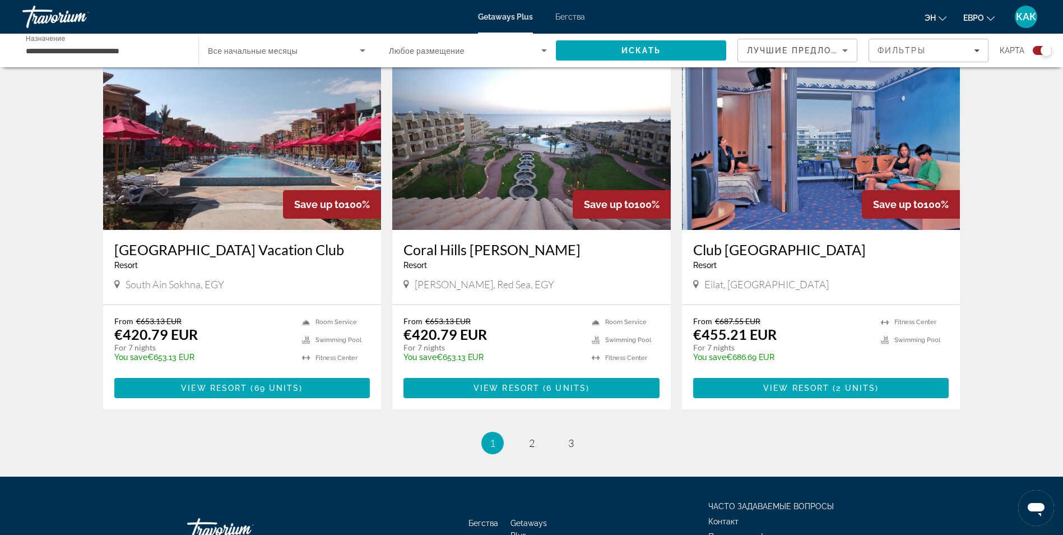
scroll to position [1569, 0]
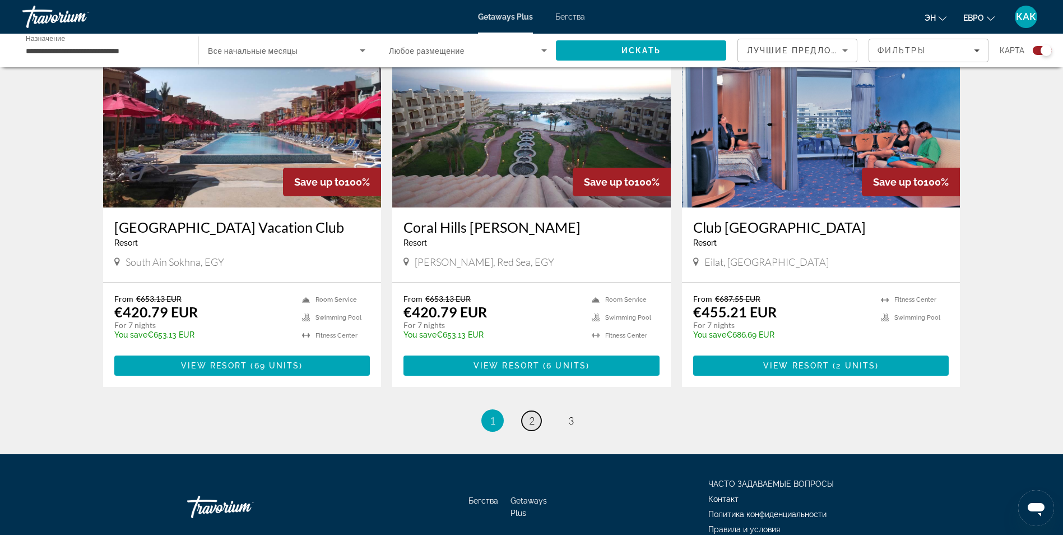
click at [529, 423] on span "2" at bounding box center [532, 420] width 6 height 12
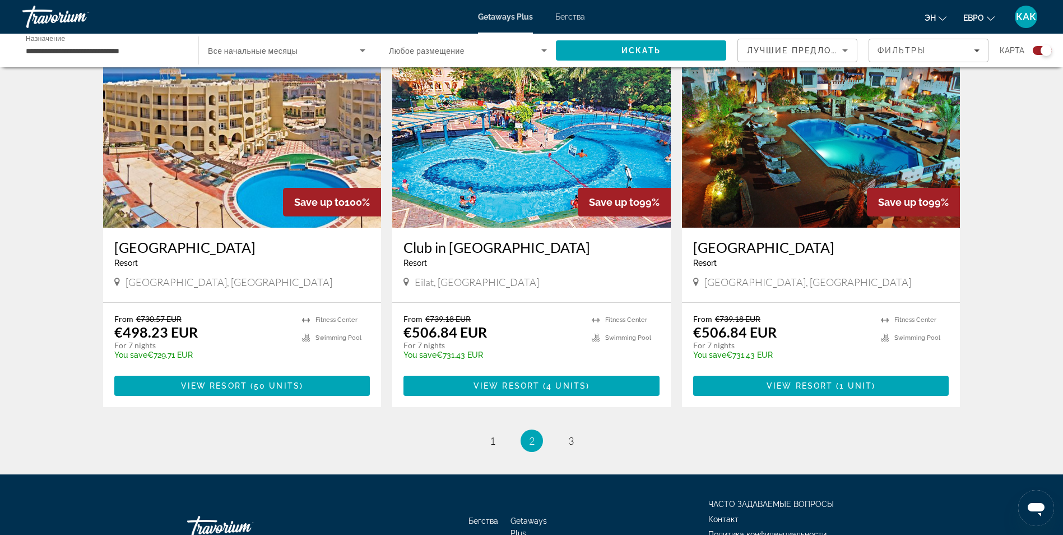
scroll to position [1569, 0]
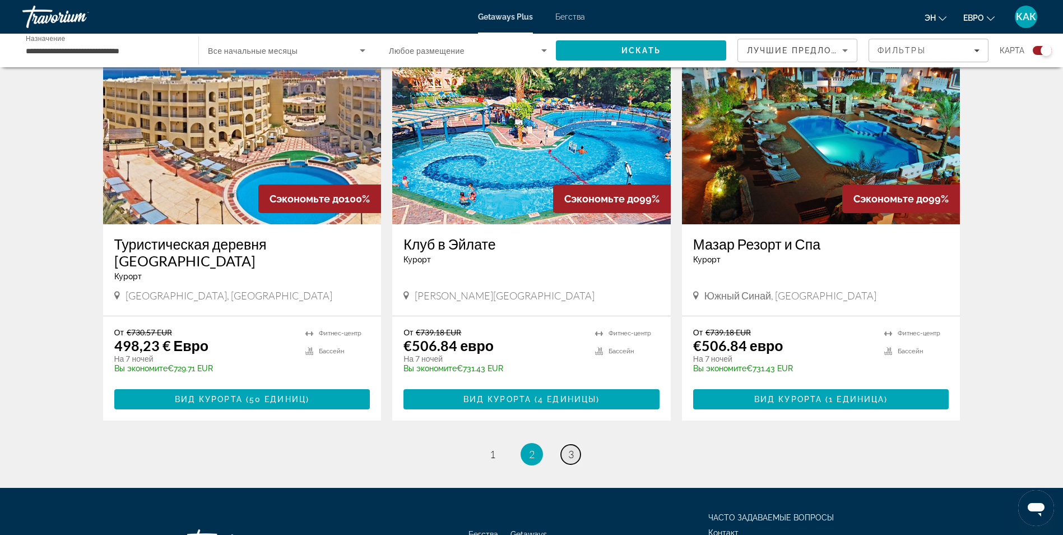
click at [569, 448] on span "3" at bounding box center [571, 454] width 6 height 12
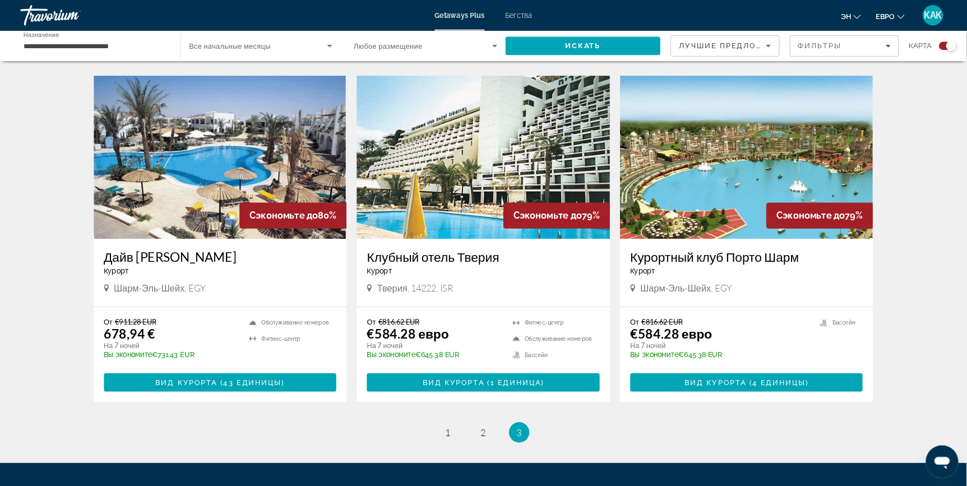
scroll to position [762, 0]
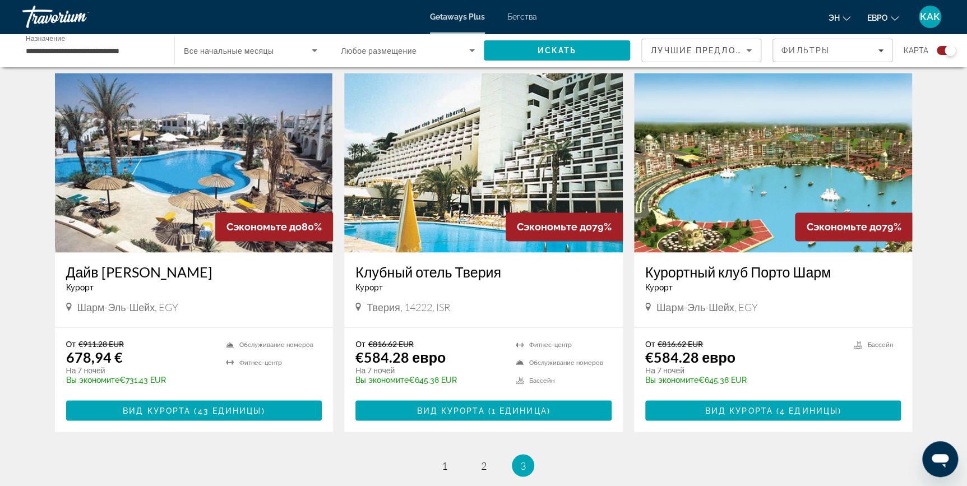
click at [752, 192] on img "Основное содержание" at bounding box center [773, 162] width 278 height 179
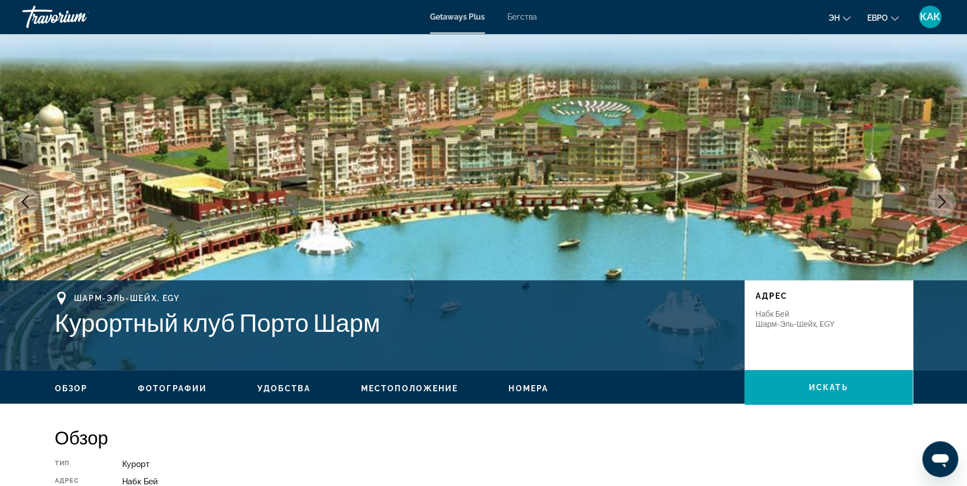
click at [945, 199] on icon "Следующее изображение" at bounding box center [941, 201] width 13 height 13
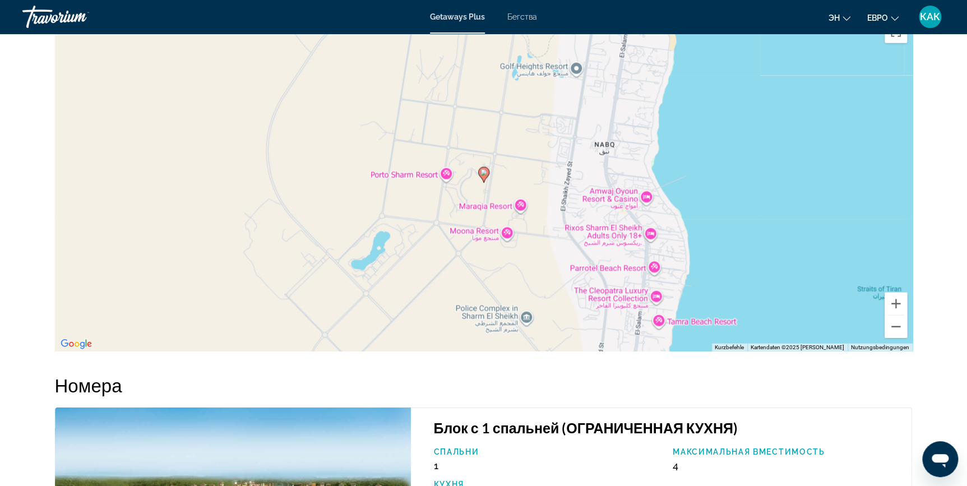
scroll to position [1297, 0]
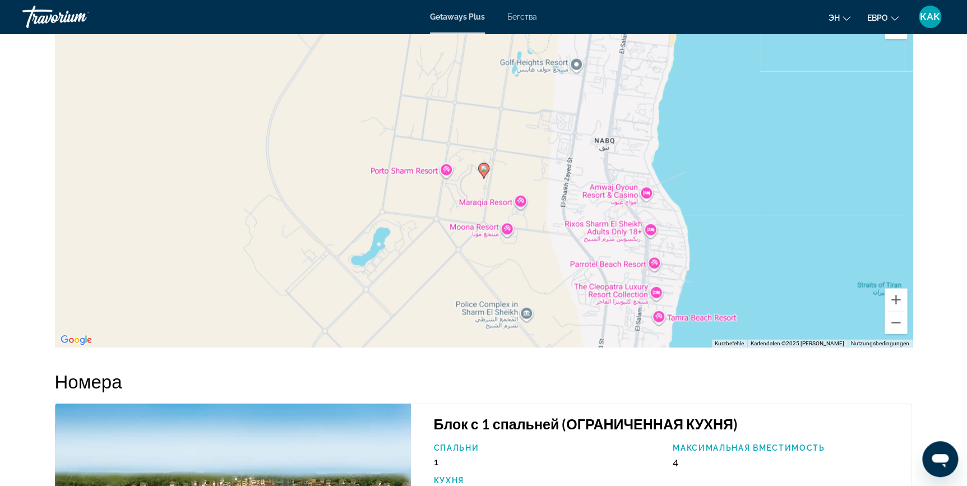
click at [897, 39] on button "Vollbildansicht ein/aus" at bounding box center [895, 28] width 22 height 22
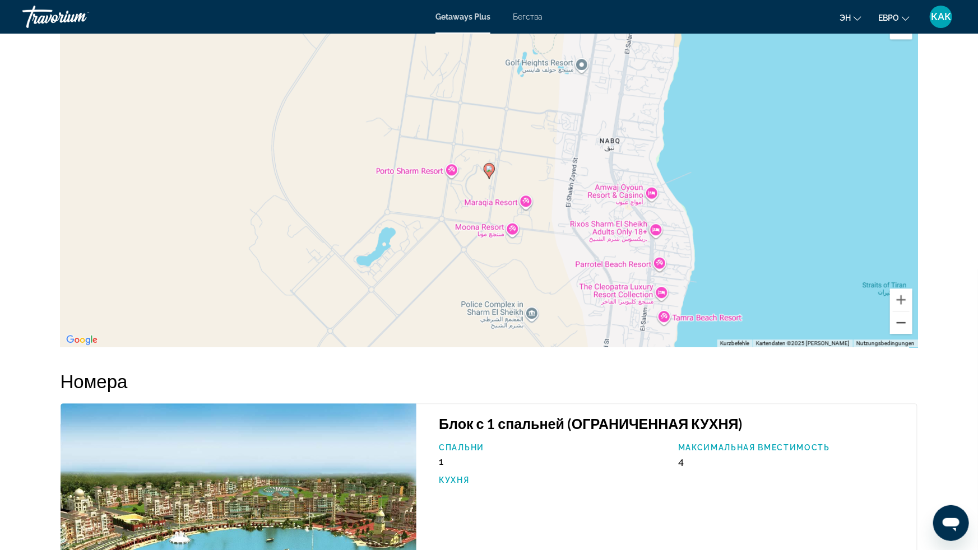
click at [912, 334] on button "Веркляйнерн" at bounding box center [901, 323] width 22 height 22
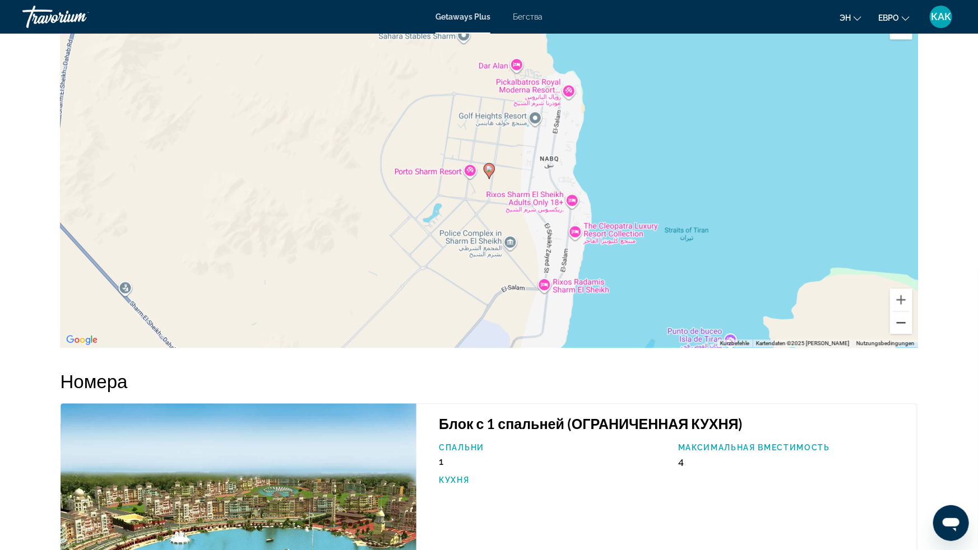
click at [912, 334] on button "Веркляйнерн" at bounding box center [901, 323] width 22 height 22
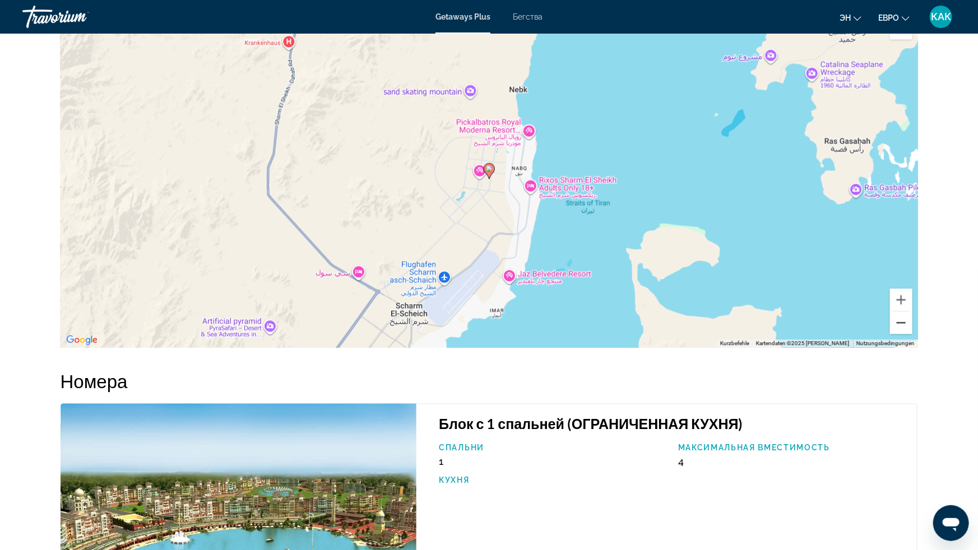
click at [912, 334] on button "Веркляйнерн" at bounding box center [901, 323] width 22 height 22
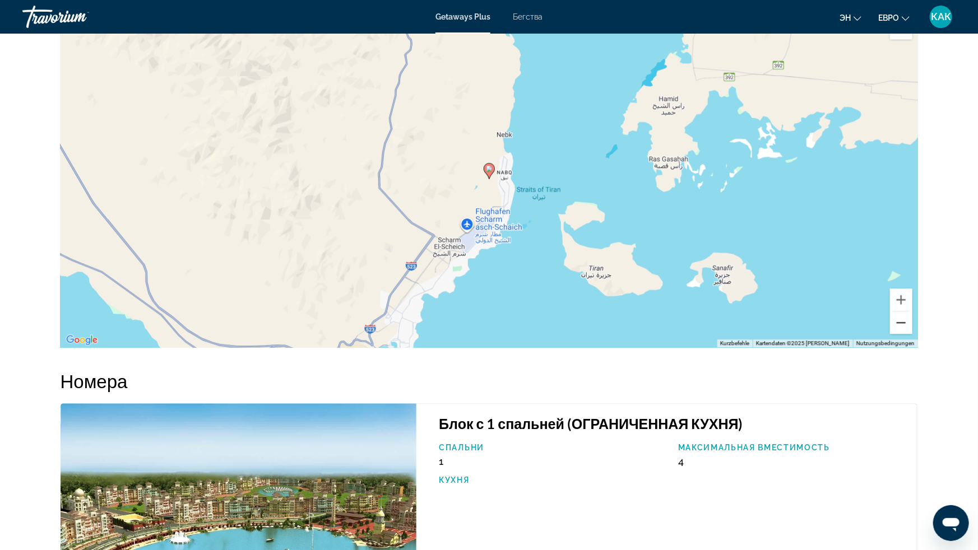
click at [912, 334] on button "Веркляйнерн" at bounding box center [901, 323] width 22 height 22
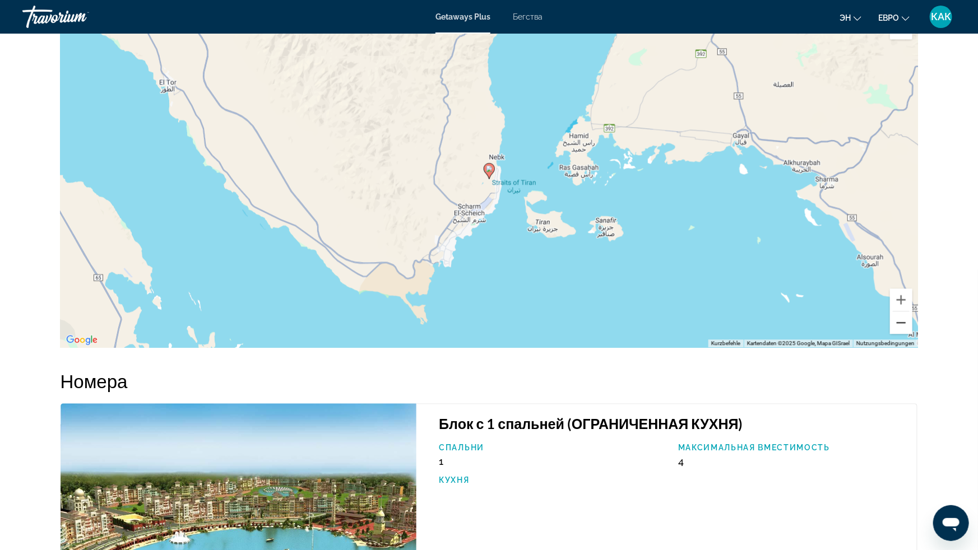
click at [912, 334] on button "Веркляйнерн" at bounding box center [901, 323] width 22 height 22
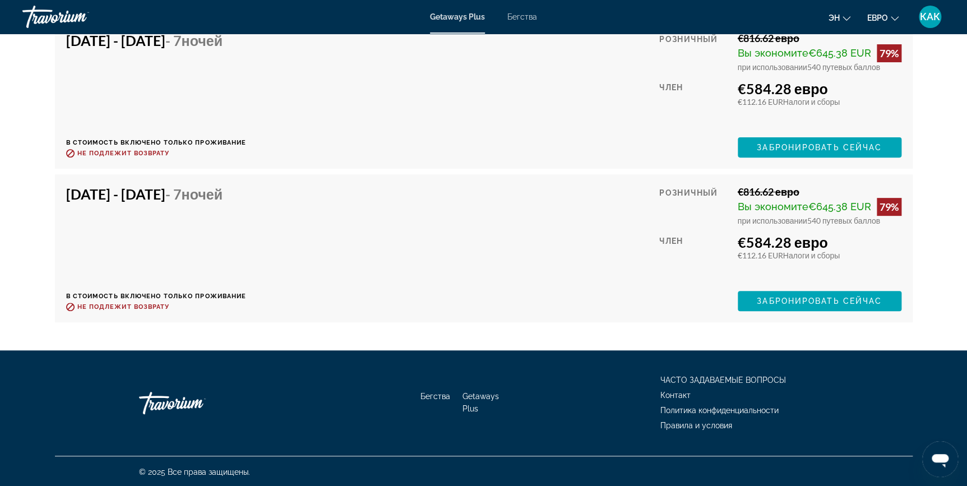
scroll to position [2255, 0]
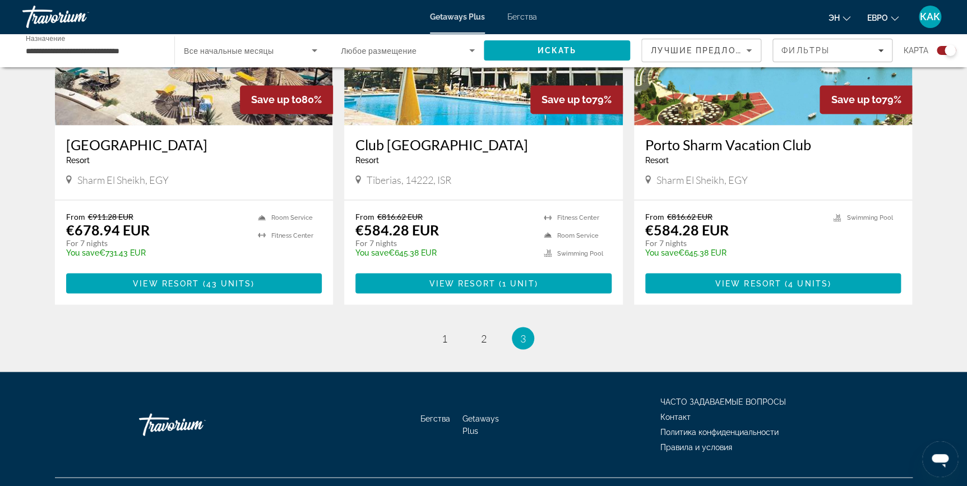
scroll to position [897, 0]
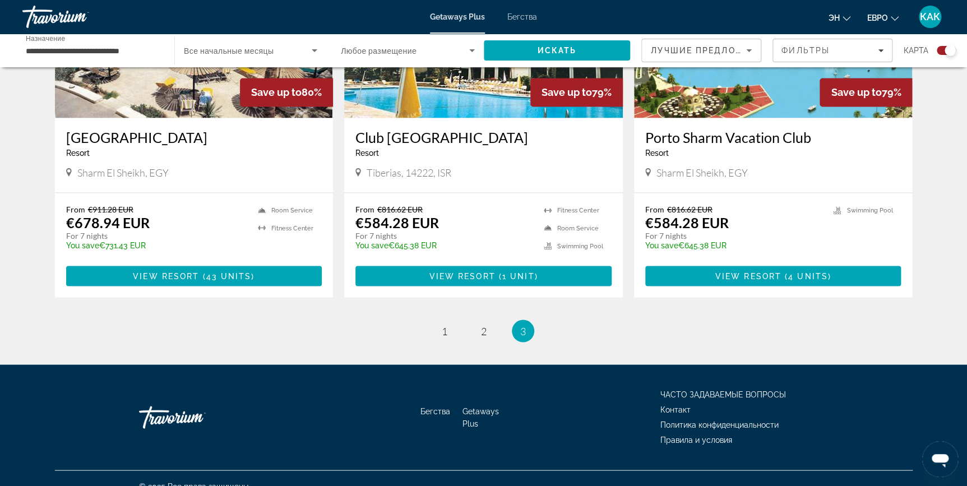
click at [174, 71] on img "Основное содержание" at bounding box center [194, 27] width 278 height 179
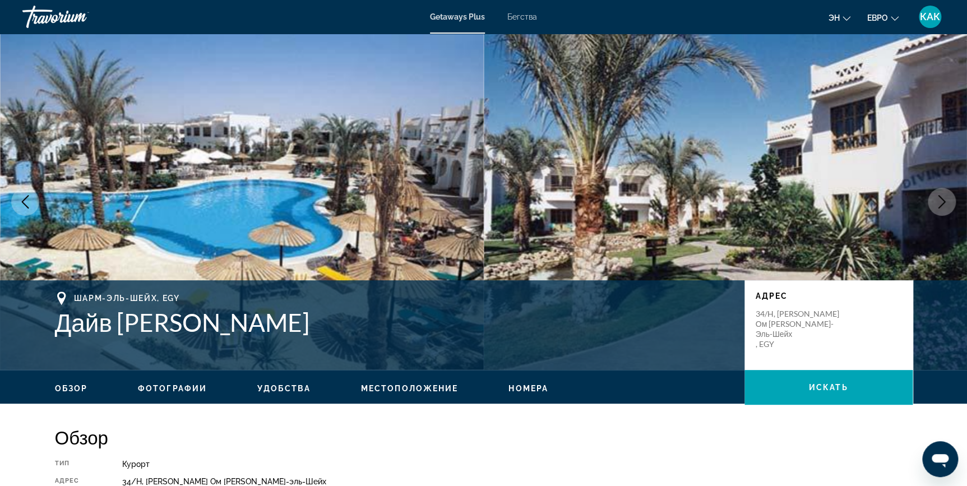
click at [949, 206] on button "Следующее изображение" at bounding box center [941, 202] width 28 height 28
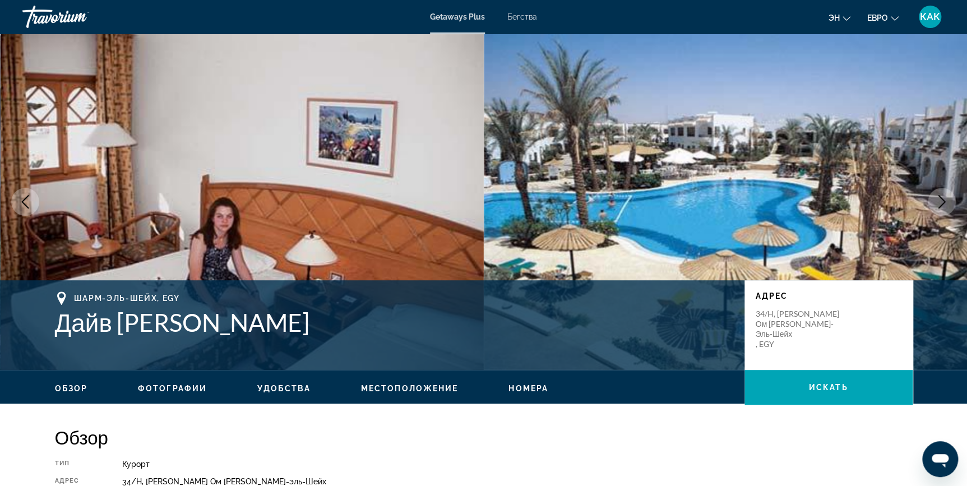
click at [949, 206] on button "Следующее изображение" at bounding box center [941, 202] width 28 height 28
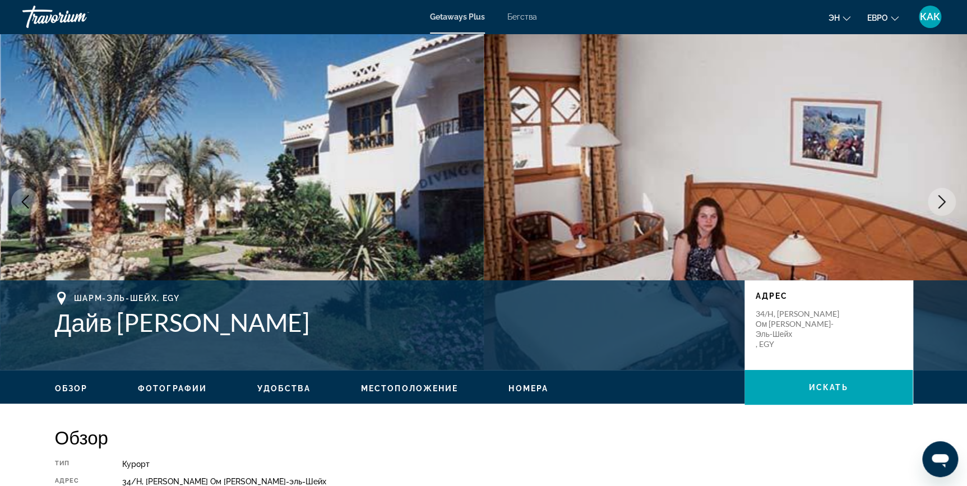
click at [949, 206] on button "Следующее изображение" at bounding box center [941, 202] width 28 height 28
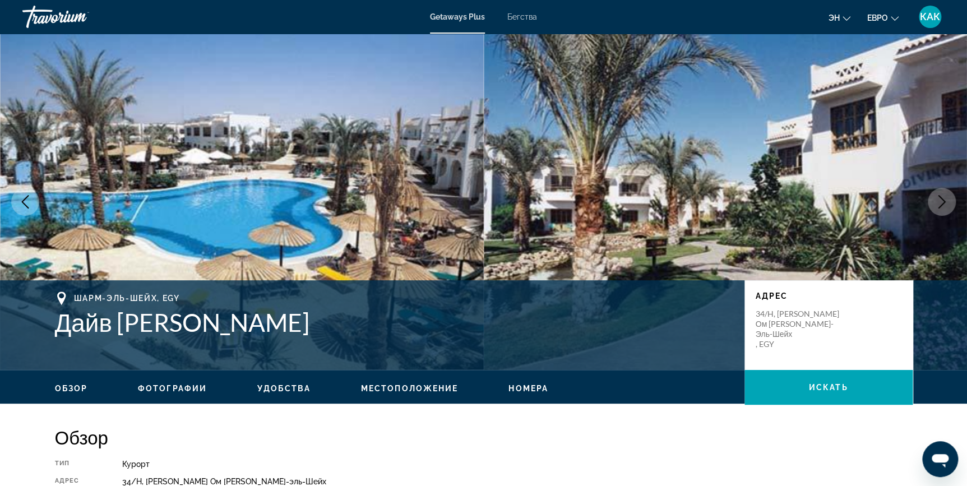
click at [949, 206] on button "Следующее изображение" at bounding box center [941, 202] width 28 height 28
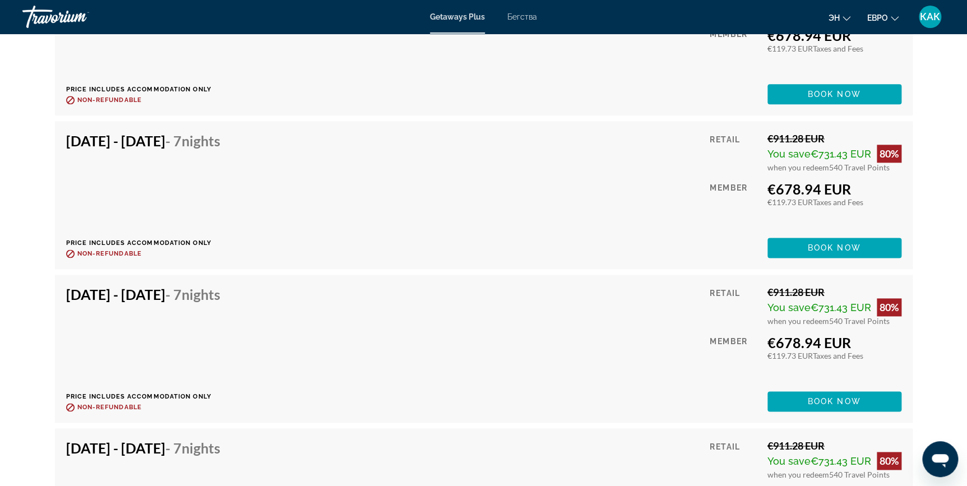
scroll to position [2710, 0]
